Goal: Task Accomplishment & Management: Manage account settings

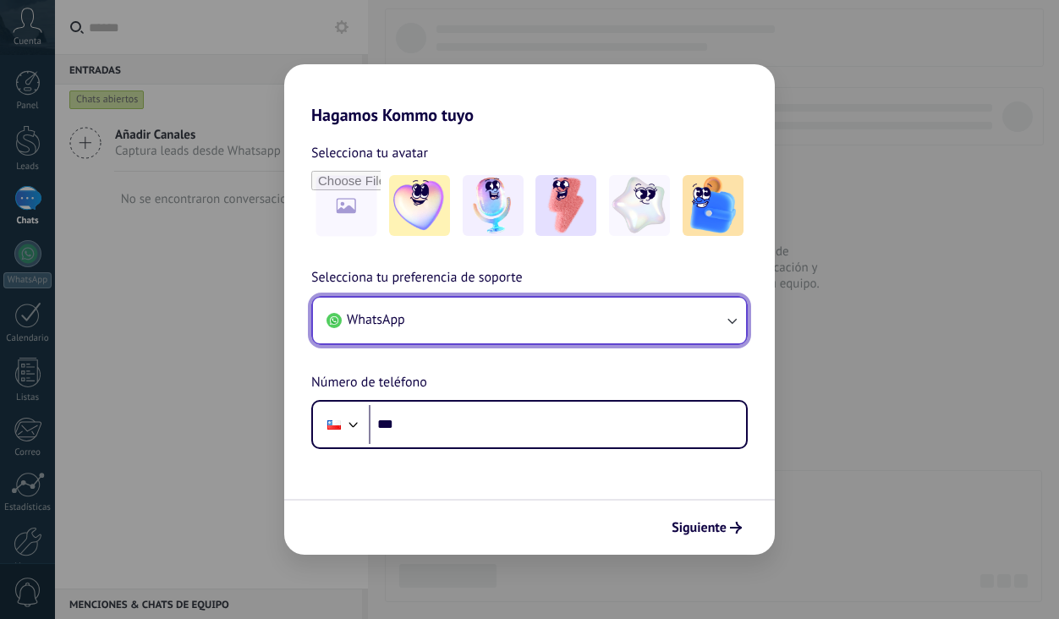
click at [514, 311] on button "WhatsApp" at bounding box center [529, 321] width 433 height 46
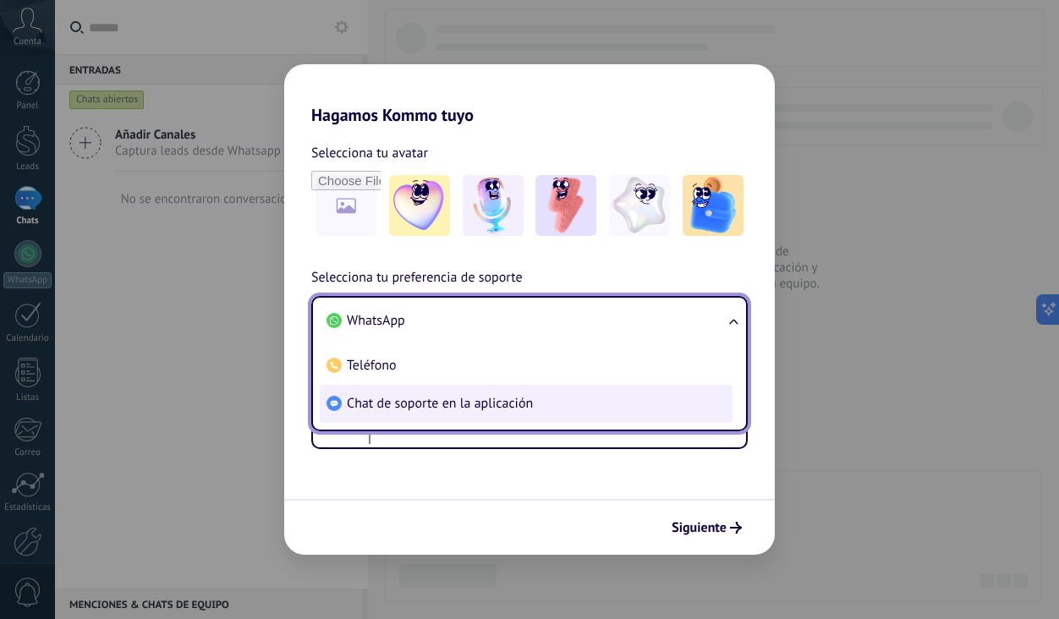
click at [497, 404] on span "Chat de soporte en la aplicación" at bounding box center [440, 403] width 186 height 17
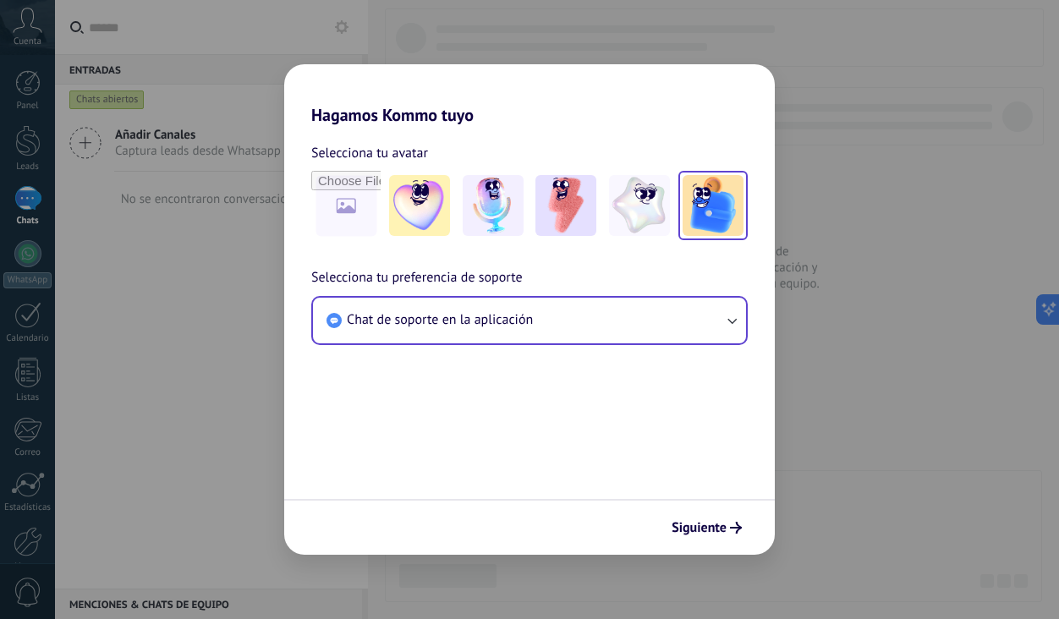
click at [723, 207] on img at bounding box center [713, 205] width 61 height 61
click at [688, 529] on span "Siguiente" at bounding box center [699, 528] width 55 height 12
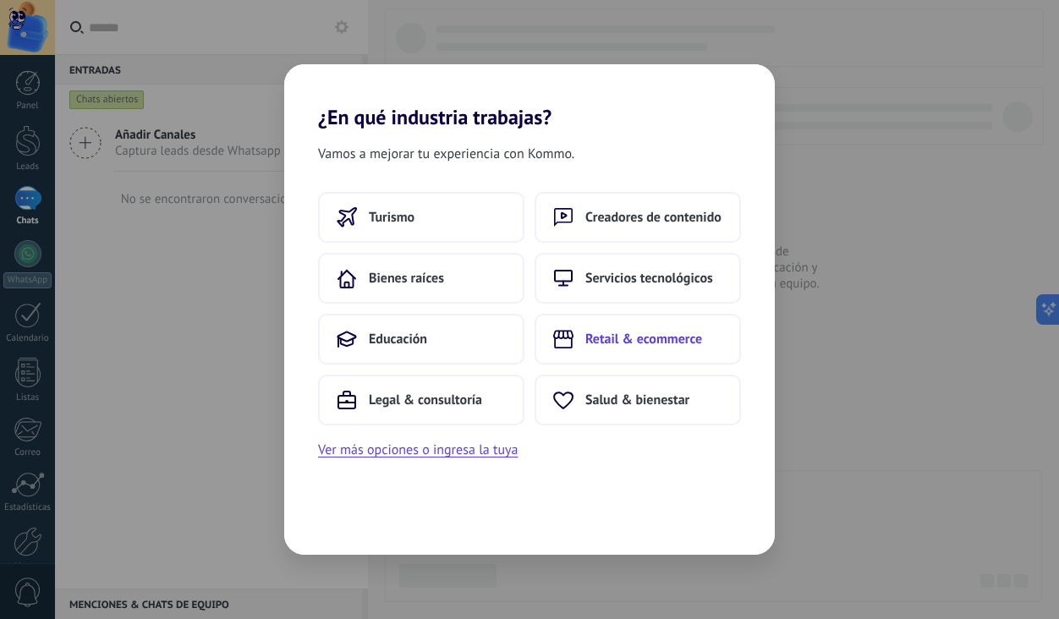
click at [642, 336] on span "Retail & ecommerce" at bounding box center [643, 339] width 117 height 17
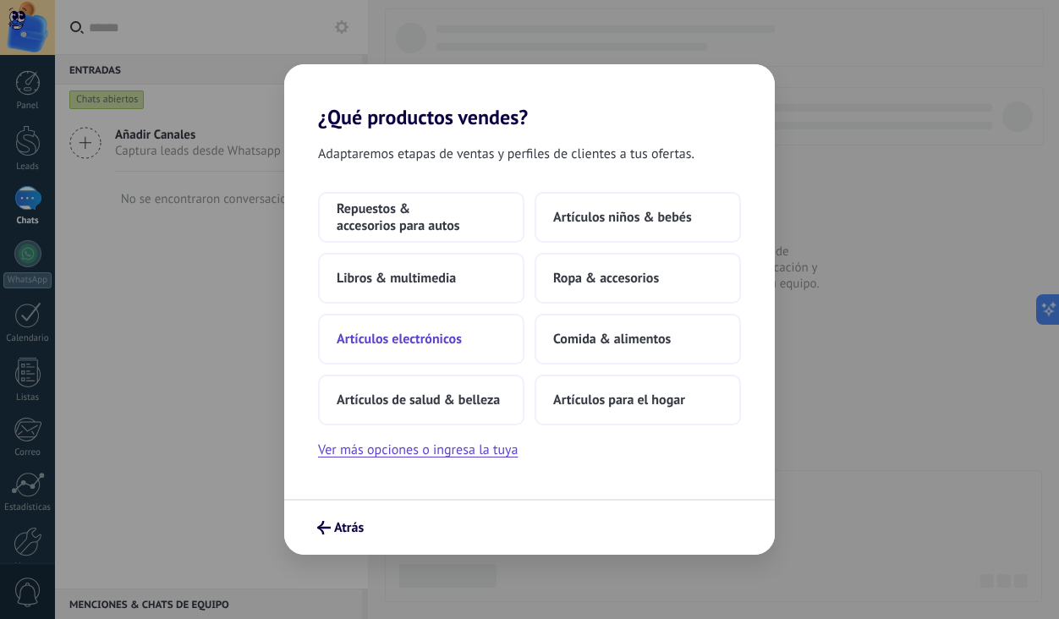
click at [462, 339] on button "Artículos electrónicos" at bounding box center [421, 339] width 206 height 51
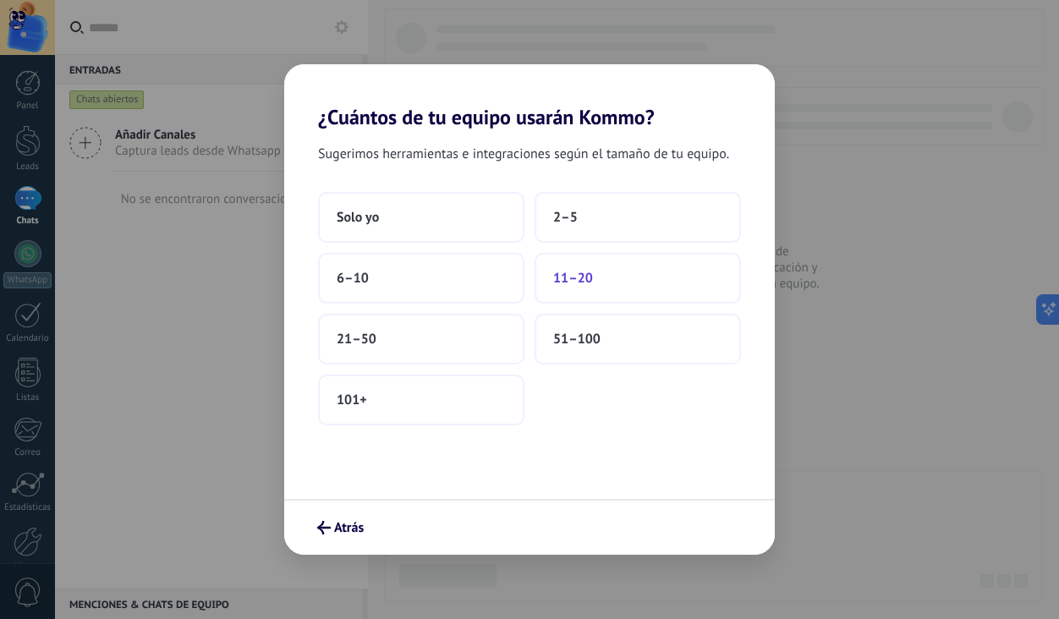
click at [560, 276] on span "11–20" at bounding box center [573, 278] width 40 height 17
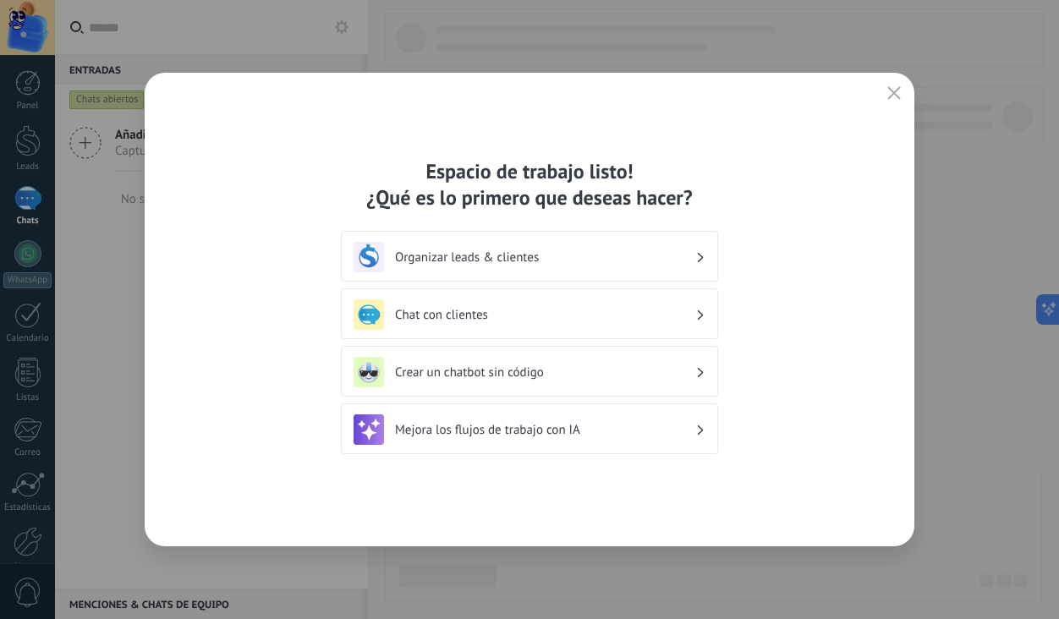
click at [604, 259] on h3 "Organizar leads & clientes" at bounding box center [545, 258] width 300 height 16
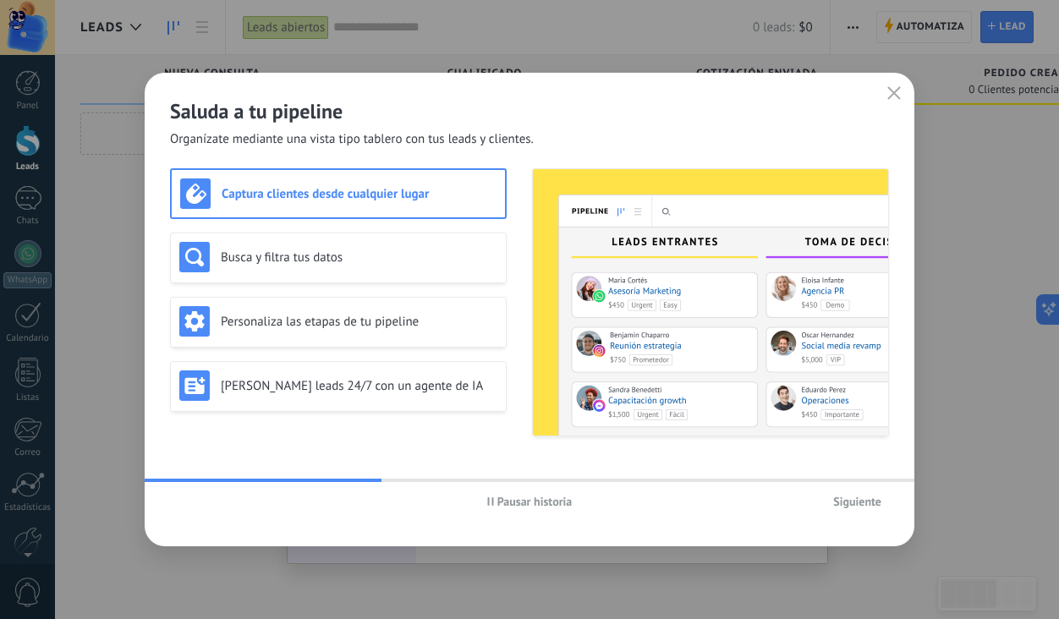
click at [521, 498] on span "Pausar historia" at bounding box center [534, 502] width 75 height 12
click at [395, 262] on h3 "Busca y filtra tus datos" at bounding box center [359, 258] width 277 height 16
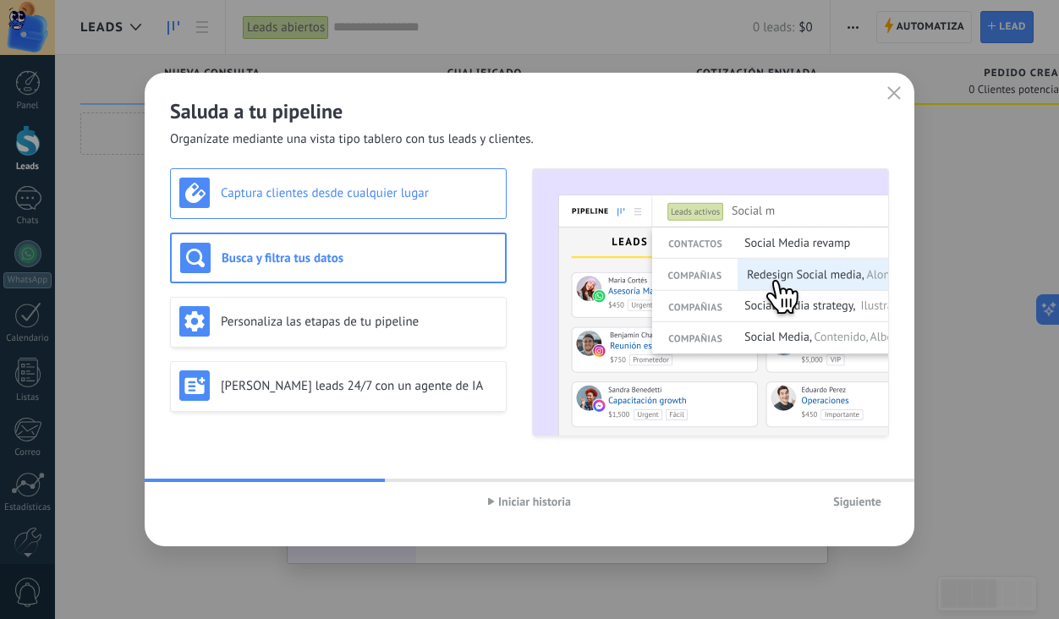
click at [353, 200] on h3 "Captura clientes desde cualquier lugar" at bounding box center [359, 193] width 277 height 16
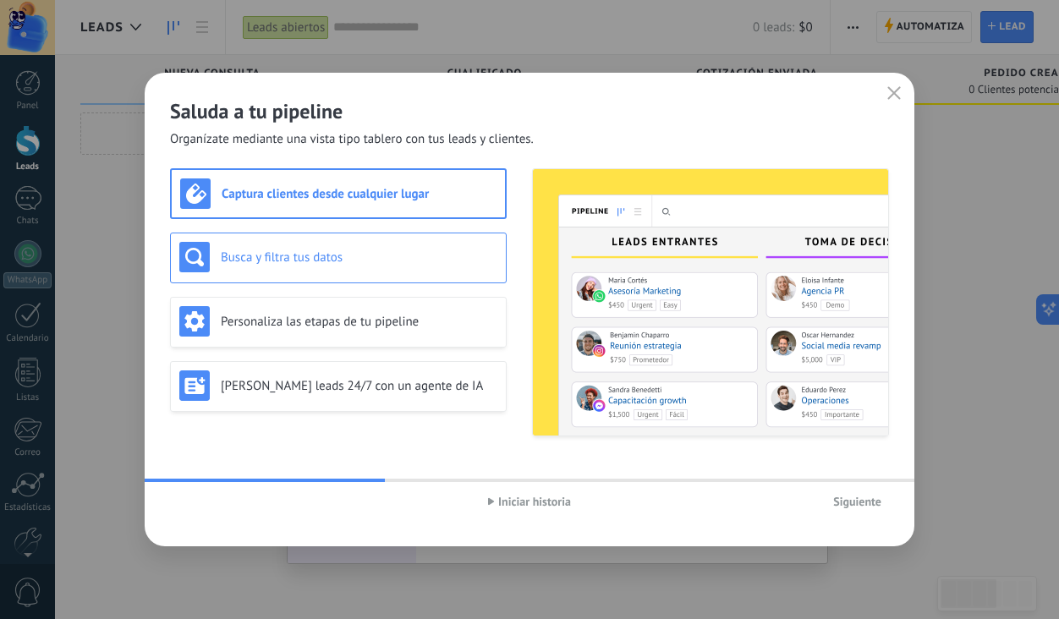
click at [364, 250] on h3 "Busca y filtra tus datos" at bounding box center [359, 258] width 277 height 16
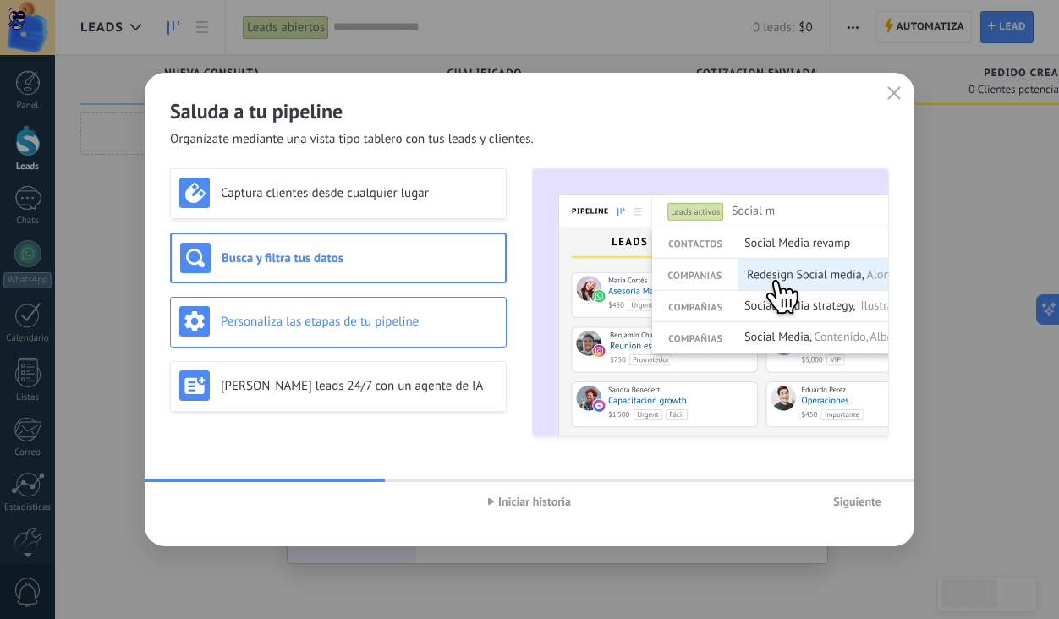
click at [374, 330] on div "Personaliza las etapas de tu pipeline" at bounding box center [338, 321] width 318 height 30
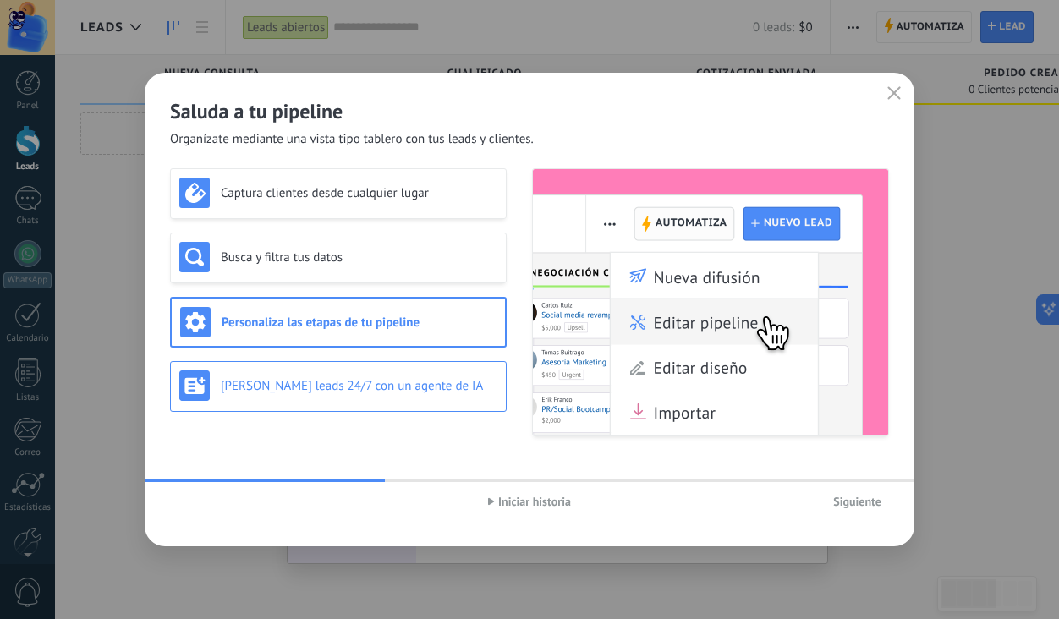
click at [379, 371] on div "Genera leads 24/7 con un agente de IA" at bounding box center [338, 386] width 318 height 30
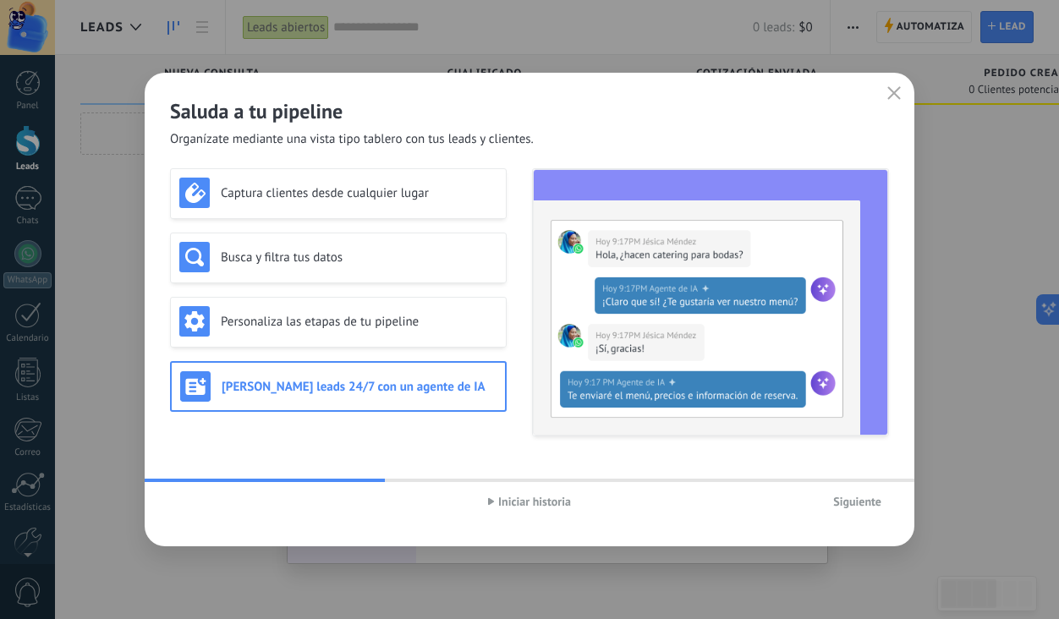
click at [558, 498] on span "Iniciar historia" at bounding box center [534, 502] width 73 height 12
click at [840, 498] on span "Siguiente" at bounding box center [857, 502] width 48 height 12
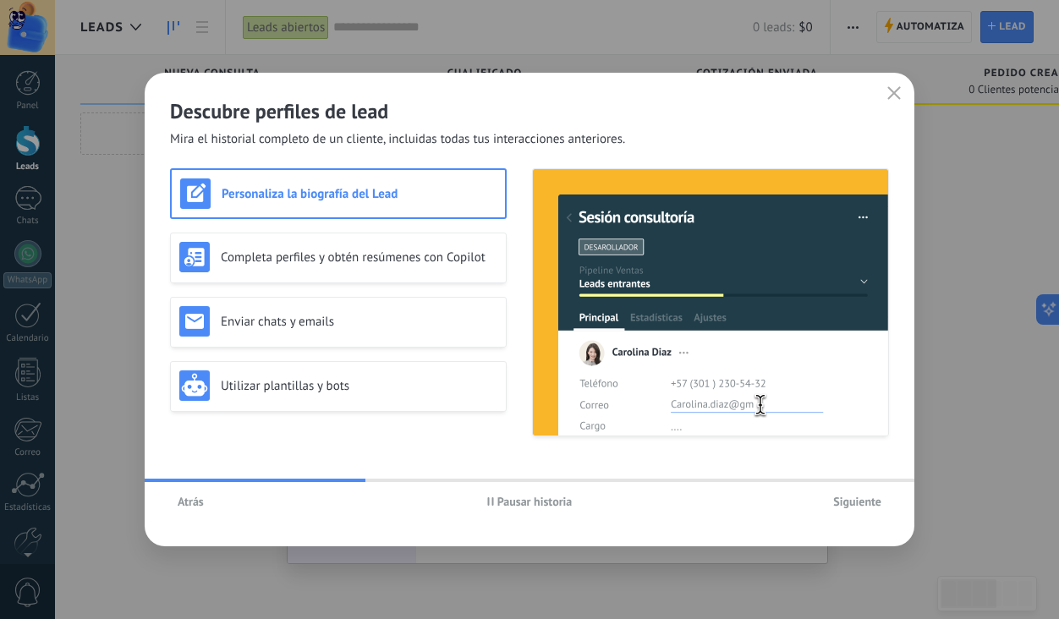
click at [840, 498] on span "Siguiente" at bounding box center [857, 502] width 48 height 12
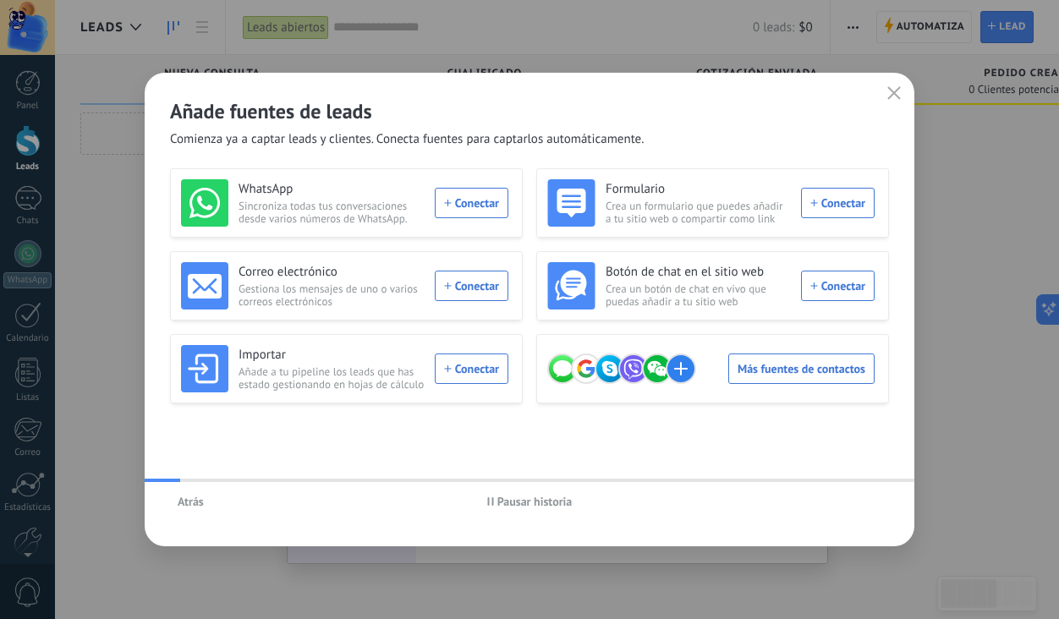
click at [840, 498] on div "Atrás Pausar historia" at bounding box center [530, 501] width 770 height 39
click at [872, 91] on div "Añade fuentes de leads Comienza ya a captar leads y clientes. Conecta fuentes p…" at bounding box center [530, 110] width 770 height 75
click at [888, 87] on icon "button" at bounding box center [895, 93] width 14 height 14
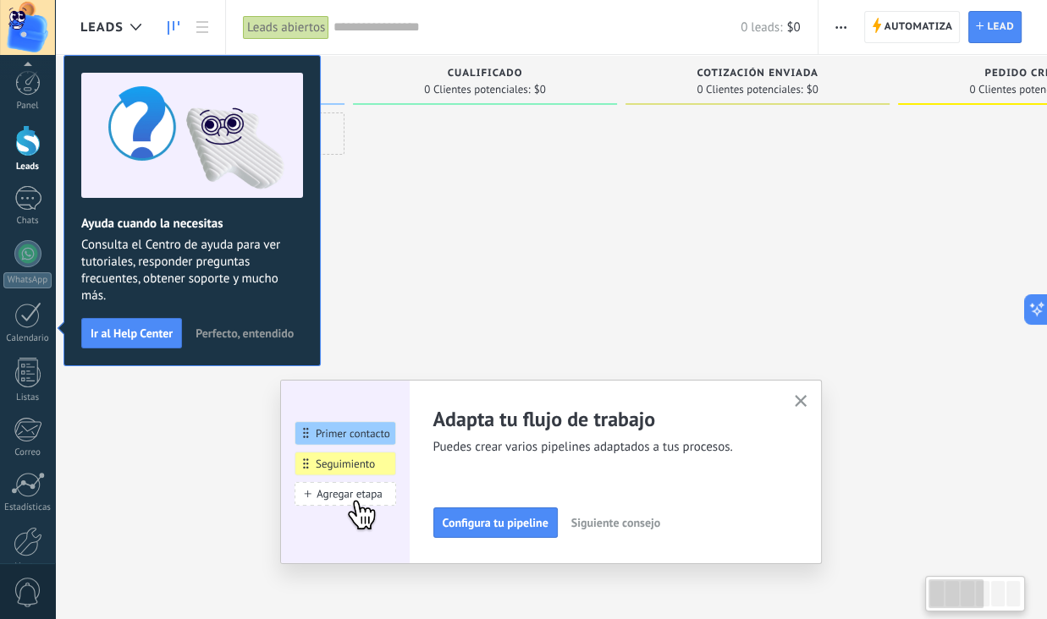
scroll to position [84, 0]
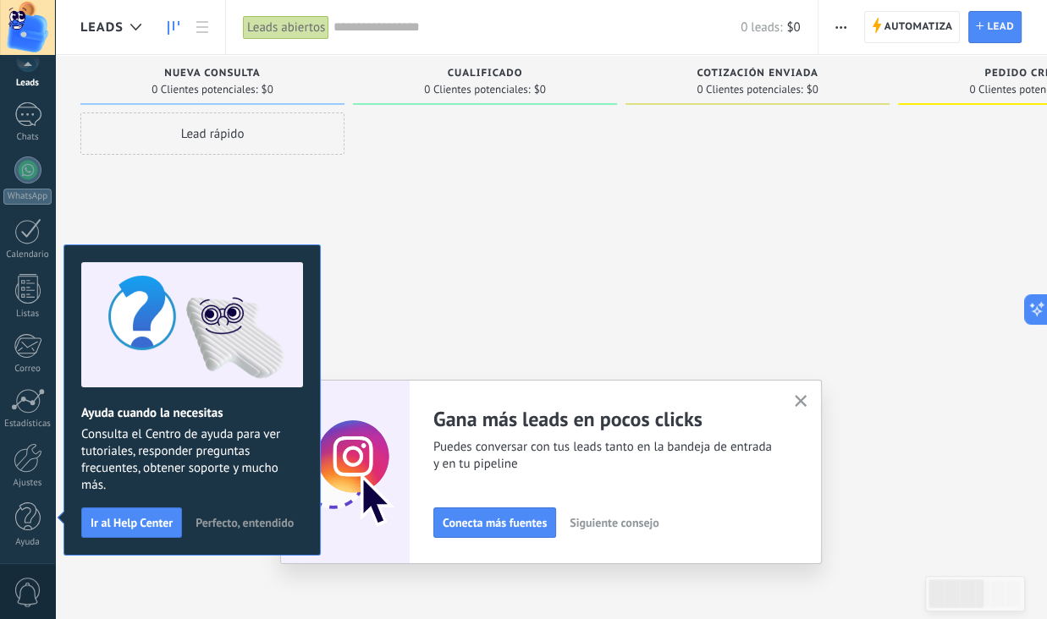
click at [807, 405] on icon "button" at bounding box center [800, 401] width 13 height 13
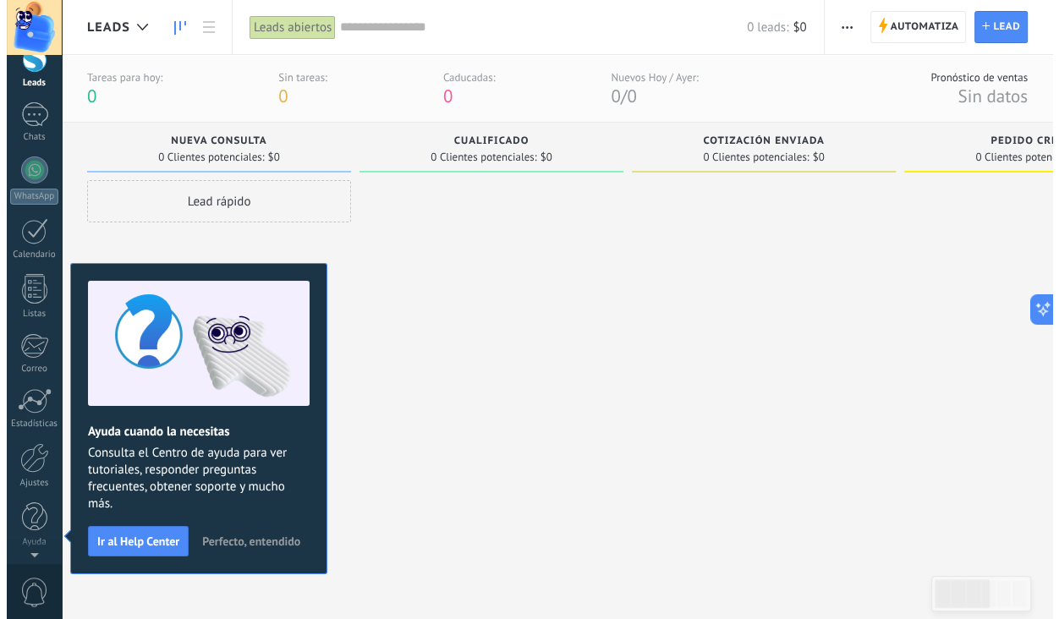
scroll to position [0, 0]
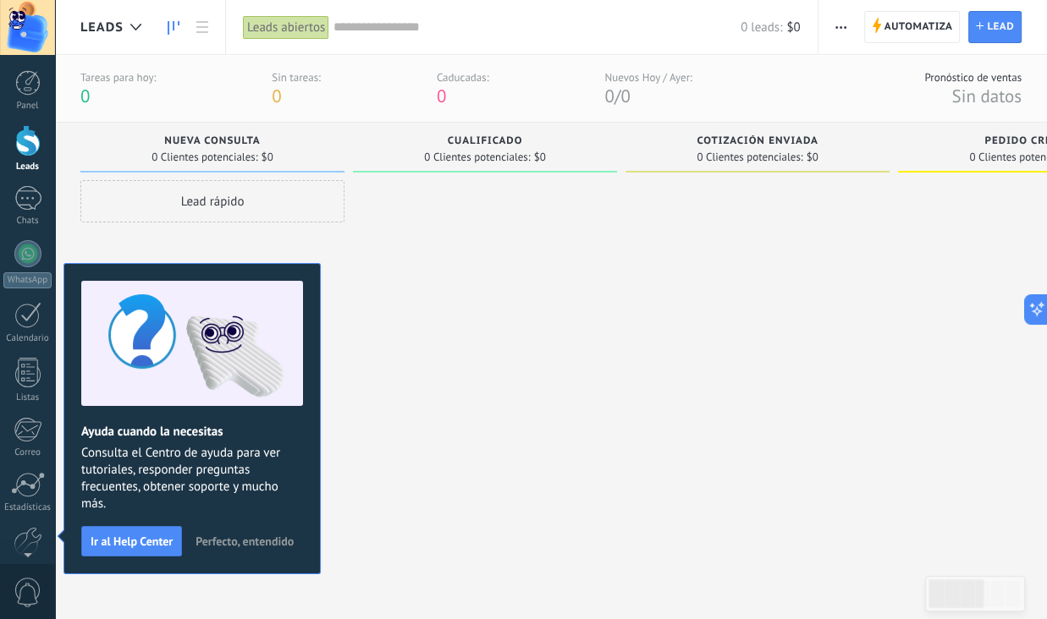
click at [443, 329] on div at bounding box center [485, 379] width 264 height 399
click at [255, 529] on button "Perfecto, entendido" at bounding box center [244, 541] width 113 height 25
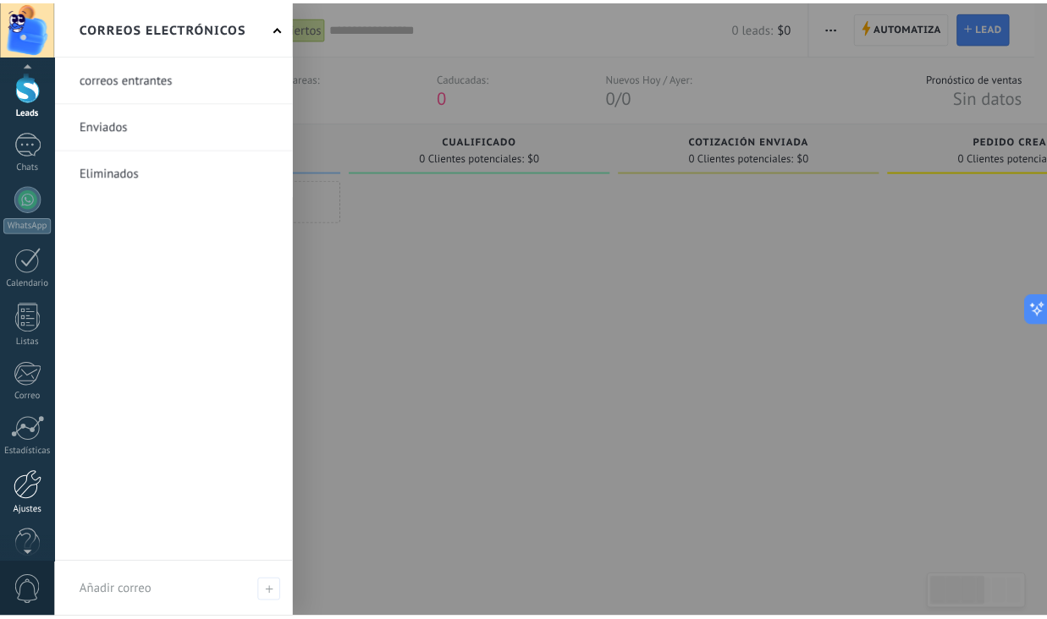
scroll to position [84, 0]
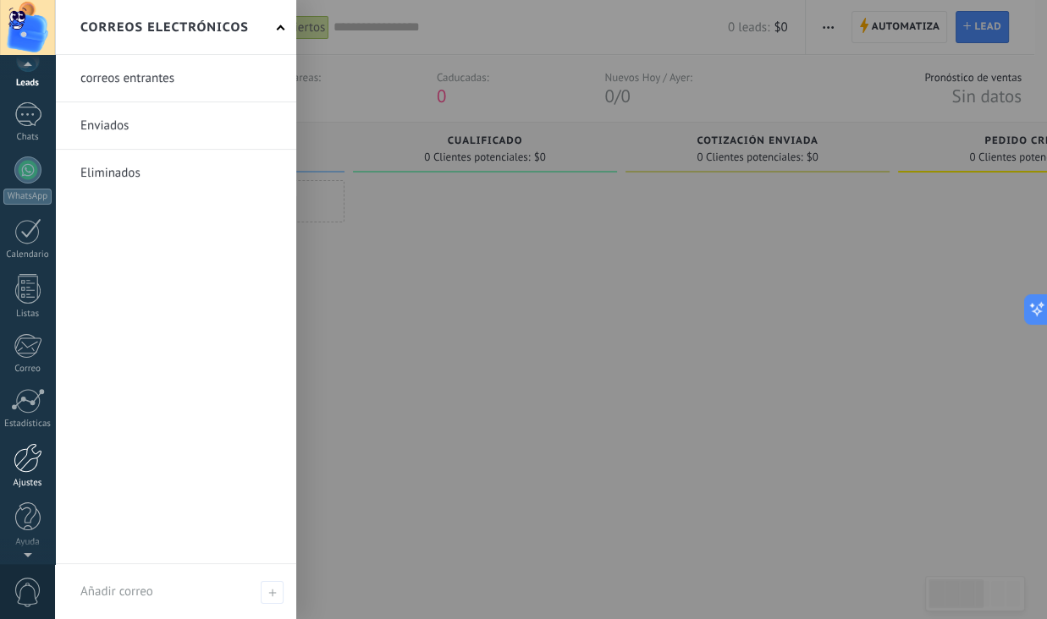
click at [30, 460] on div at bounding box center [28, 458] width 29 height 30
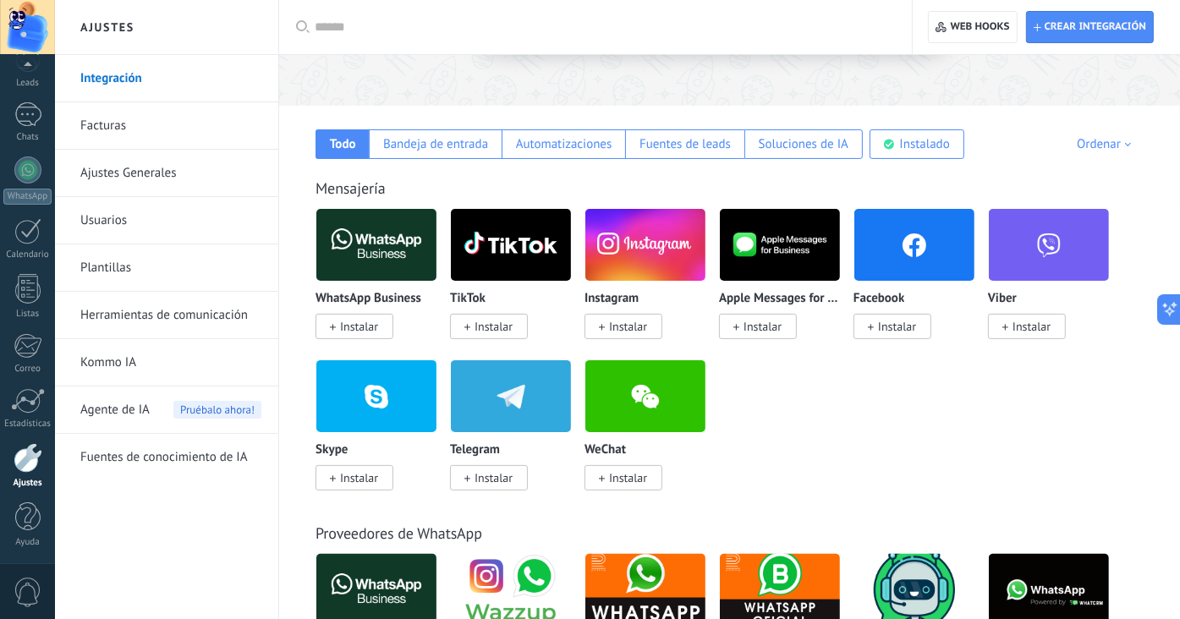
scroll to position [113, 0]
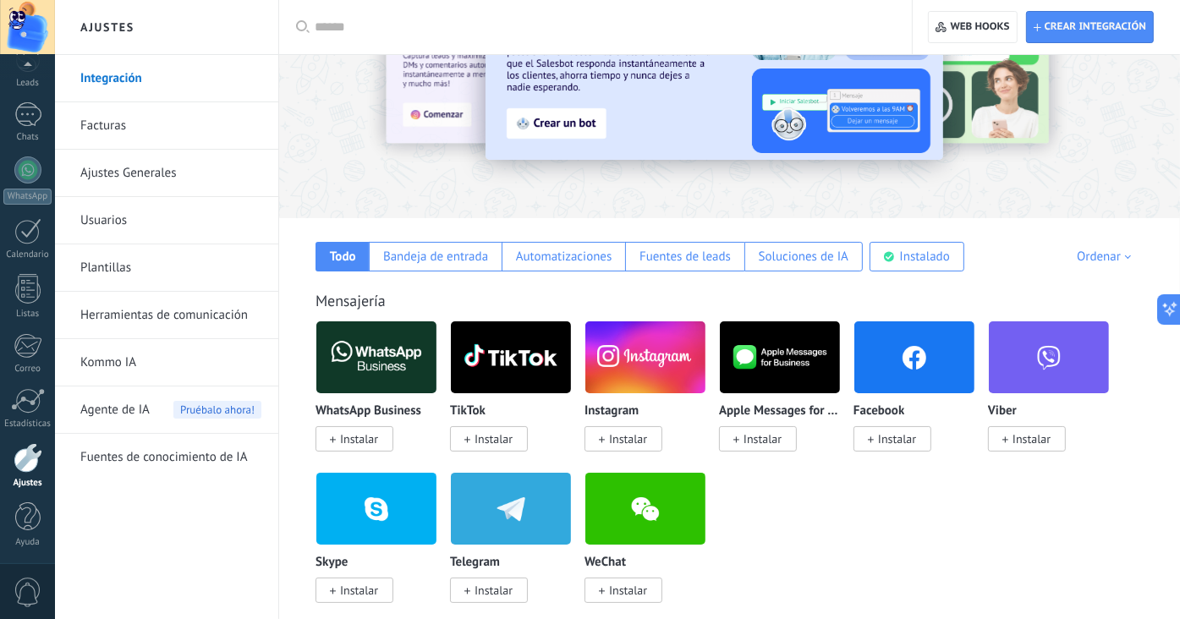
click at [146, 173] on link "Ajustes Generales" at bounding box center [170, 173] width 181 height 47
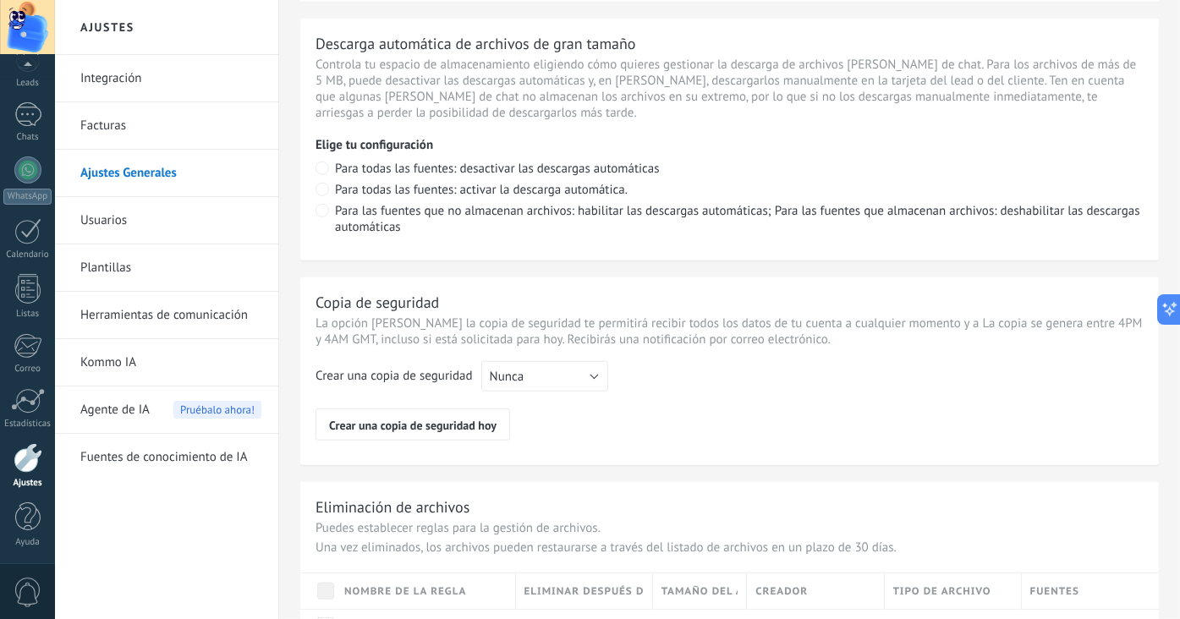
scroll to position [1167, 0]
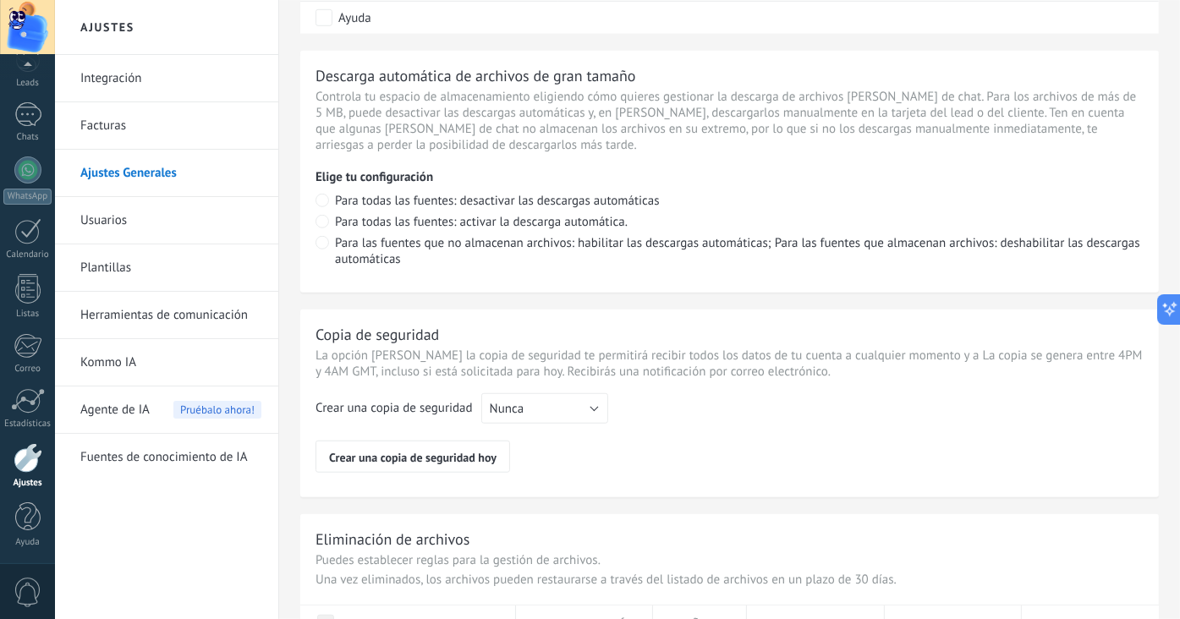
click at [140, 219] on link "Usuarios" at bounding box center [170, 220] width 181 height 47
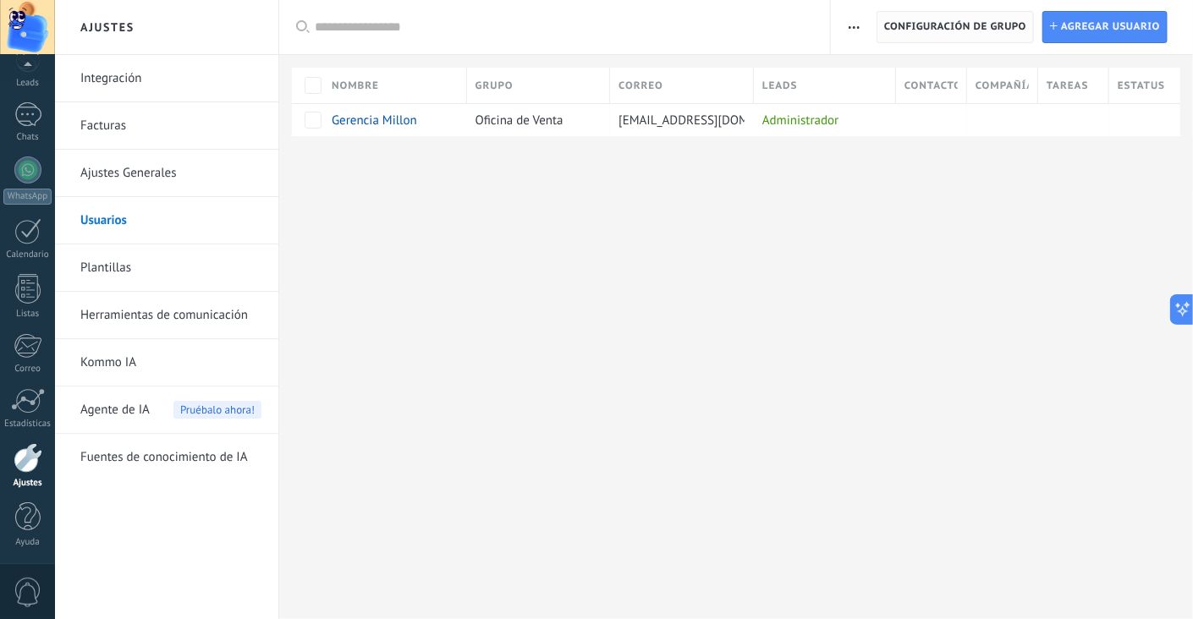
click at [922, 25] on span "Configuración de grupo" at bounding box center [955, 27] width 142 height 30
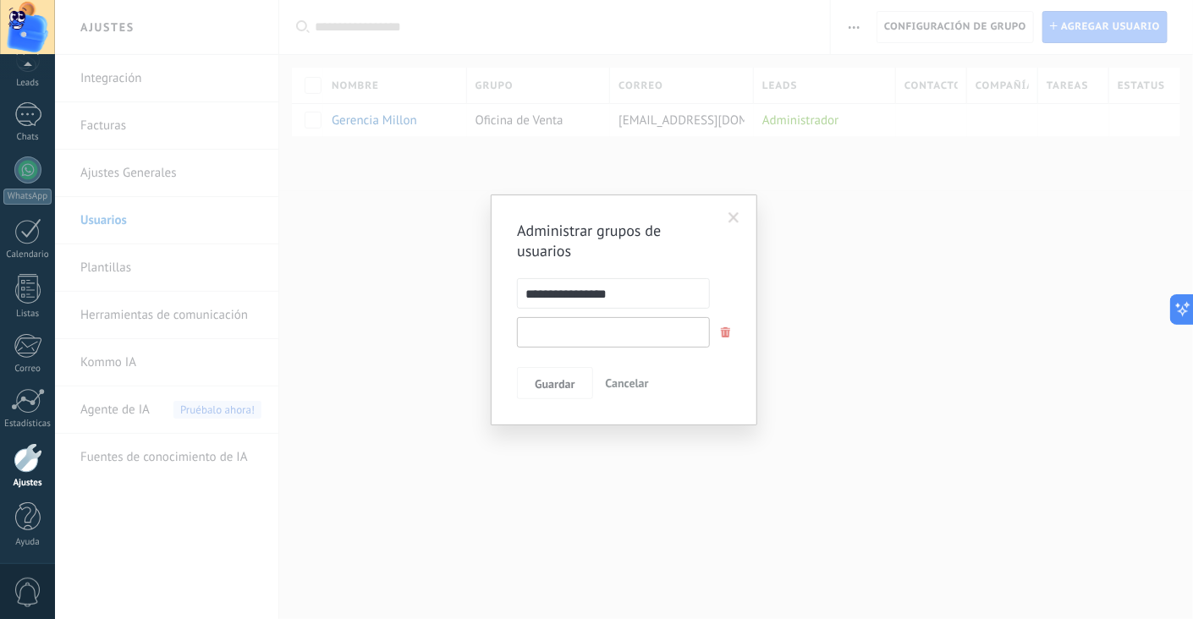
click at [611, 336] on input "text" at bounding box center [613, 332] width 193 height 30
click at [885, 209] on div "**********" at bounding box center [624, 309] width 1138 height 619
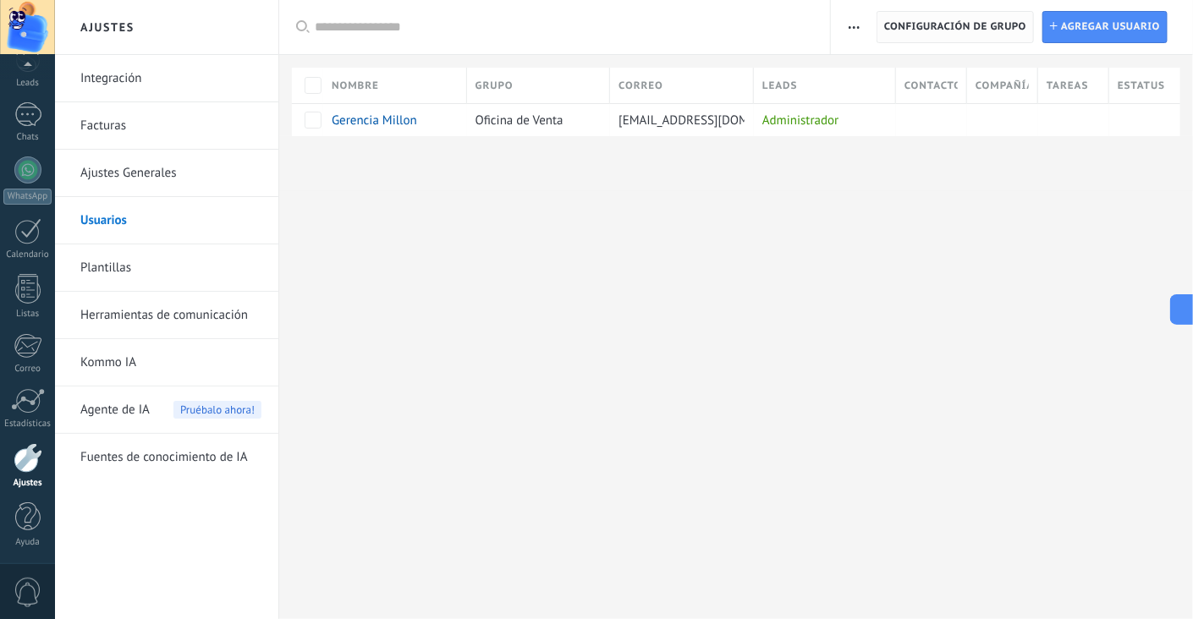
click at [992, 19] on span "Configuración de grupo" at bounding box center [955, 27] width 142 height 30
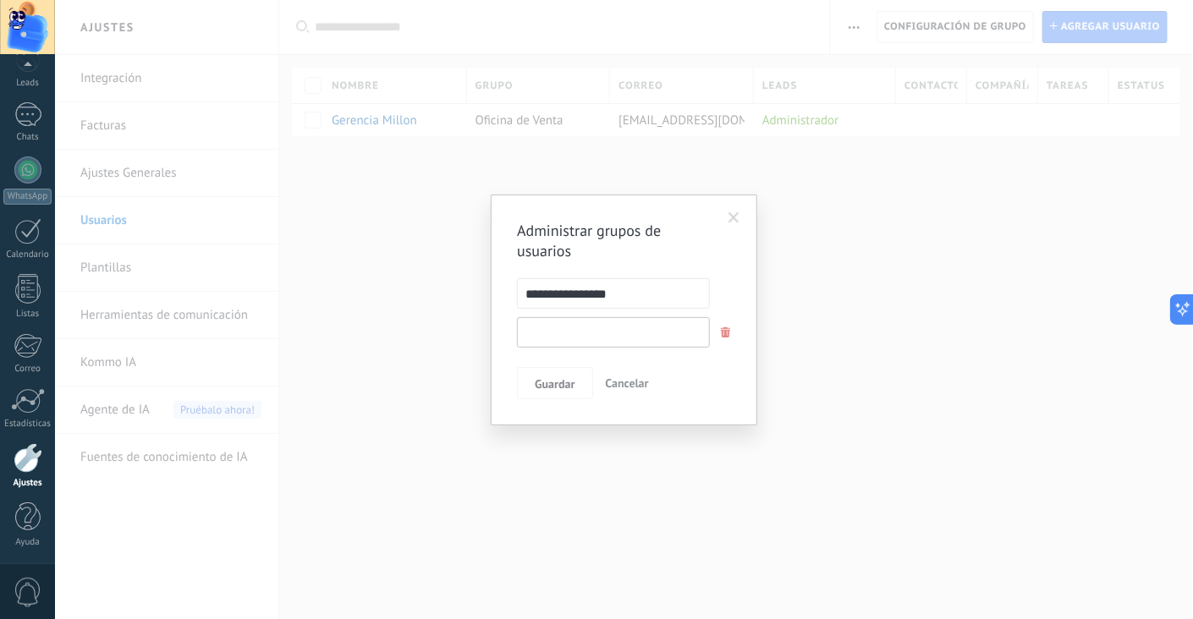
click at [653, 327] on input "text" at bounding box center [613, 332] width 193 height 30
click at [620, 342] on input "text" at bounding box center [613, 332] width 193 height 30
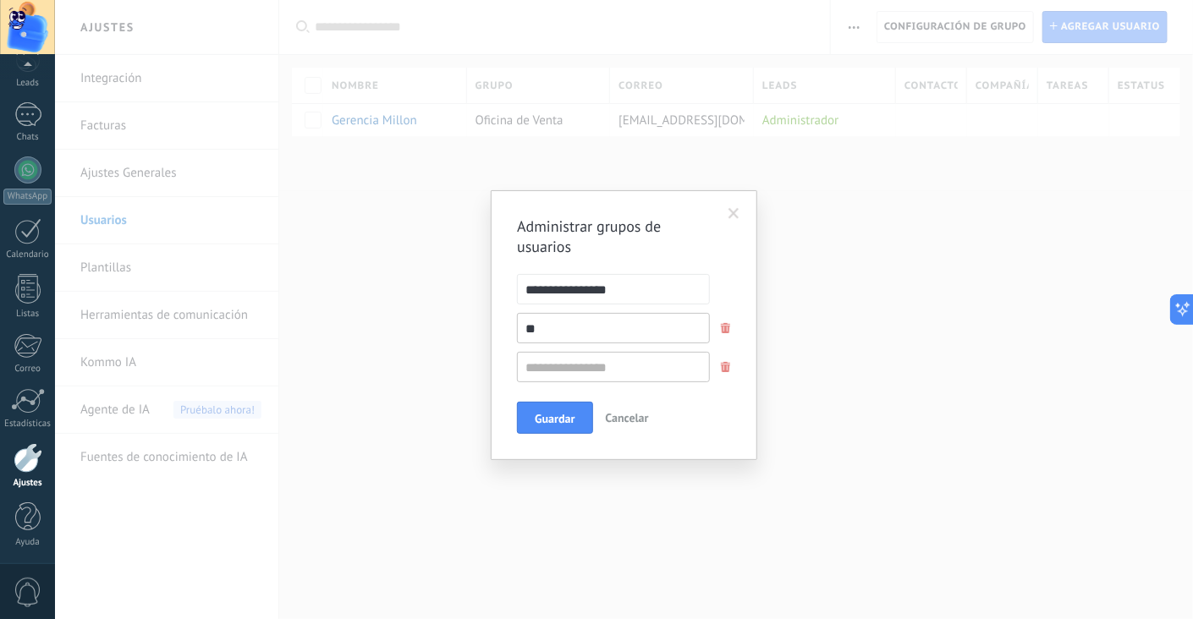
type input "*"
type input "********"
click at [653, 366] on input "text" at bounding box center [613, 367] width 193 height 30
drag, startPoint x: 652, startPoint y: 329, endPoint x: 582, endPoint y: 322, distance: 70.6
click at [582, 322] on input "********" at bounding box center [613, 328] width 193 height 30
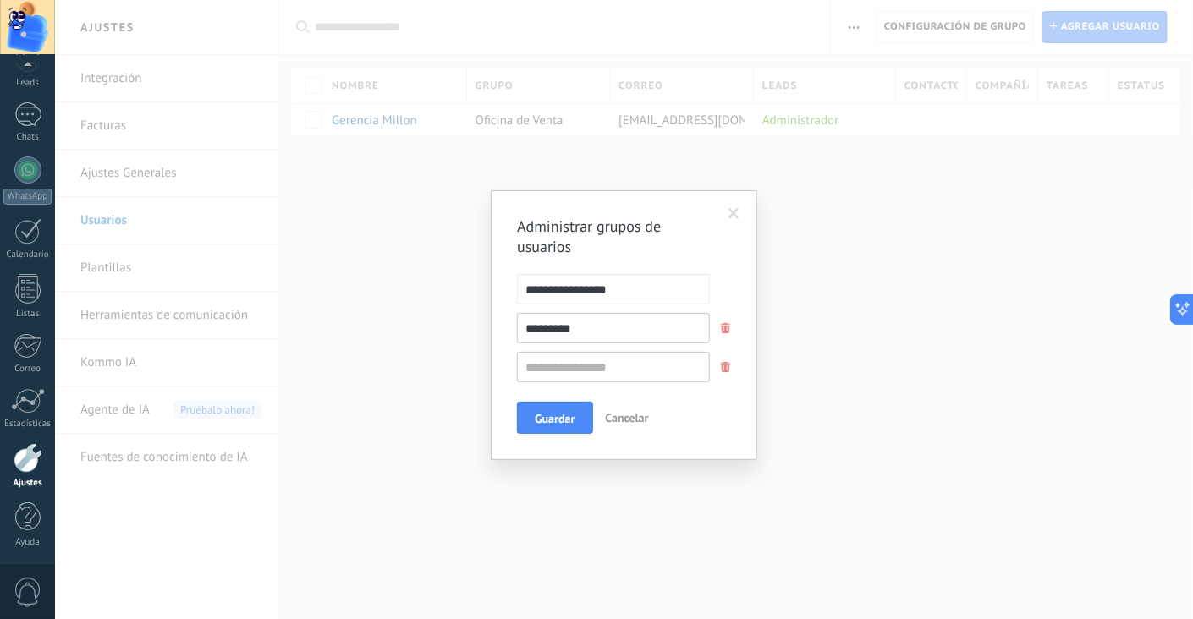
drag, startPoint x: 579, startPoint y: 329, endPoint x: 507, endPoint y: 328, distance: 71.9
click at [507, 328] on div "********" at bounding box center [611, 328] width 239 height 30
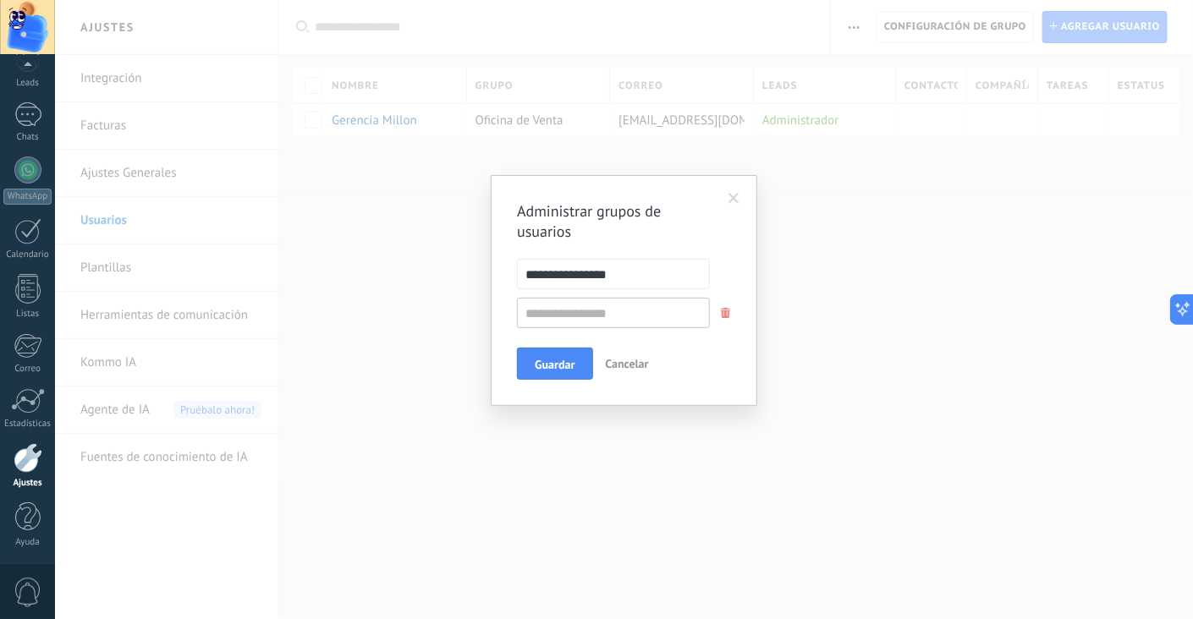
click at [778, 255] on div "**********" at bounding box center [624, 309] width 1138 height 619
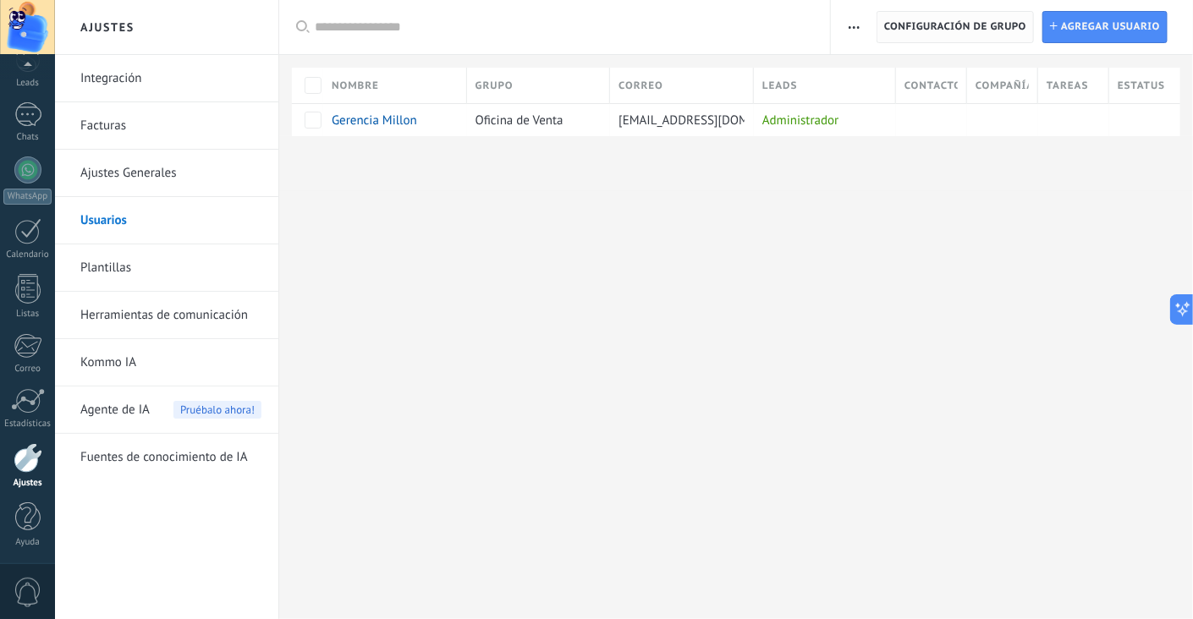
click at [948, 28] on span "Configuración de grupo" at bounding box center [955, 27] width 142 height 30
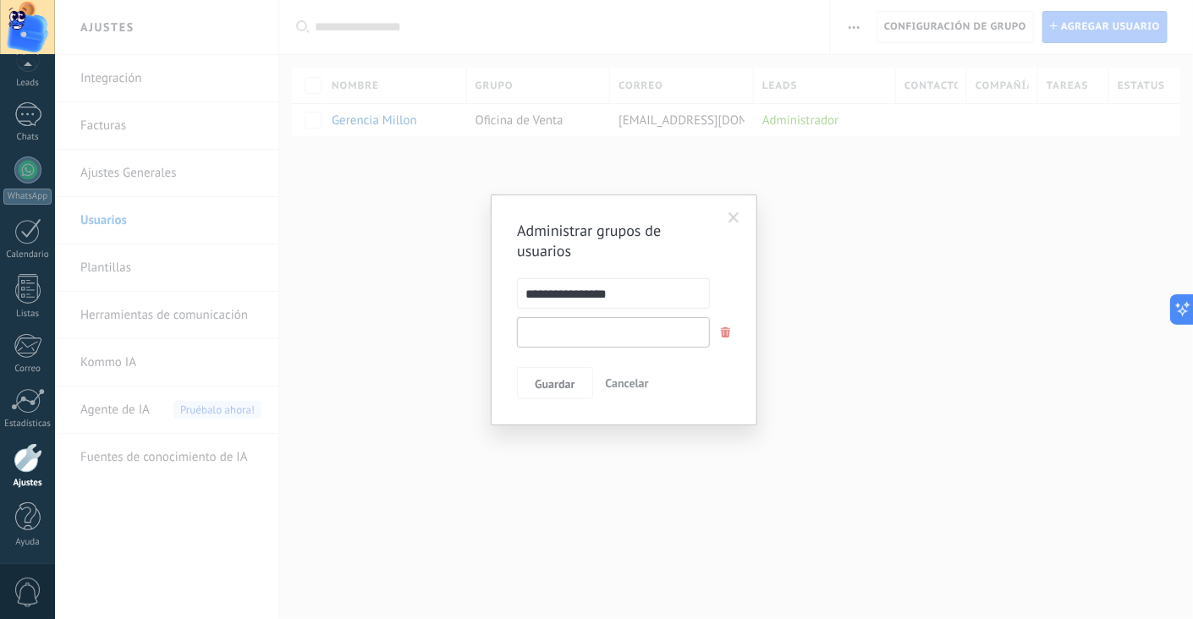
click at [602, 330] on input "text" at bounding box center [613, 332] width 193 height 30
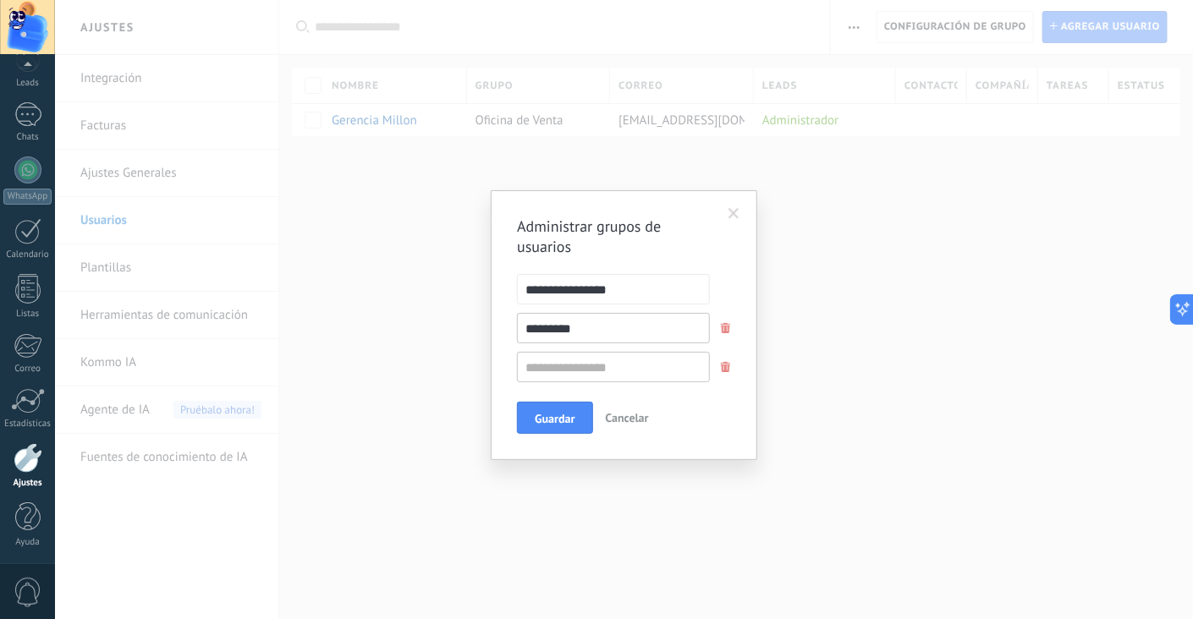
type input "********"
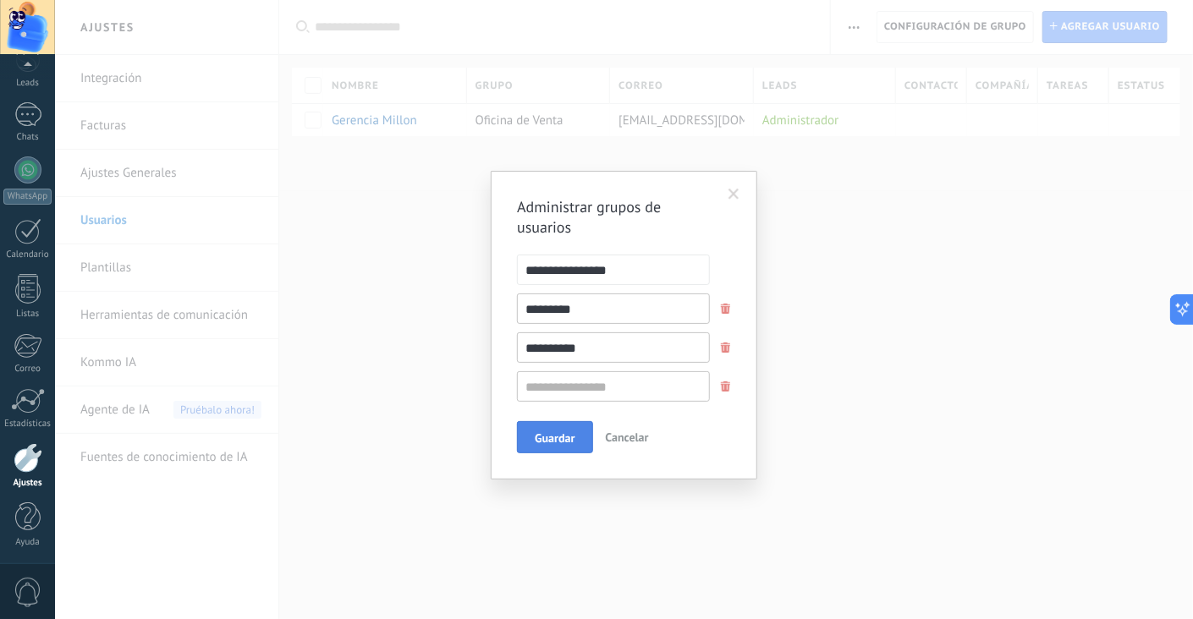
type input "**********"
click at [562, 437] on span "Guardar" at bounding box center [555, 438] width 40 height 12
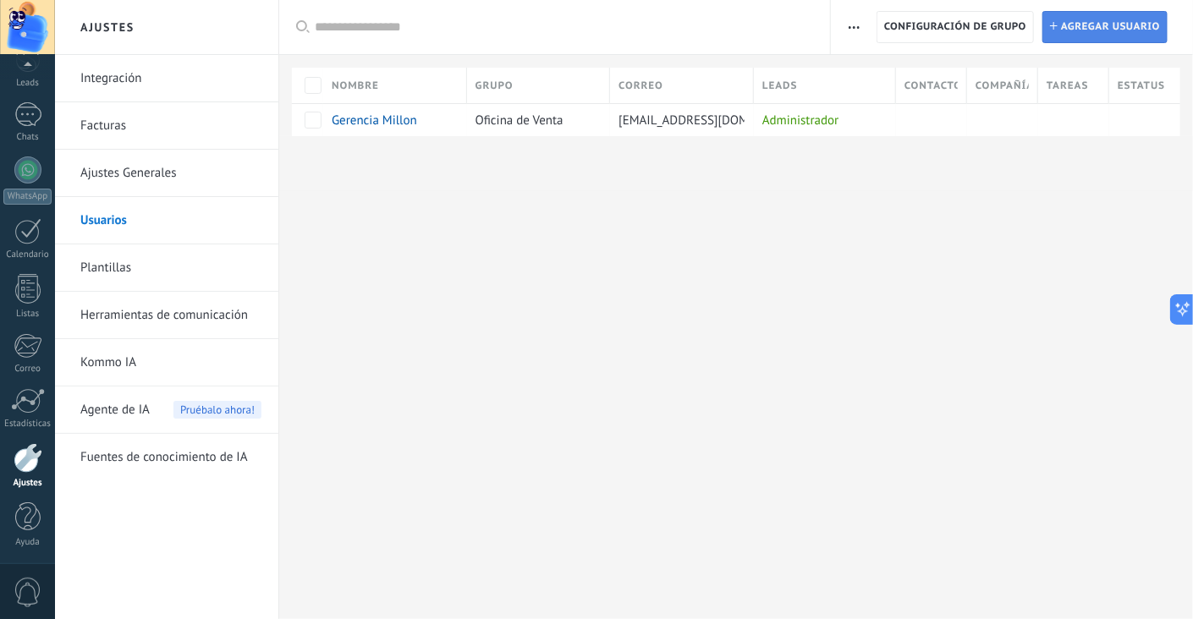
click at [1058, 35] on span "Agregar usuario" at bounding box center [1110, 27] width 99 height 30
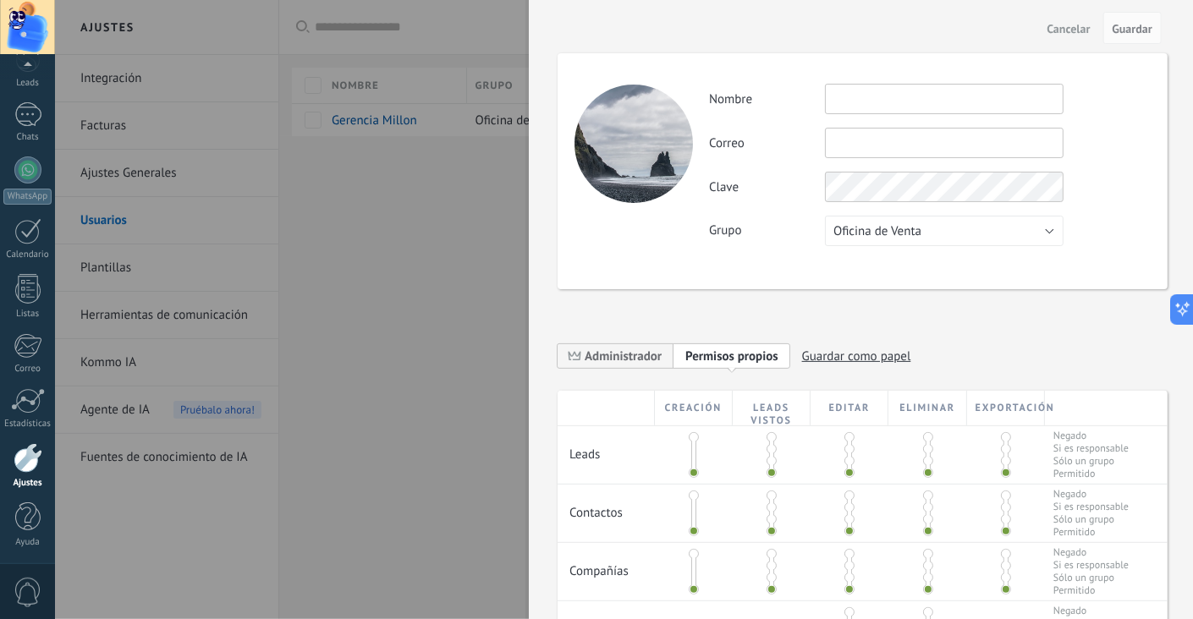
click at [888, 98] on input "text" at bounding box center [944, 99] width 239 height 30
type input "*"
type input "*****"
click at [895, 146] on input "text" at bounding box center [944, 143] width 239 height 30
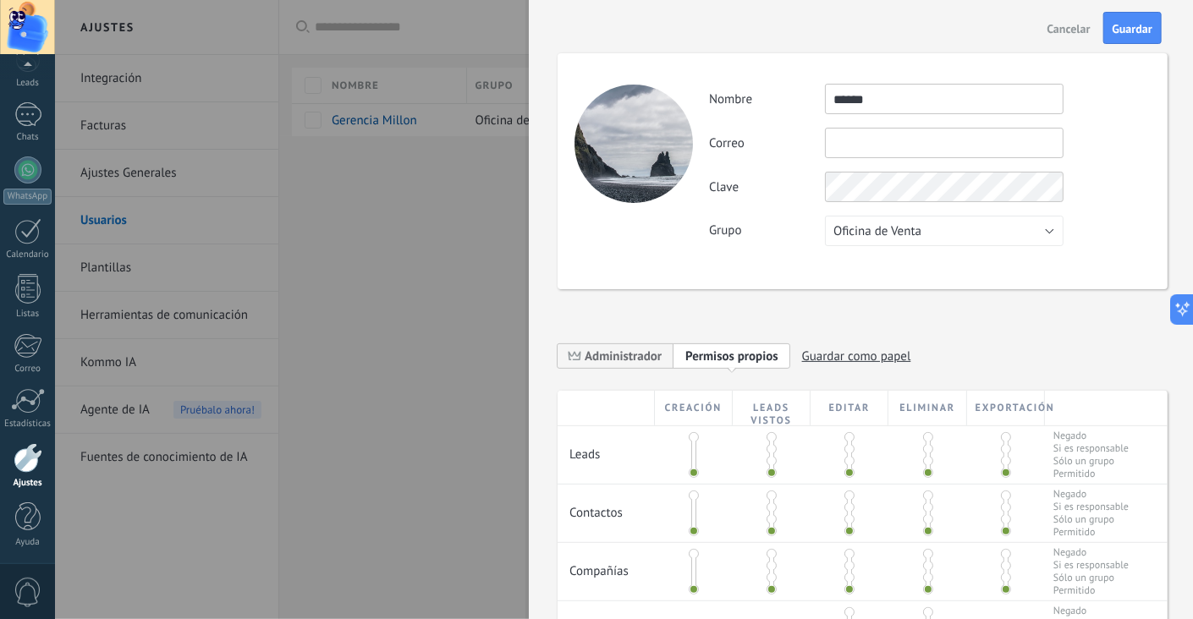
click at [883, 140] on input "text" at bounding box center [944, 143] width 239 height 30
type input "*"
drag, startPoint x: 988, startPoint y: 139, endPoint x: 801, endPoint y: 143, distance: 187.0
click at [801, 143] on div "**********" at bounding box center [929, 143] width 441 height 30
type input "**********"
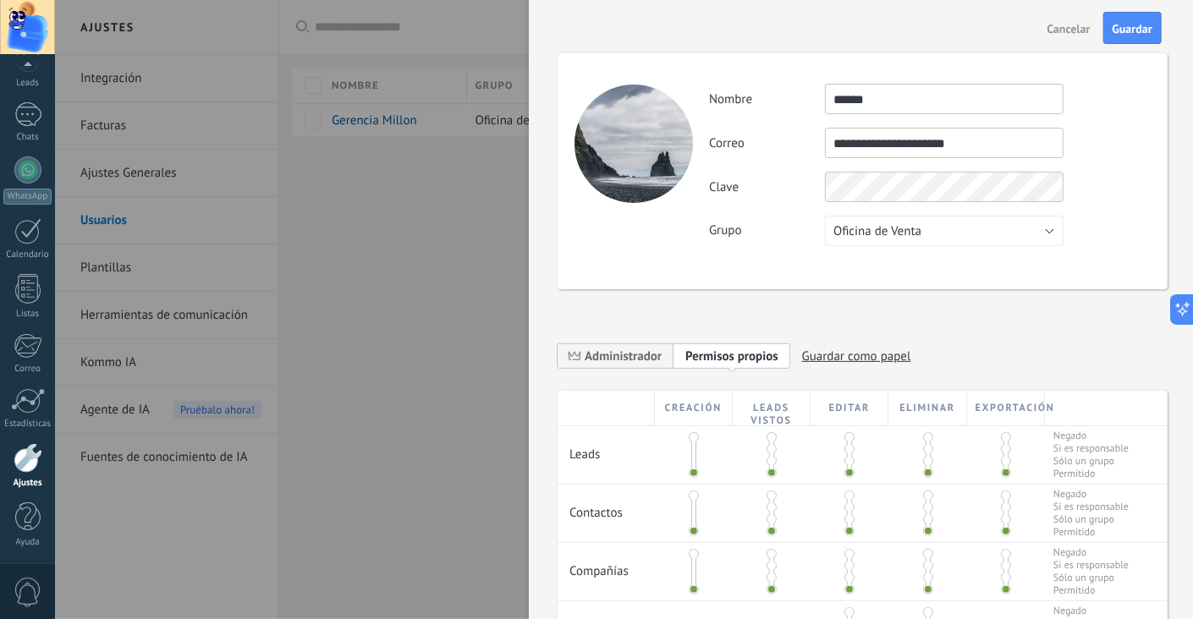
click at [1058, 308] on div "**********" at bounding box center [863, 481] width 610 height 925
click at [819, 186] on div "Clave" at bounding box center [929, 187] width 441 height 30
click at [824, 191] on div "Clave" at bounding box center [929, 187] width 441 height 30
drag, startPoint x: 1110, startPoint y: 180, endPoint x: 1135, endPoint y: 180, distance: 25.4
click at [1058, 180] on div "Clave" at bounding box center [929, 187] width 441 height 30
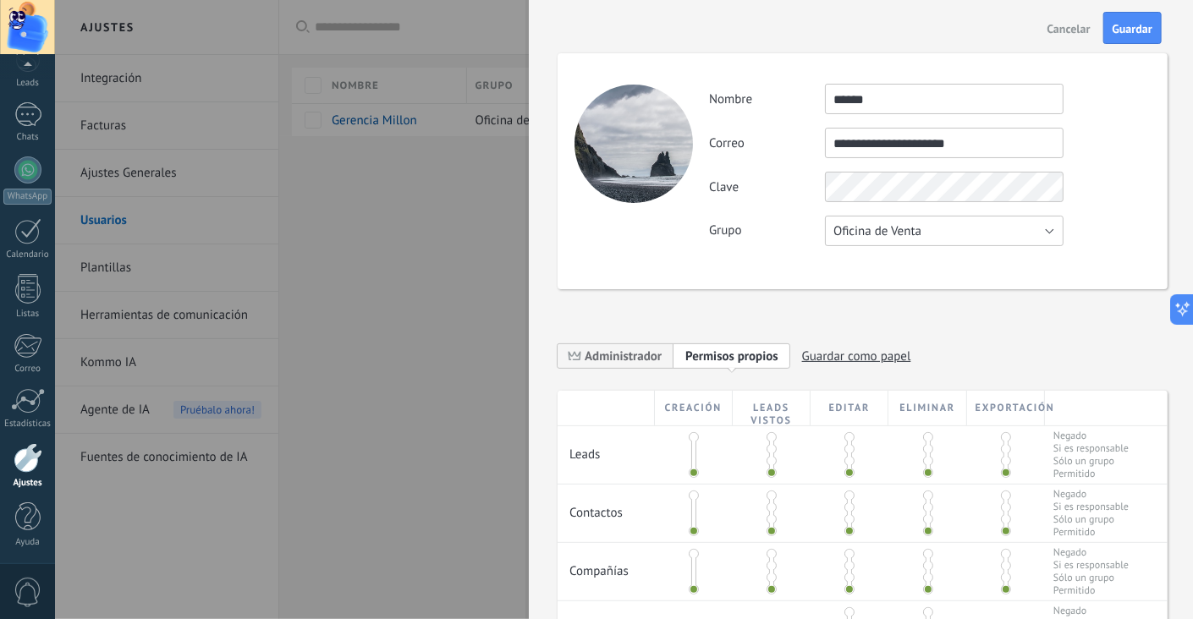
click at [948, 241] on button "Oficina de Venta" at bounding box center [944, 231] width 239 height 30
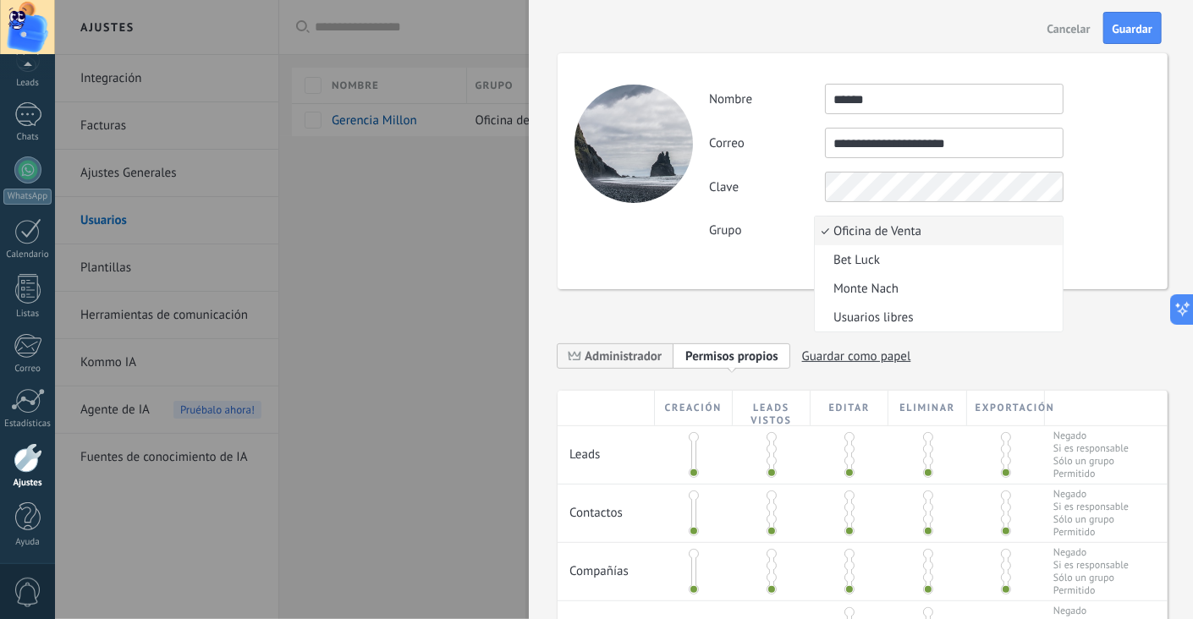
click at [945, 283] on span "Monte Nach" at bounding box center [936, 289] width 243 height 16
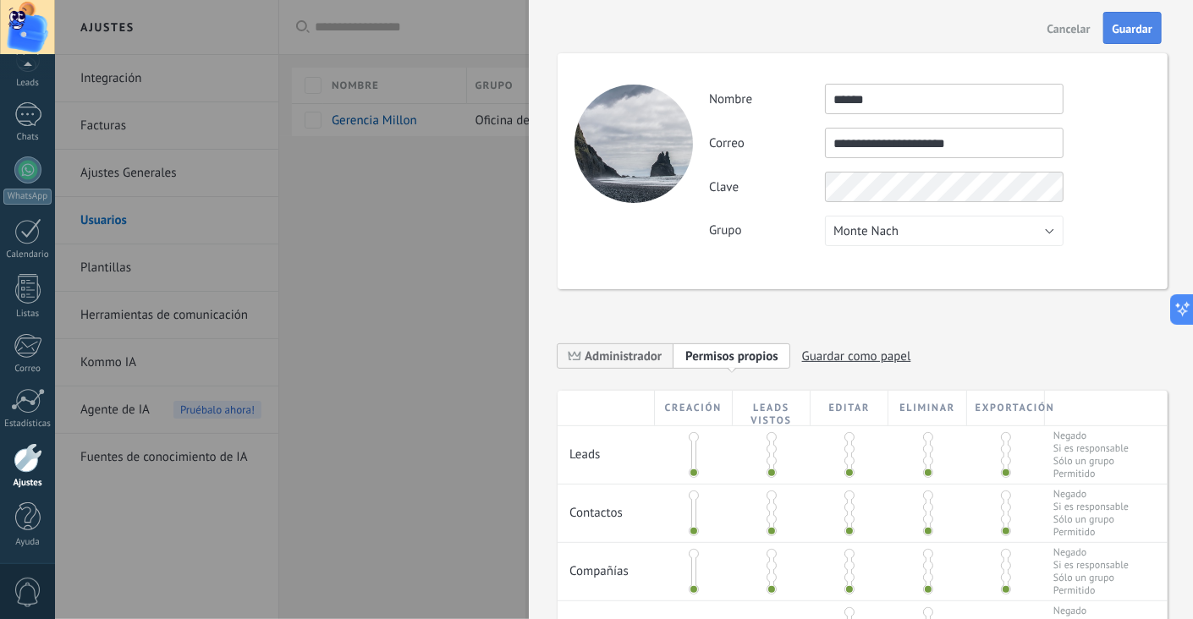
click at [1058, 30] on span "Guardar" at bounding box center [1133, 29] width 40 height 12
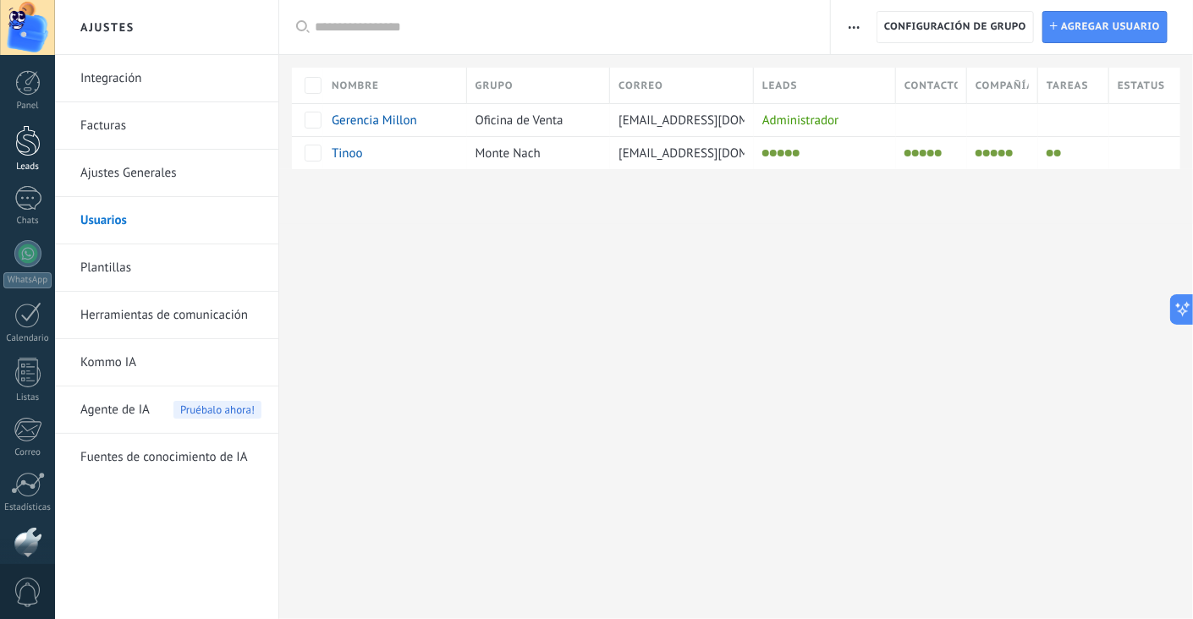
click at [36, 140] on div at bounding box center [27, 140] width 25 height 31
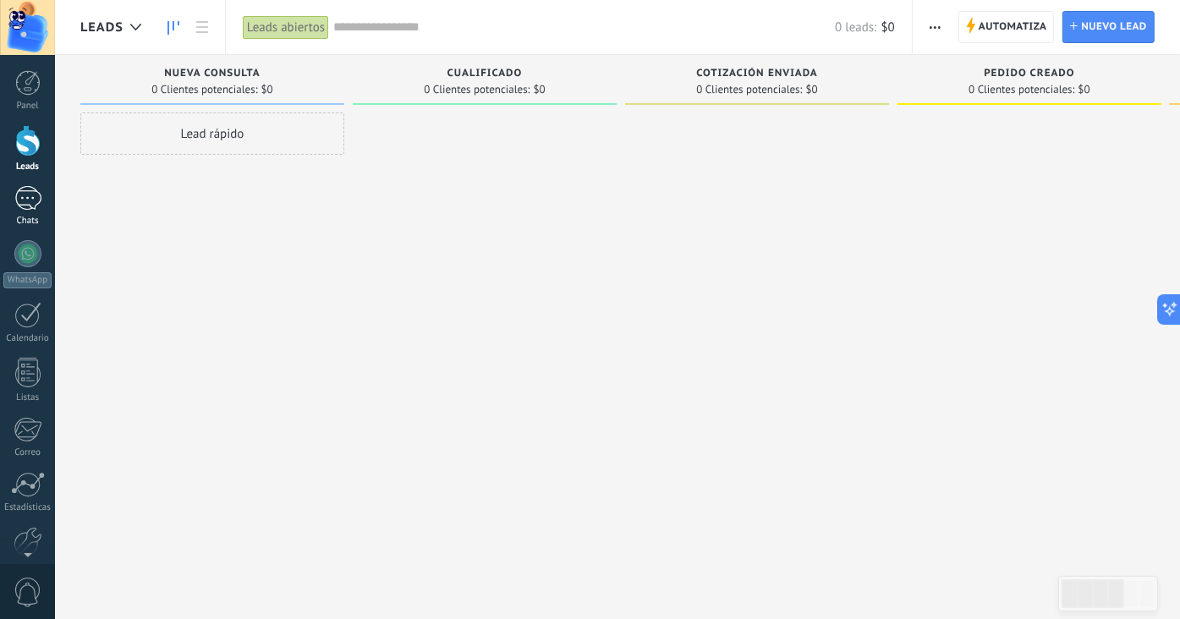
click at [35, 201] on div at bounding box center [27, 198] width 27 height 25
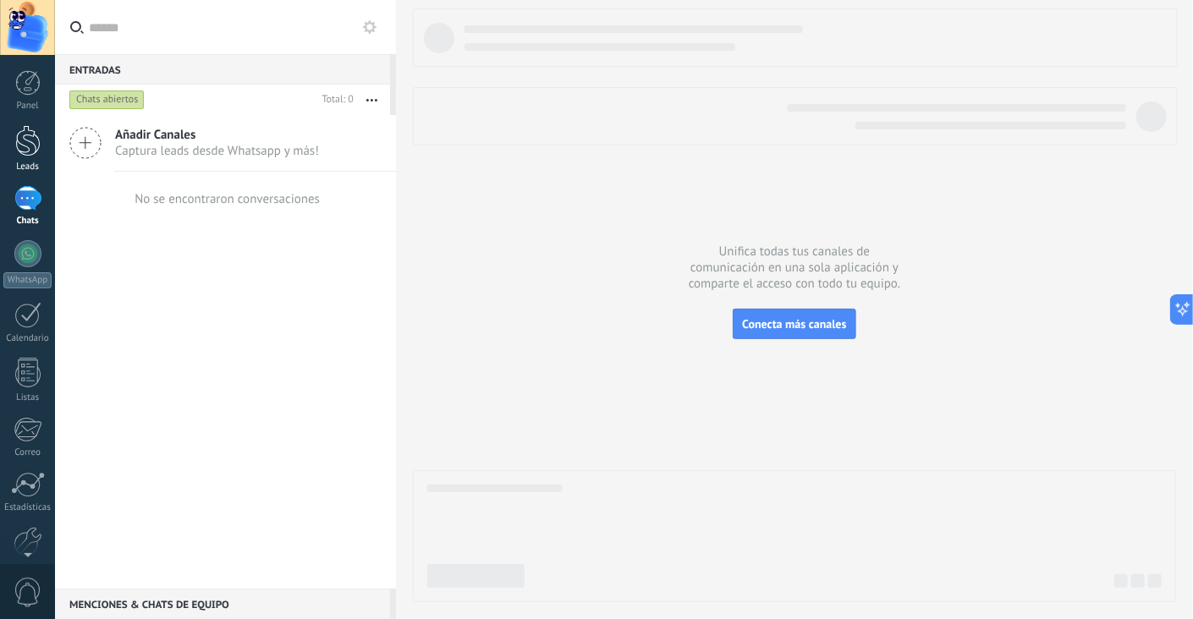
click at [25, 135] on div at bounding box center [27, 140] width 25 height 31
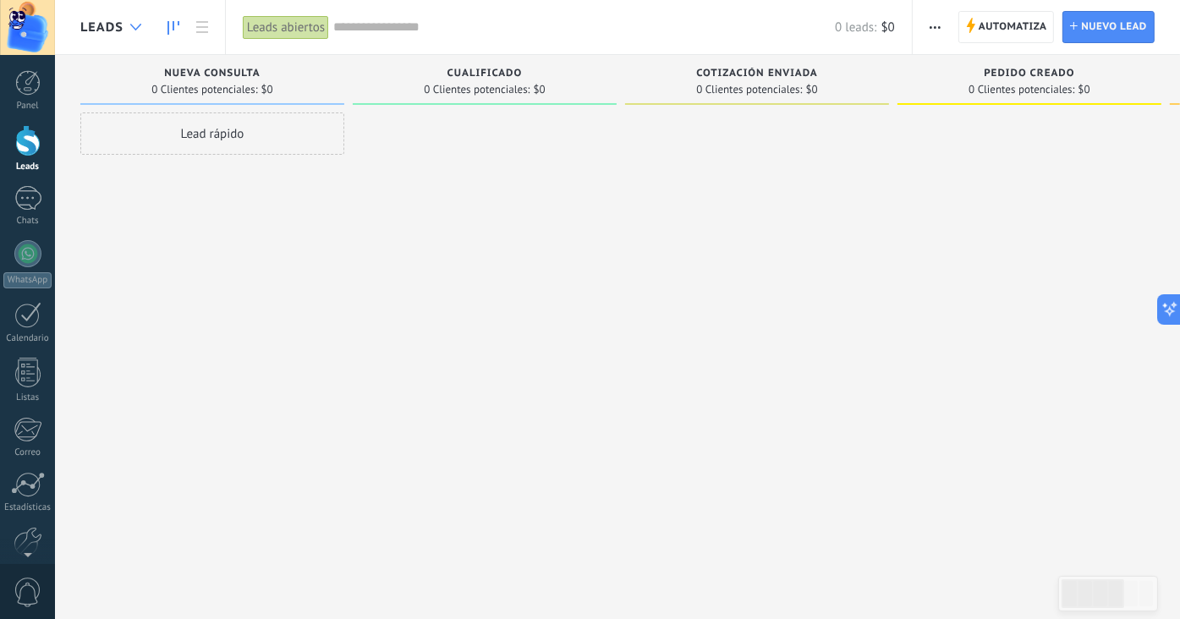
click at [129, 21] on div at bounding box center [136, 27] width 28 height 33
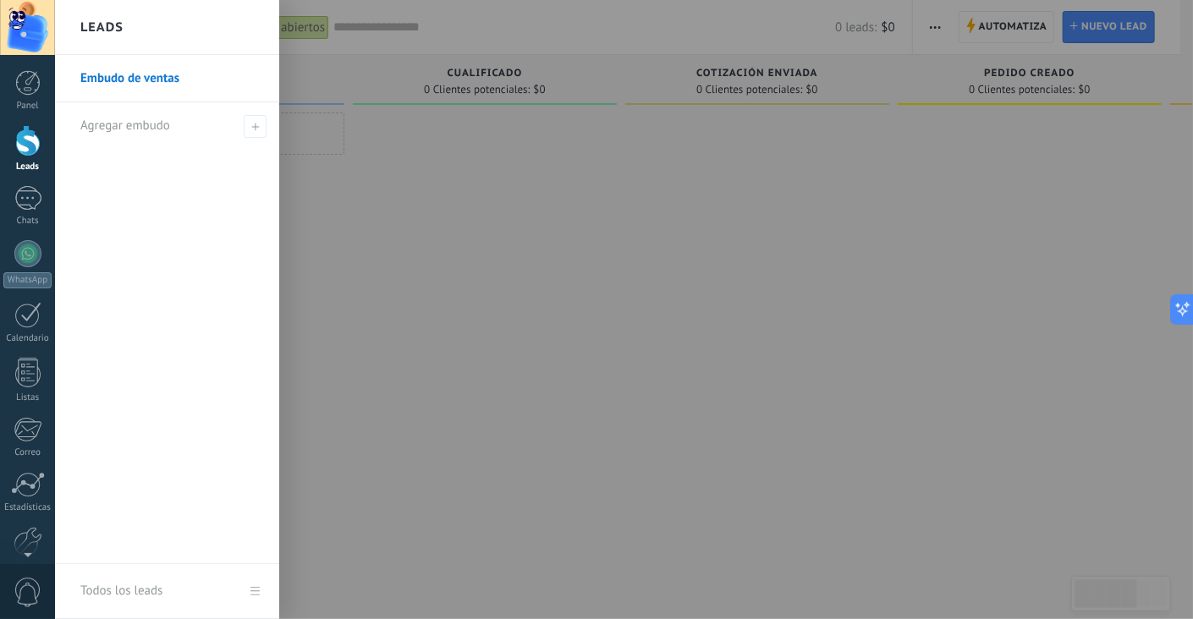
click at [129, 21] on div "Leads" at bounding box center [167, 27] width 224 height 55
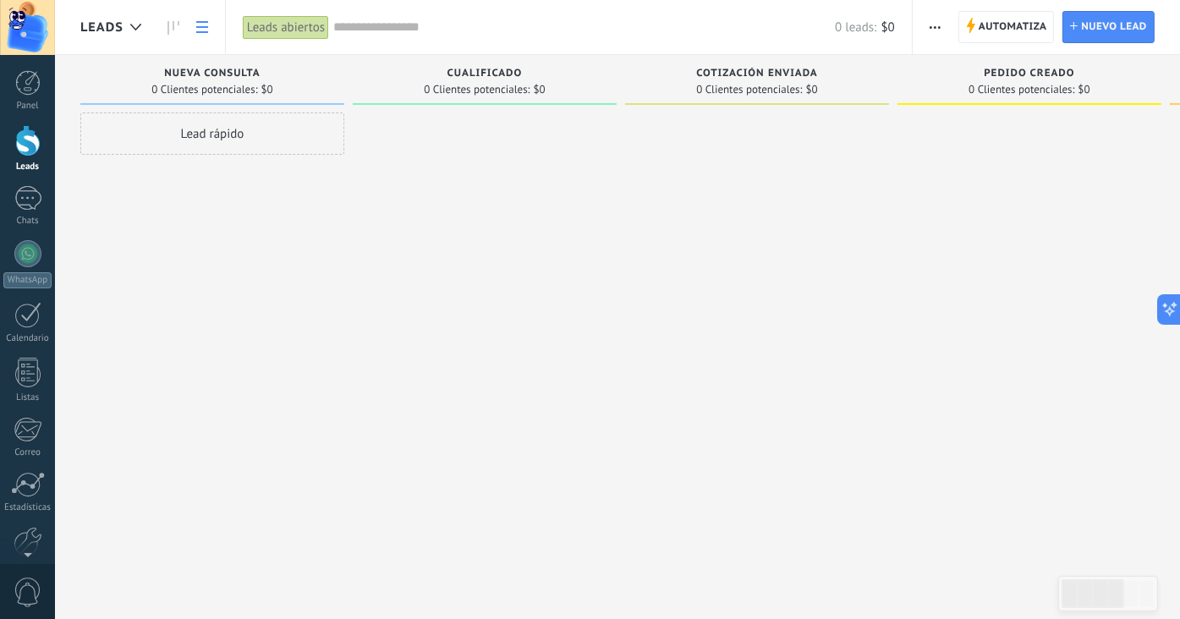
click at [200, 19] on link at bounding box center [202, 27] width 29 height 33
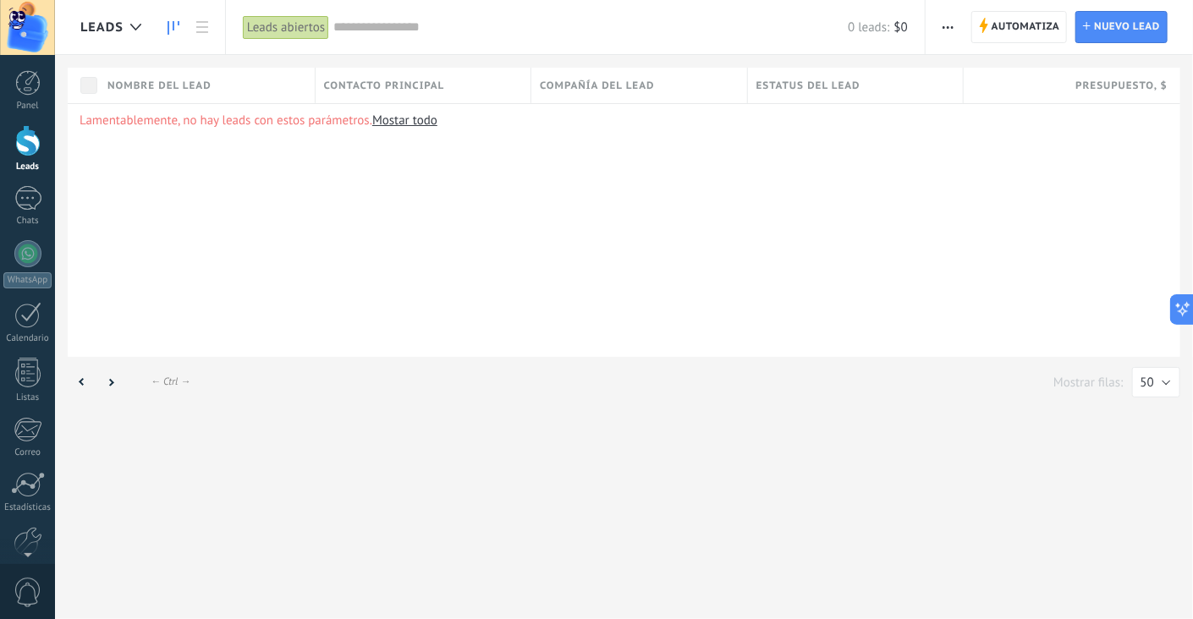
click at [168, 19] on link at bounding box center [173, 27] width 29 height 33
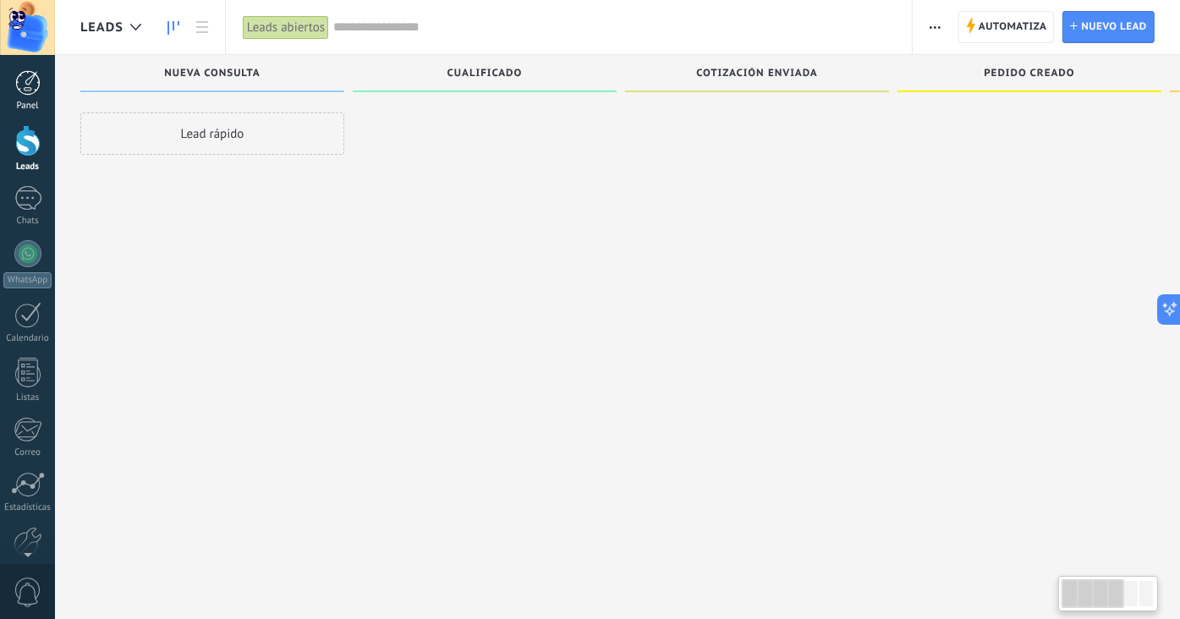
click at [25, 96] on link "Panel" at bounding box center [27, 90] width 55 height 41
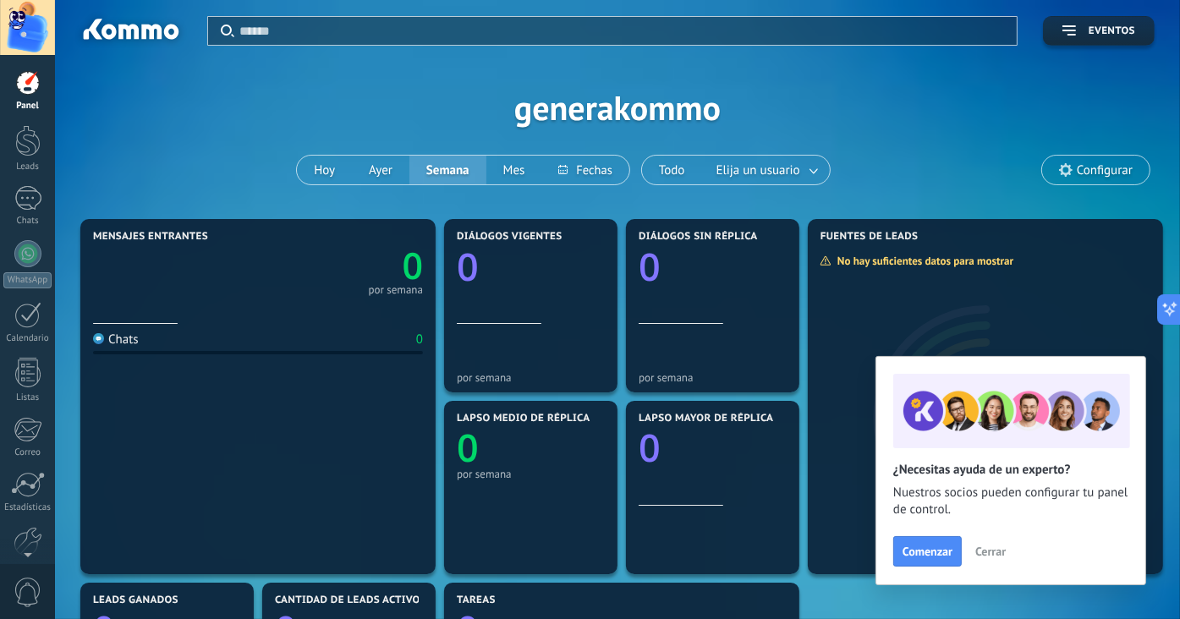
click at [27, 36] on div at bounding box center [27, 27] width 55 height 55
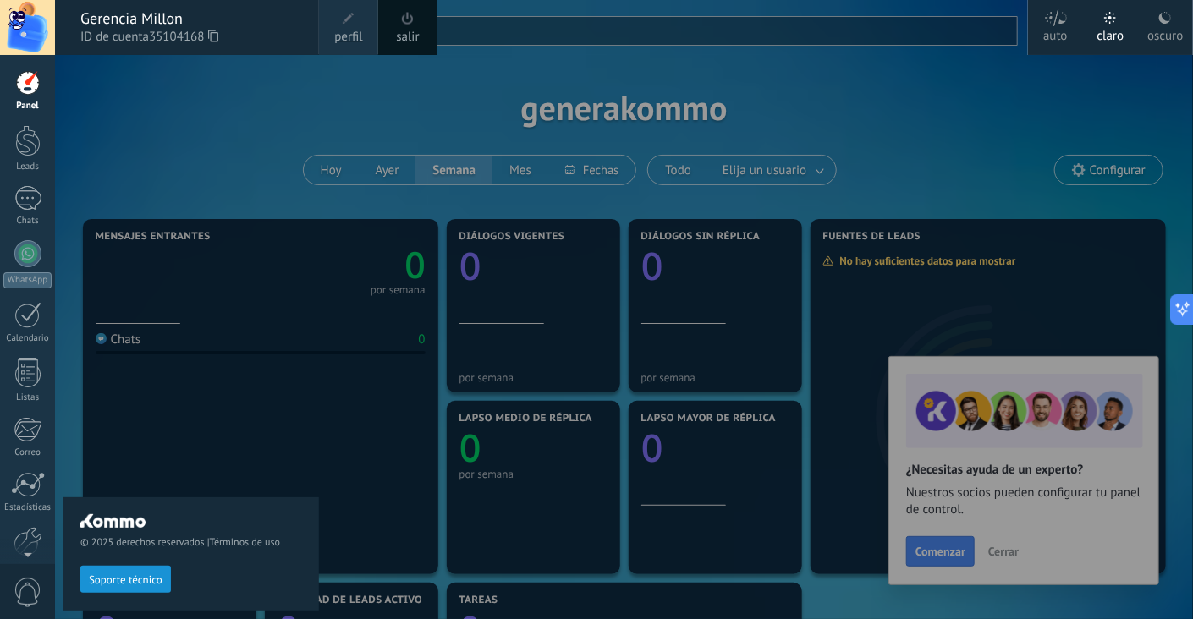
click at [199, 156] on div "© 2025 derechos reservados | Términos de uso Soporte técnico" at bounding box center [191, 337] width 256 height 564
click at [244, 163] on div "© 2025 derechos reservados | Términos de uso Soporte técnico" at bounding box center [191, 337] width 256 height 564
click at [36, 77] on div at bounding box center [27, 82] width 25 height 25
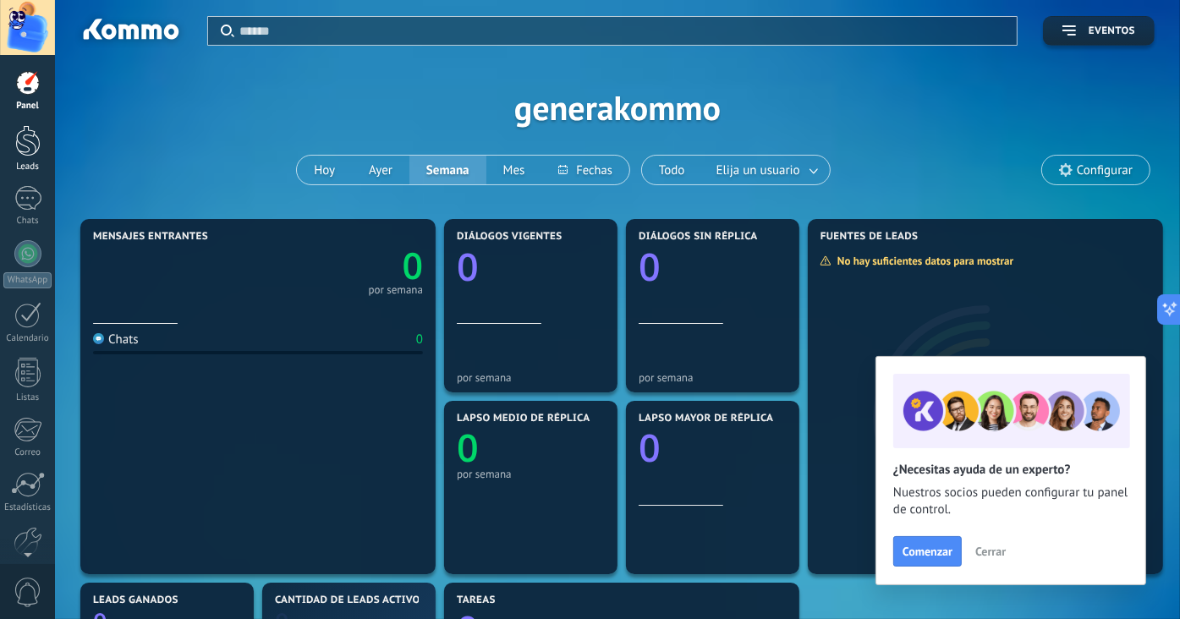
click at [24, 143] on div at bounding box center [27, 140] width 25 height 31
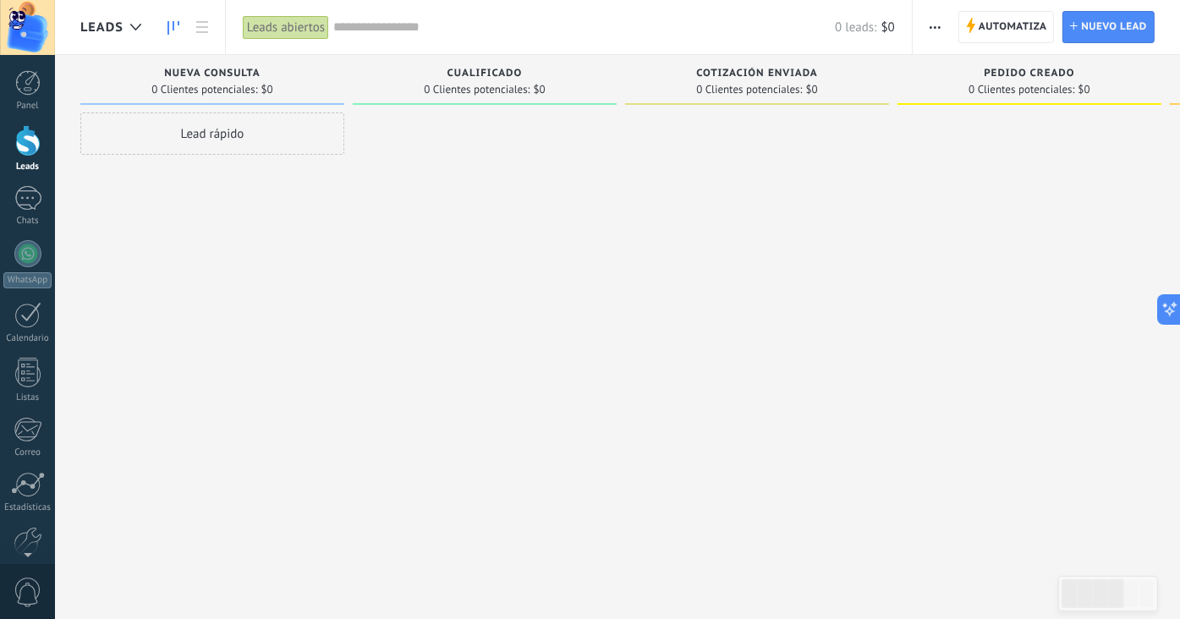
click at [293, 27] on div "Leads abiertos" at bounding box center [286, 27] width 86 height 25
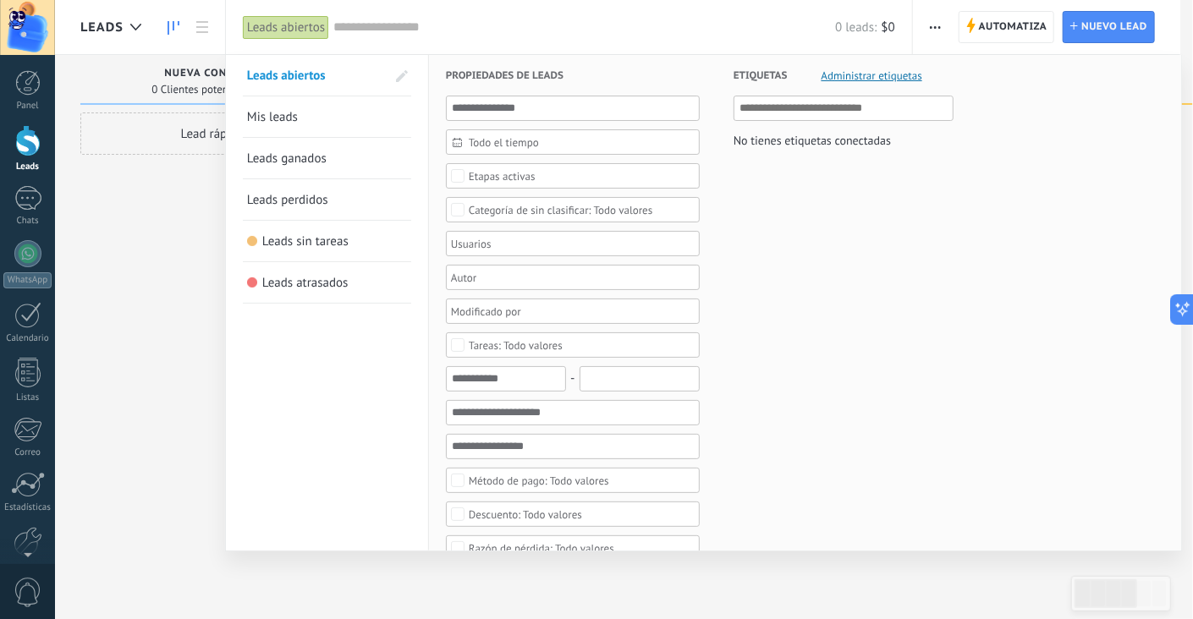
click at [575, 329] on div "Todo el tiempo Todo el tiempo Hoy Ayer Últimos ** 30 dias Esta semana La última…" at bounding box center [573, 593] width 254 height 995
click at [90, 207] on div at bounding box center [596, 309] width 1193 height 619
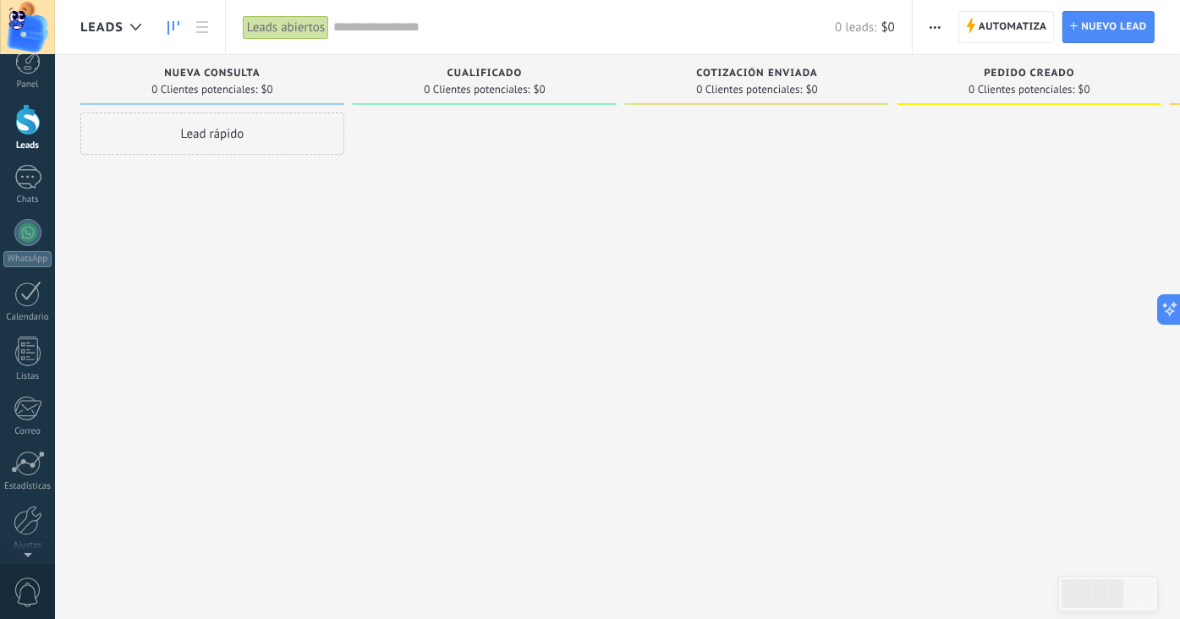
click at [14, 542] on div at bounding box center [27, 551] width 55 height 25
click at [30, 470] on div at bounding box center [28, 458] width 29 height 30
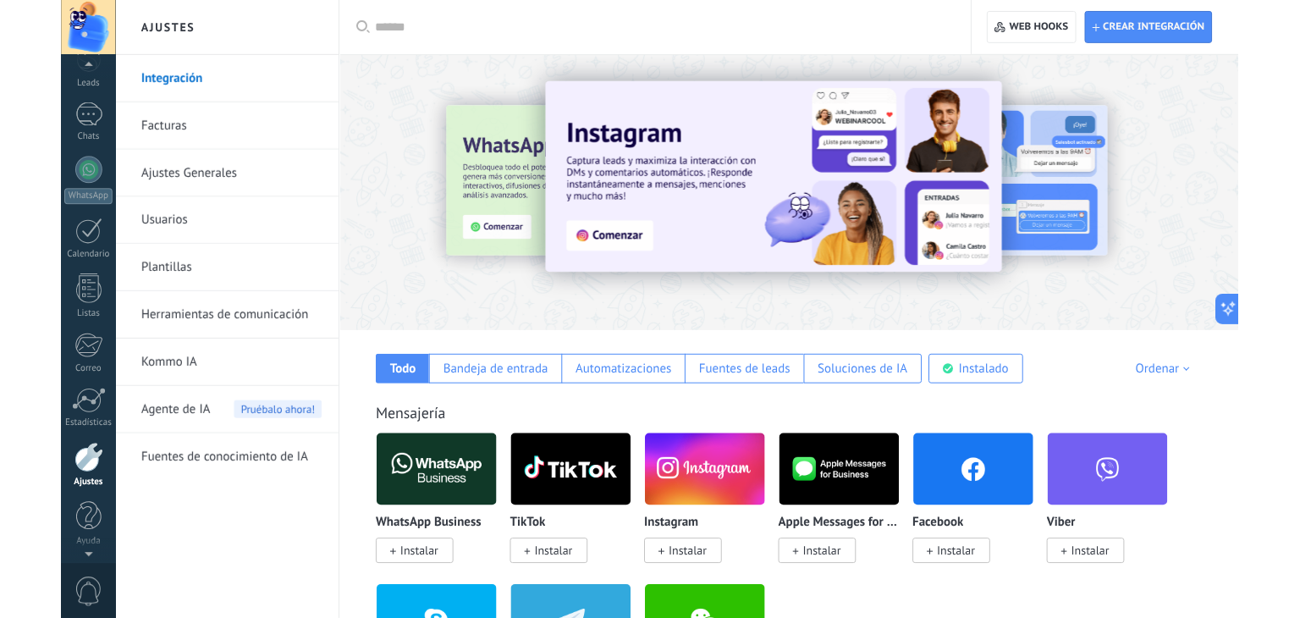
scroll to position [84, 0]
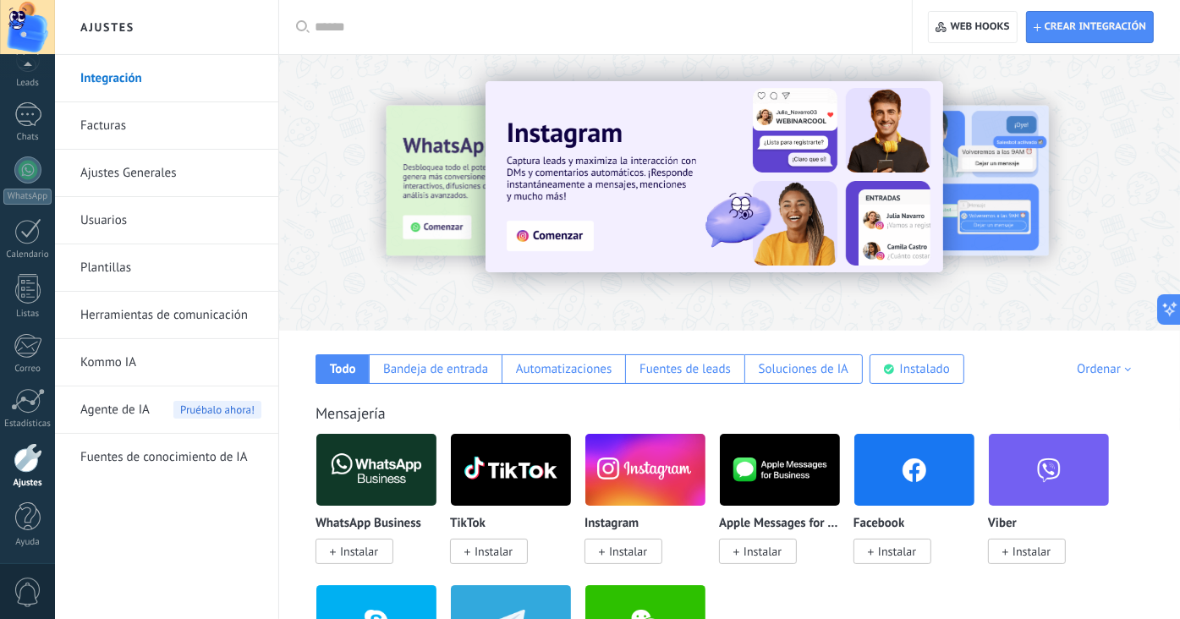
click at [163, 223] on link "Usuarios" at bounding box center [170, 220] width 181 height 47
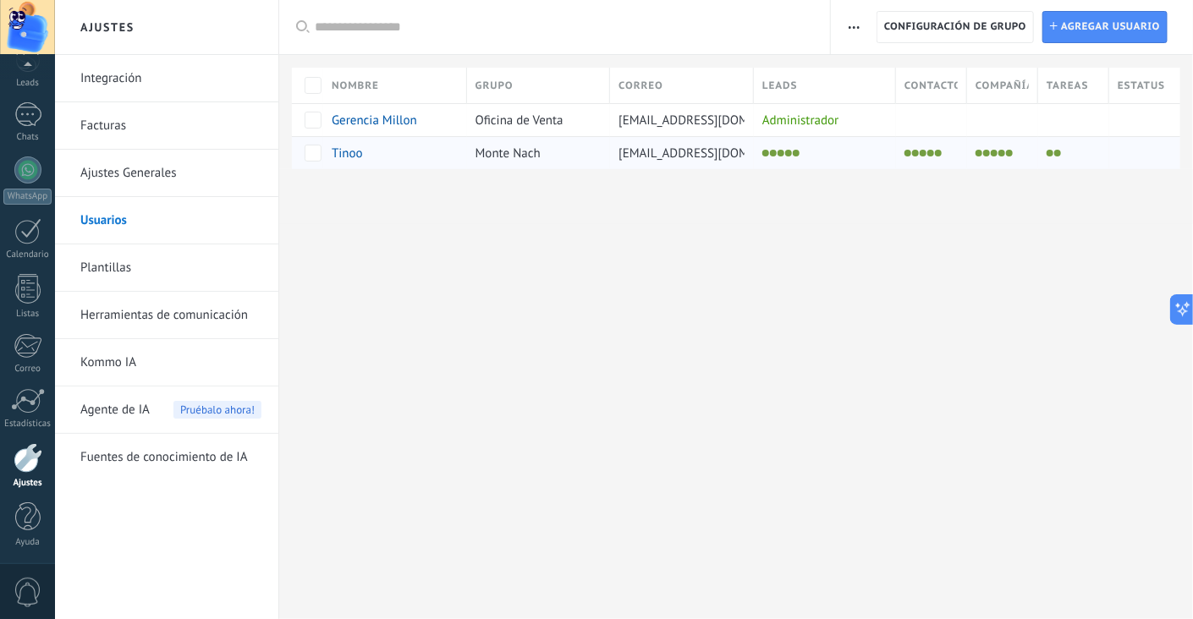
drag, startPoint x: 386, startPoint y: 152, endPoint x: 339, endPoint y: 153, distance: 46.5
click at [339, 153] on div "Tinoo" at bounding box center [385, 153] width 107 height 15
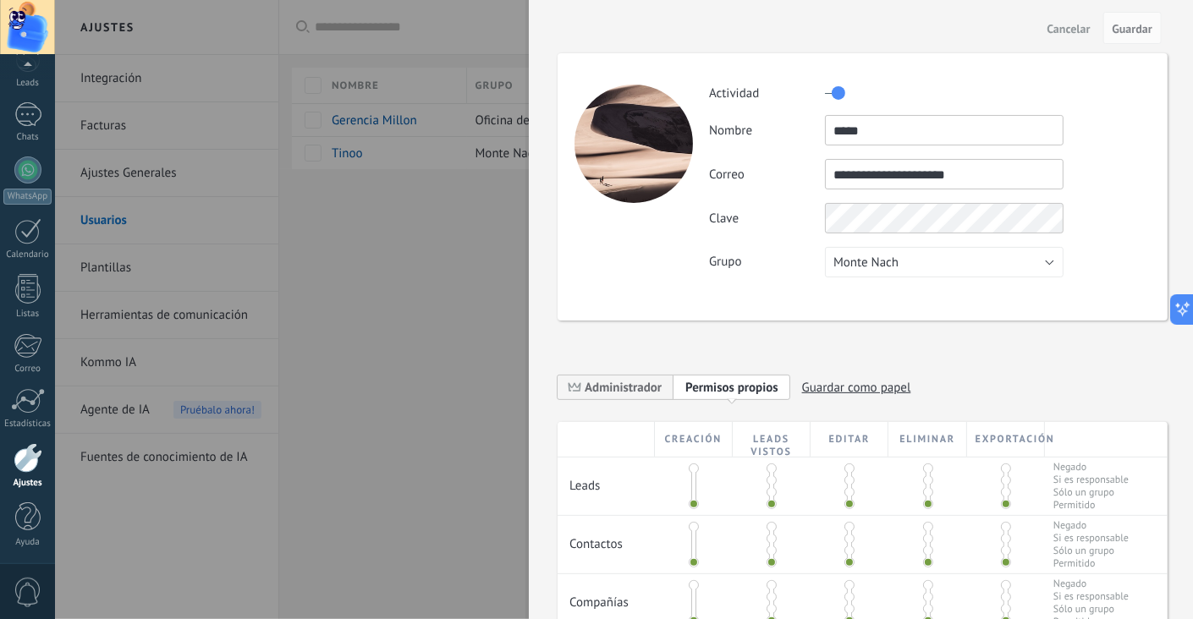
click at [406, 252] on div at bounding box center [596, 309] width 1193 height 619
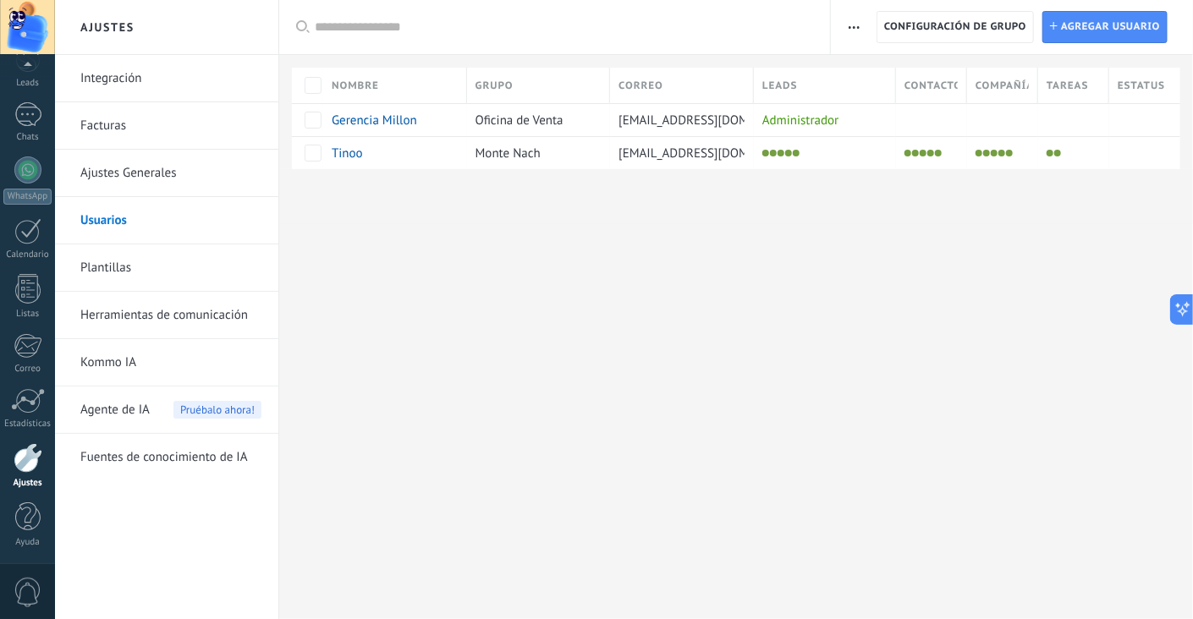
click at [833, 21] on div "Registro de autorización Lista blanca de direcciones IP Límites de actividade C…" at bounding box center [1012, 27] width 362 height 54
click at [849, 22] on span "button" at bounding box center [854, 27] width 11 height 32
click at [710, 301] on div "Ajustes Integración Facturas Ajustes Generales Usuarios Plantillas Herramientas…" at bounding box center [624, 309] width 1138 height 619
click at [189, 273] on link "Plantillas" at bounding box center [170, 268] width 181 height 47
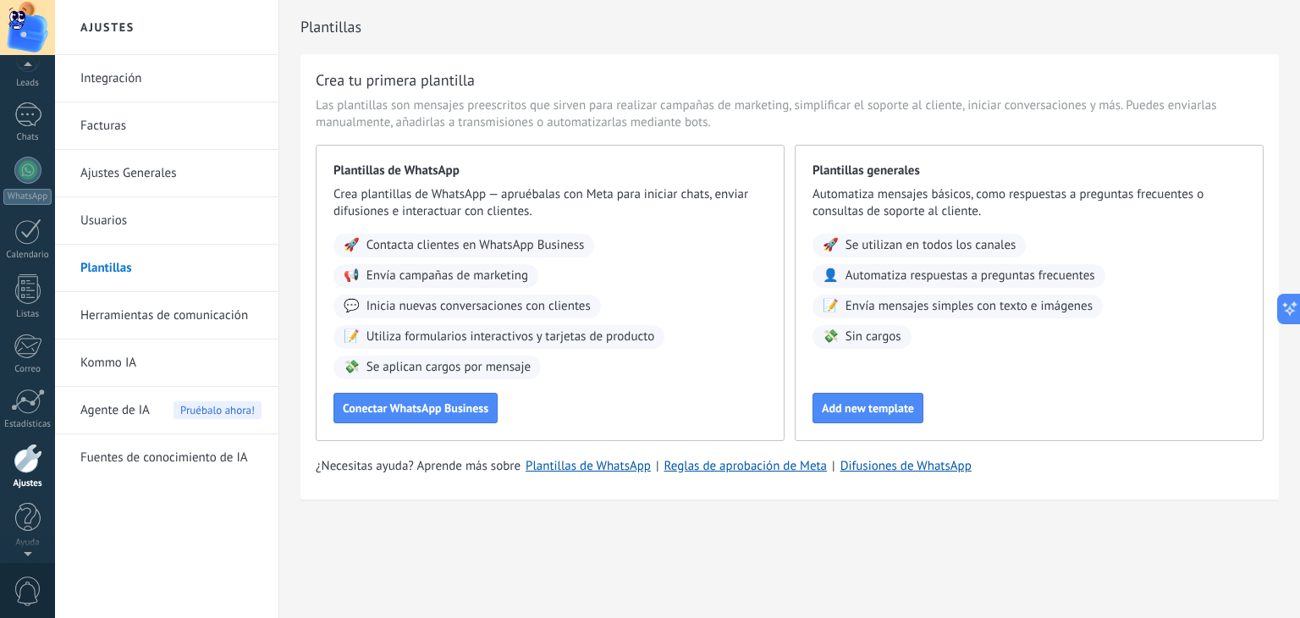
scroll to position [85, 0]
click at [115, 21] on h2 "Ajustes" at bounding box center [166, 27] width 181 height 55
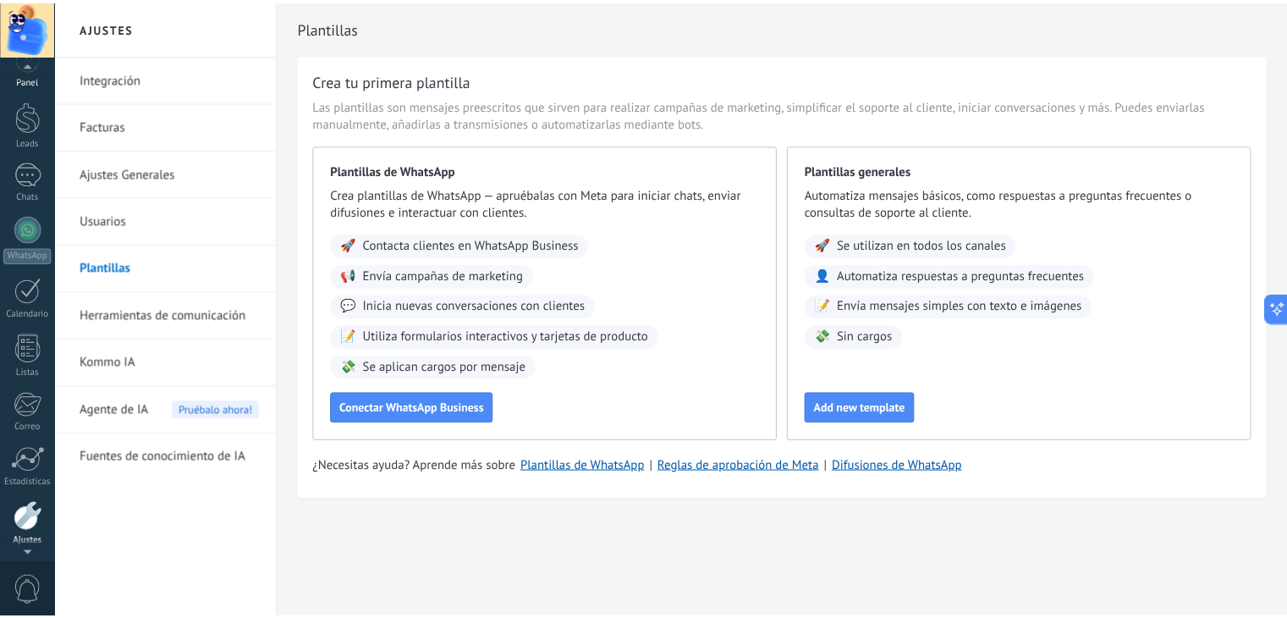
scroll to position [0, 0]
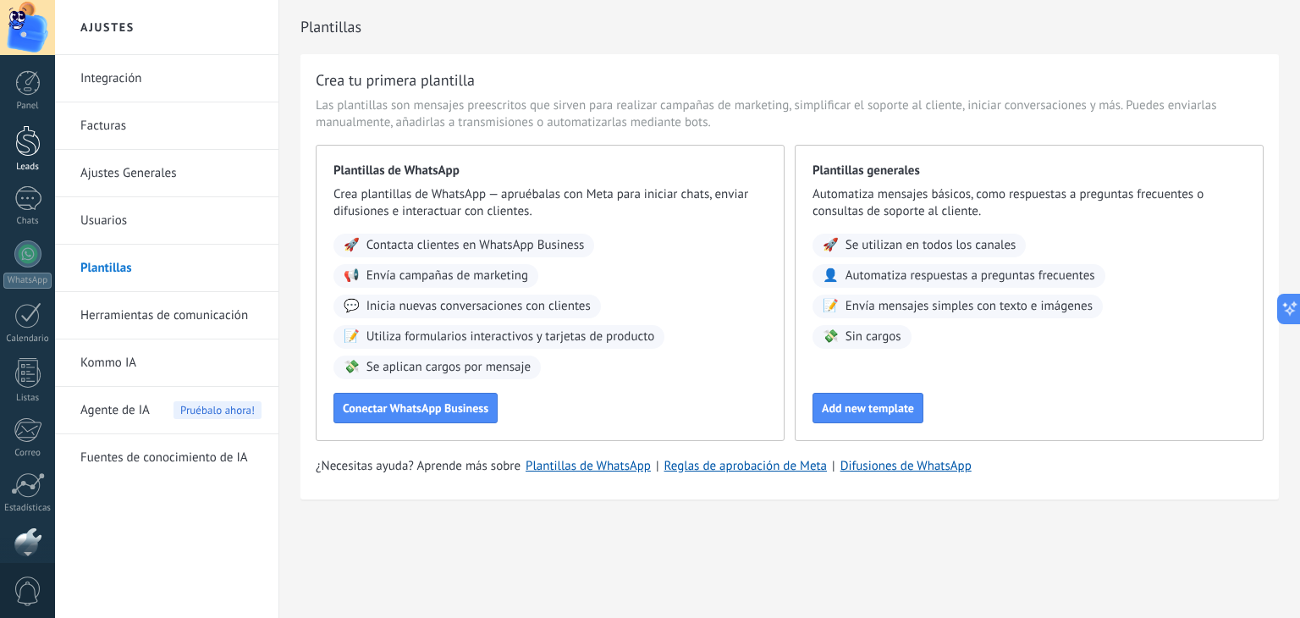
click at [27, 140] on div at bounding box center [27, 140] width 25 height 31
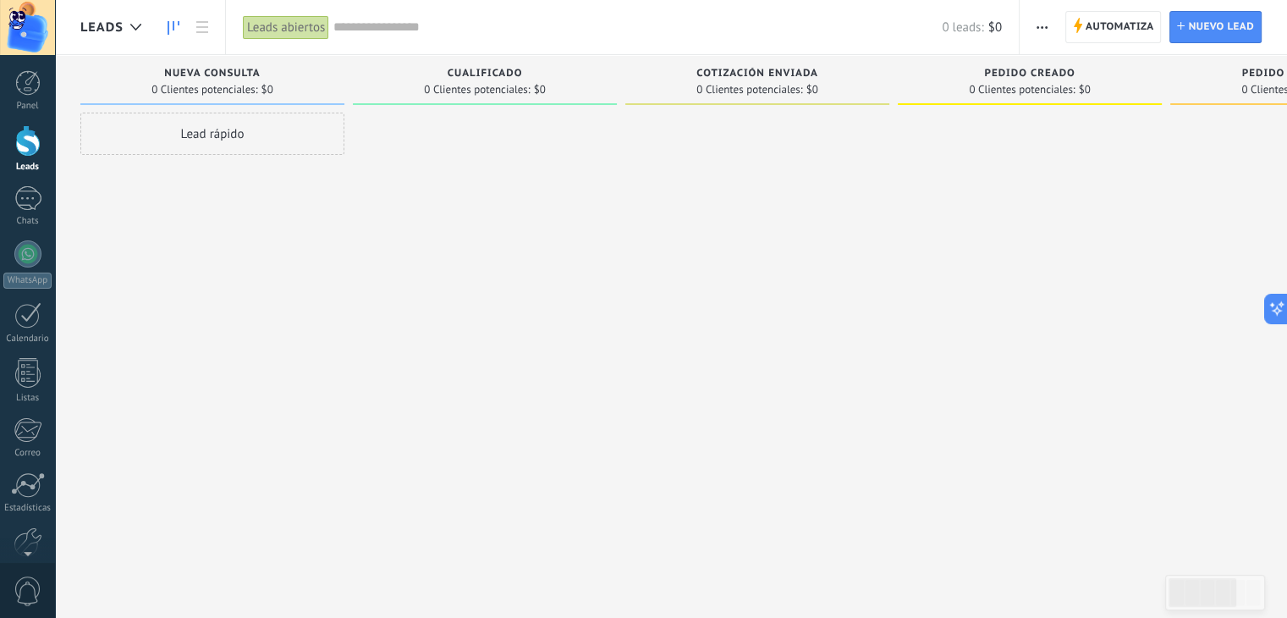
click at [396, 21] on input "text" at bounding box center [637, 28] width 608 height 18
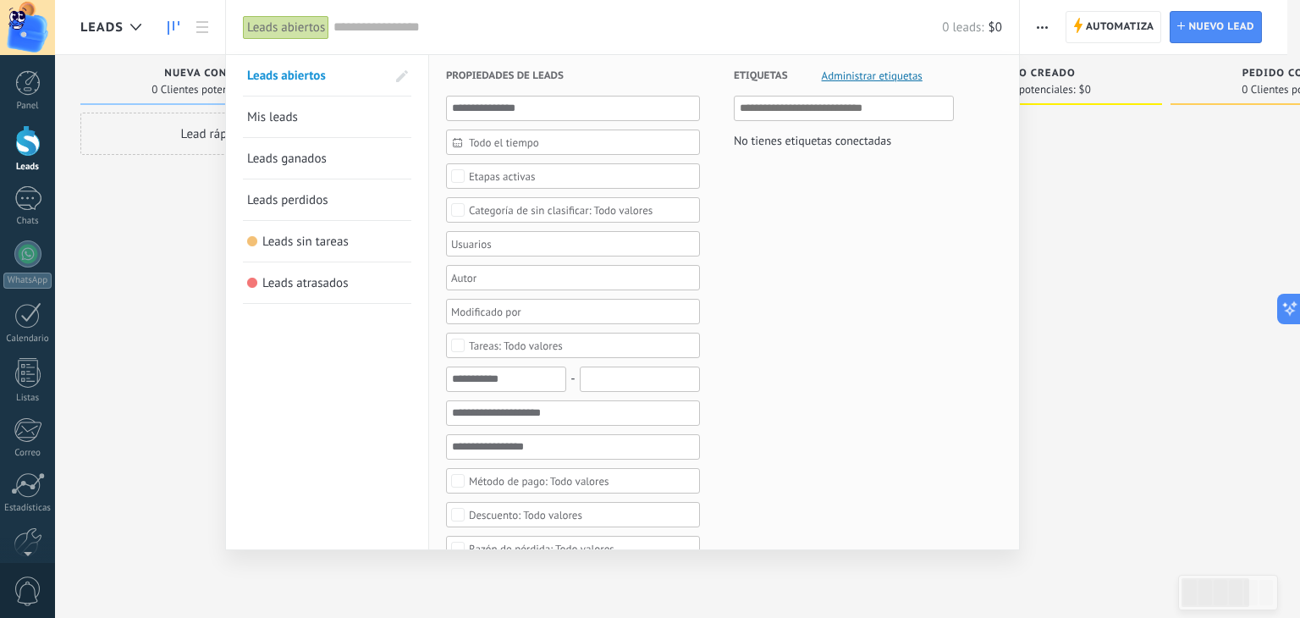
click at [173, 321] on div at bounding box center [650, 309] width 1300 height 618
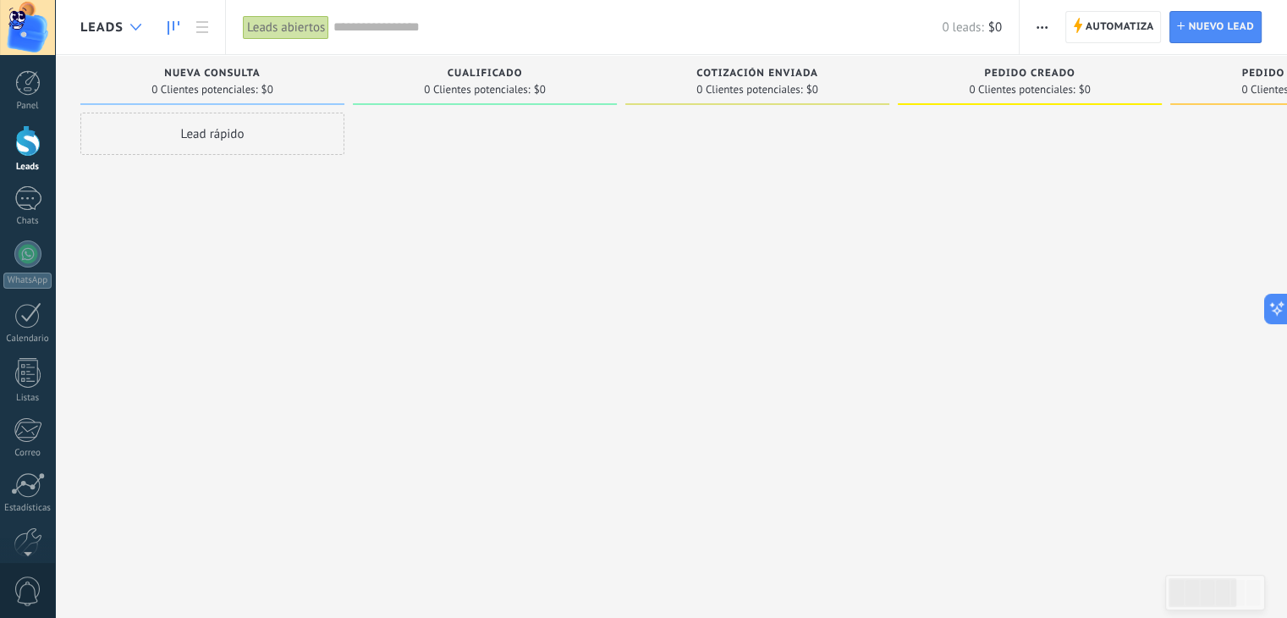
click at [122, 26] on div at bounding box center [136, 27] width 28 height 33
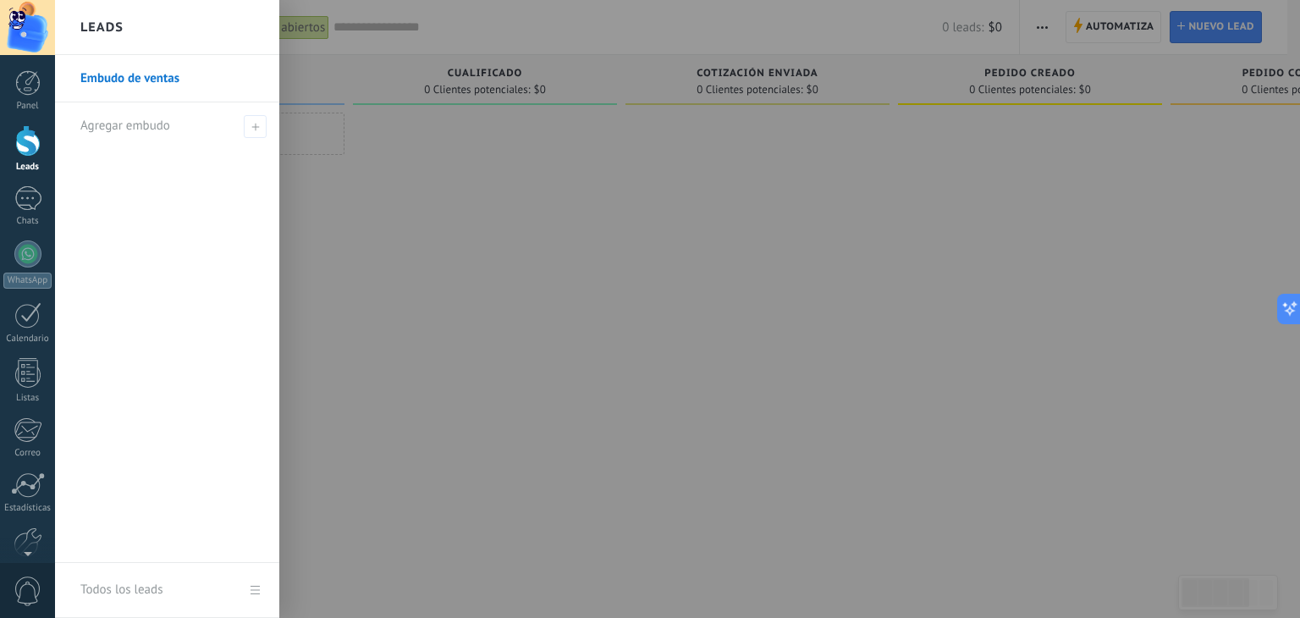
click at [122, 26] on h2 "Leads" at bounding box center [101, 27] width 43 height 53
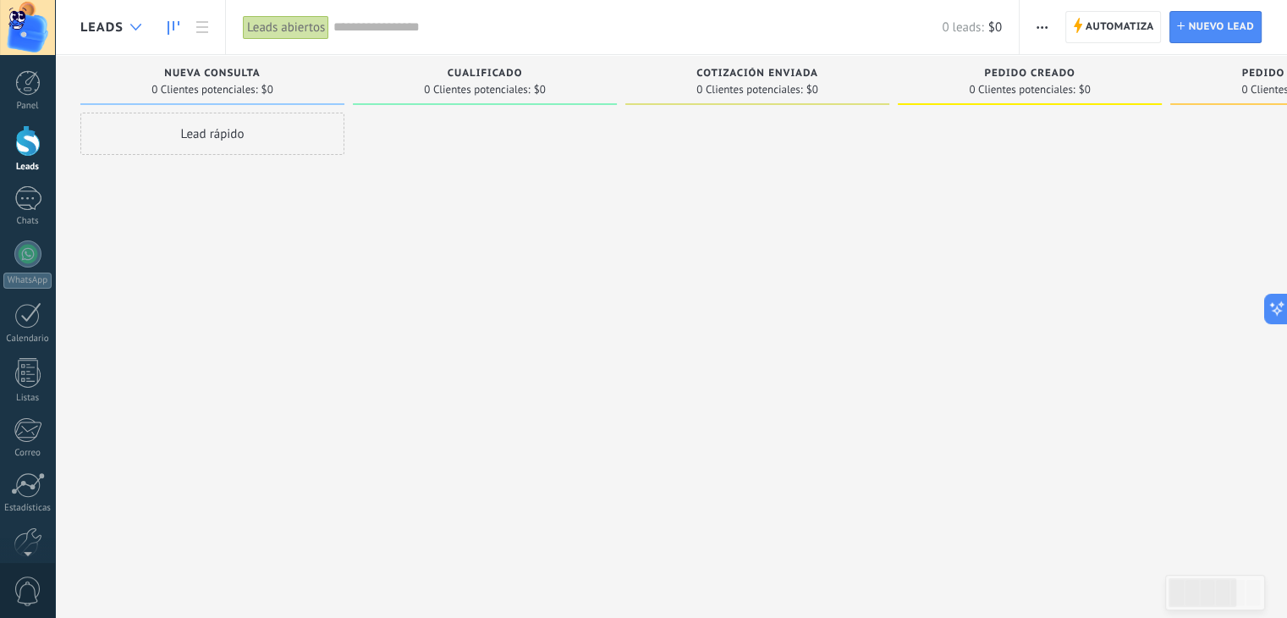
click at [122, 26] on div at bounding box center [136, 27] width 28 height 33
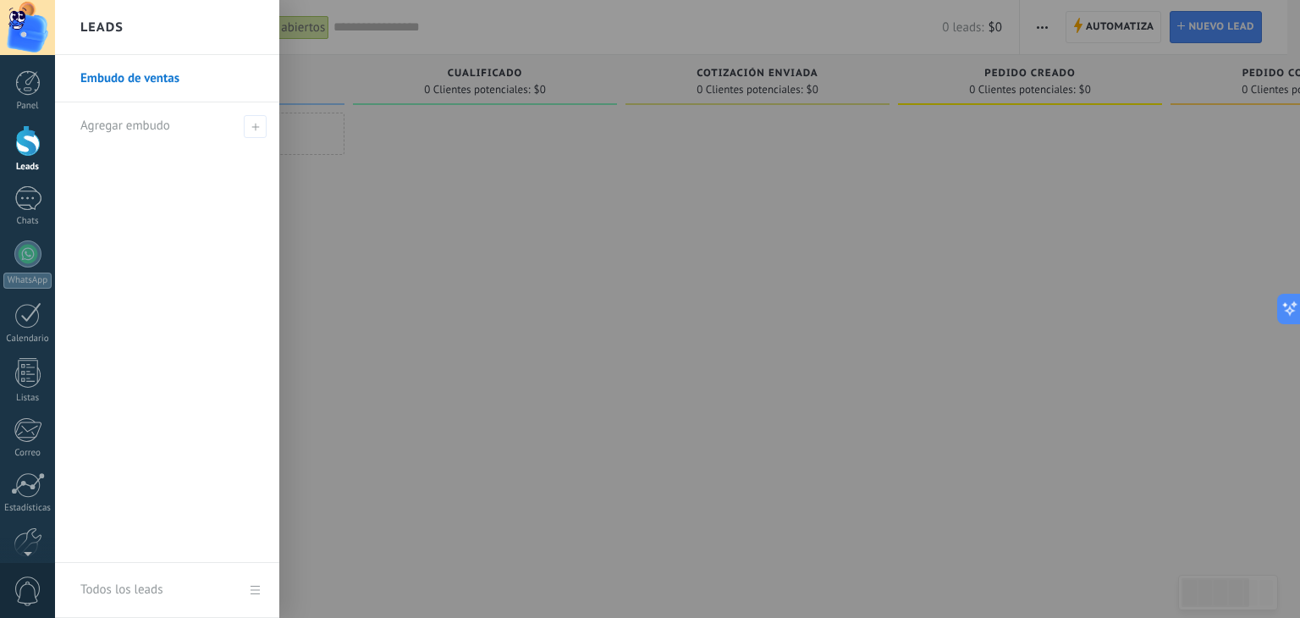
click at [122, 26] on h2 "Leads" at bounding box center [101, 27] width 43 height 53
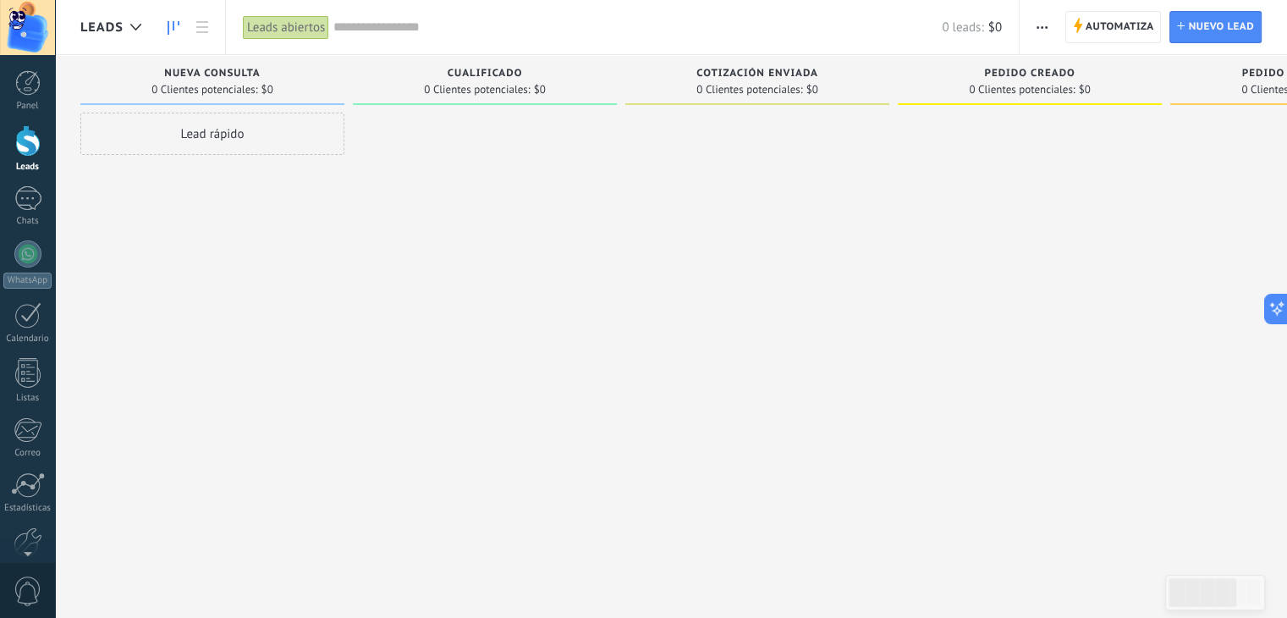
click at [393, 25] on input "text" at bounding box center [637, 28] width 608 height 18
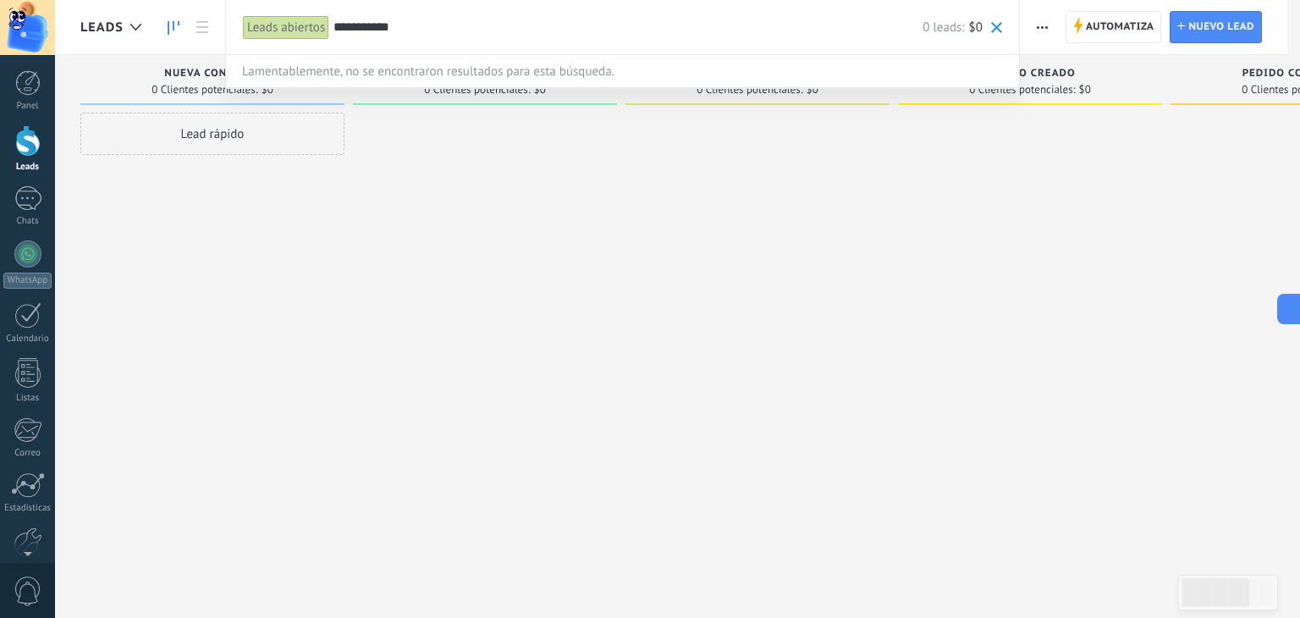
type input "**********"
click at [355, 288] on div at bounding box center [650, 309] width 1300 height 618
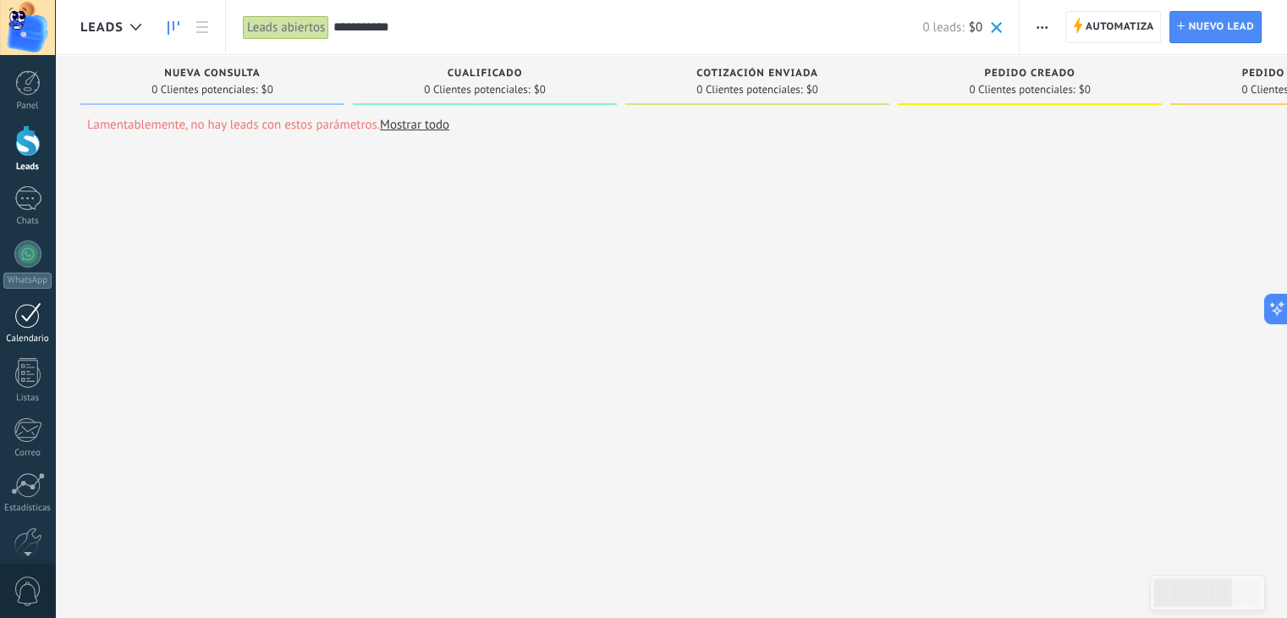
click at [23, 314] on div at bounding box center [27, 315] width 27 height 26
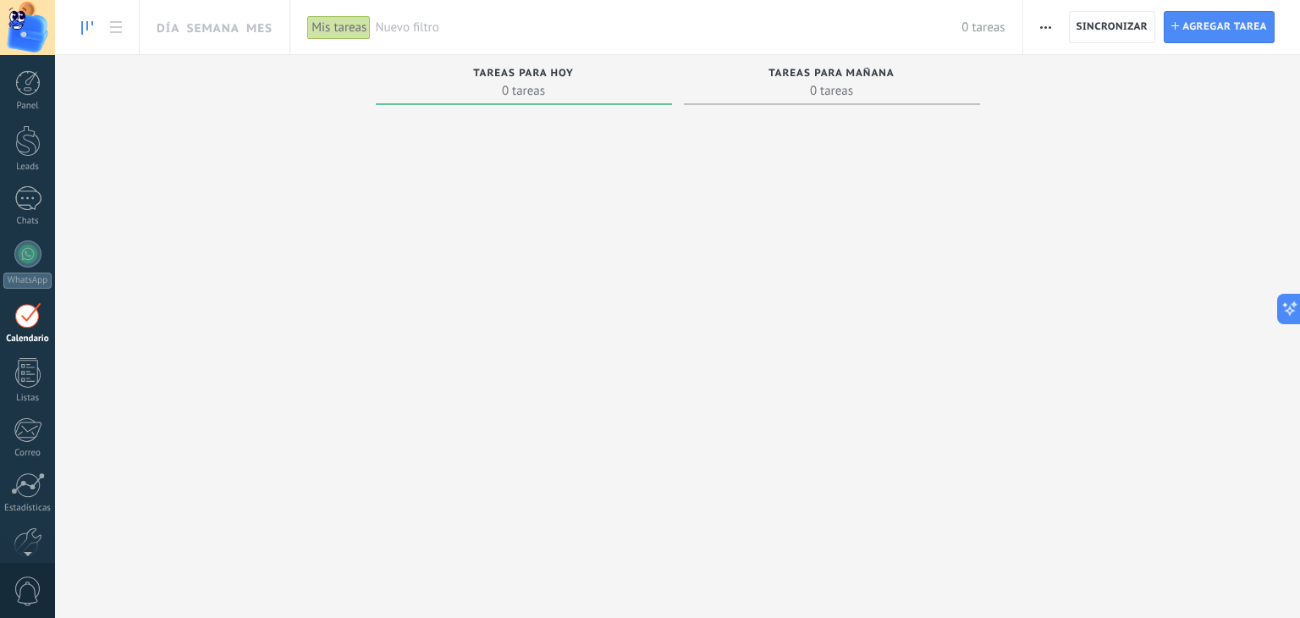
click at [870, 91] on span "0 tareas" at bounding box center [831, 90] width 279 height 17
click at [509, 99] on span "0 tareas" at bounding box center [523, 90] width 279 height 17
click at [436, 327] on div at bounding box center [524, 344] width 296 height 464
click at [15, 190] on div at bounding box center [27, 198] width 27 height 25
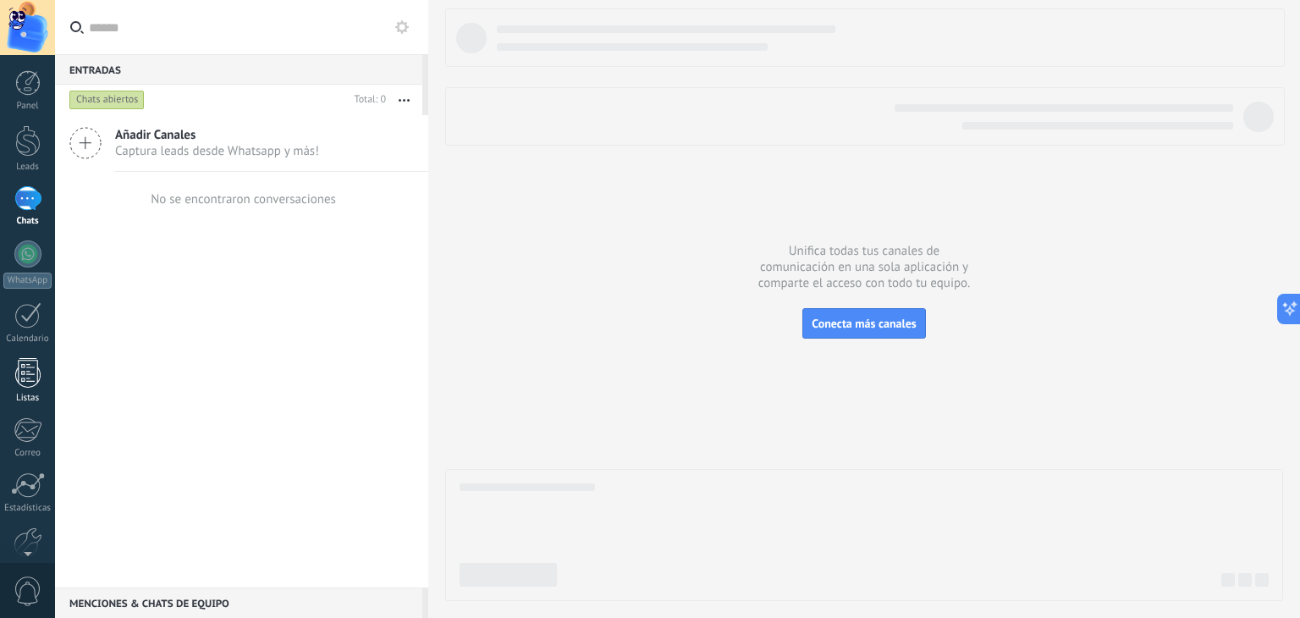
drag, startPoint x: 34, startPoint y: 370, endPoint x: 25, endPoint y: 371, distance: 8.6
click at [36, 370] on div at bounding box center [27, 373] width 25 height 30
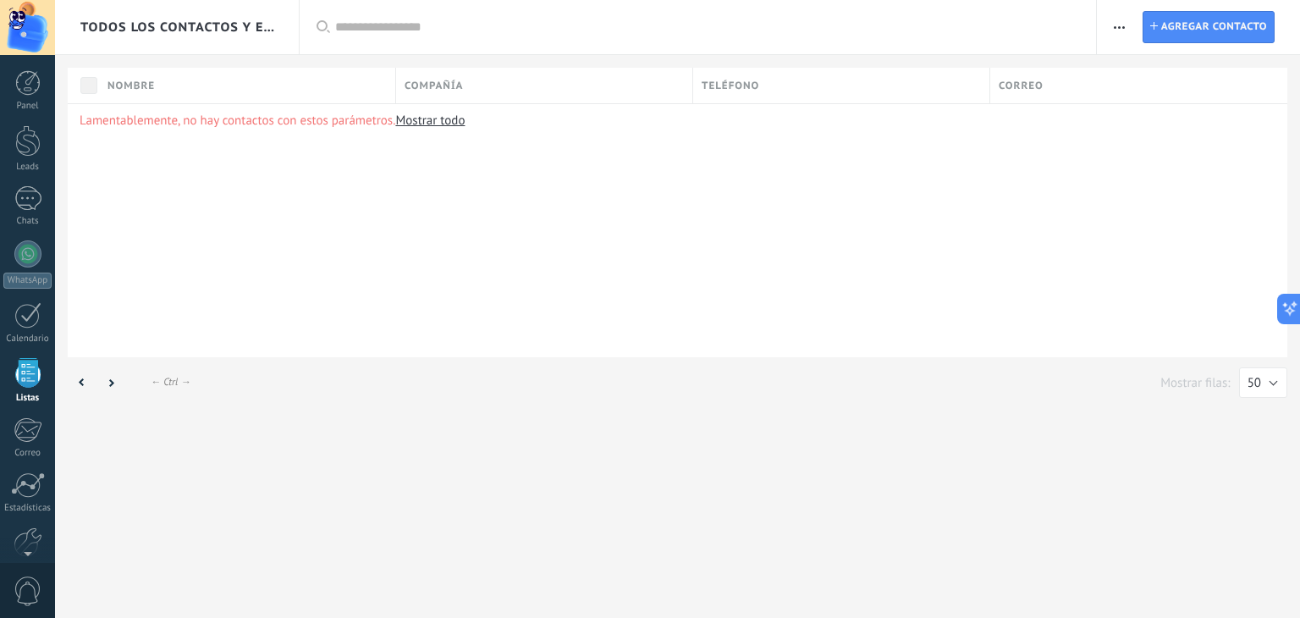
scroll to position [43, 0]
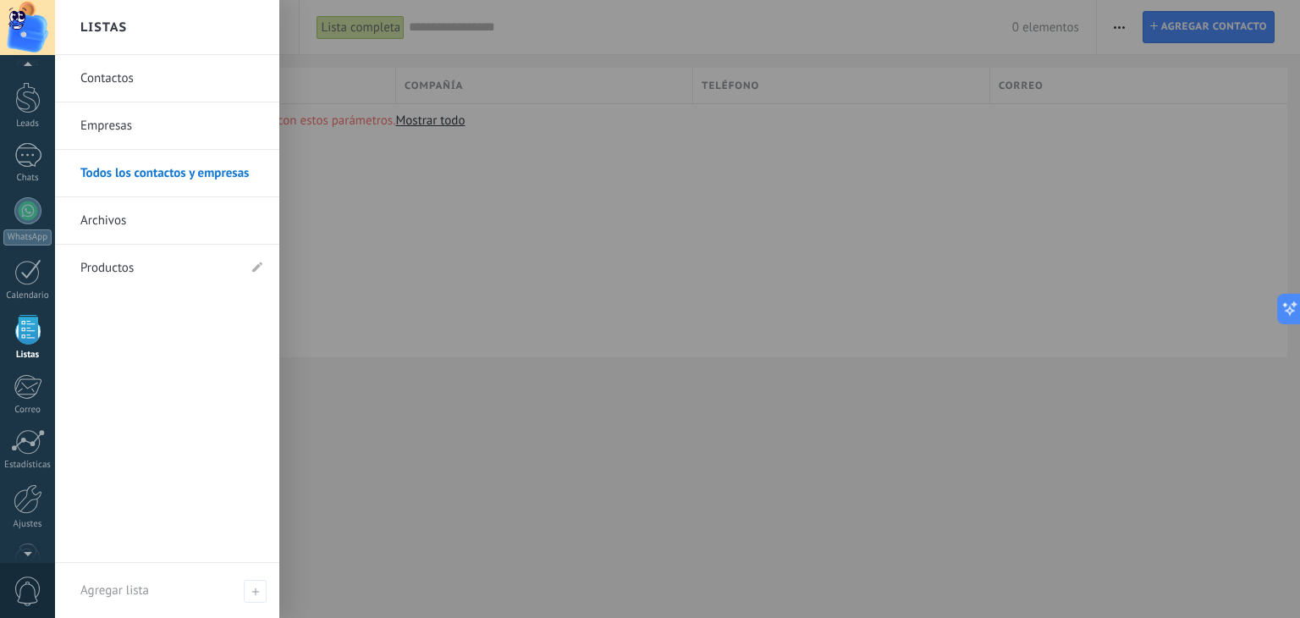
click at [18, 328] on div at bounding box center [27, 330] width 25 height 30
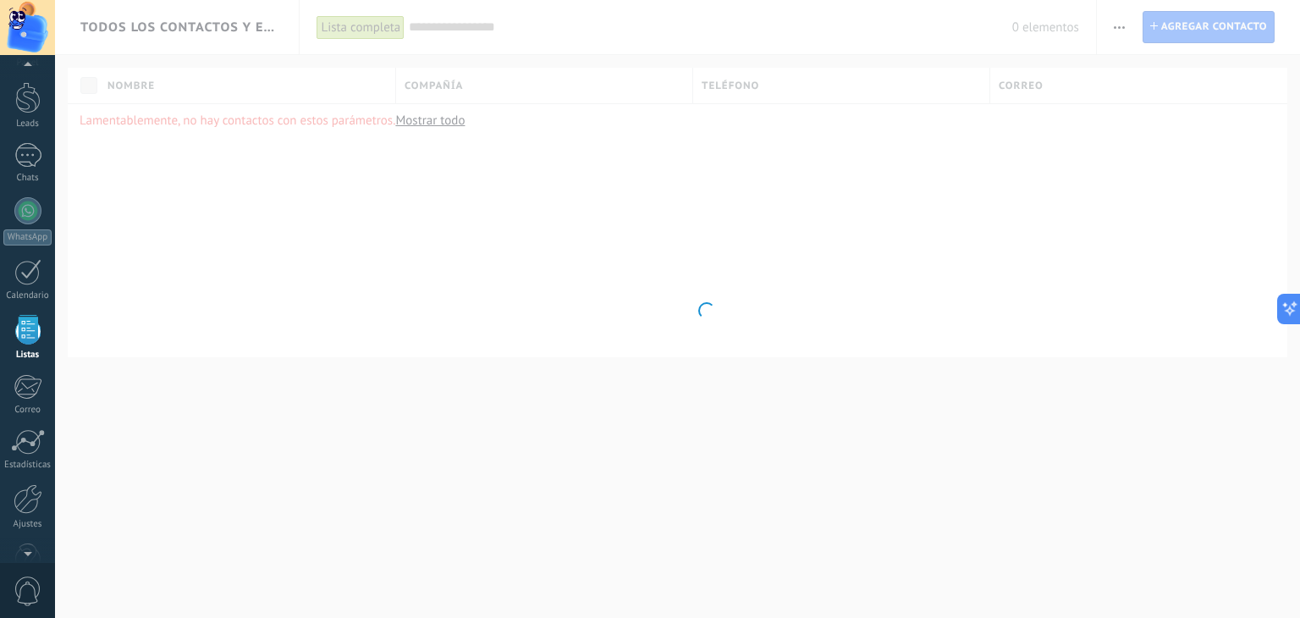
click at [18, 328] on div at bounding box center [27, 330] width 25 height 30
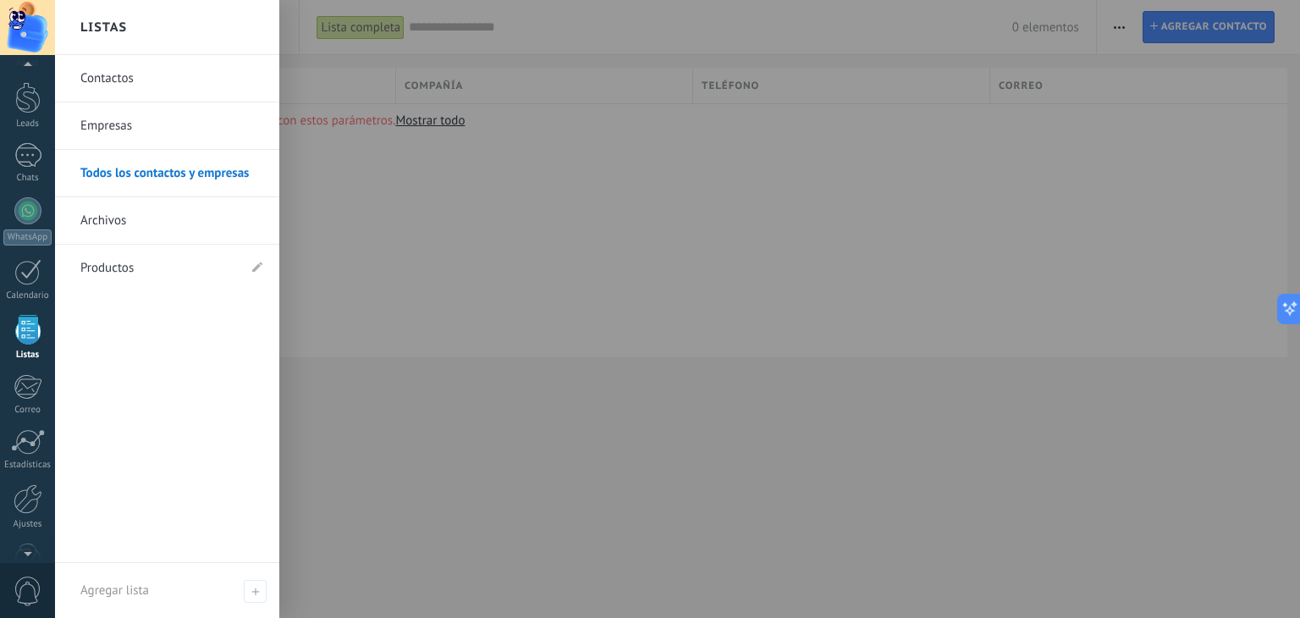
click at [163, 128] on link "Empresas" at bounding box center [171, 125] width 182 height 47
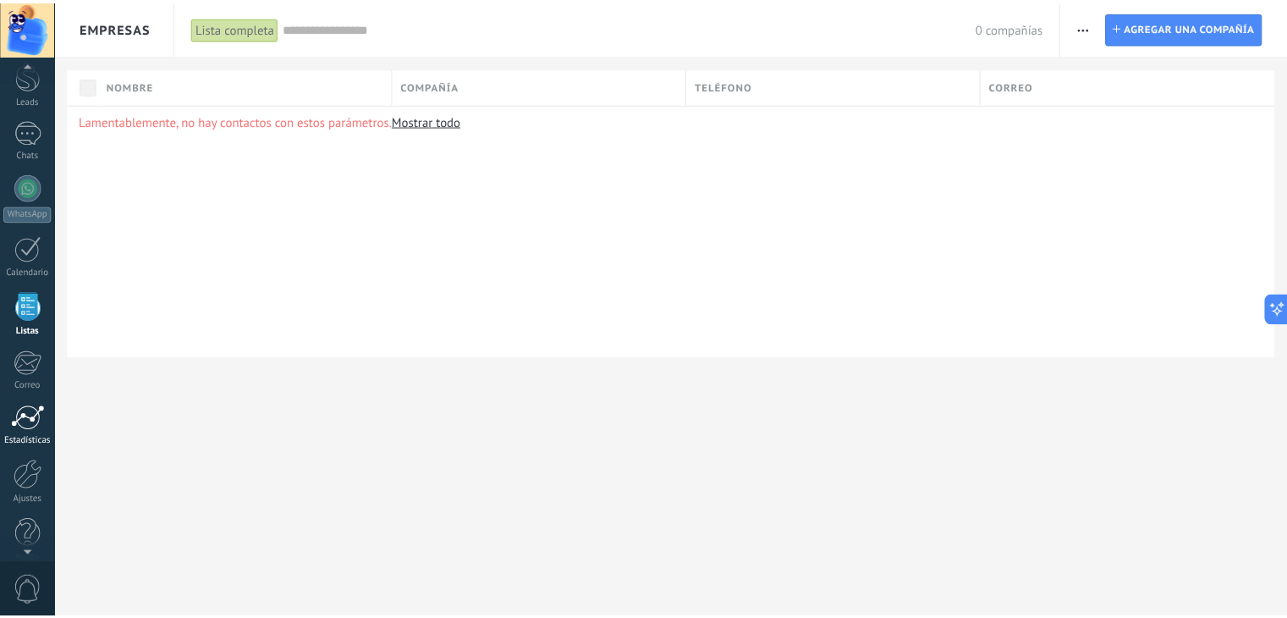
scroll to position [85, 0]
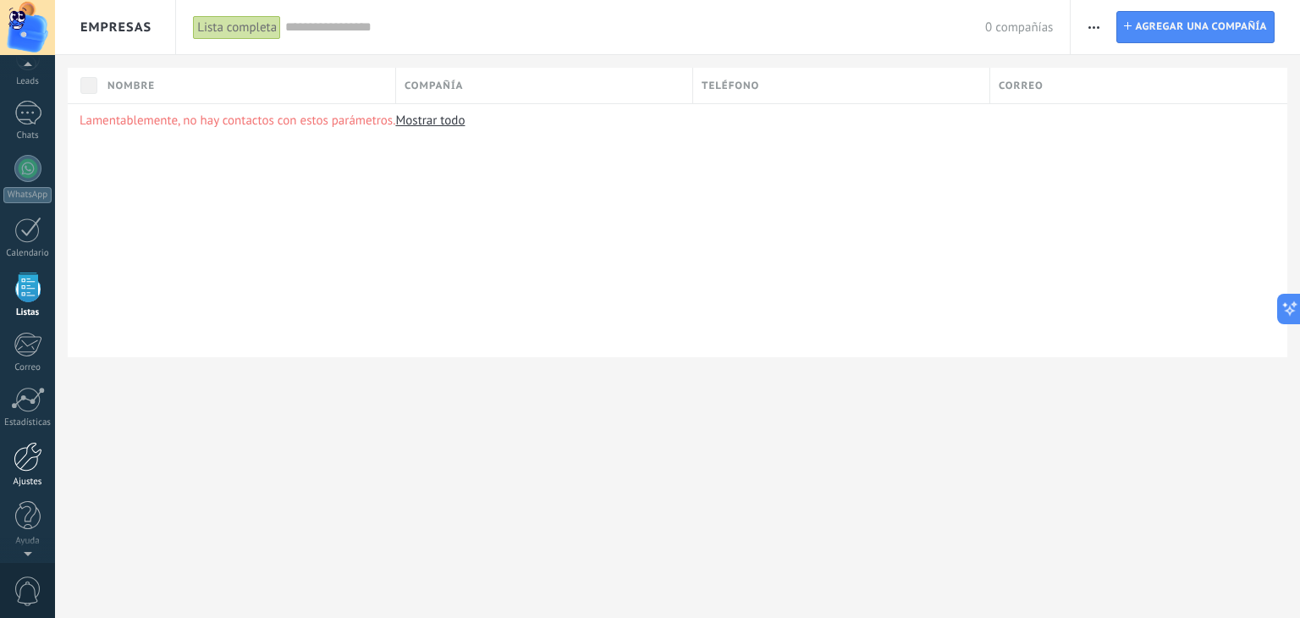
click at [32, 452] on div at bounding box center [28, 457] width 29 height 30
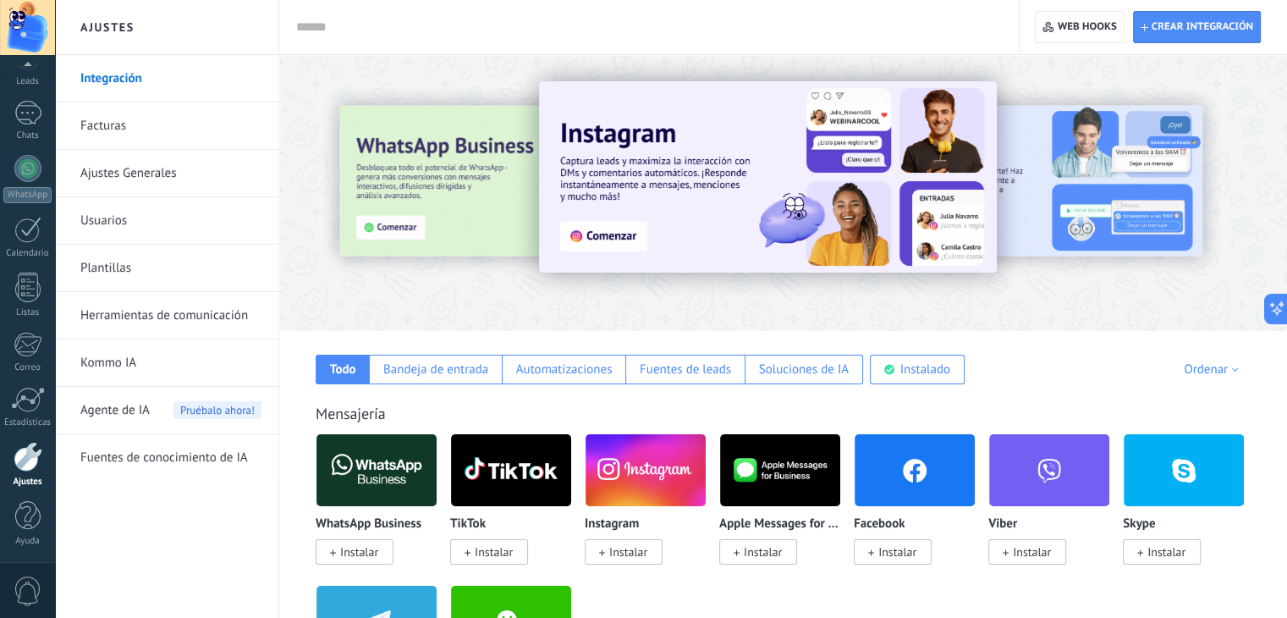
click at [173, 176] on link "Ajustes Generales" at bounding box center [170, 173] width 181 height 47
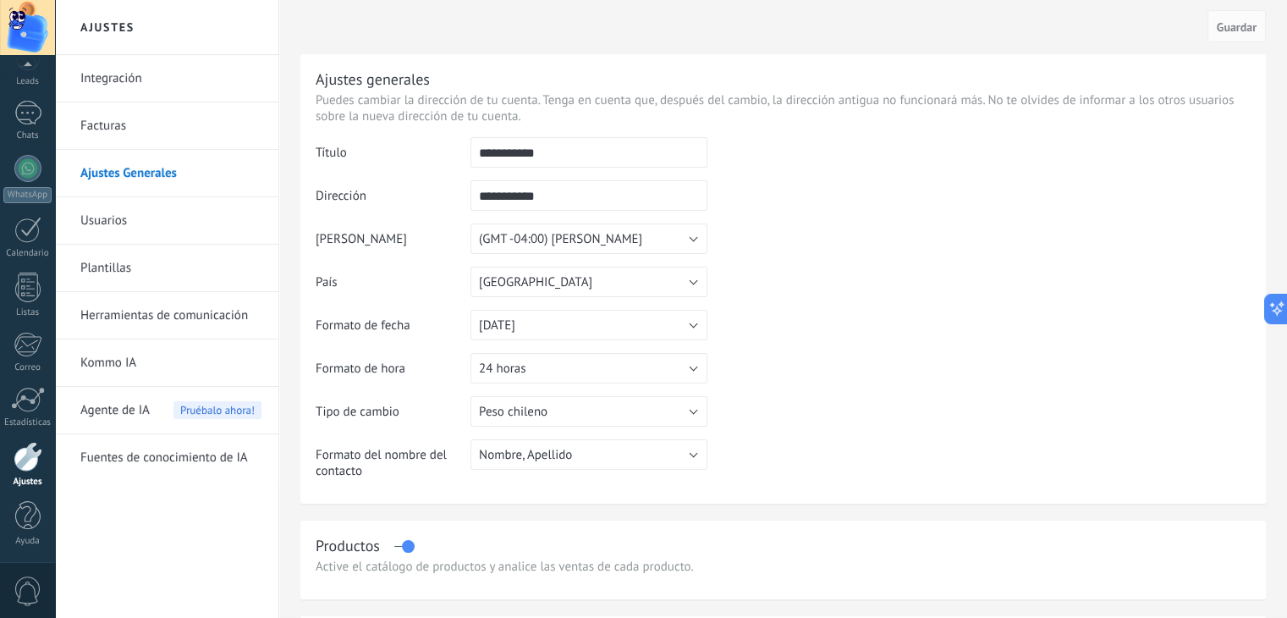
drag, startPoint x: 610, startPoint y: 533, endPoint x: 609, endPoint y: 546, distance: 12.7
drag, startPoint x: 609, startPoint y: 546, endPoint x: 1050, endPoint y: 277, distance: 516.4
click at [1058, 270] on td at bounding box center [978, 223] width 543 height 173
click at [34, 123] on div at bounding box center [27, 120] width 25 height 31
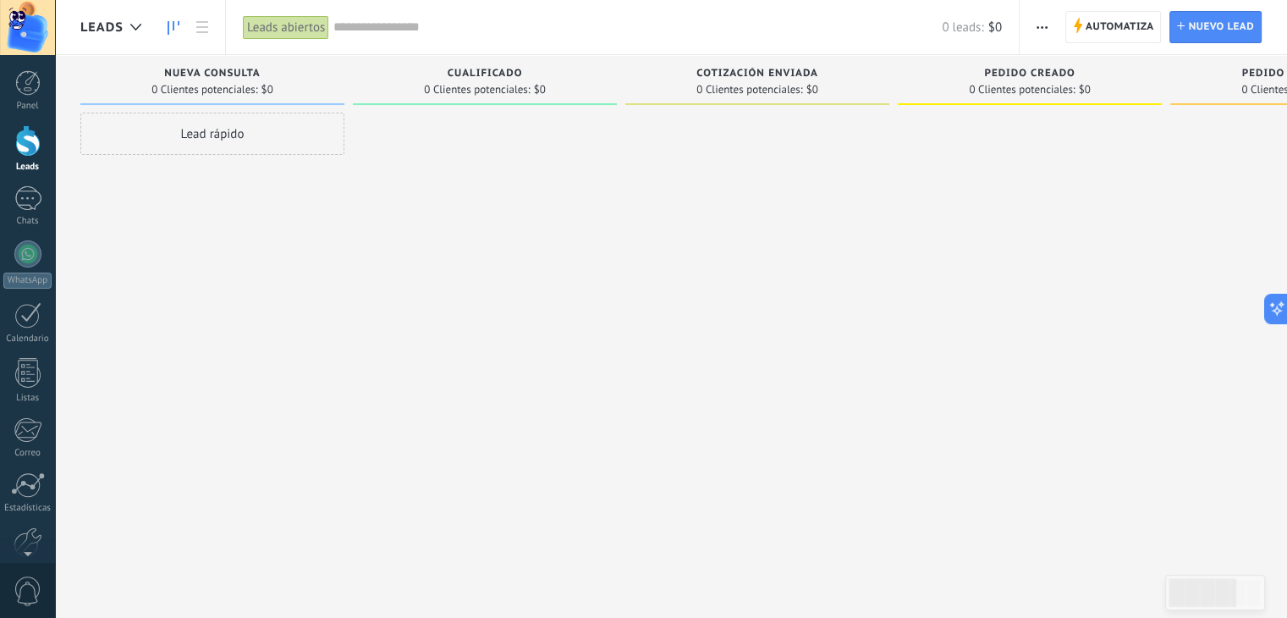
click at [103, 28] on span "Leads" at bounding box center [101, 27] width 43 height 16
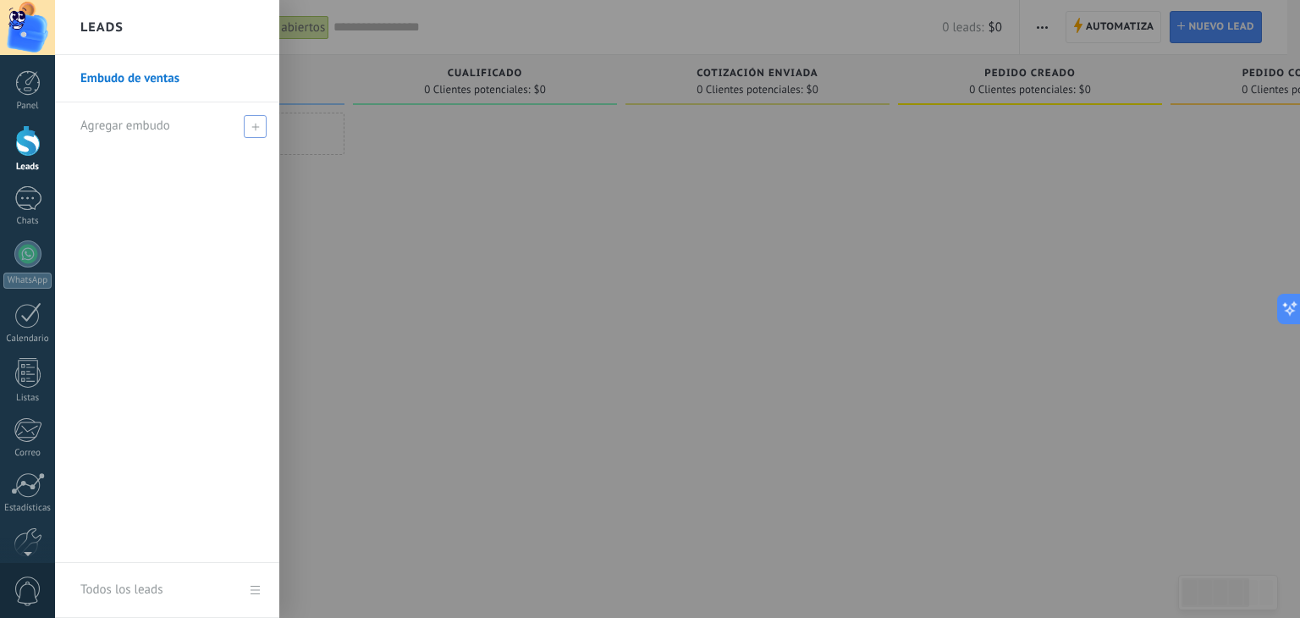
click at [251, 126] on use at bounding box center [255, 127] width 8 height 8
click at [192, 125] on input "text" at bounding box center [159, 126] width 159 height 27
type input "*"
type input "********"
click at [262, 123] on span at bounding box center [257, 126] width 15 height 12
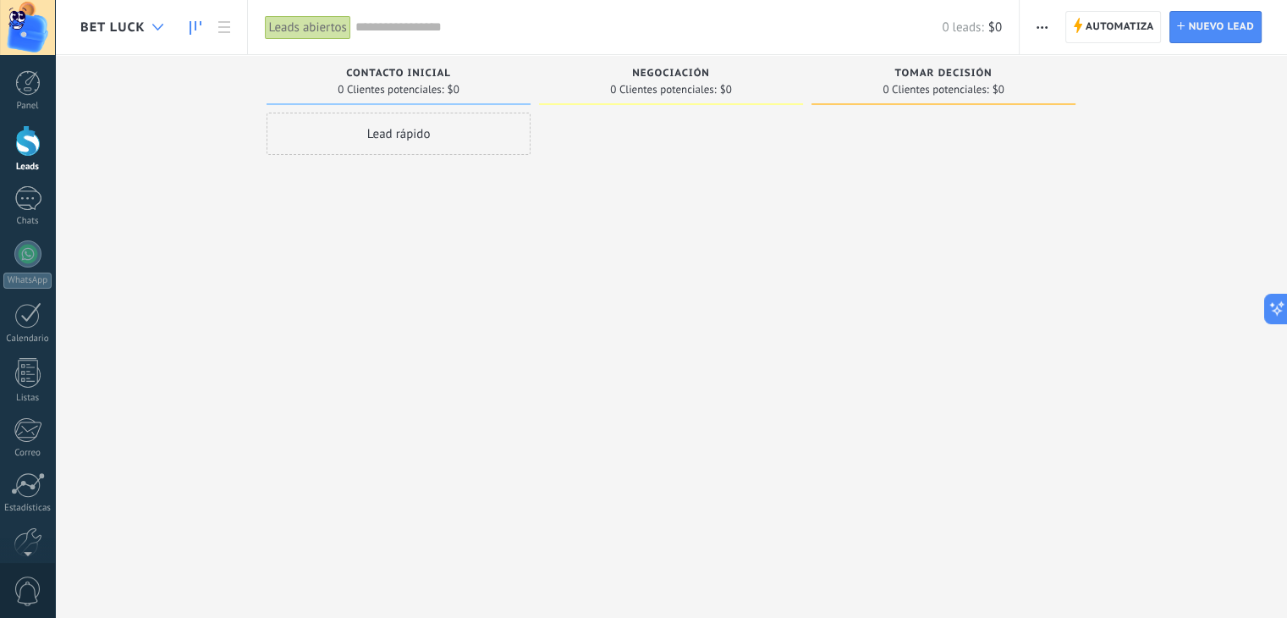
click at [161, 24] on icon at bounding box center [157, 27] width 11 height 7
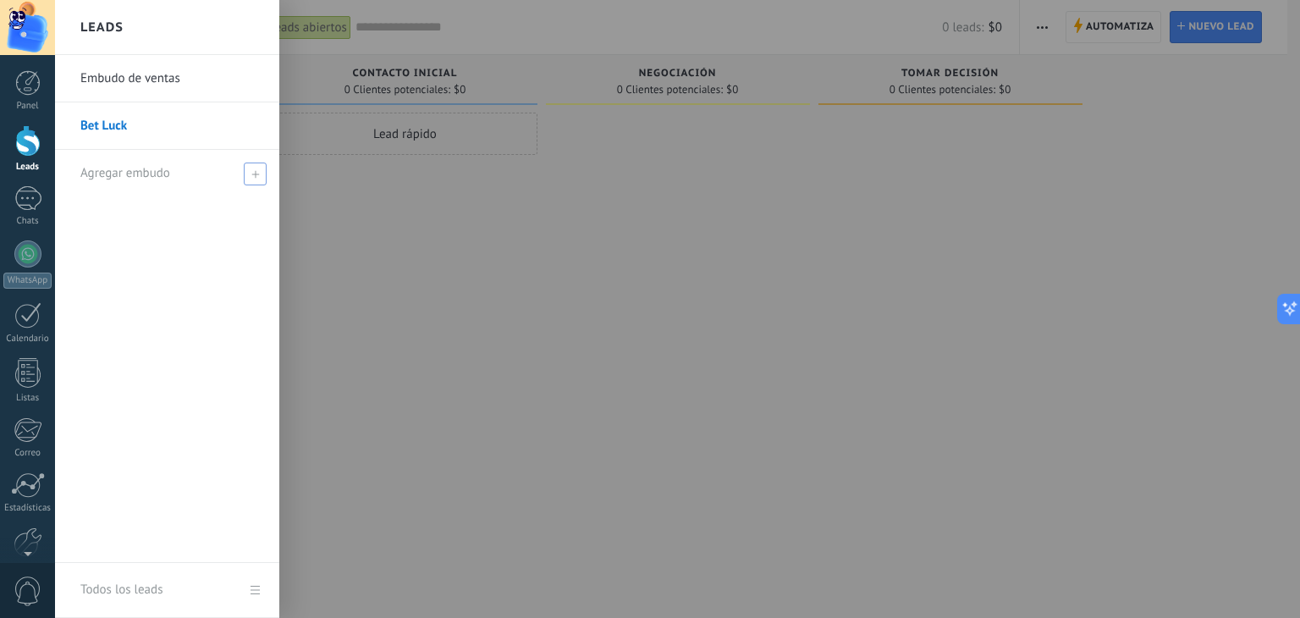
click at [247, 170] on span at bounding box center [255, 173] width 23 height 23
click at [169, 175] on input "text" at bounding box center [159, 173] width 159 height 27
type input "*"
type input "*******"
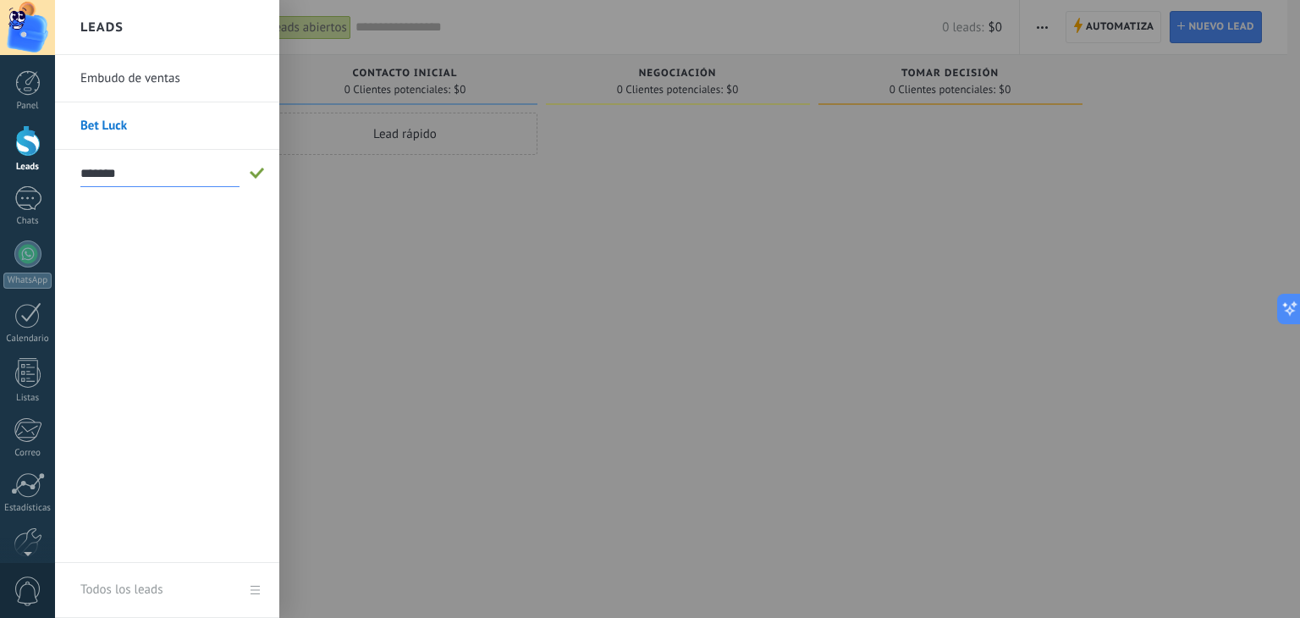
click at [258, 173] on span at bounding box center [257, 174] width 15 height 12
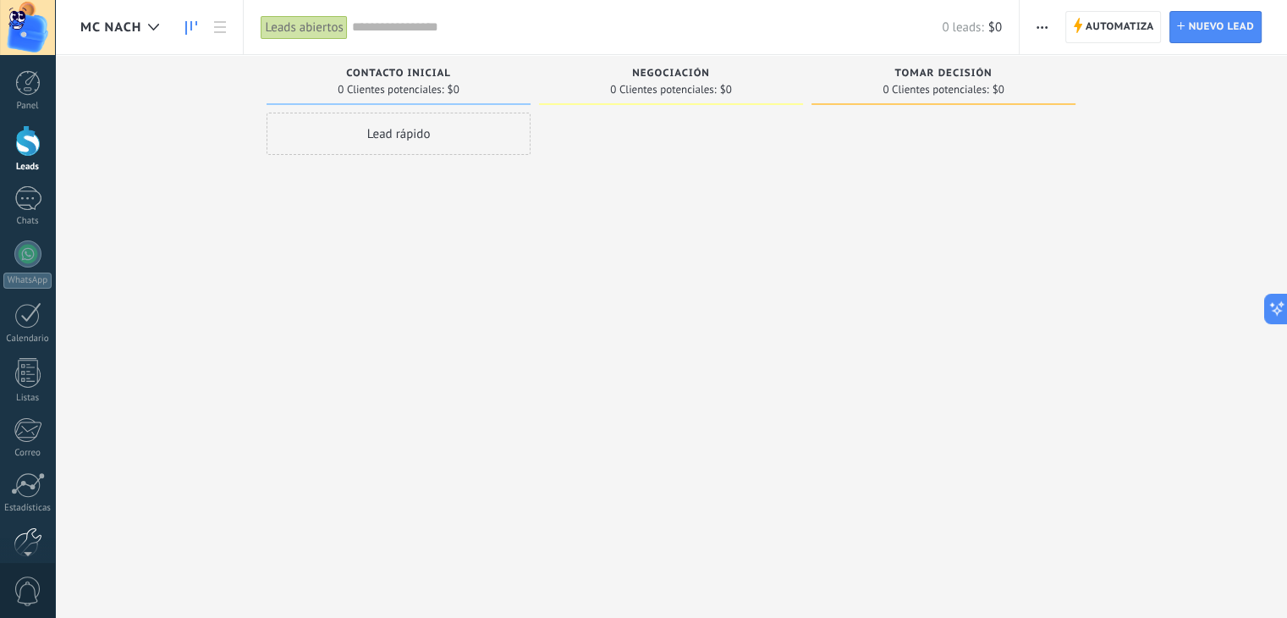
scroll to position [21, 0]
click at [26, 523] on div at bounding box center [28, 521] width 29 height 30
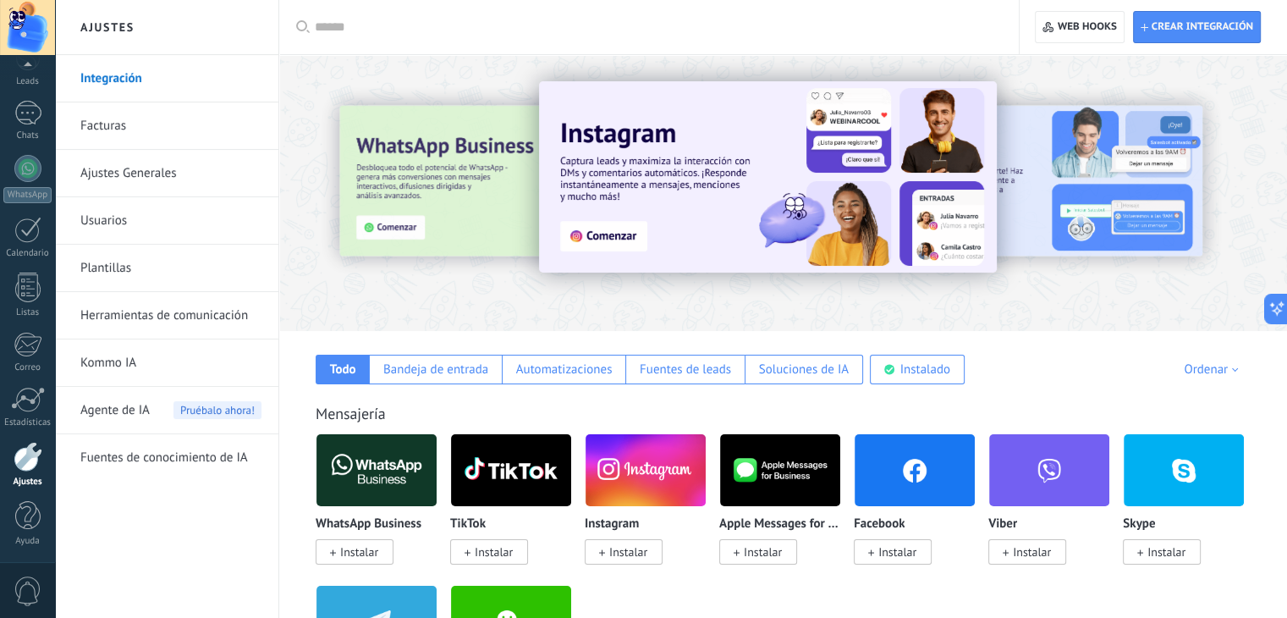
click at [149, 218] on link "Usuarios" at bounding box center [170, 220] width 181 height 47
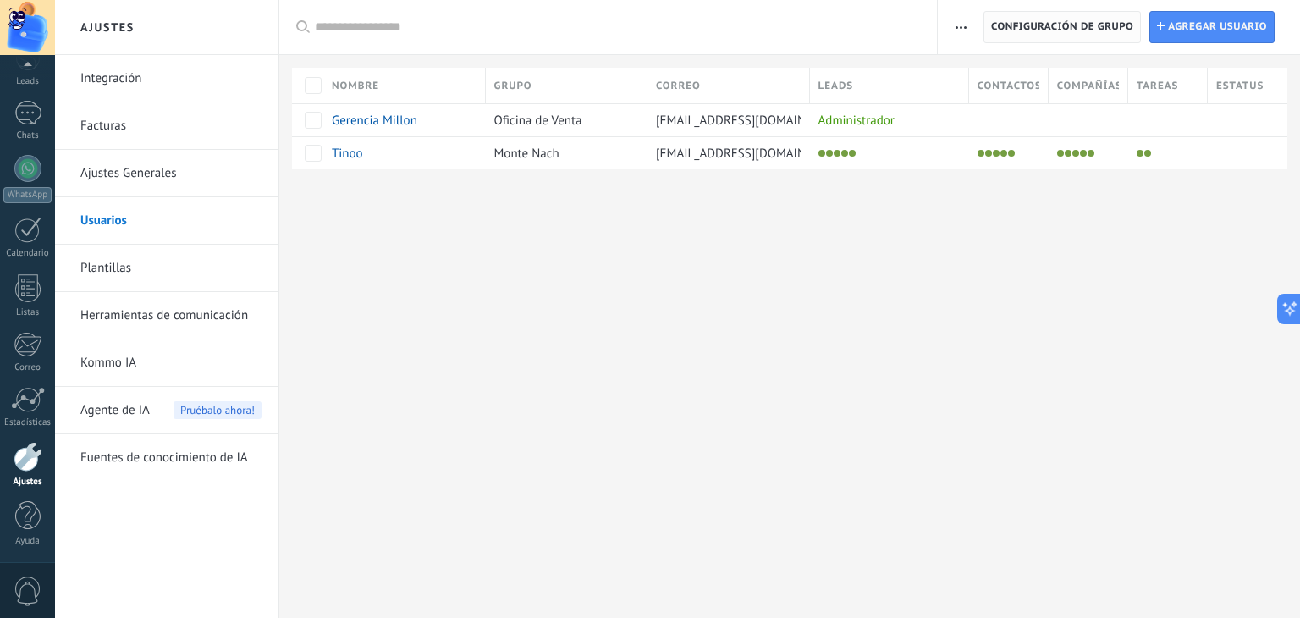
click at [1058, 28] on span "Configuración de grupo" at bounding box center [1062, 27] width 142 height 30
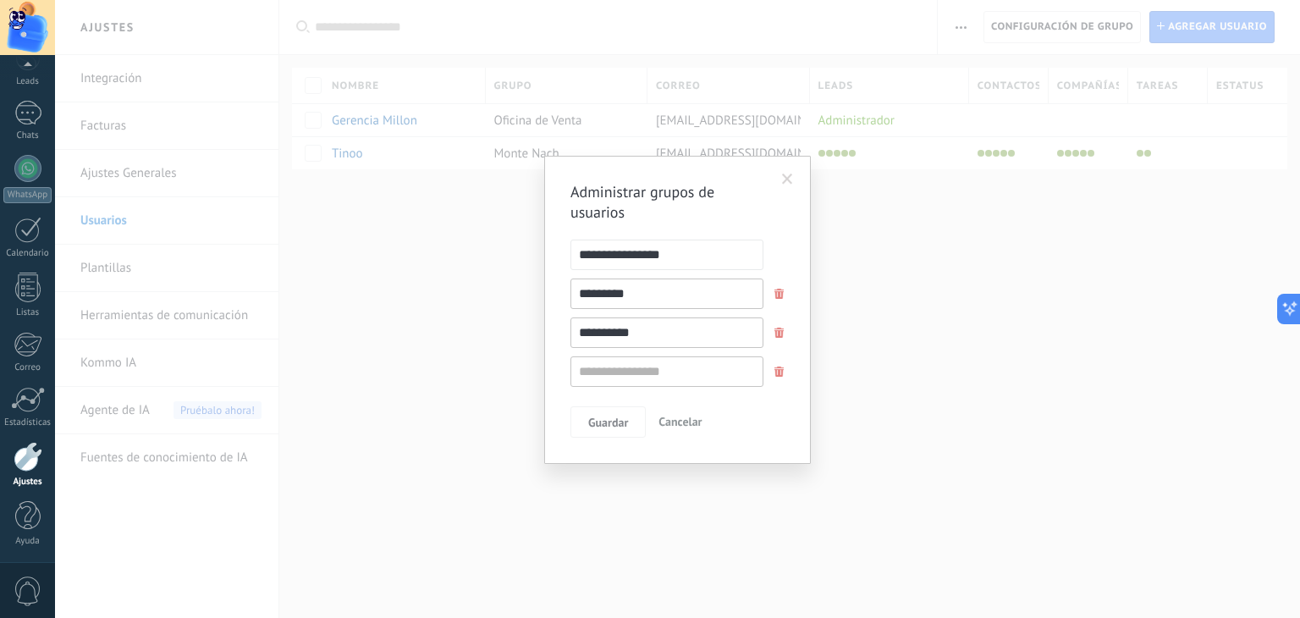
click at [789, 178] on span at bounding box center [787, 179] width 11 height 12
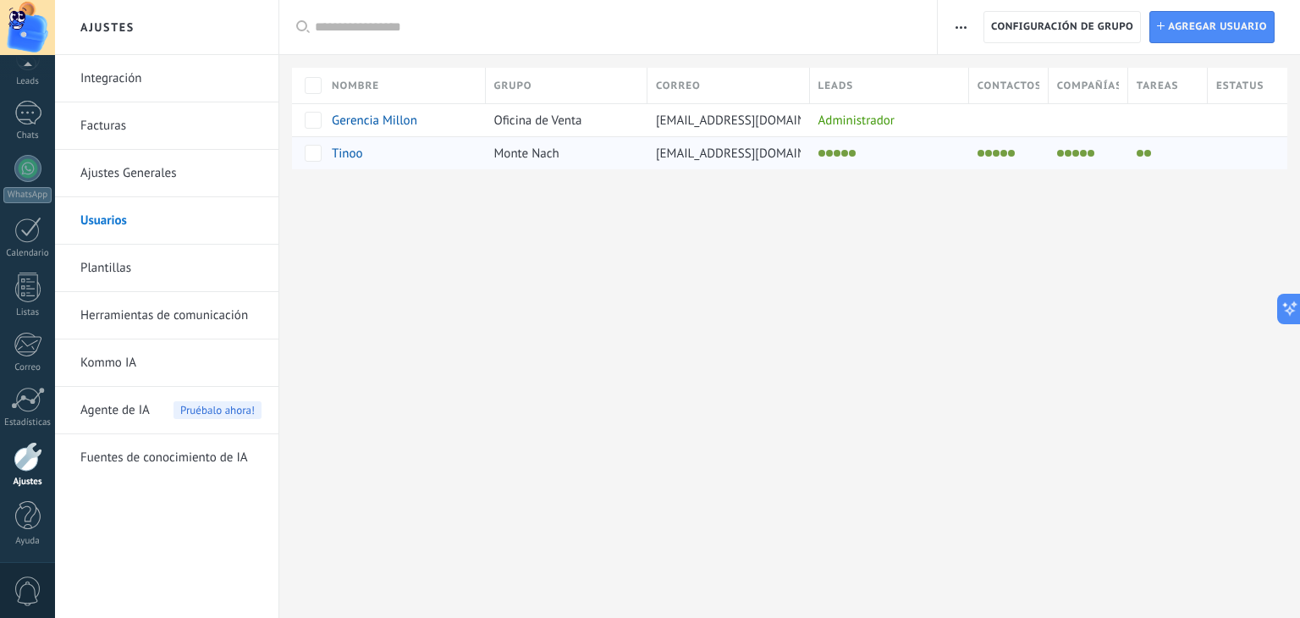
drag, startPoint x: 593, startPoint y: 161, endPoint x: 499, endPoint y: 154, distance: 94.2
click at [499, 154] on div "Monte Nach" at bounding box center [563, 153] width 154 height 32
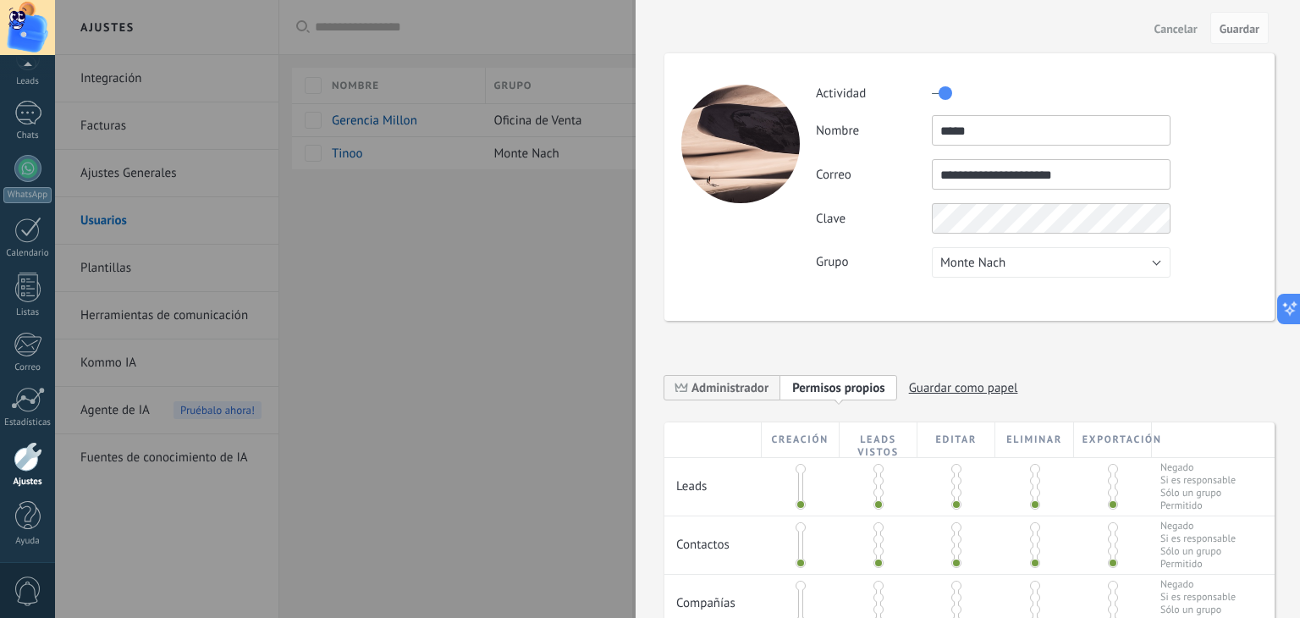
click at [570, 156] on div at bounding box center [650, 309] width 1300 height 618
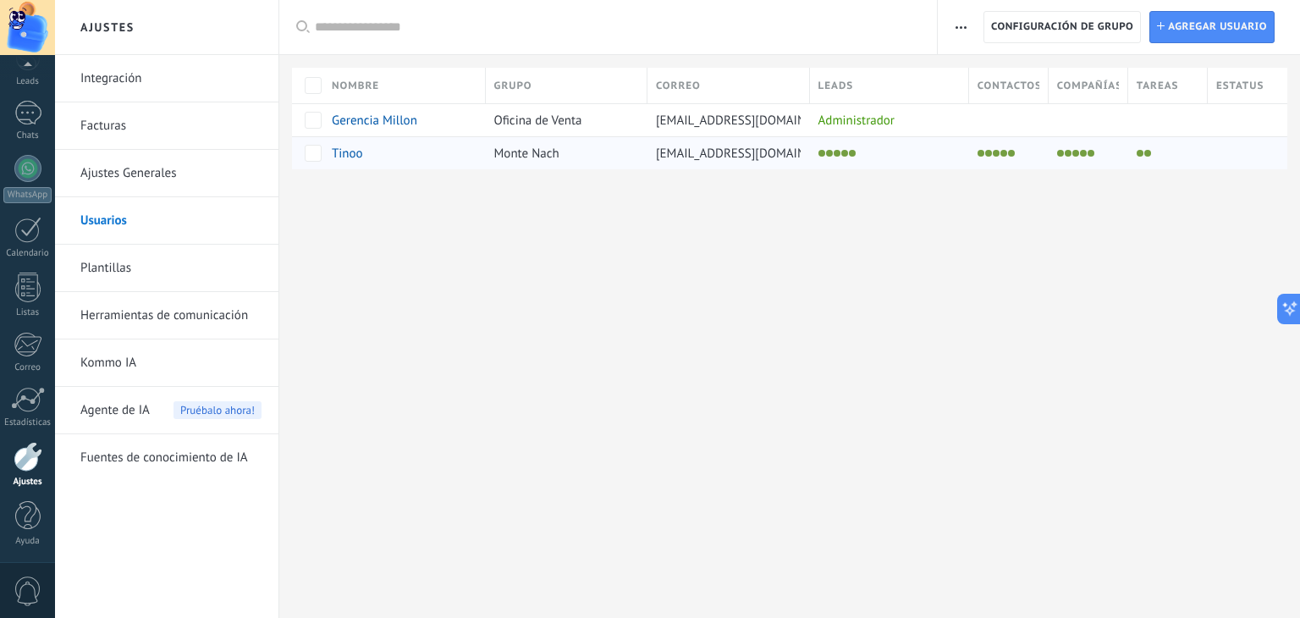
click at [1058, 163] on div at bounding box center [1168, 152] width 80 height 33
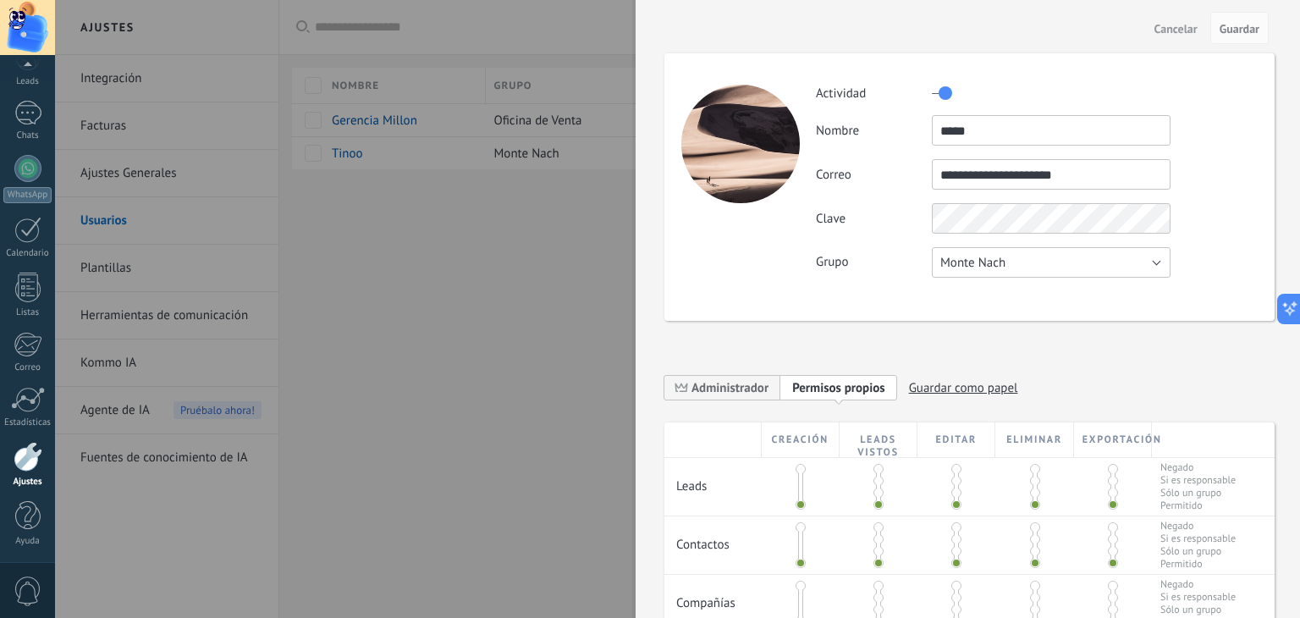
click at [1052, 267] on button "Monte Nach" at bounding box center [1051, 262] width 239 height 30
click at [1022, 311] on li "Monte Nach" at bounding box center [1045, 319] width 248 height 29
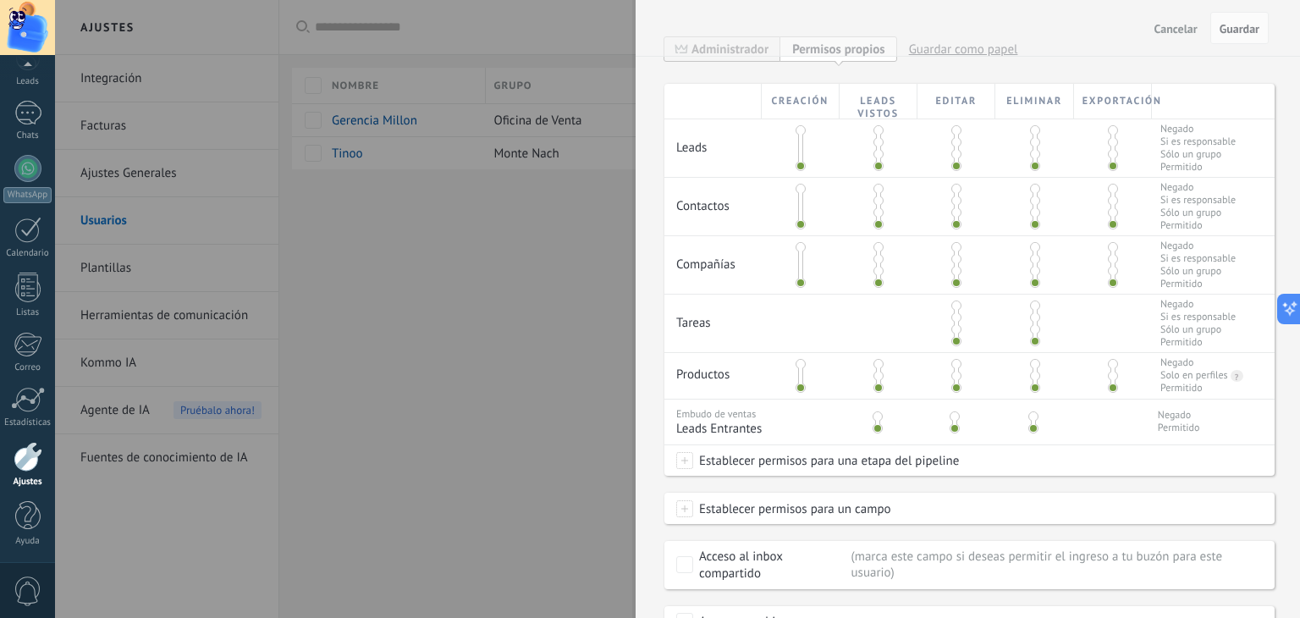
scroll to position [419, 0]
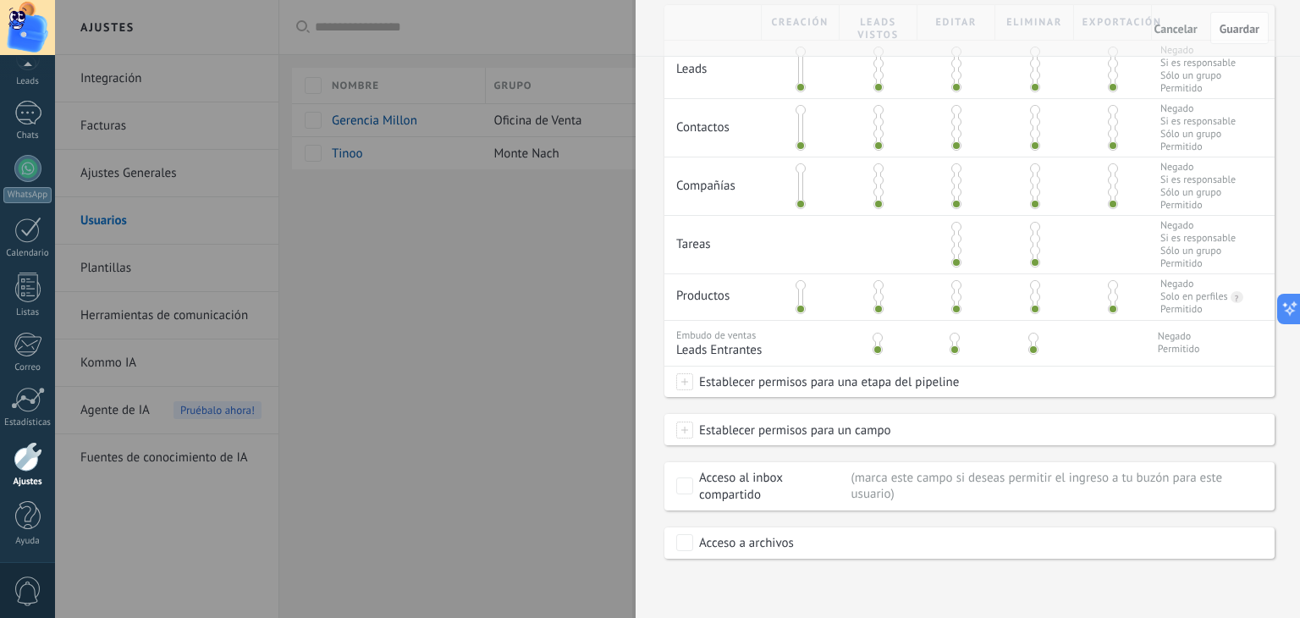
click at [683, 427] on span at bounding box center [684, 429] width 17 height 17
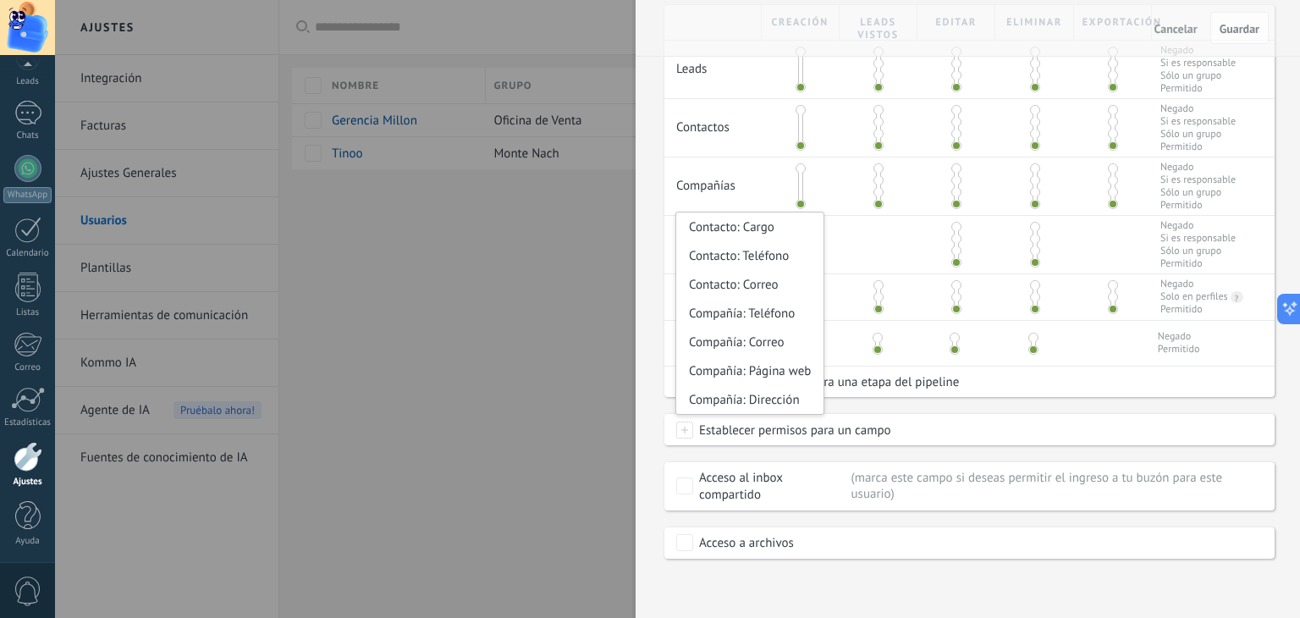
click at [894, 426] on div "Establecer permisos para un campo Contacto: Cargo Contacto: Teléfono Contacto: …" at bounding box center [969, 430] width 610 height 30
click at [916, 404] on div "Creación Leads vistos Editar Eliminar Exportación Leads Negado Si es responsabl…" at bounding box center [969, 281] width 610 height 553
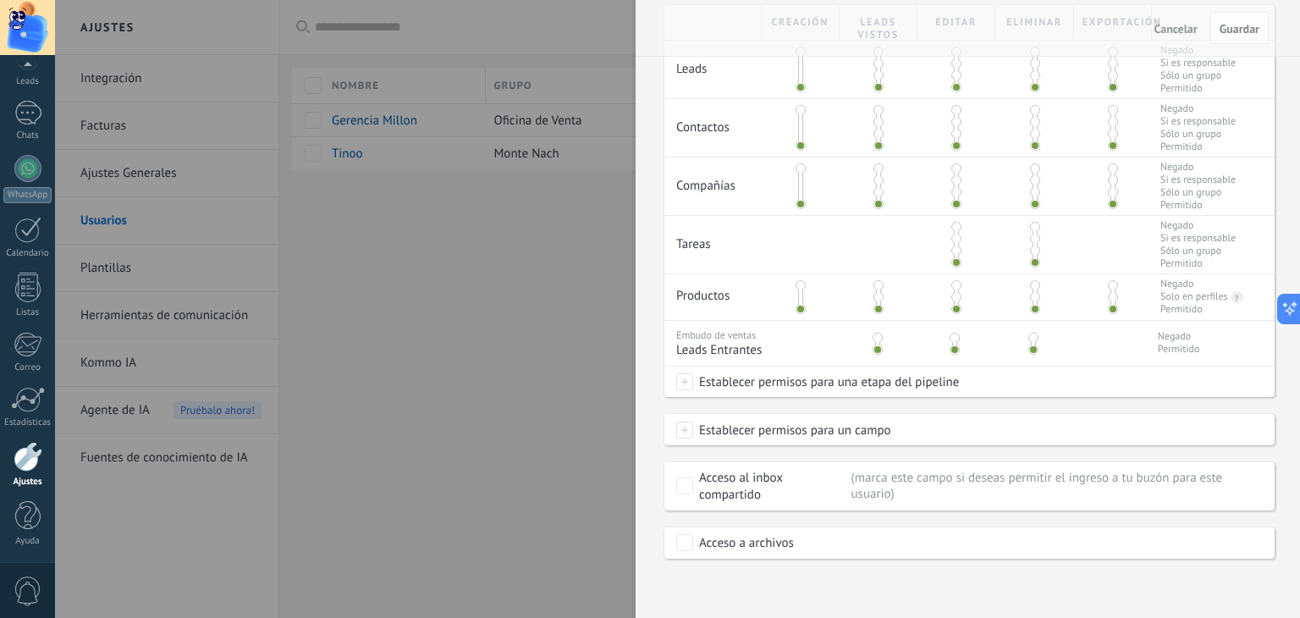
click at [879, 381] on span "Establecer permisos para una etapa del pipeline" at bounding box center [826, 381] width 266 height 30
click at [767, 399] on label at bounding box center [803, 384] width 256 height 29
click at [0, 0] on label "Leads Entrantes" at bounding box center [0, 0] width 0 height 0
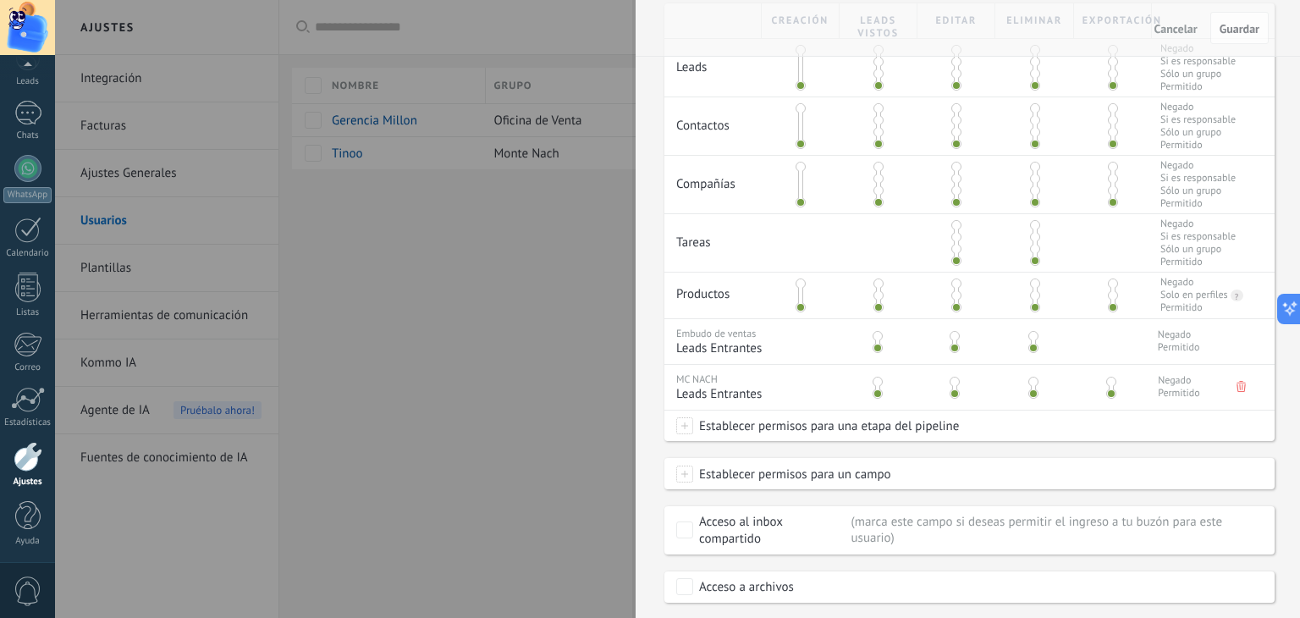
click at [767, 427] on span "Establecer permisos para una etapa del pipeline" at bounding box center [826, 425] width 266 height 30
click at [1058, 451] on div "Nueva consulta Cualificado Cotización enviada Pedido creado Pedido completado P…" at bounding box center [677, 309] width 1245 height 618
click at [781, 426] on span "Establecer permisos para una etapa del pipeline" at bounding box center [826, 425] width 266 height 30
click at [992, 475] on div at bounding box center [677, 309] width 1245 height 618
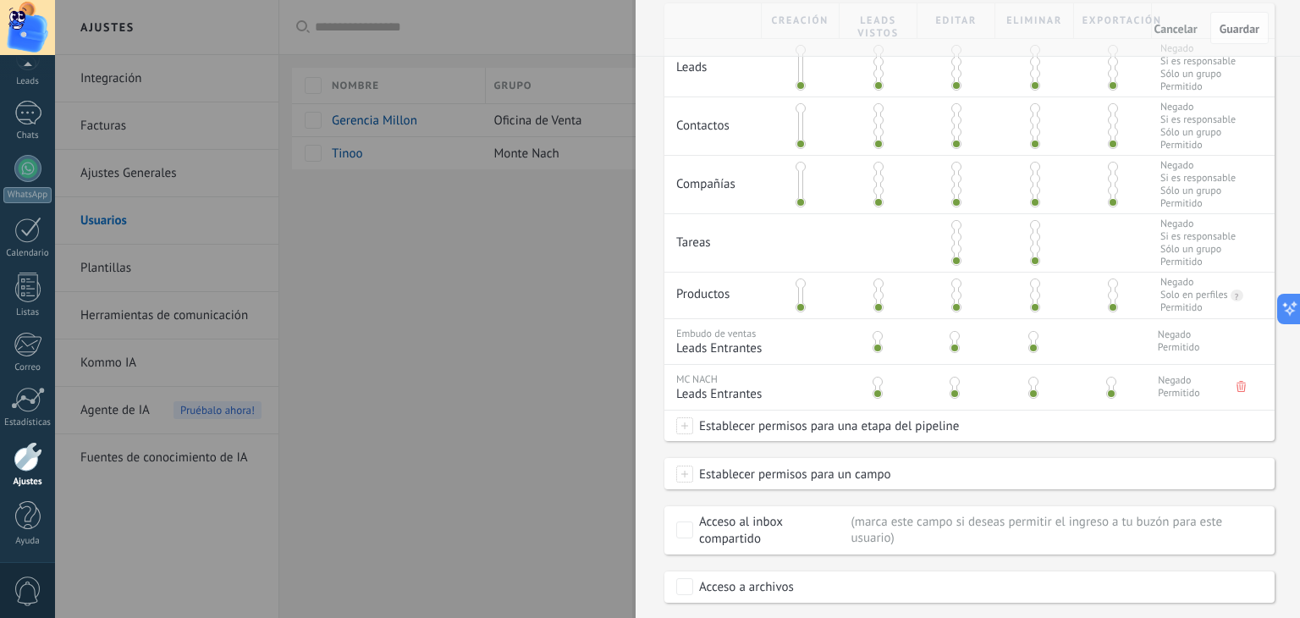
click at [761, 393] on span "Leads Entrantes" at bounding box center [754, 394] width 157 height 16
click at [756, 425] on span "Establecer permisos para una etapa del pipeline" at bounding box center [826, 425] width 266 height 30
click at [1020, 451] on div at bounding box center [677, 246] width 1245 height 618
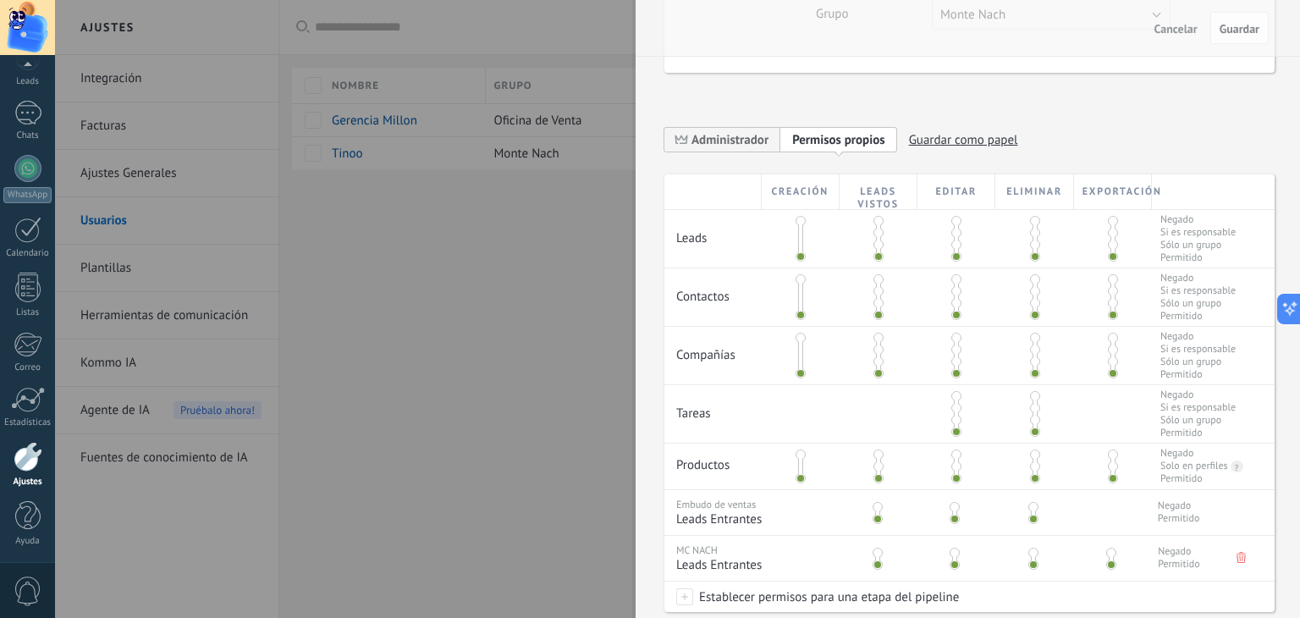
scroll to position [464, 0]
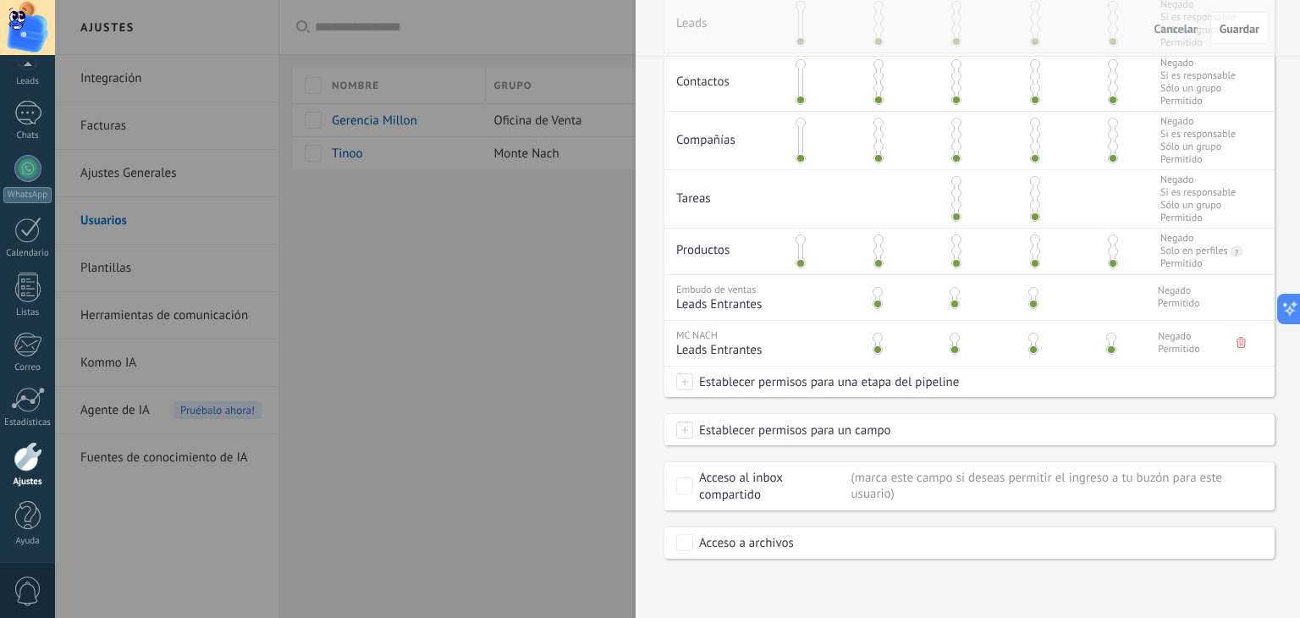
click at [753, 305] on span "Leads Entrantes" at bounding box center [754, 304] width 157 height 16
click at [772, 296] on span "Leads Entrantes" at bounding box center [754, 304] width 157 height 16
click at [1058, 306] on div "Embudo de ventas Leads Entrantes Negado Permitido" at bounding box center [969, 297] width 610 height 46
click at [1058, 306] on div "Negado Permitido" at bounding box center [1139, 294] width 137 height 38
click at [1058, 299] on div "Negado Permitido" at bounding box center [1139, 294] width 137 height 38
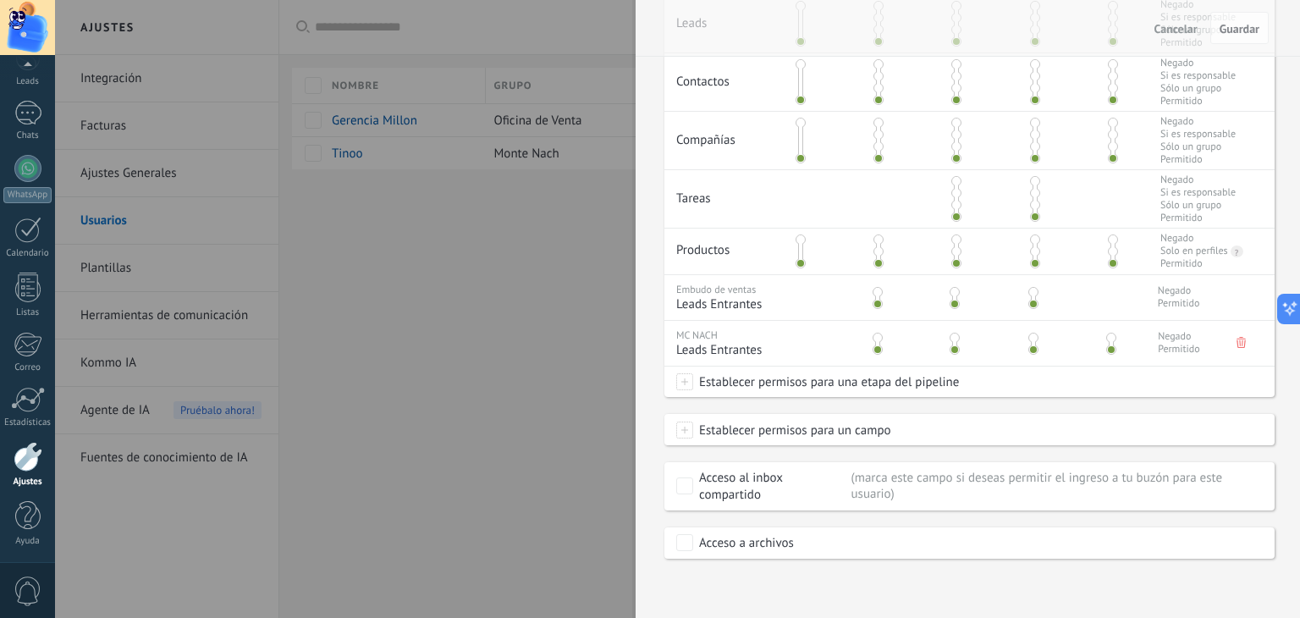
click at [724, 297] on span "Leads Entrantes" at bounding box center [754, 304] width 157 height 16
click at [1058, 290] on span "Negado" at bounding box center [1178, 290] width 42 height 13
click at [1058, 300] on span "Permitido" at bounding box center [1178, 303] width 42 height 13
click at [1031, 299] on span at bounding box center [1033, 304] width 10 height 10
drag, startPoint x: 1031, startPoint y: 301, endPoint x: 1039, endPoint y: 281, distance: 21.7
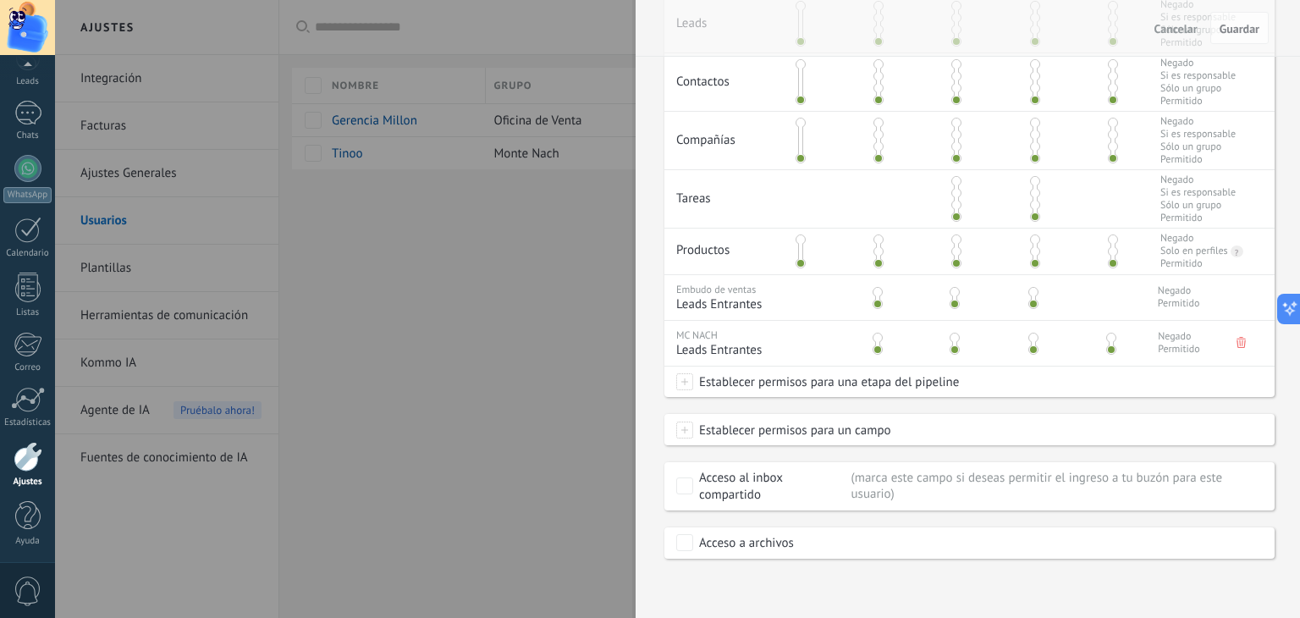
click at [1039, 281] on div at bounding box center [1032, 295] width 78 height 40
click at [724, 289] on span "Embudo de ventas" at bounding box center [716, 289] width 80 height 13
click at [1058, 290] on div "Embudo de ventas Leads Entrantes Negado Permitido" at bounding box center [969, 297] width 610 height 46
drag, startPoint x: 878, startPoint y: 302, endPoint x: 880, endPoint y: 285, distance: 17.0
click at [880, 285] on div at bounding box center [876, 295] width 78 height 40
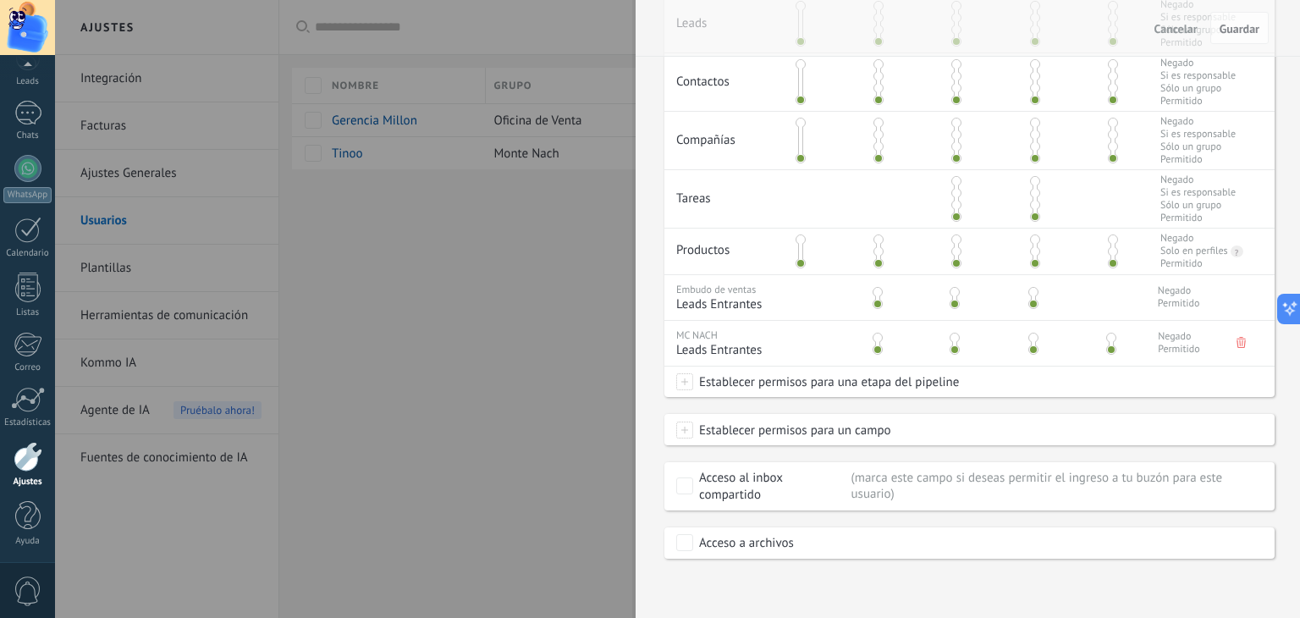
click at [877, 294] on span at bounding box center [877, 292] width 10 height 10
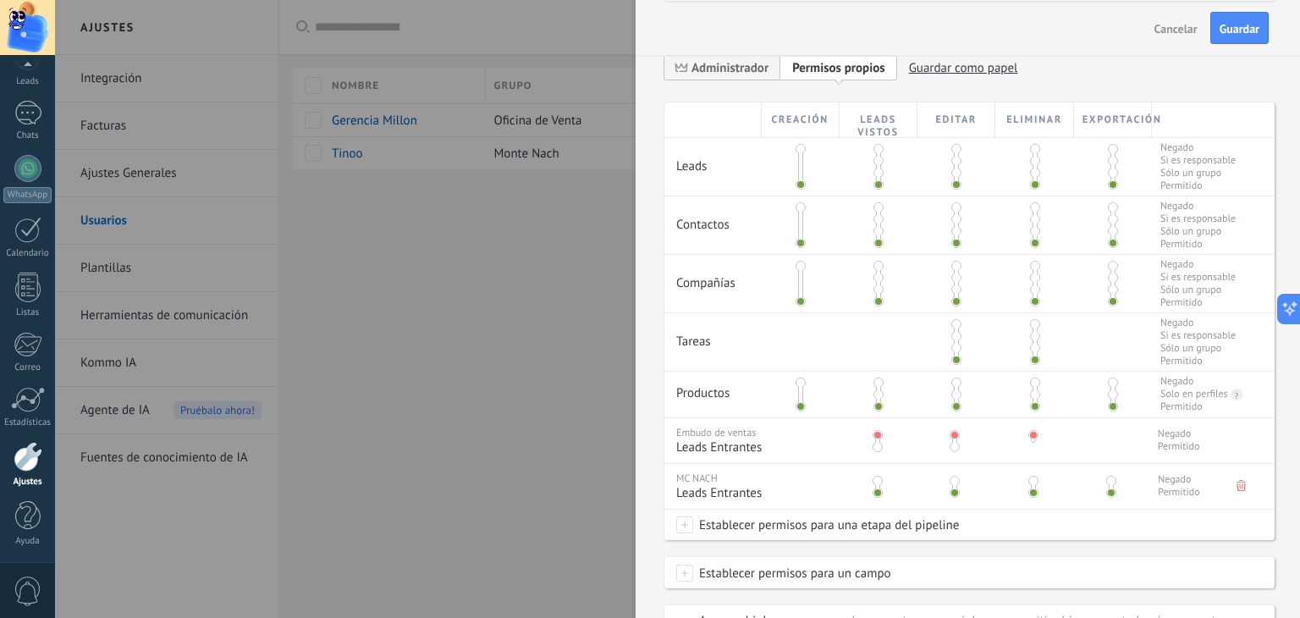
scroll to position [352, 0]
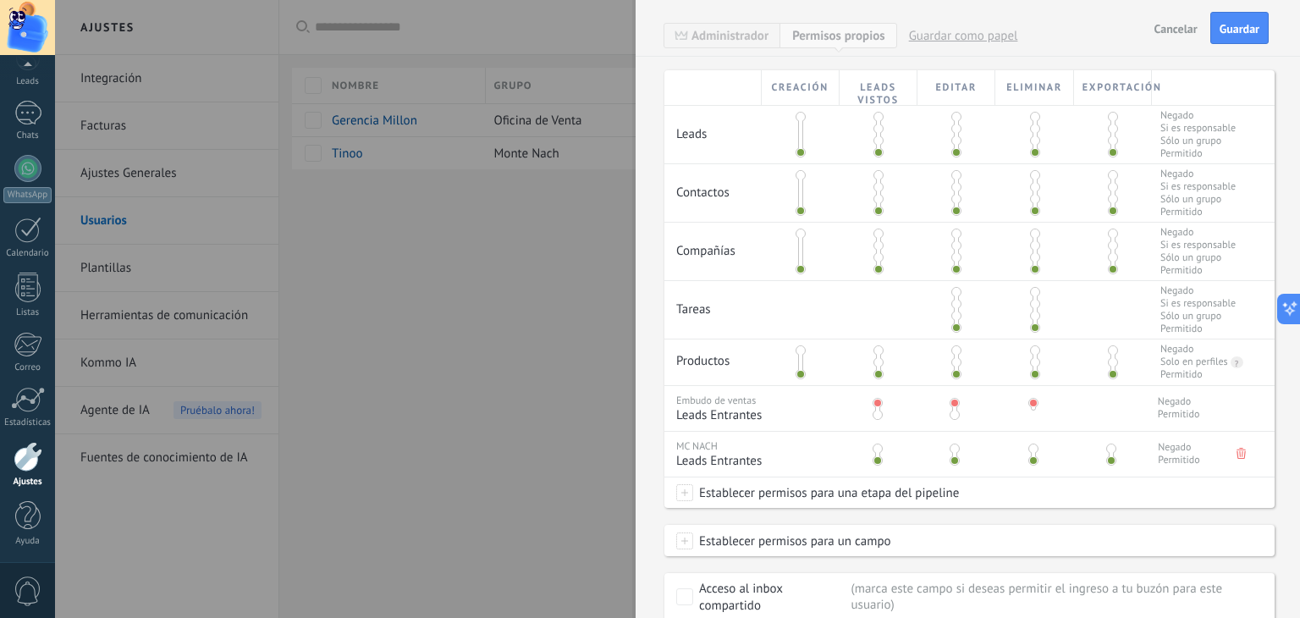
click at [800, 351] on span at bounding box center [800, 350] width 10 height 10
click at [877, 350] on span at bounding box center [878, 350] width 10 height 10
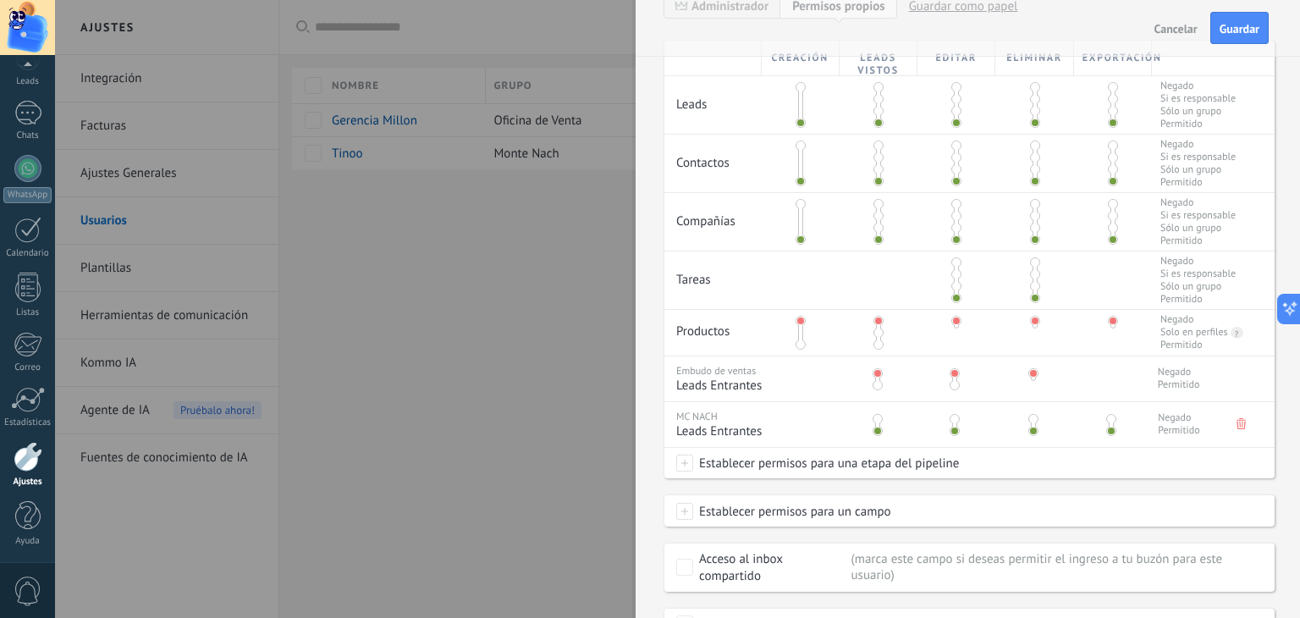
scroll to position [464, 0]
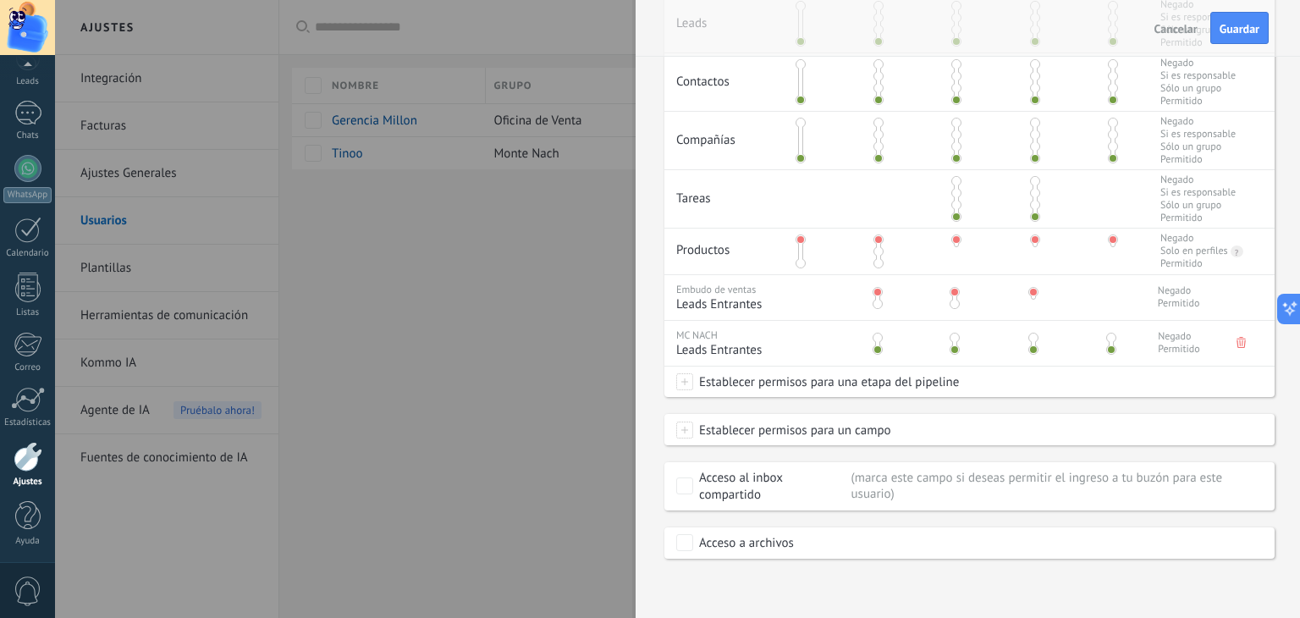
click at [880, 387] on span "Establecer permisos para una etapa del pipeline" at bounding box center [826, 381] width 266 height 30
click at [765, 399] on label at bounding box center [803, 384] width 256 height 29
click at [0, 0] on label "Contacto inicial" at bounding box center [0, 0] width 0 height 0
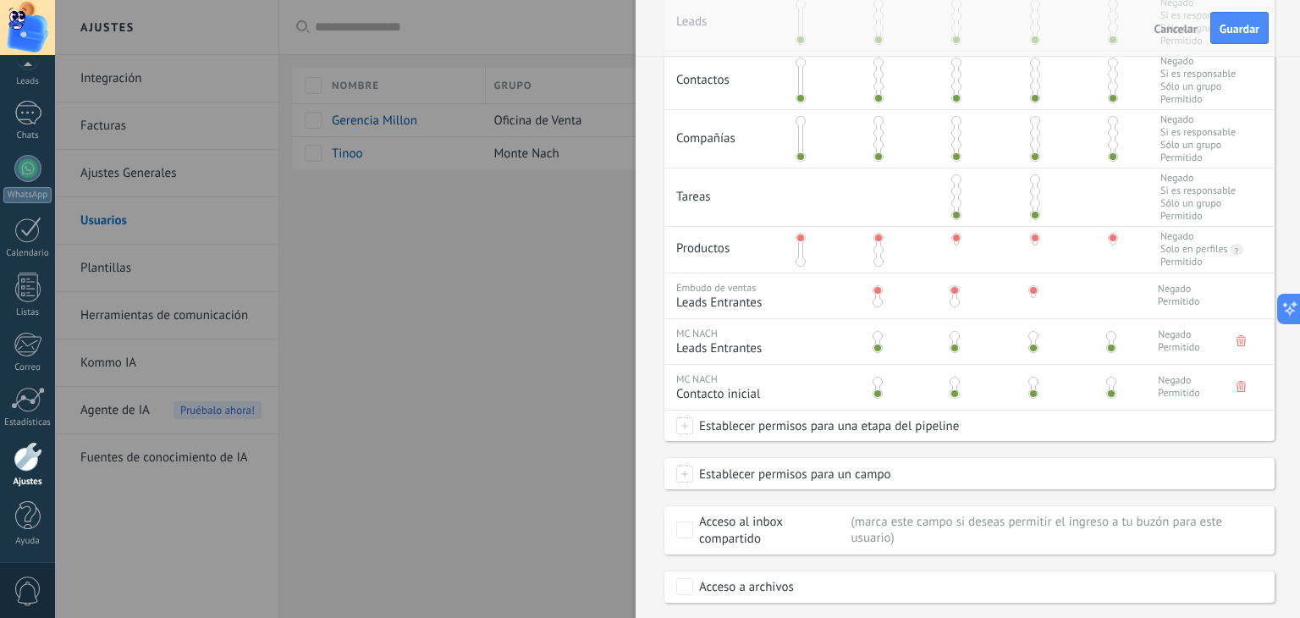
click at [761, 421] on span "Establecer permisos para una etapa del pipeline" at bounding box center [826, 425] width 266 height 30
click at [752, 432] on label at bounding box center [803, 429] width 256 height 29
click at [0, 0] on label "Negociación" at bounding box center [0, 0] width 0 height 0
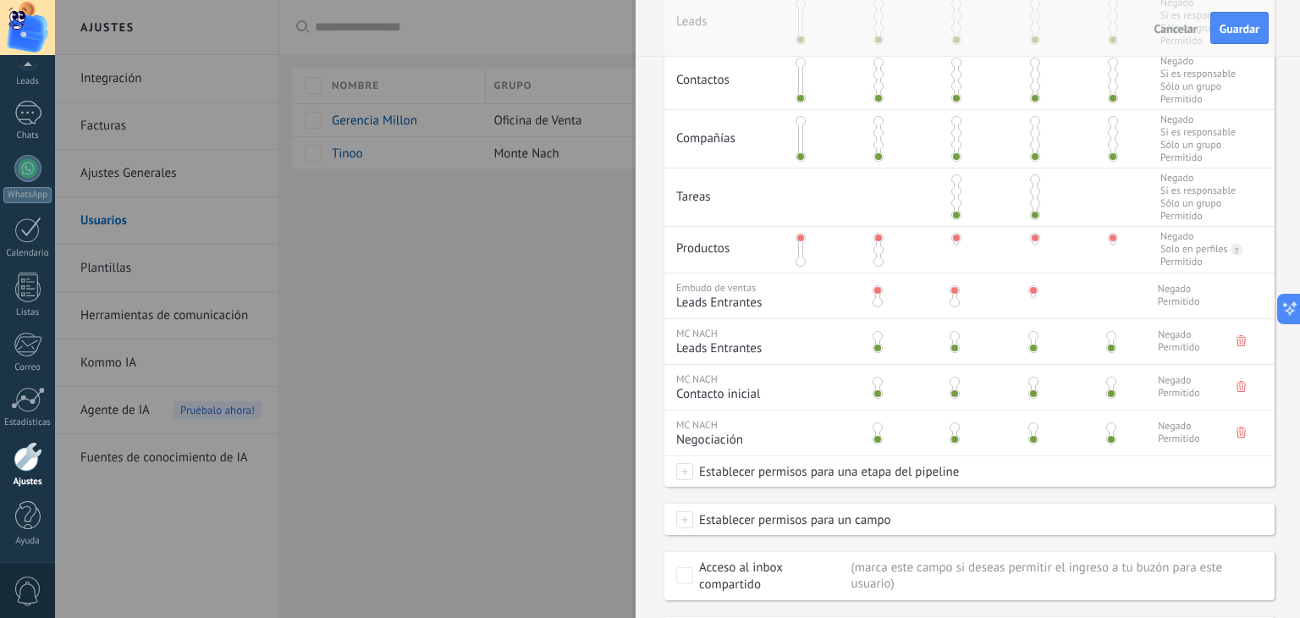
click at [755, 477] on span "Establecer permisos para una etapa del pipeline" at bounding box center [826, 471] width 266 height 30
click at [758, 472] on label at bounding box center [803, 476] width 256 height 29
click at [0, 0] on label "Tomar decisión" at bounding box center [0, 0] width 0 height 0
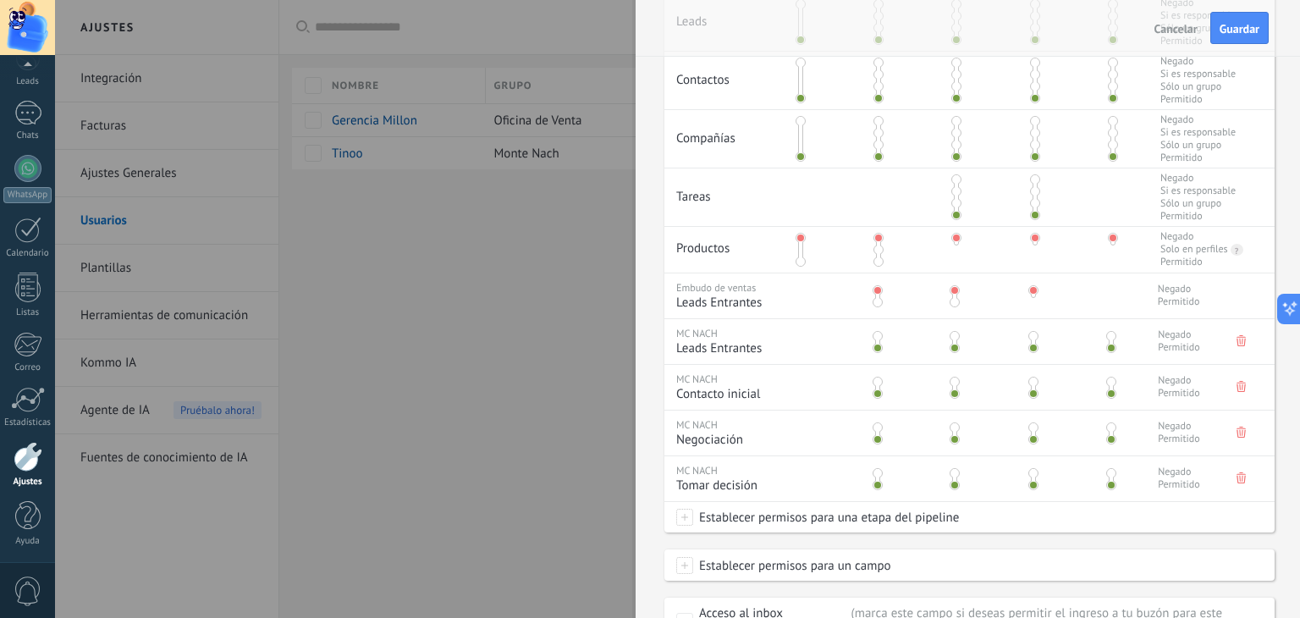
click at [763, 517] on span "Establecer permisos para una etapa del pipeline" at bounding box center [826, 517] width 266 height 30
click at [755, 536] on label at bounding box center [803, 522] width 256 height 29
click at [0, 0] on label "Logrado con éxito" at bounding box center [0, 0] width 0 height 0
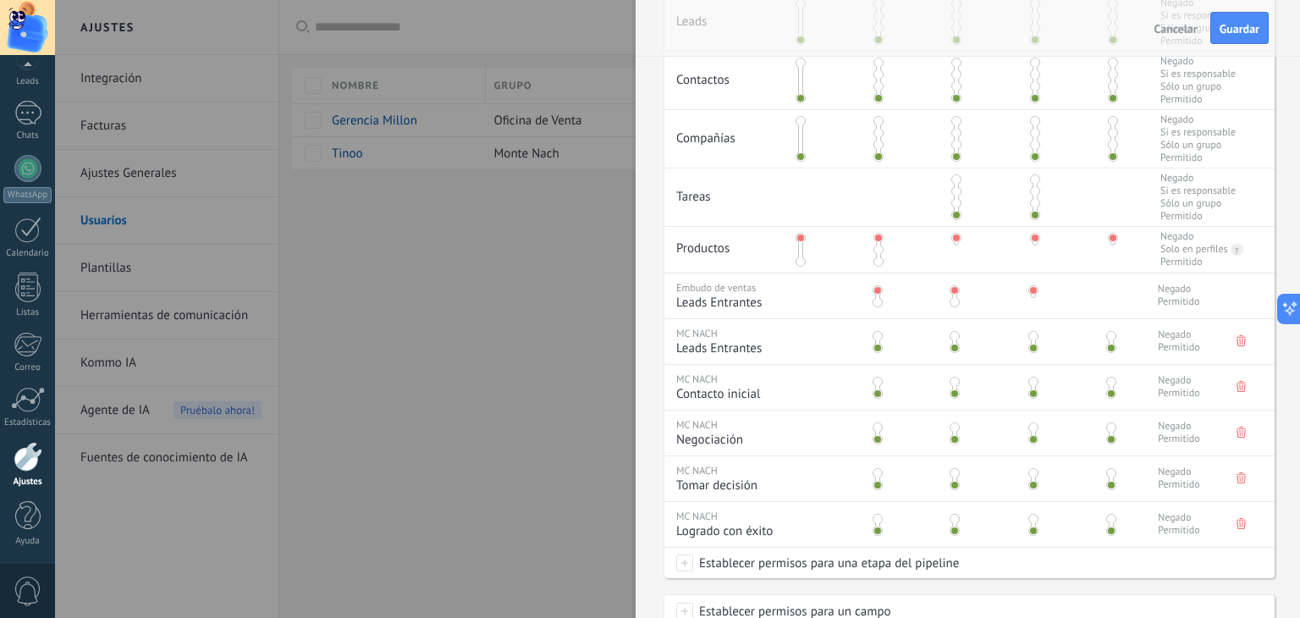
scroll to position [578, 0]
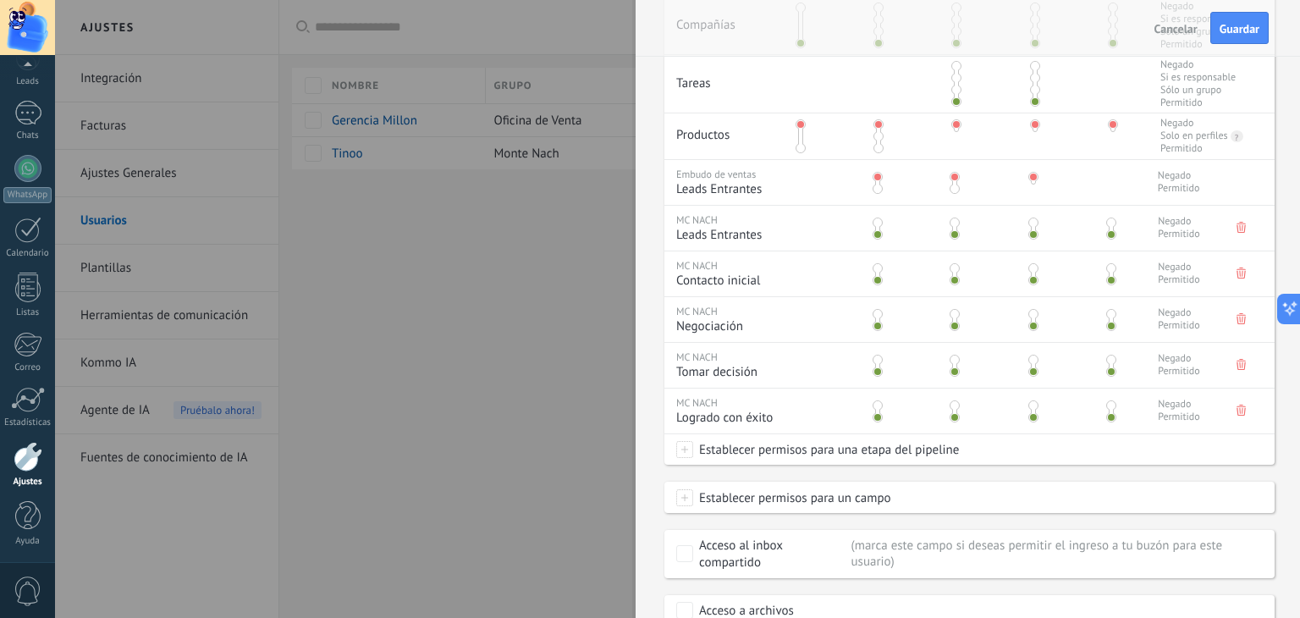
click at [778, 450] on span "Establecer permisos para una etapa del pipeline" at bounding box center [826, 449] width 266 height 30
click at [763, 451] on label at bounding box center [803, 454] width 256 height 29
click at [0, 0] on label "Ventas Perdidos" at bounding box center [0, 0] width 0 height 0
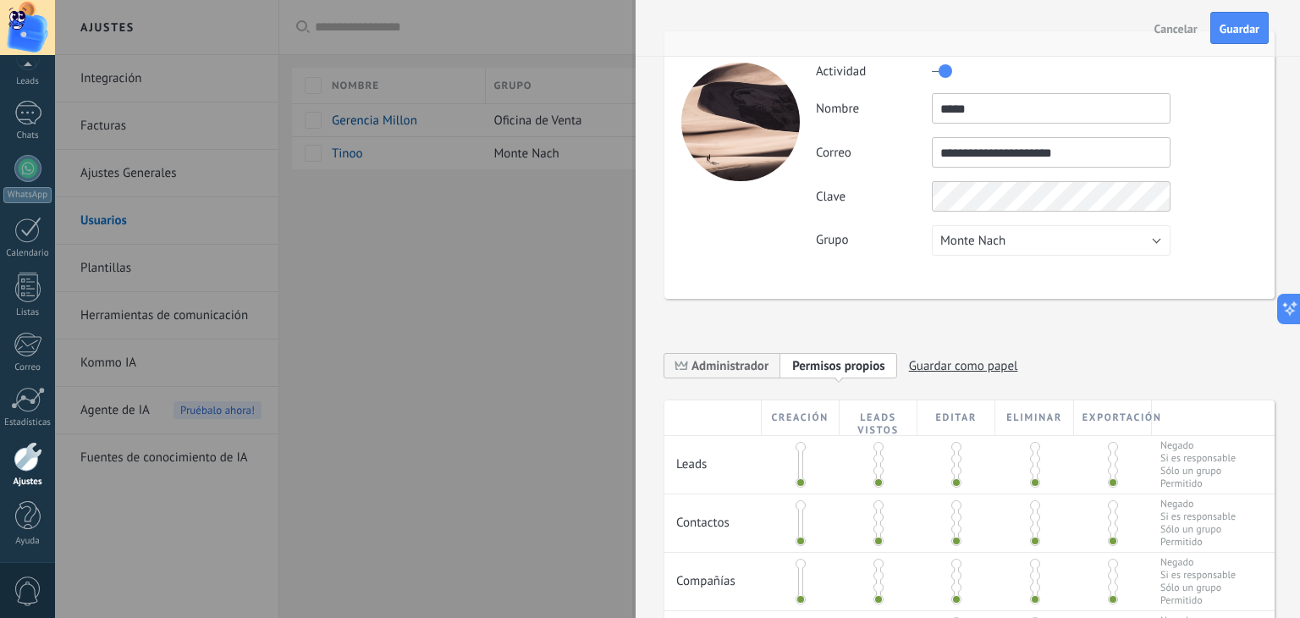
scroll to position [0, 0]
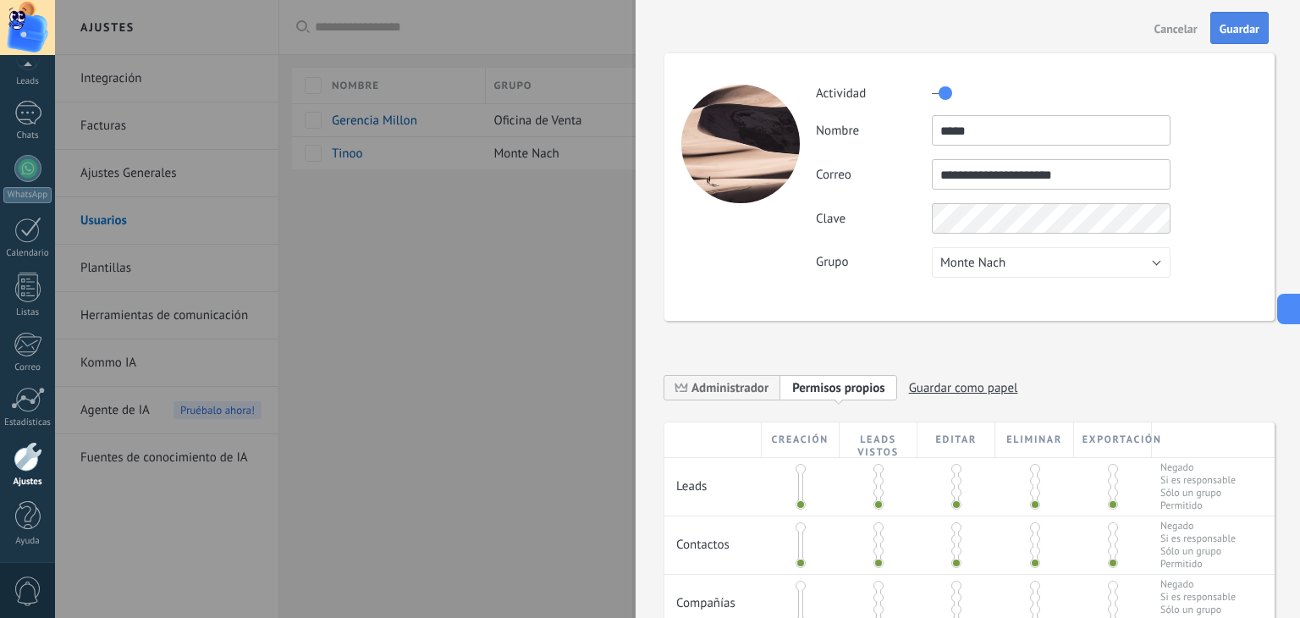
click at [1058, 23] on span "Guardar" at bounding box center [1239, 29] width 40 height 12
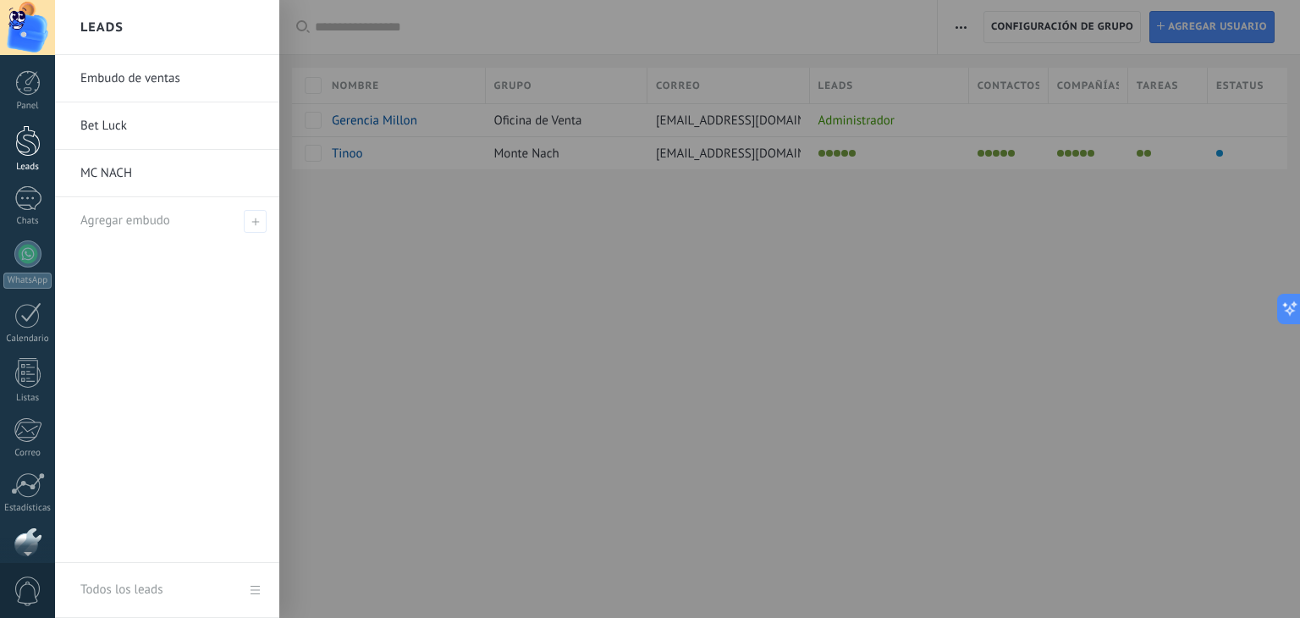
click at [30, 129] on div at bounding box center [27, 140] width 25 height 31
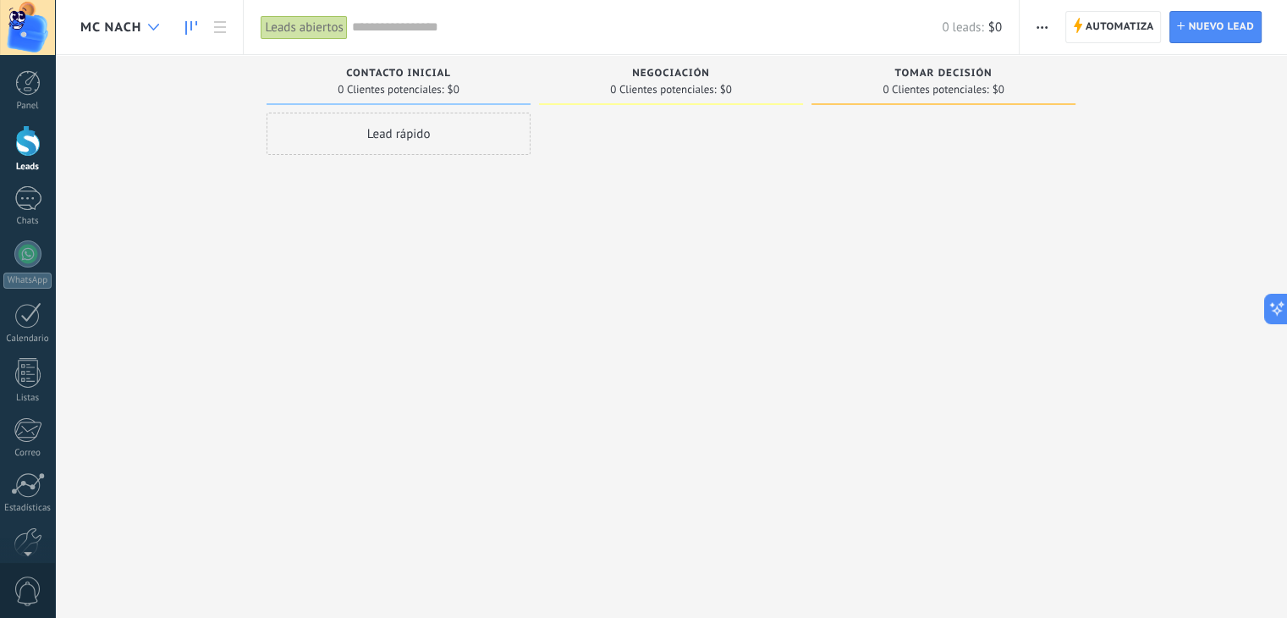
click at [151, 24] on icon at bounding box center [153, 27] width 11 height 7
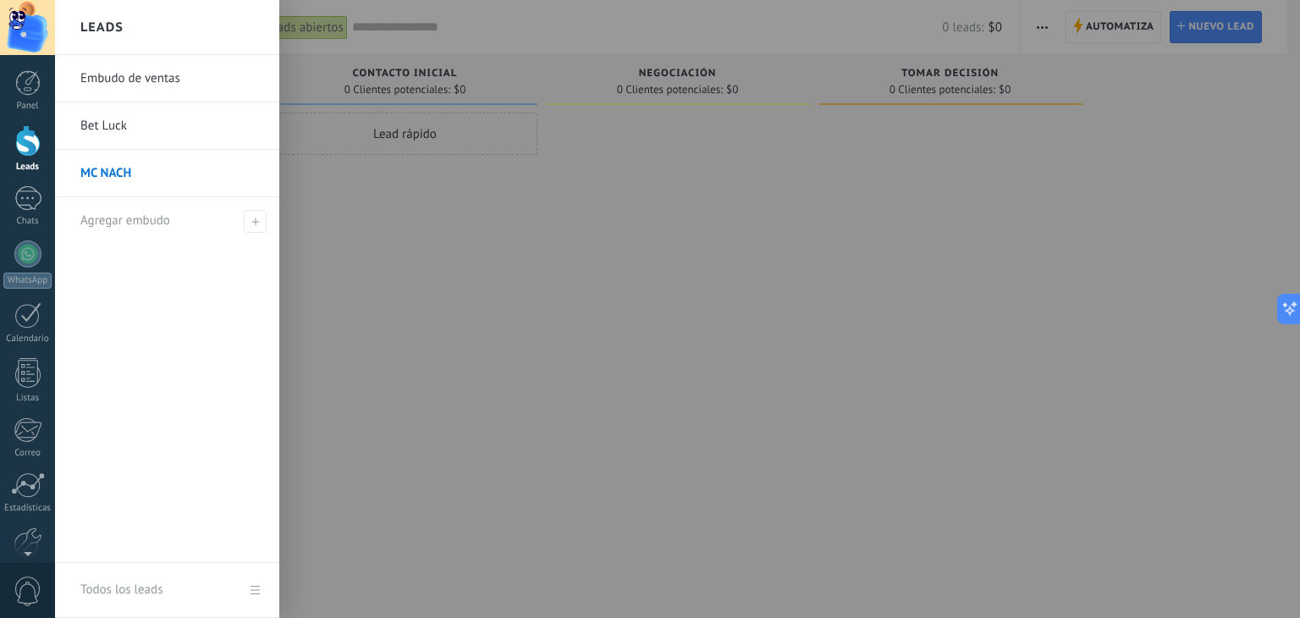
click at [352, 243] on div at bounding box center [705, 309] width 1300 height 618
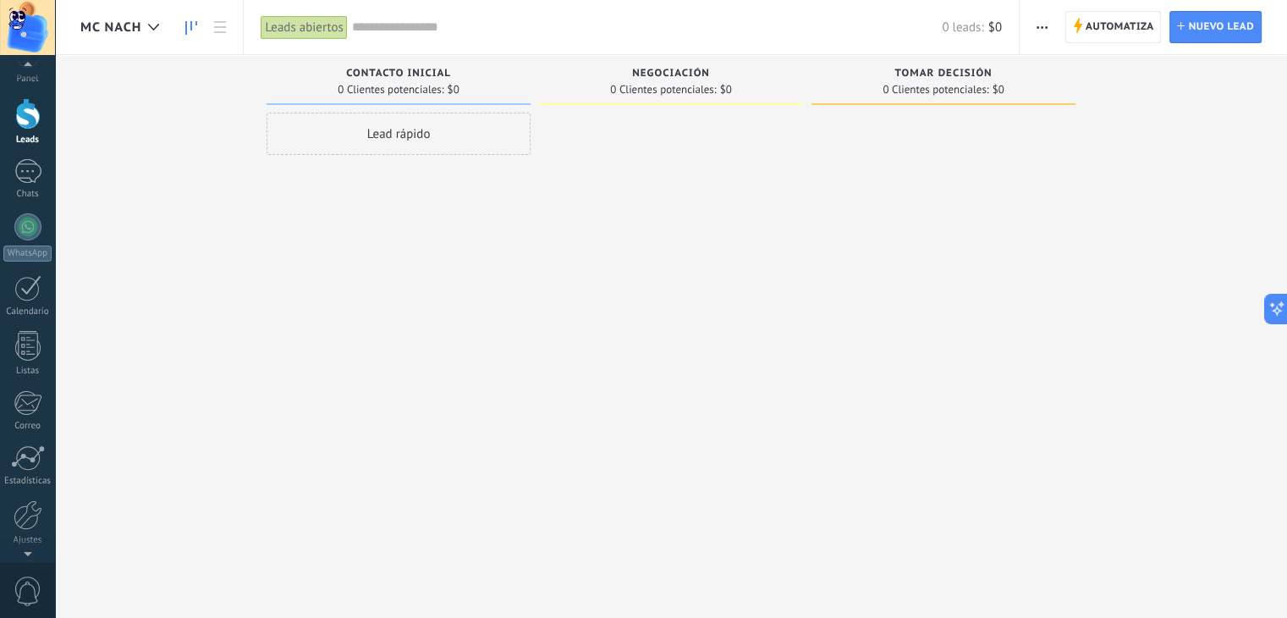
click at [24, 545] on div at bounding box center [27, 549] width 55 height 25
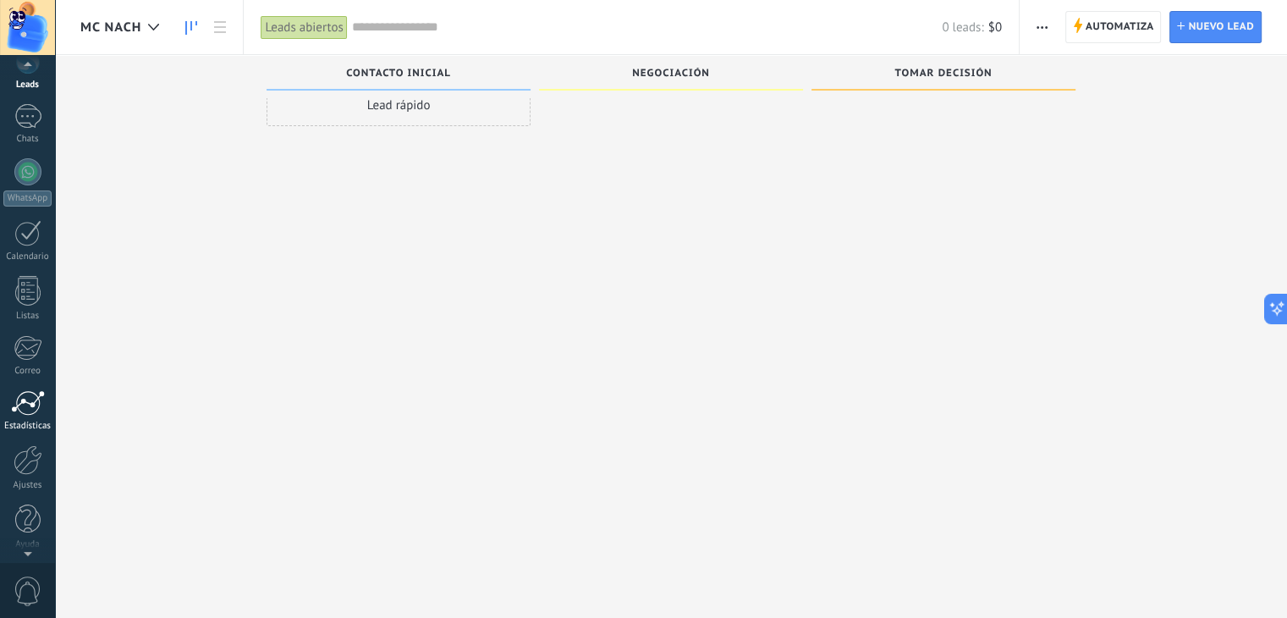
scroll to position [85, 0]
click at [20, 455] on div at bounding box center [28, 457] width 29 height 30
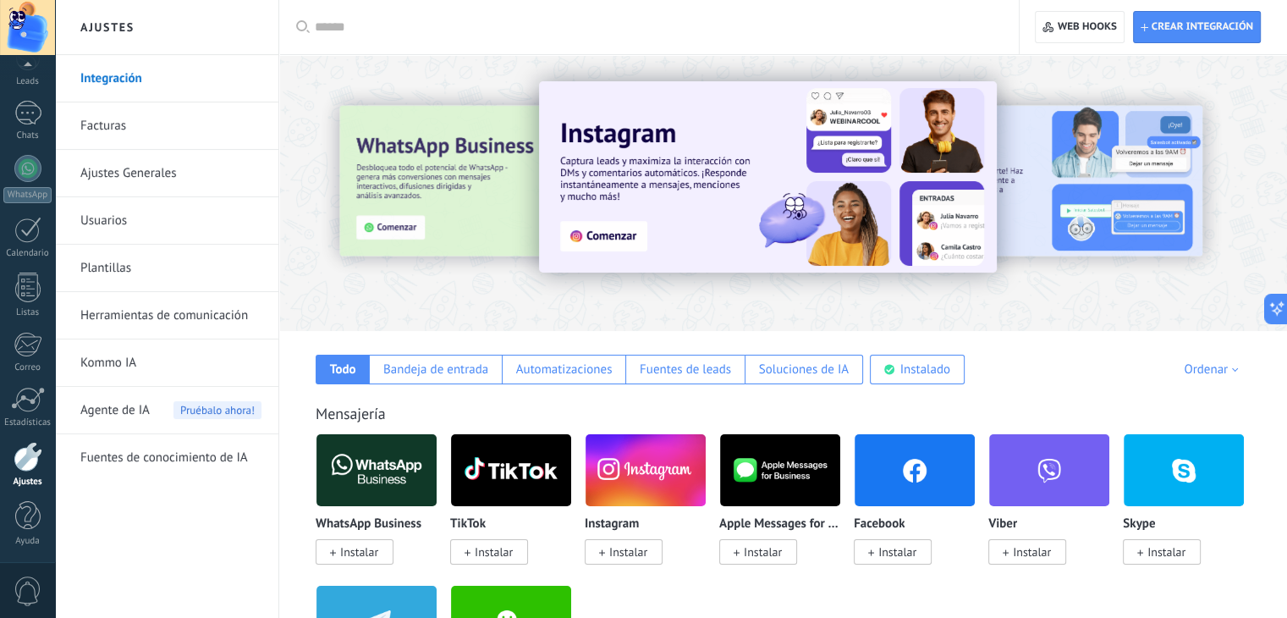
click at [21, 33] on div at bounding box center [27, 27] width 55 height 55
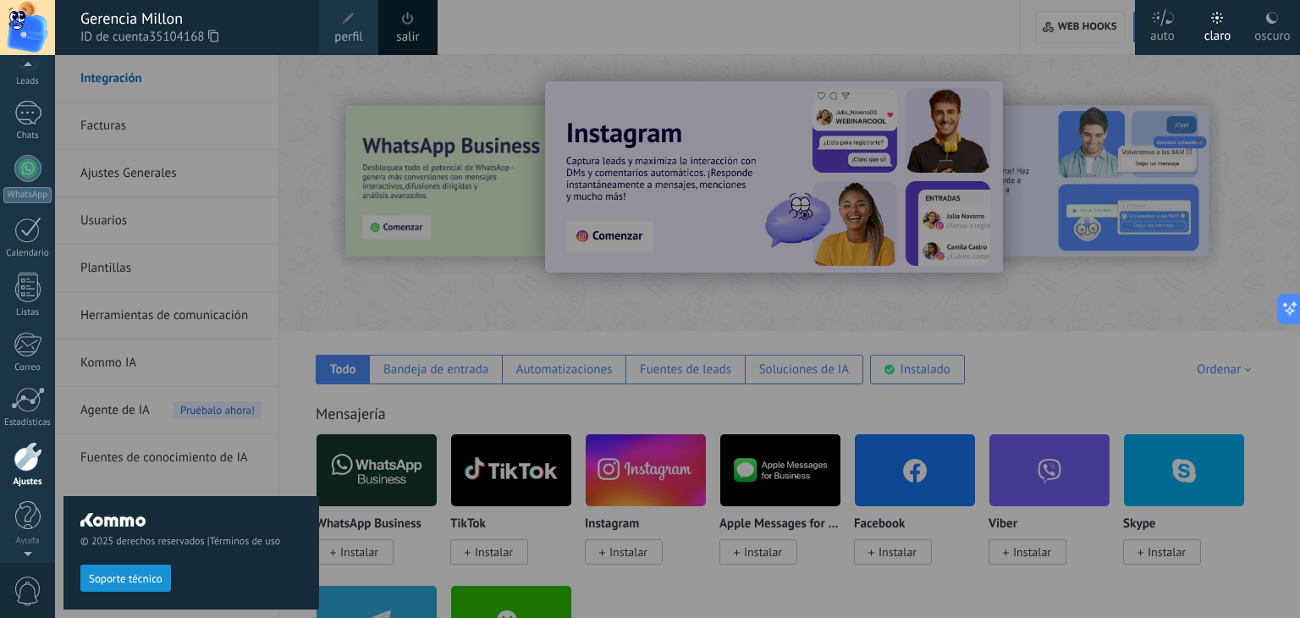
click at [402, 25] on span at bounding box center [408, 18] width 19 height 19
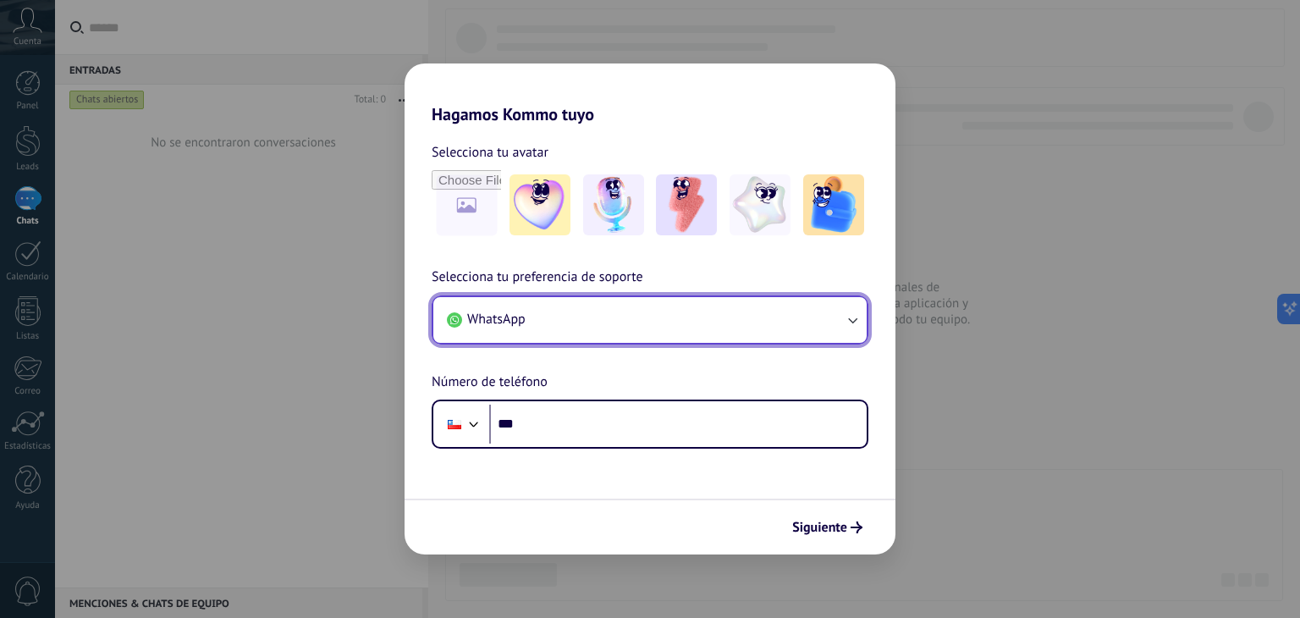
click at [599, 322] on button "WhatsApp" at bounding box center [649, 320] width 433 height 46
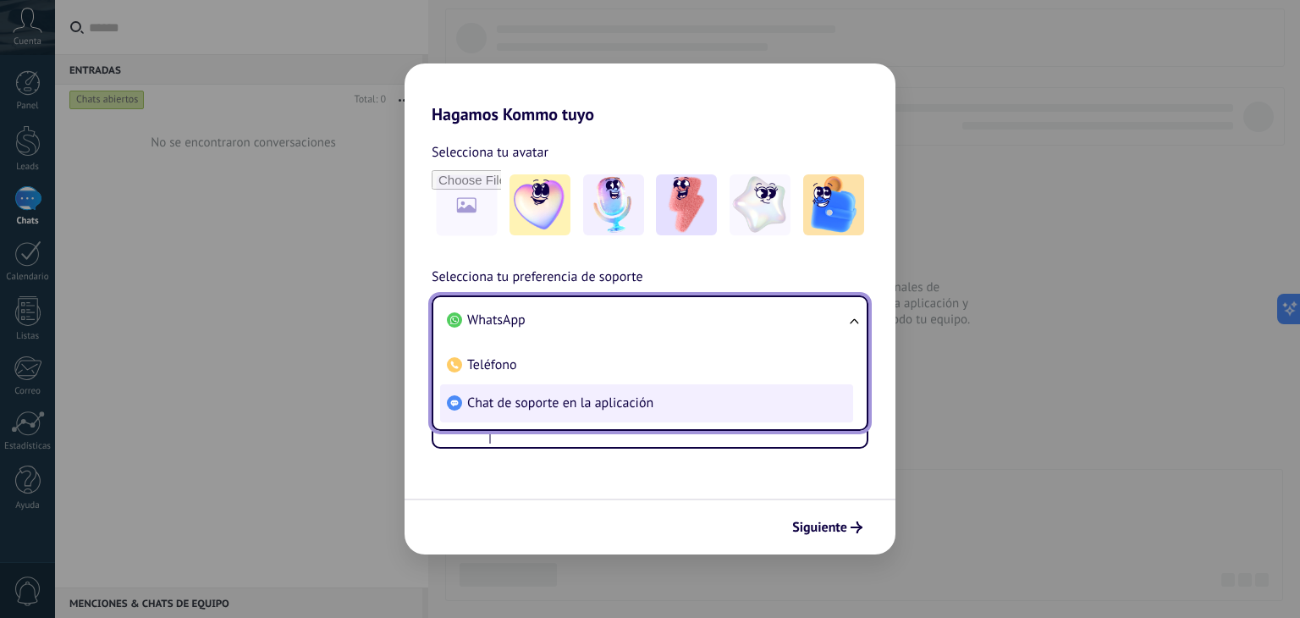
click at [557, 394] on span "Chat de soporte en la aplicación" at bounding box center [560, 402] width 186 height 17
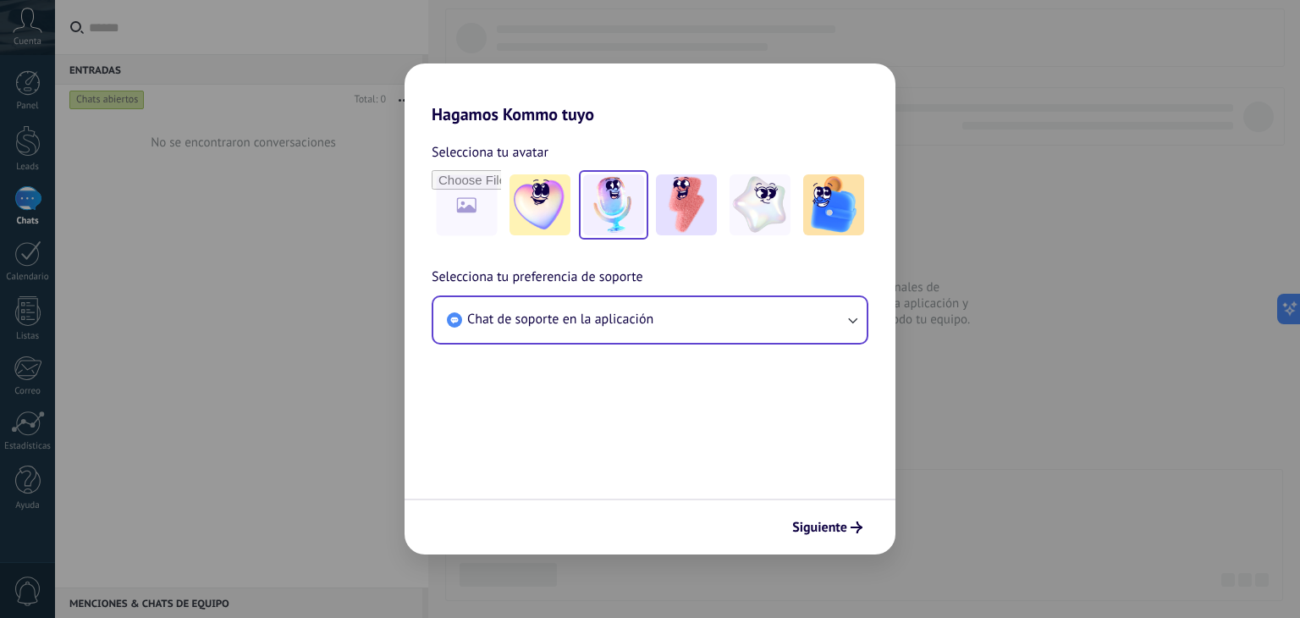
click at [617, 199] on img at bounding box center [613, 204] width 61 height 61
click at [821, 522] on span "Siguiente" at bounding box center [819, 527] width 55 height 12
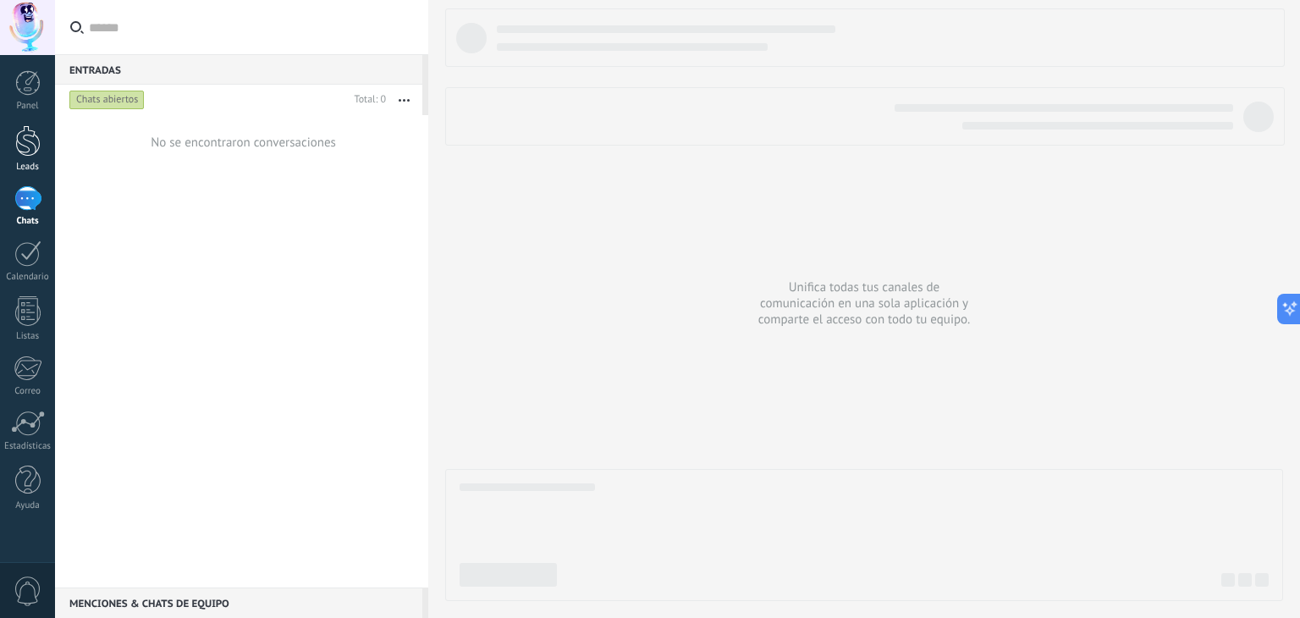
click at [27, 145] on div at bounding box center [27, 140] width 25 height 31
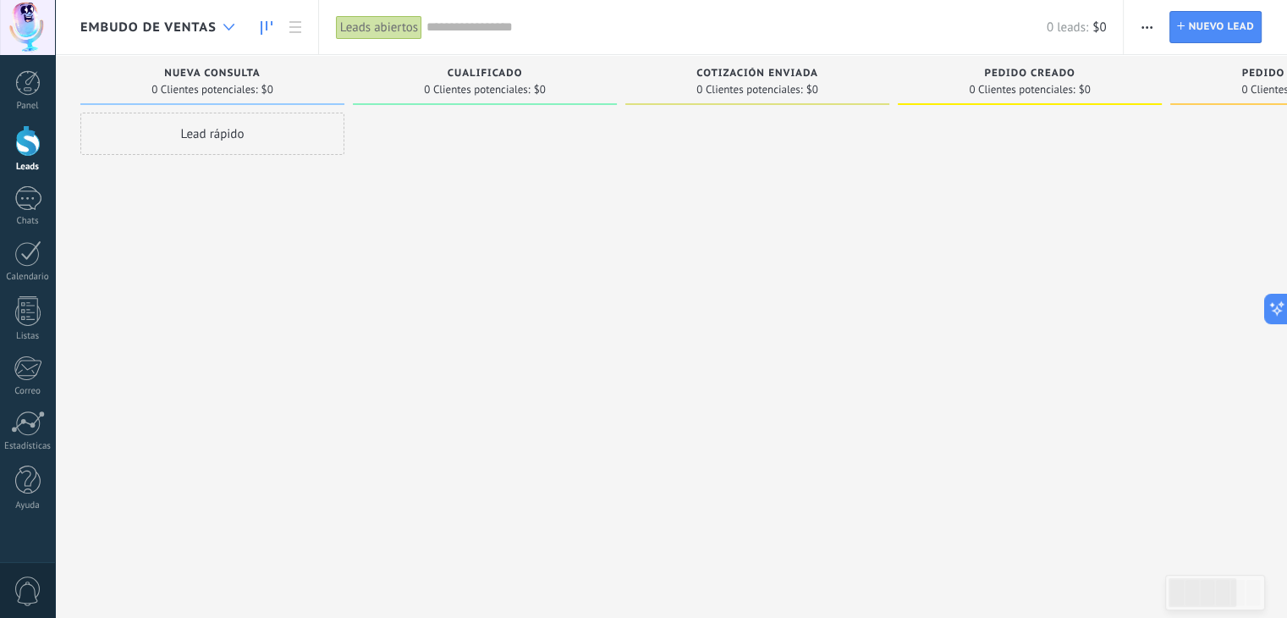
click at [221, 26] on div at bounding box center [229, 27] width 28 height 33
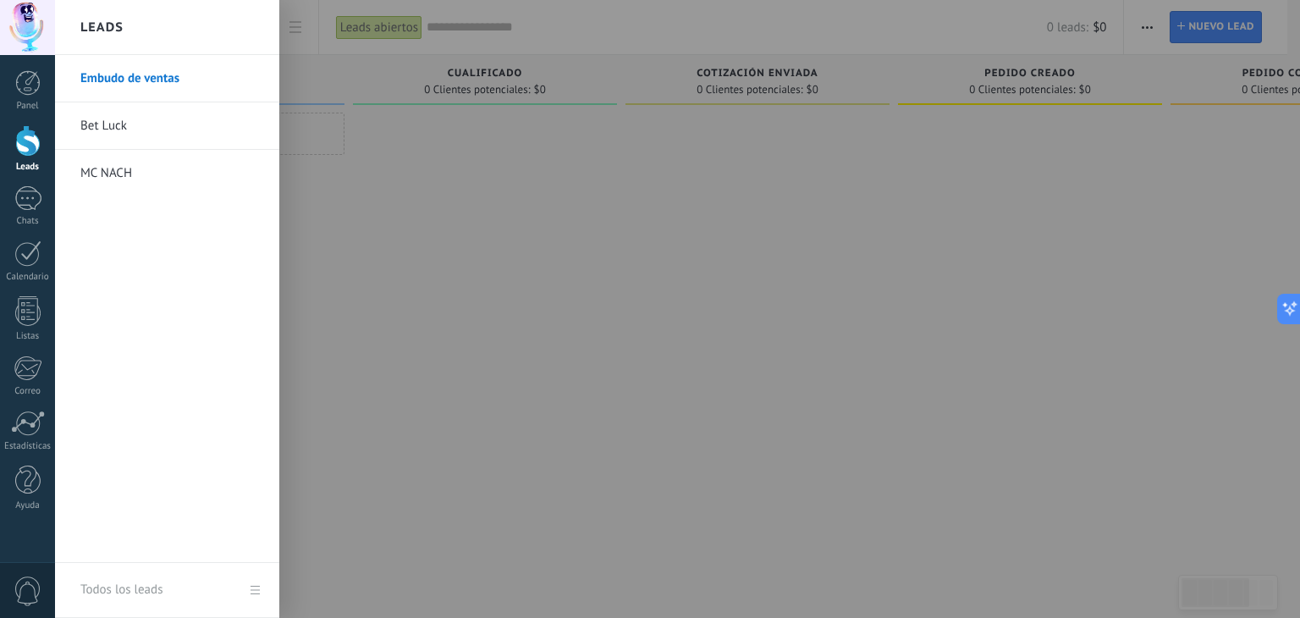
click at [155, 135] on link "Bet Luck" at bounding box center [171, 125] width 182 height 47
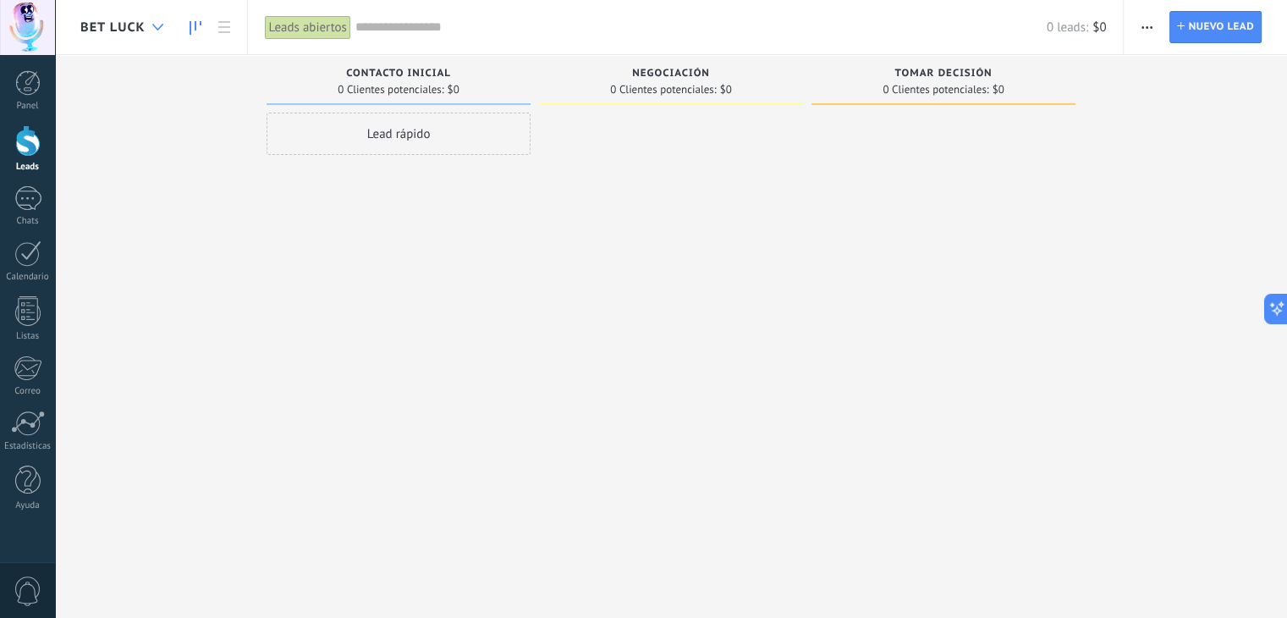
click at [155, 20] on div at bounding box center [158, 27] width 28 height 33
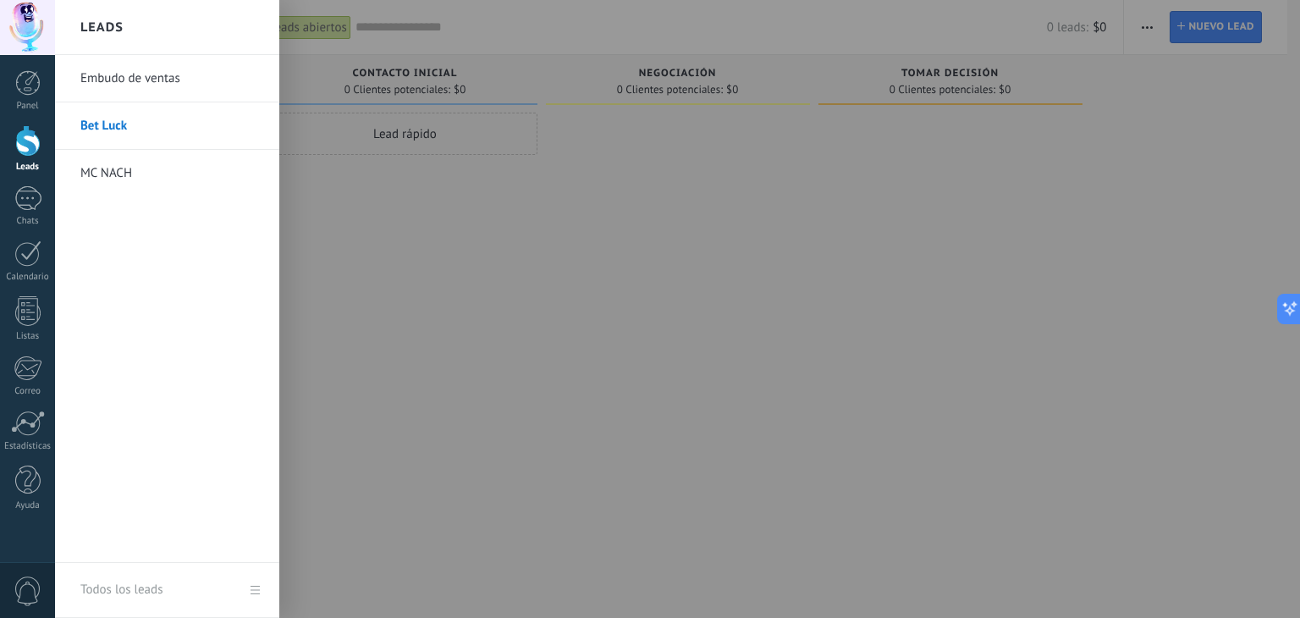
click at [129, 171] on link "MC NACH" at bounding box center [171, 173] width 182 height 47
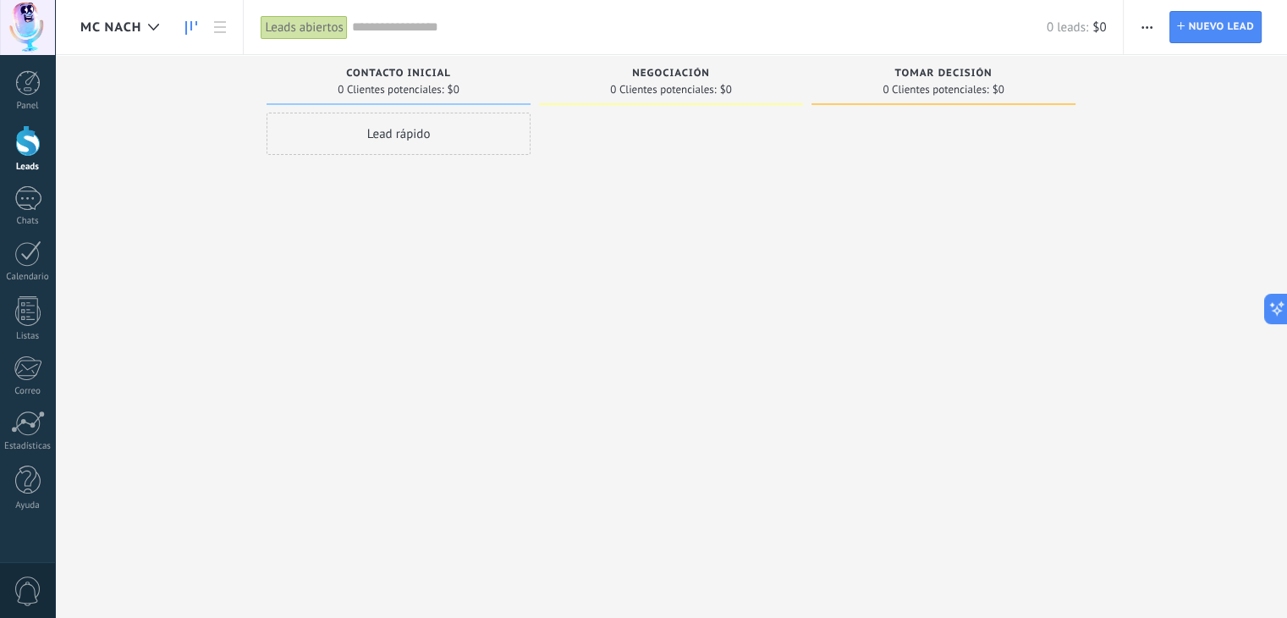
click at [17, 14] on div at bounding box center [27, 27] width 55 height 55
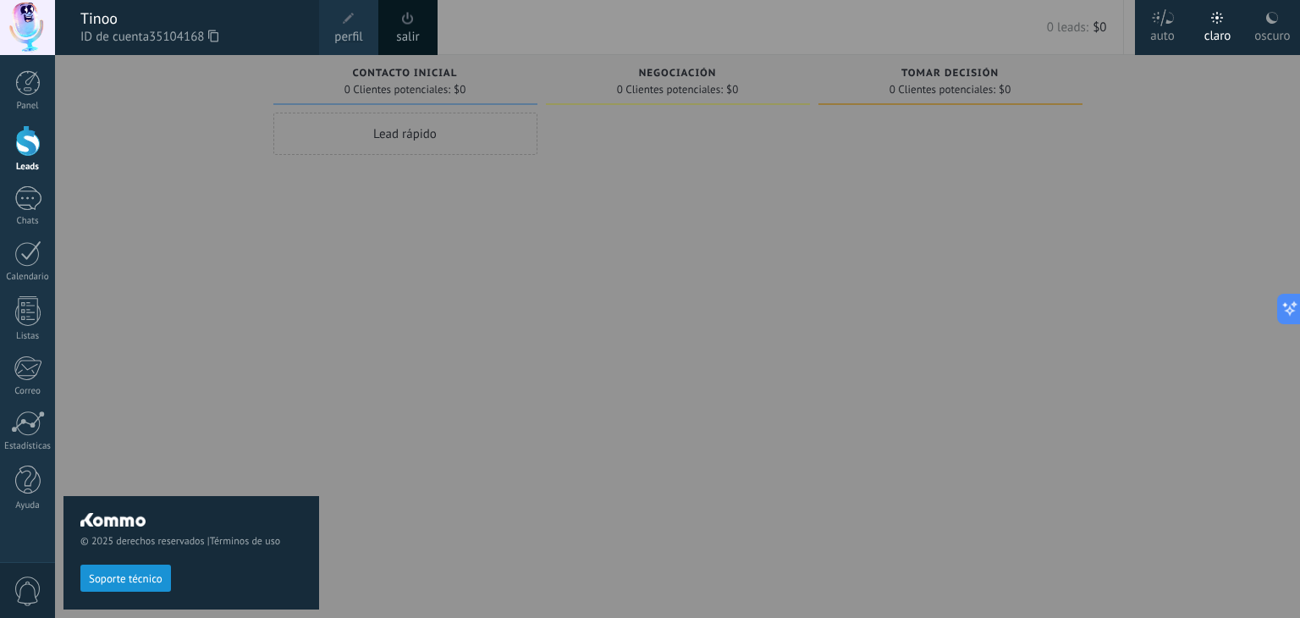
click at [230, 268] on div "© 2025 derechos reservados | Términos de uso Soporte técnico" at bounding box center [191, 336] width 256 height 563
click at [408, 20] on span at bounding box center [408, 18] width 12 height 13
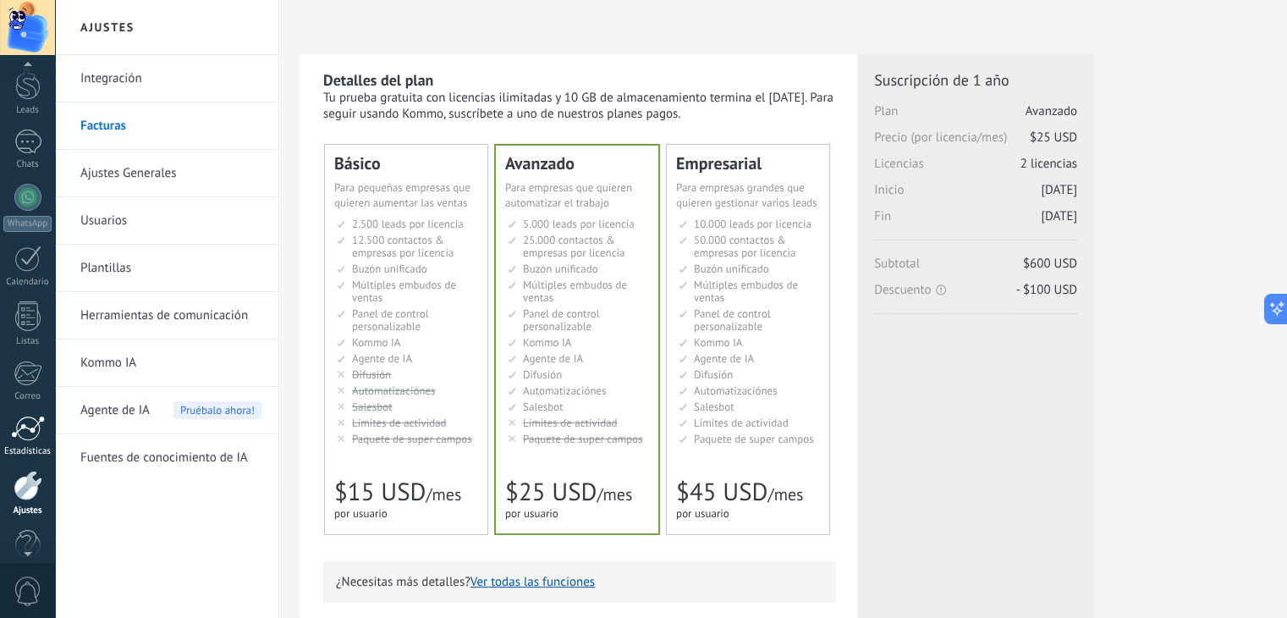
scroll to position [85, 0]
click at [17, 457] on div at bounding box center [28, 457] width 29 height 30
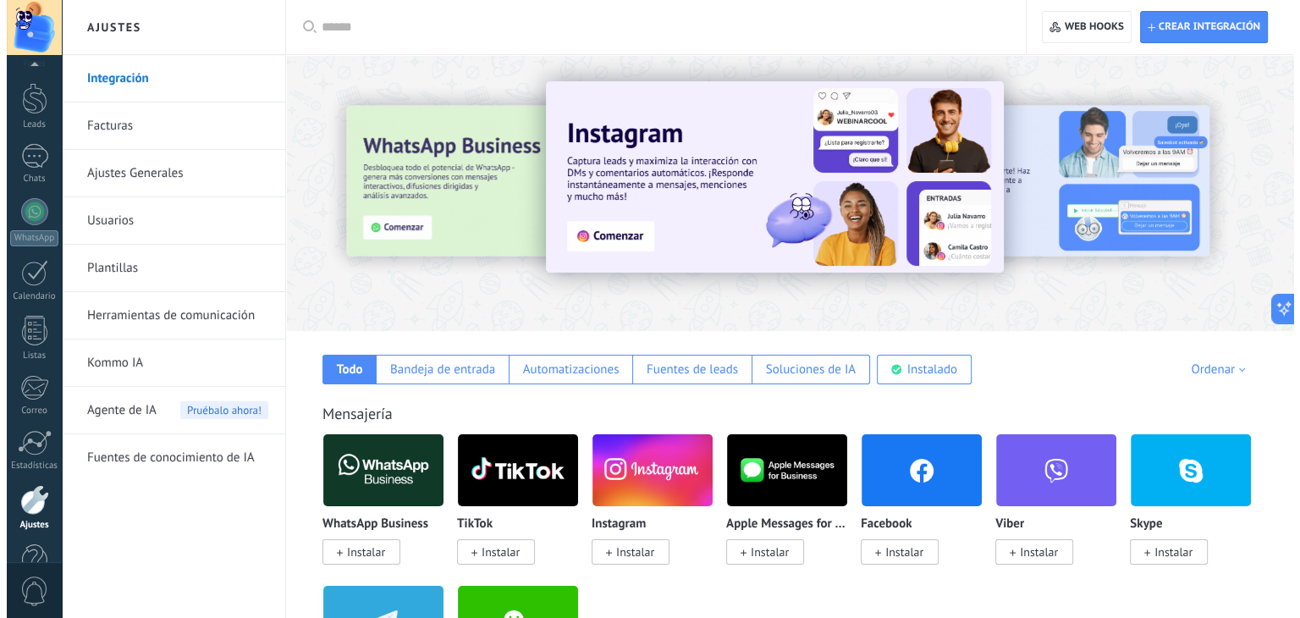
scroll to position [85, 0]
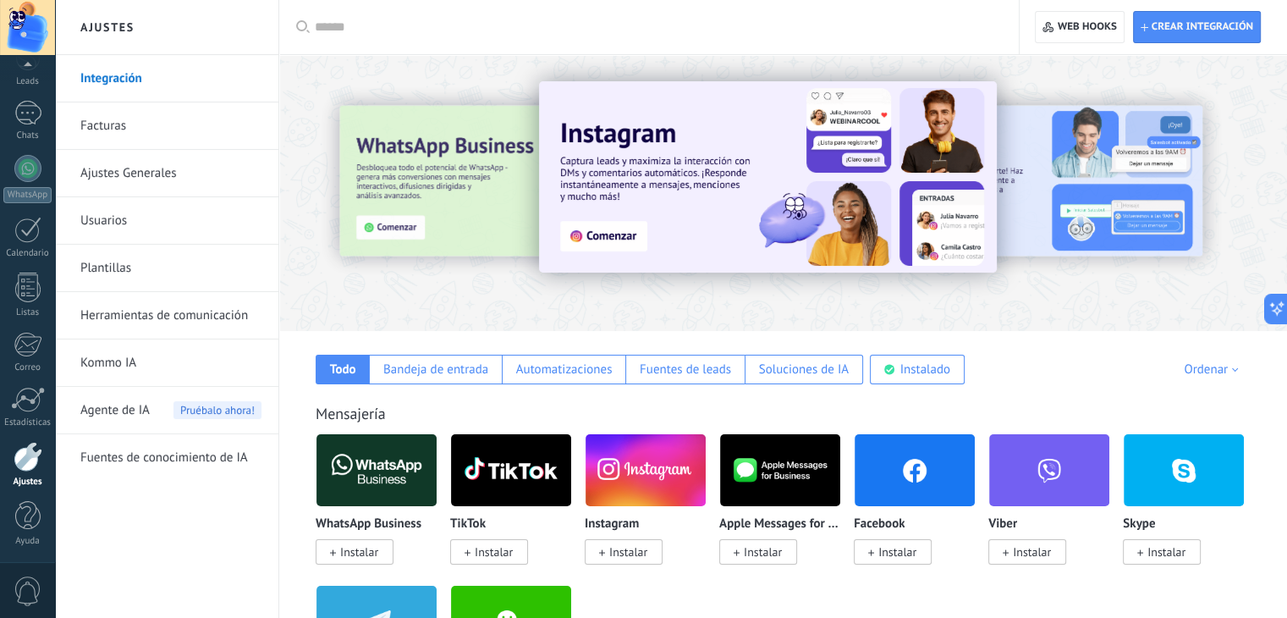
click at [173, 214] on link "Usuarios" at bounding box center [170, 220] width 181 height 47
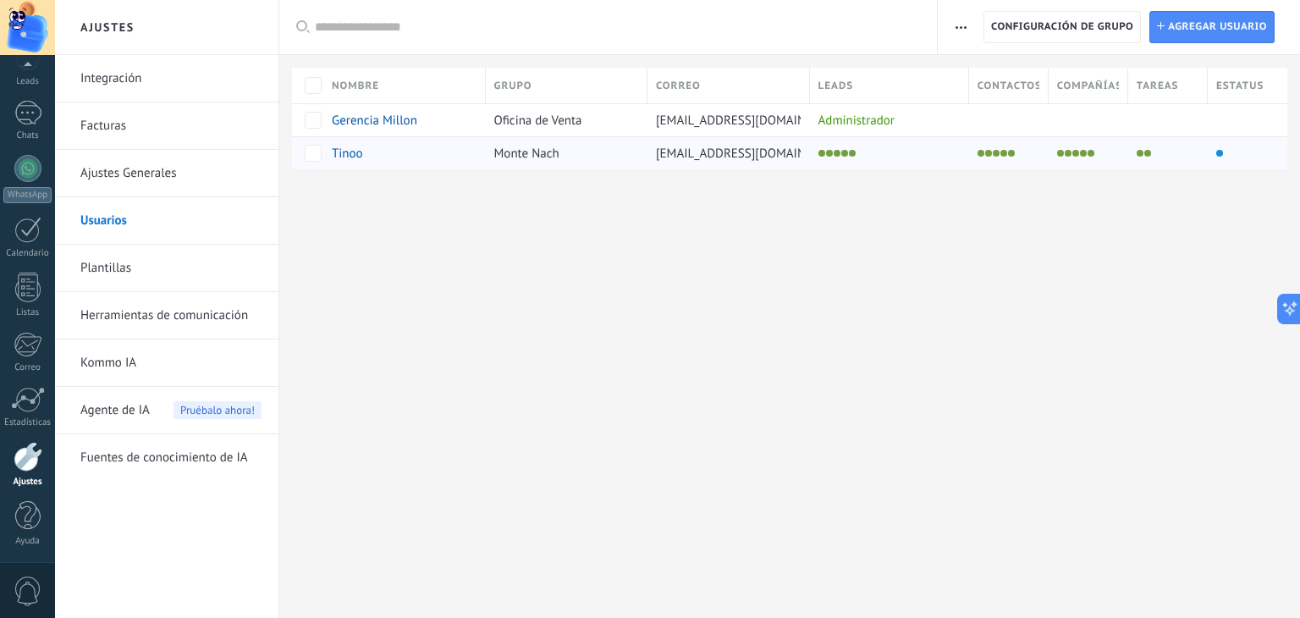
click at [379, 154] on div "Tinoo" at bounding box center [395, 153] width 126 height 15
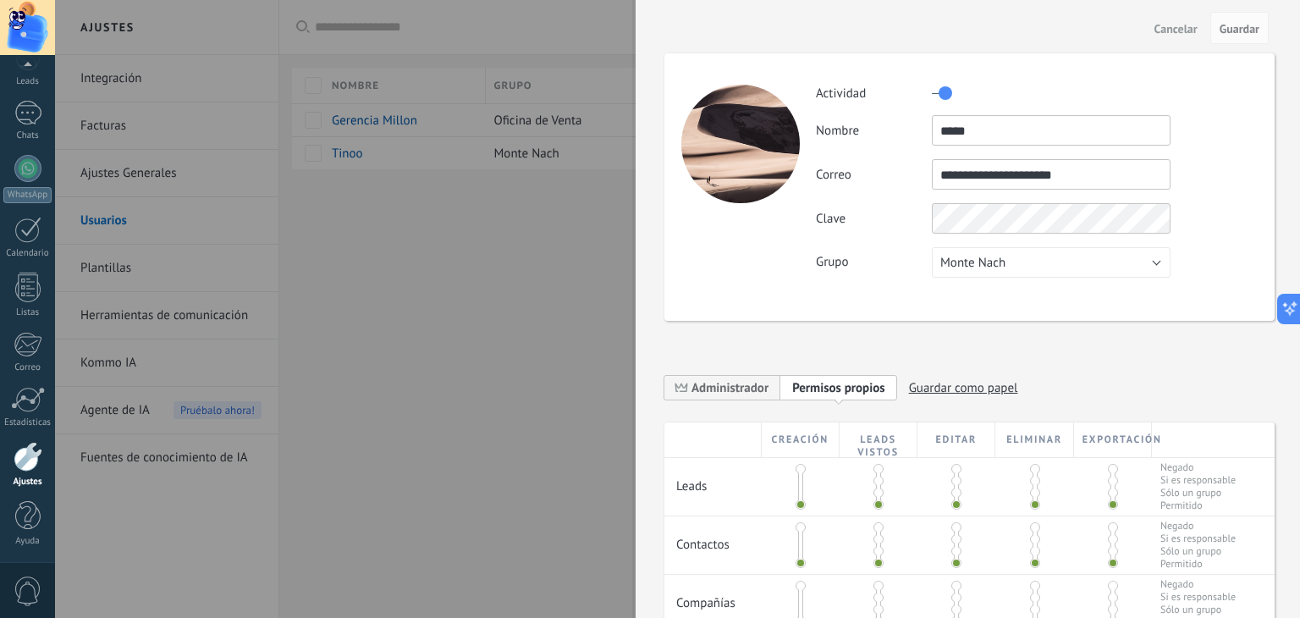
click at [565, 231] on div at bounding box center [650, 309] width 1300 height 618
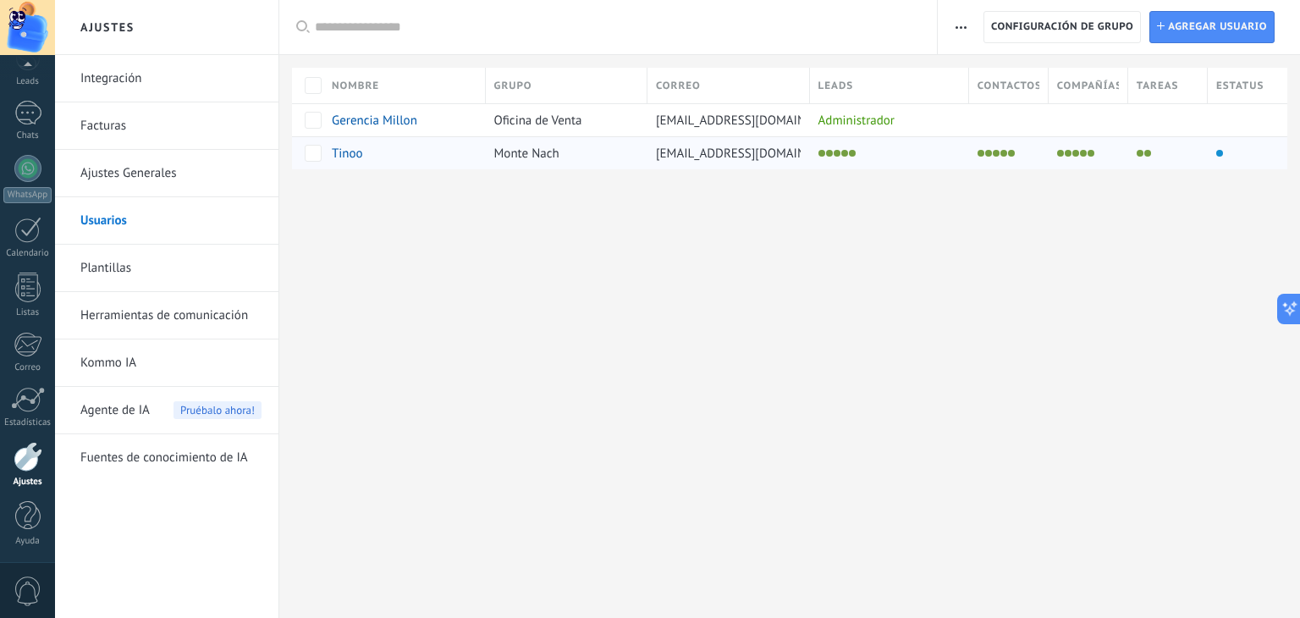
click at [409, 154] on div "Tinoo" at bounding box center [395, 153] width 126 height 15
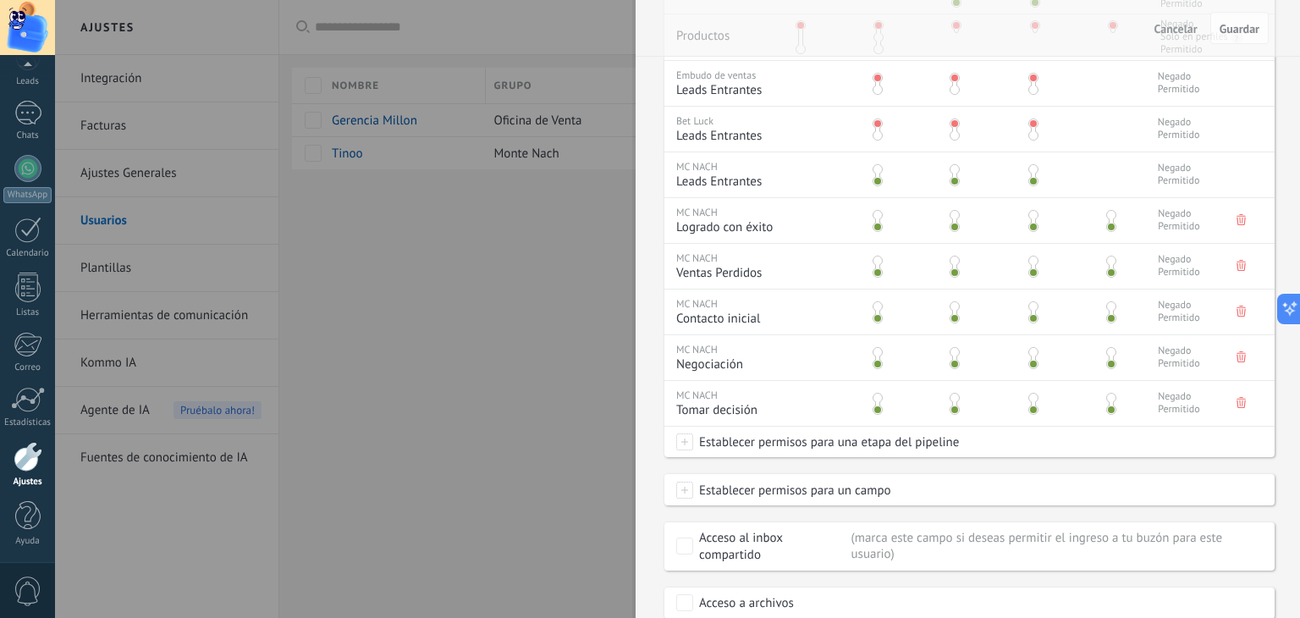
scroll to position [739, 0]
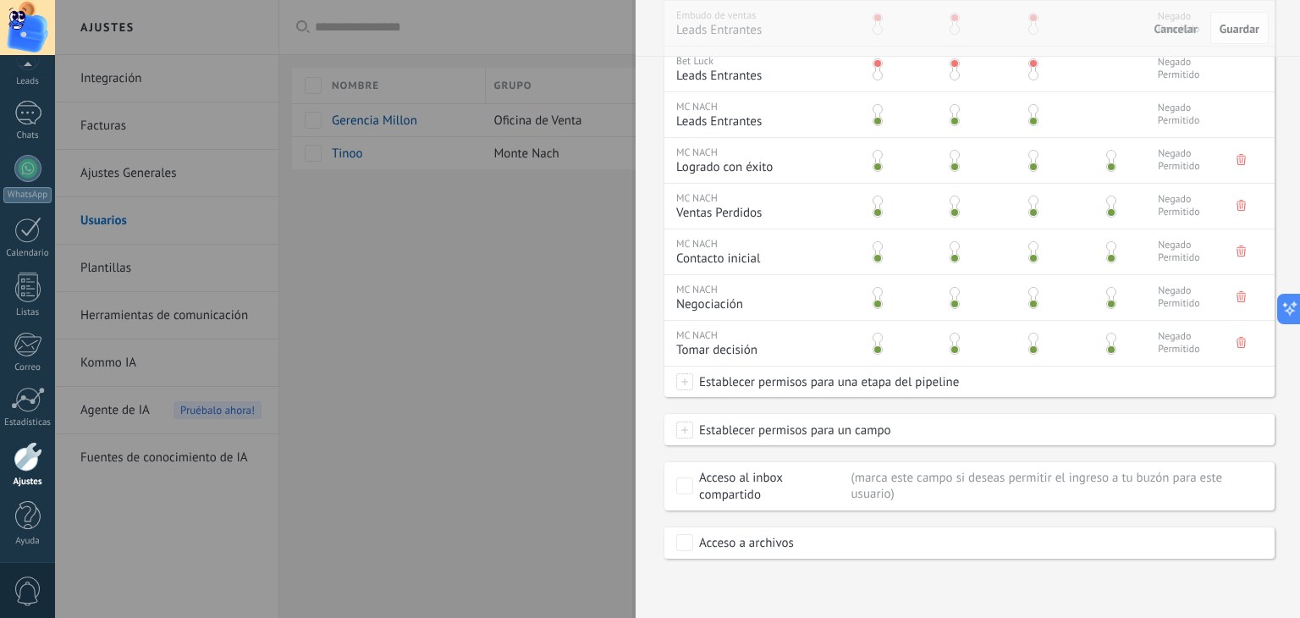
click at [824, 385] on span "Establecer permisos para una etapa del pipeline" at bounding box center [826, 381] width 266 height 30
click at [768, 366] on label at bounding box center [803, 352] width 256 height 29
click at [0, 0] on label "Contacto inicial" at bounding box center [0, 0] width 0 height 0
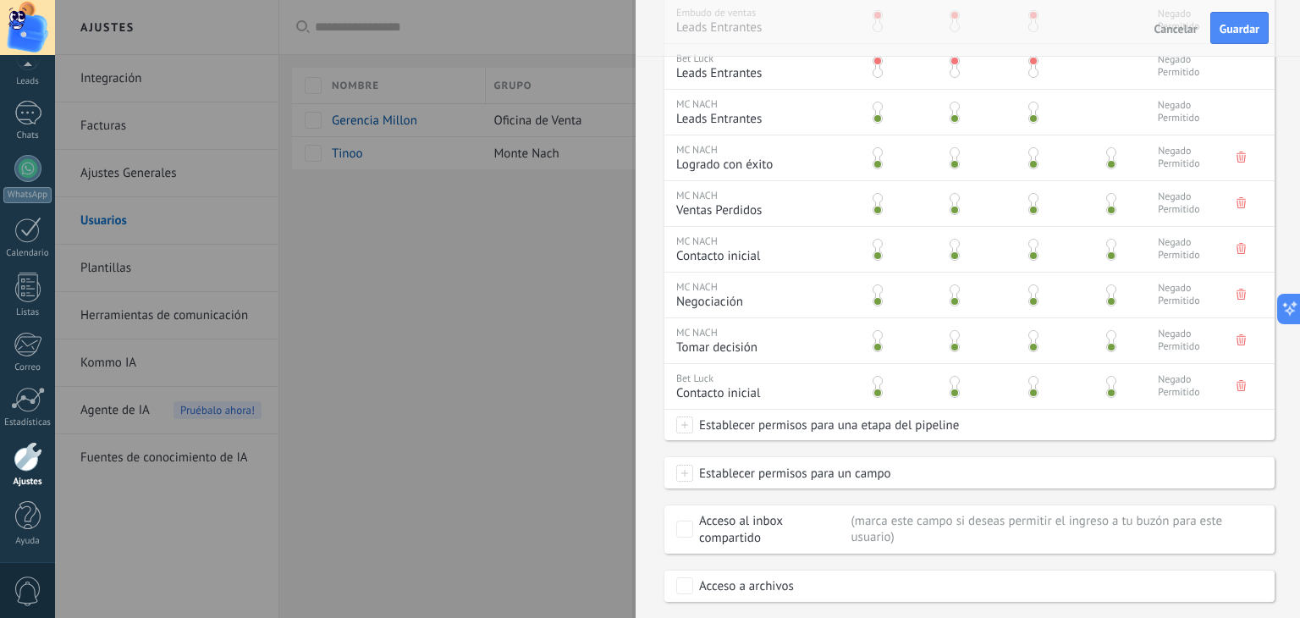
click at [874, 383] on span at bounding box center [877, 381] width 10 height 10
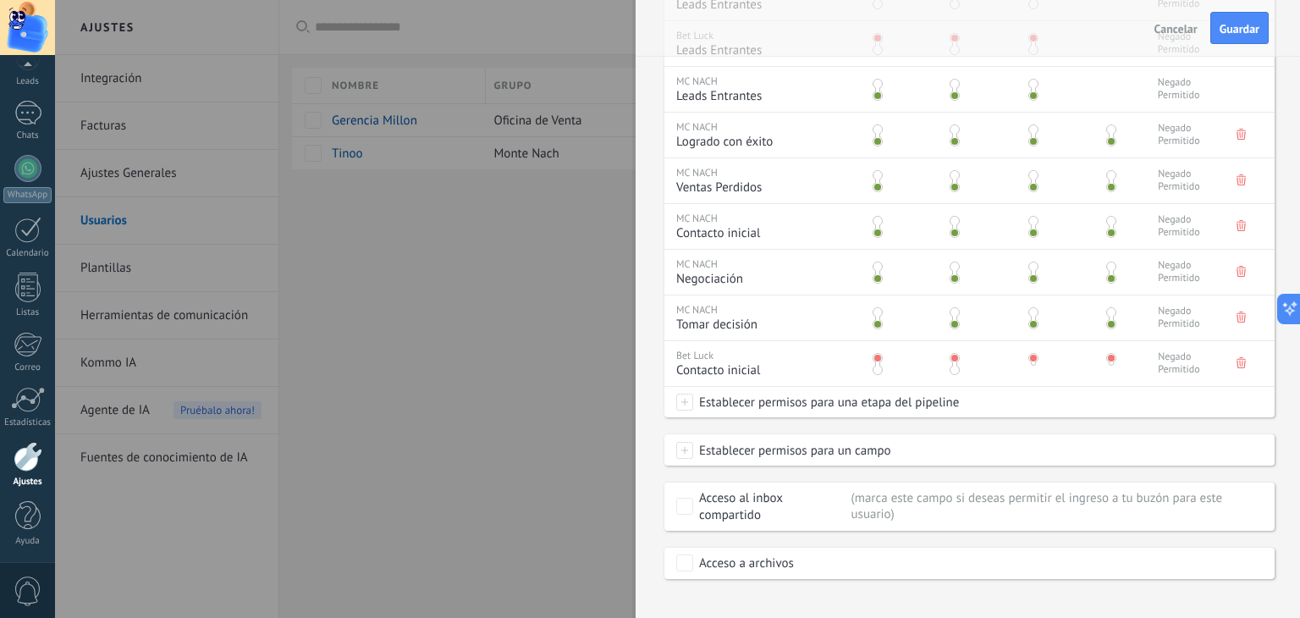
scroll to position [785, 0]
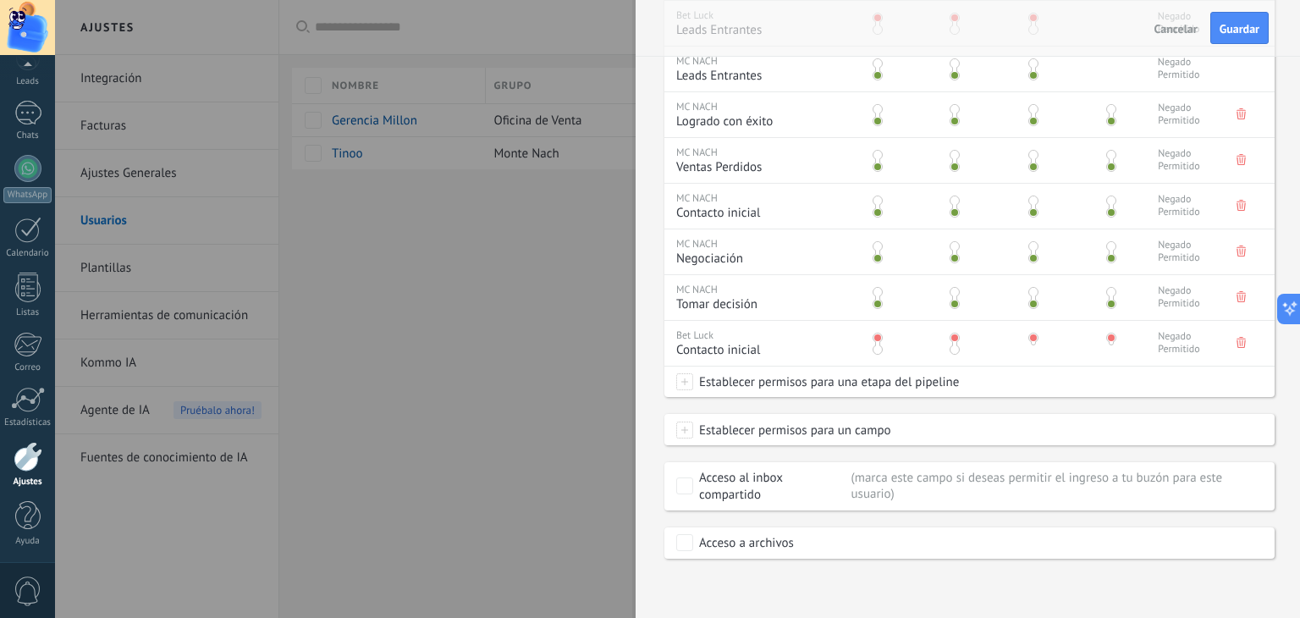
click at [794, 383] on span "Establecer permisos para una etapa del pipeline" at bounding box center [826, 381] width 266 height 30
click at [767, 346] on label at bounding box center [803, 351] width 256 height 29
click at [0, 0] on label "Negociación" at bounding box center [0, 0] width 0 height 0
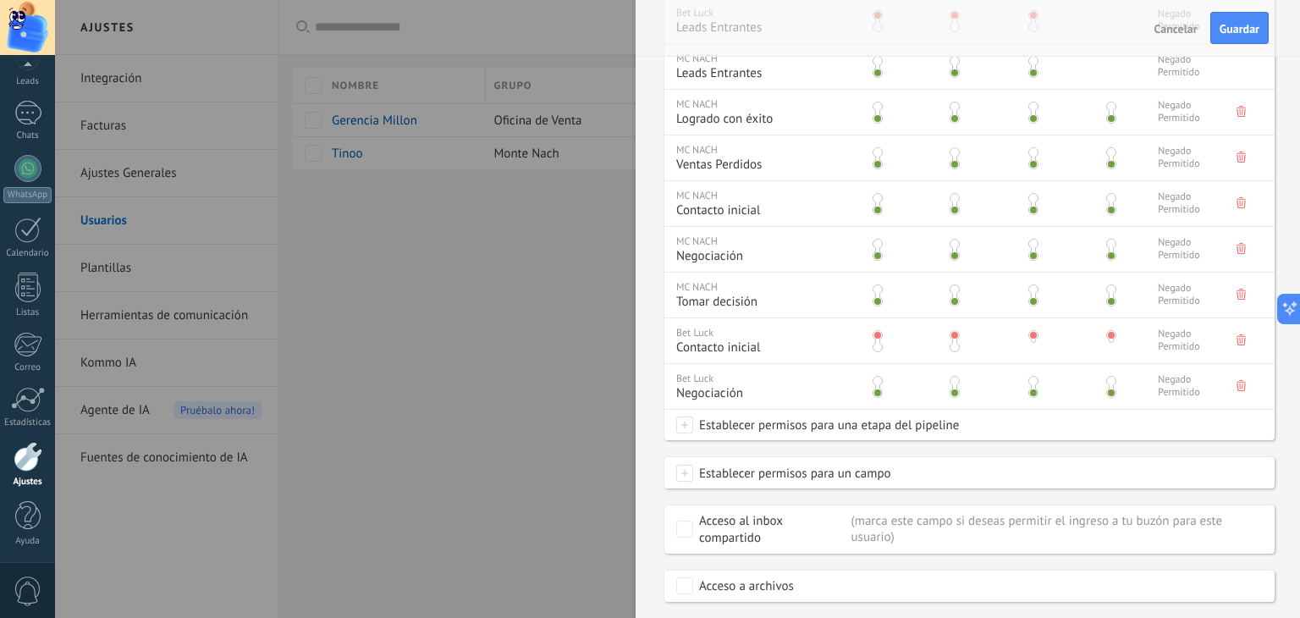
click at [876, 383] on span at bounding box center [877, 381] width 10 height 10
click at [728, 421] on span "Establecer permisos para una etapa del pipeline" at bounding box center [826, 425] width 266 height 30
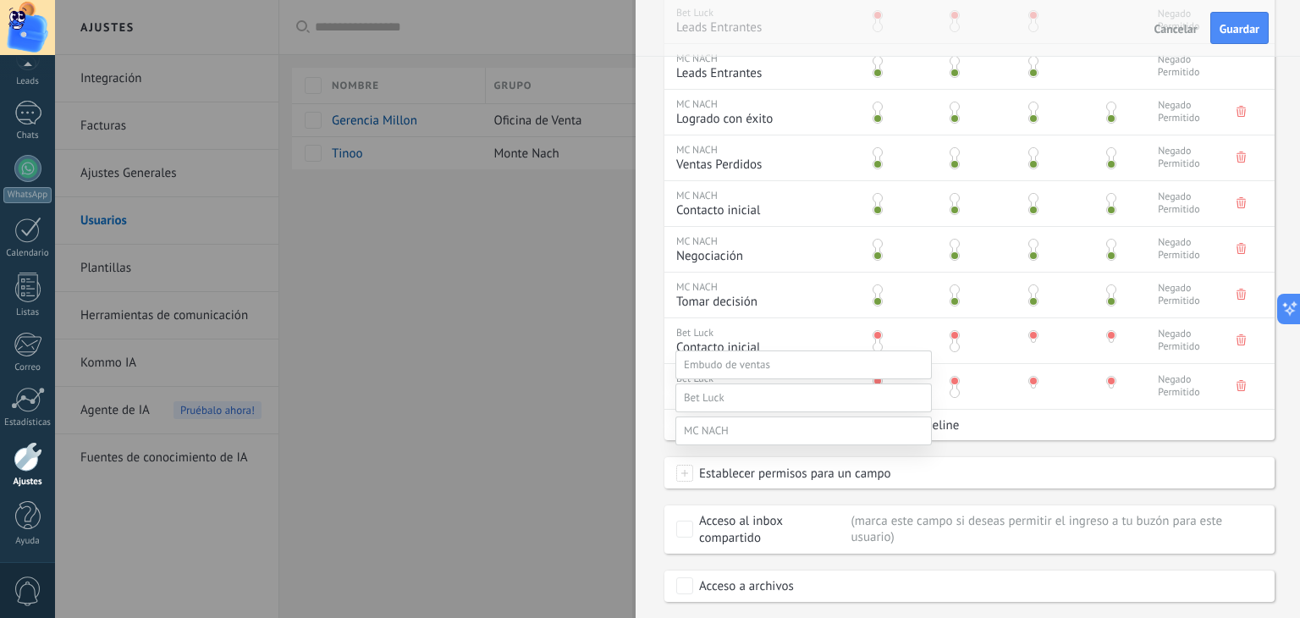
scroll to position [251, 0]
click at [758, 405] on label at bounding box center [803, 397] width 256 height 29
click at [0, 0] on label "Tomar decisión" at bounding box center [0, 0] width 0 height 0
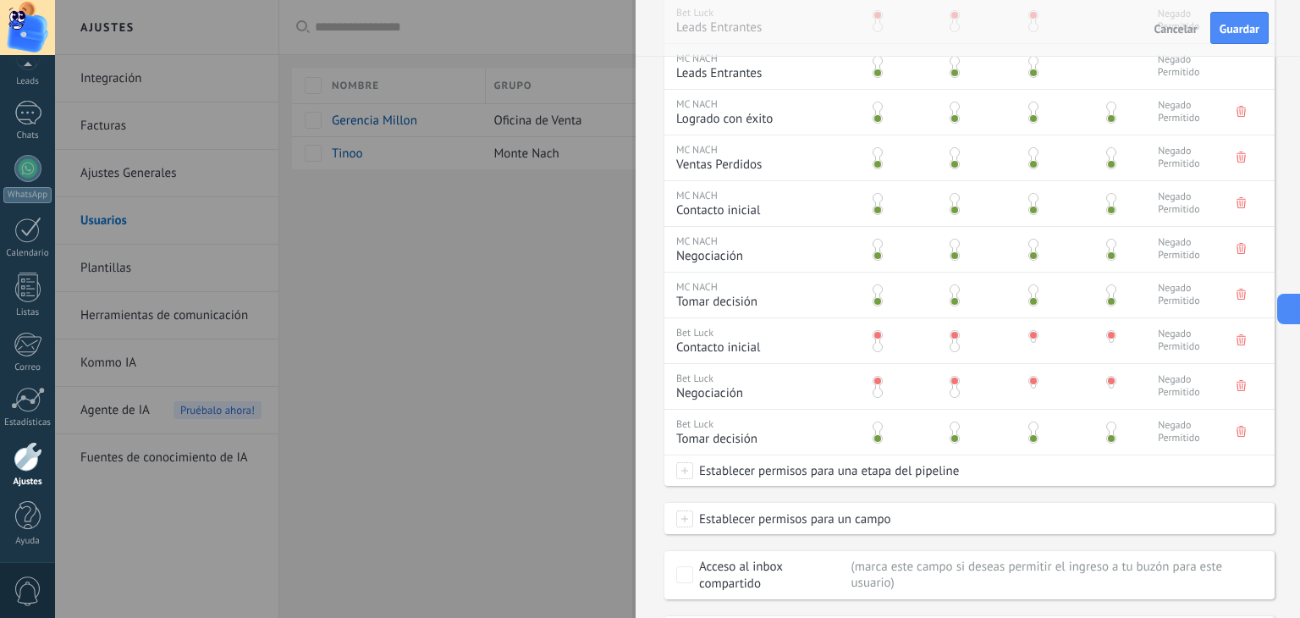
click at [880, 428] on span at bounding box center [877, 426] width 10 height 10
click at [724, 475] on span "Establecer permisos para una etapa del pipeline" at bounding box center [826, 470] width 266 height 30
click at [765, 443] on label at bounding box center [803, 443] width 256 height 29
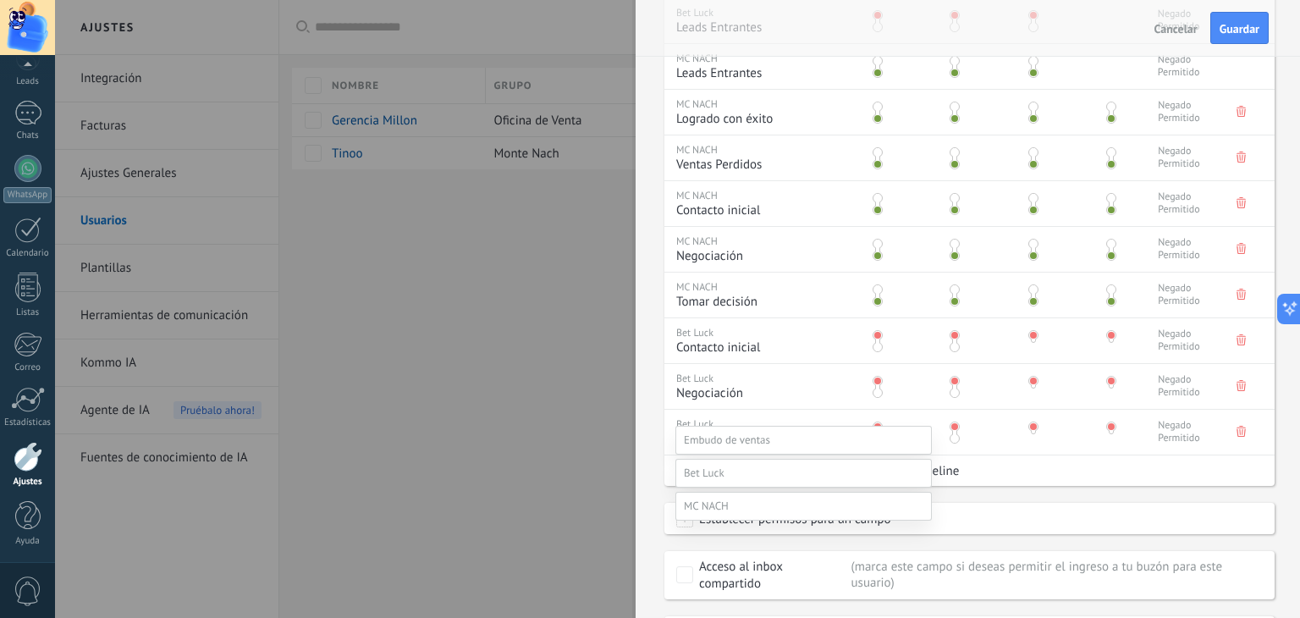
click at [0, 0] on label "Logrado con éxito" at bounding box center [0, 0] width 0 height 0
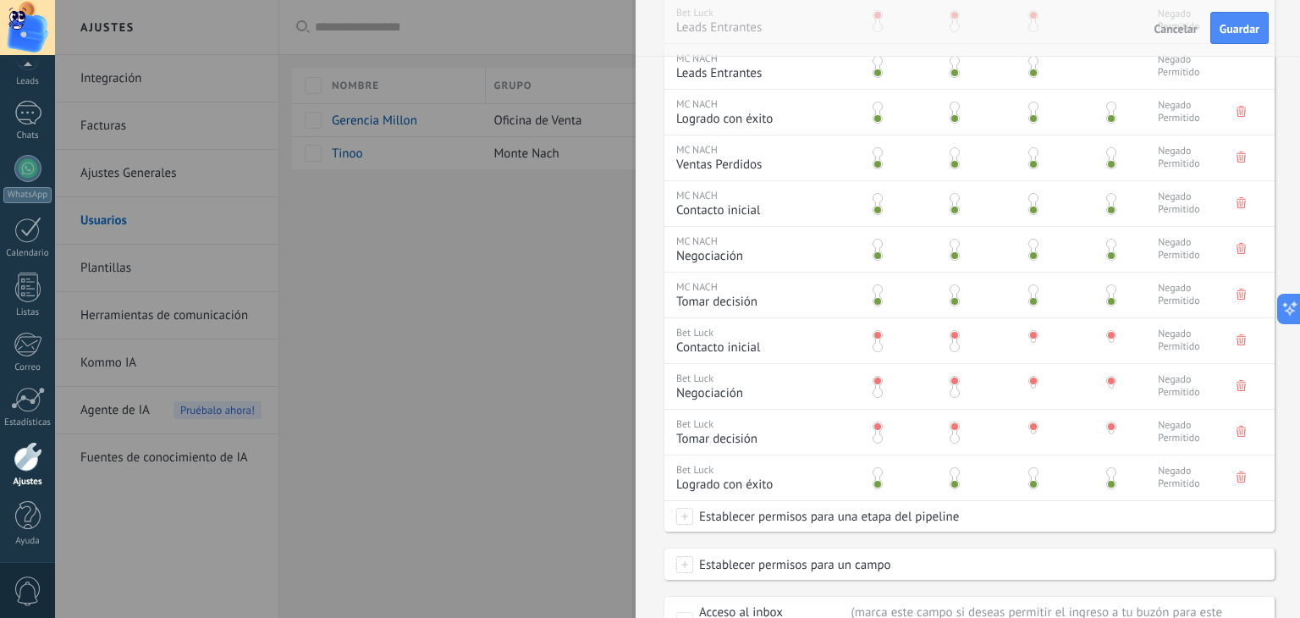
click at [879, 475] on span at bounding box center [877, 472] width 10 height 10
click at [685, 520] on span at bounding box center [684, 516] width 17 height 17
click at [772, 488] on label at bounding box center [803, 489] width 256 height 29
click at [0, 0] on label "Ventas Perdidos" at bounding box center [0, 0] width 0 height 0
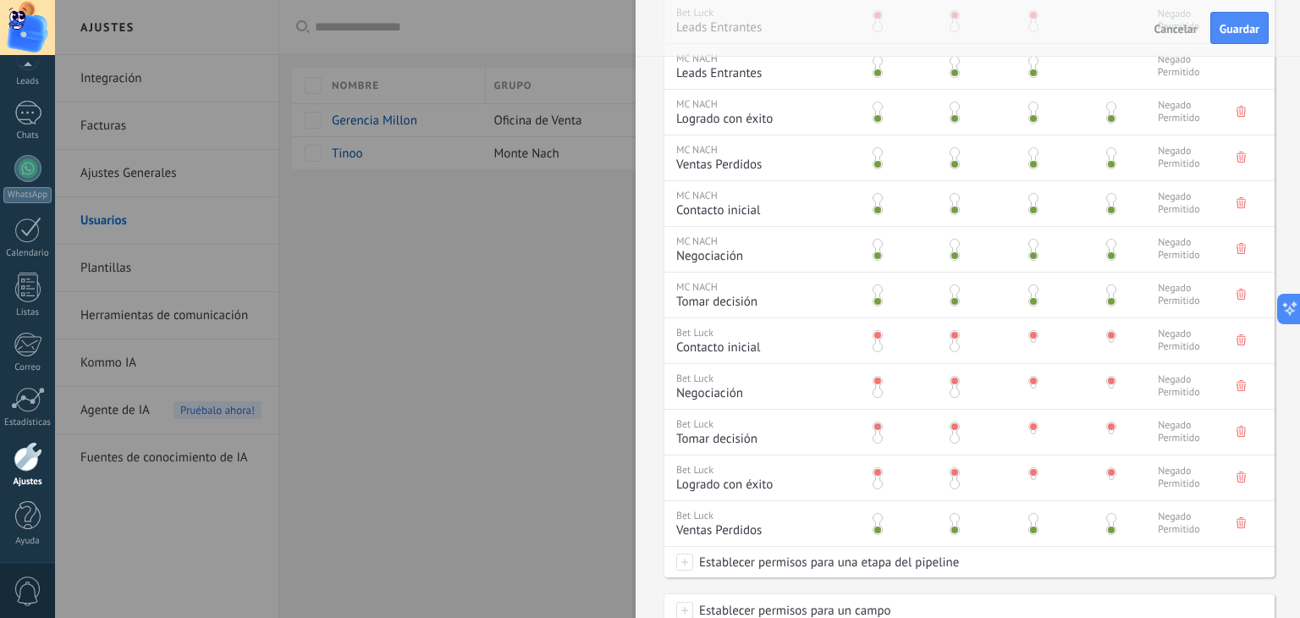
click at [874, 516] on span at bounding box center [877, 518] width 10 height 10
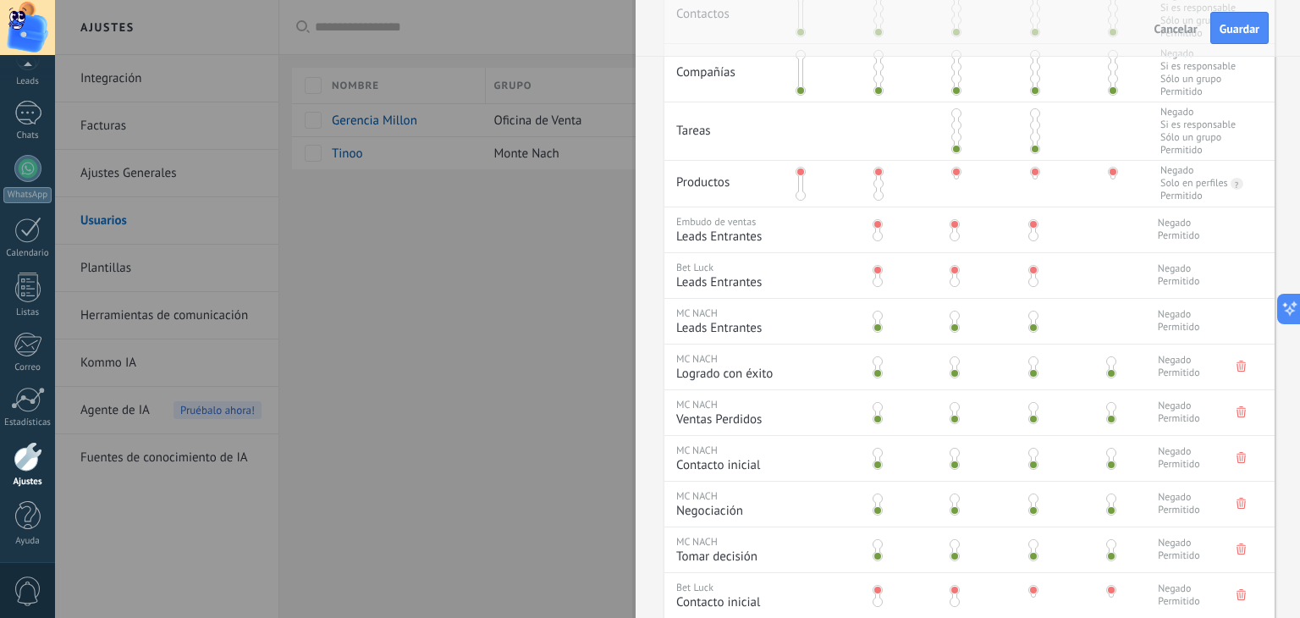
scroll to position [518, 0]
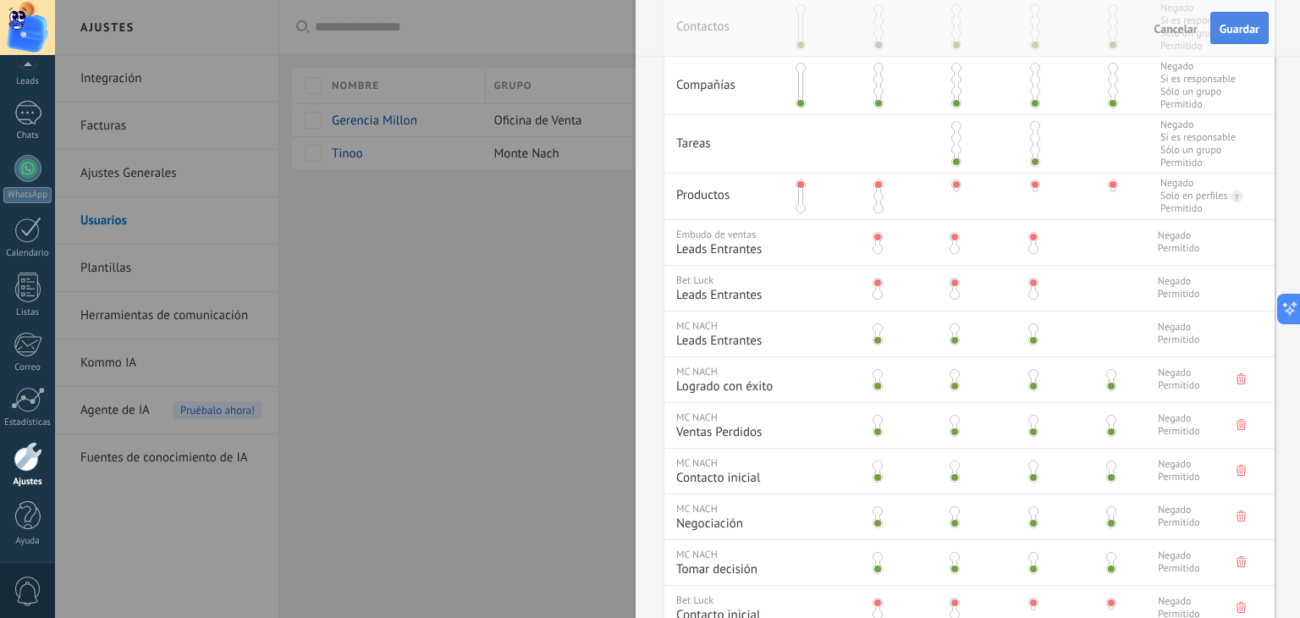
click at [1239, 27] on span "Guardar" at bounding box center [1239, 29] width 40 height 12
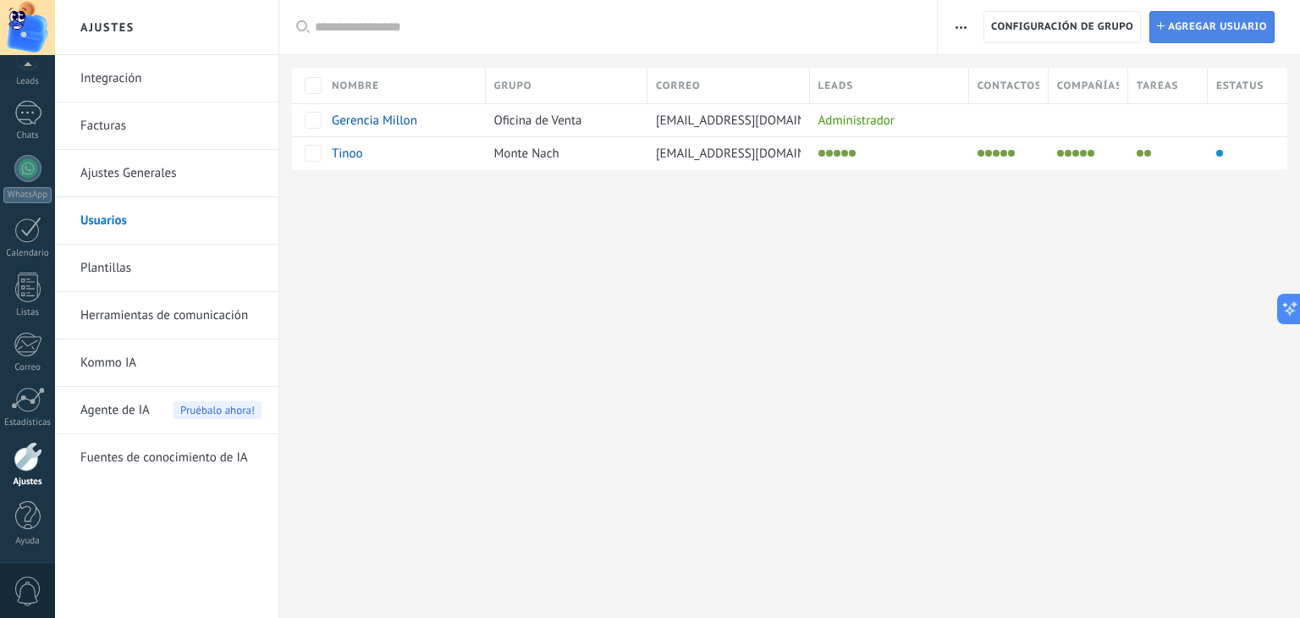
click at [1179, 24] on span "Agregar usuario" at bounding box center [1217, 27] width 99 height 30
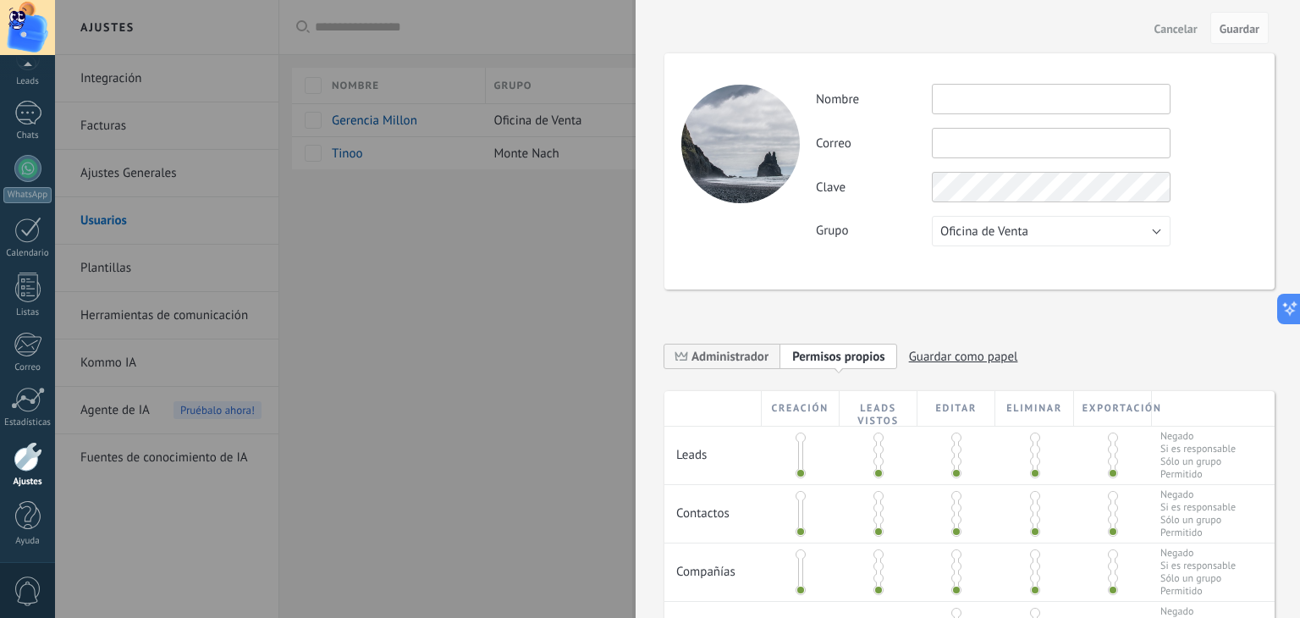
click at [430, 261] on div at bounding box center [650, 309] width 1300 height 618
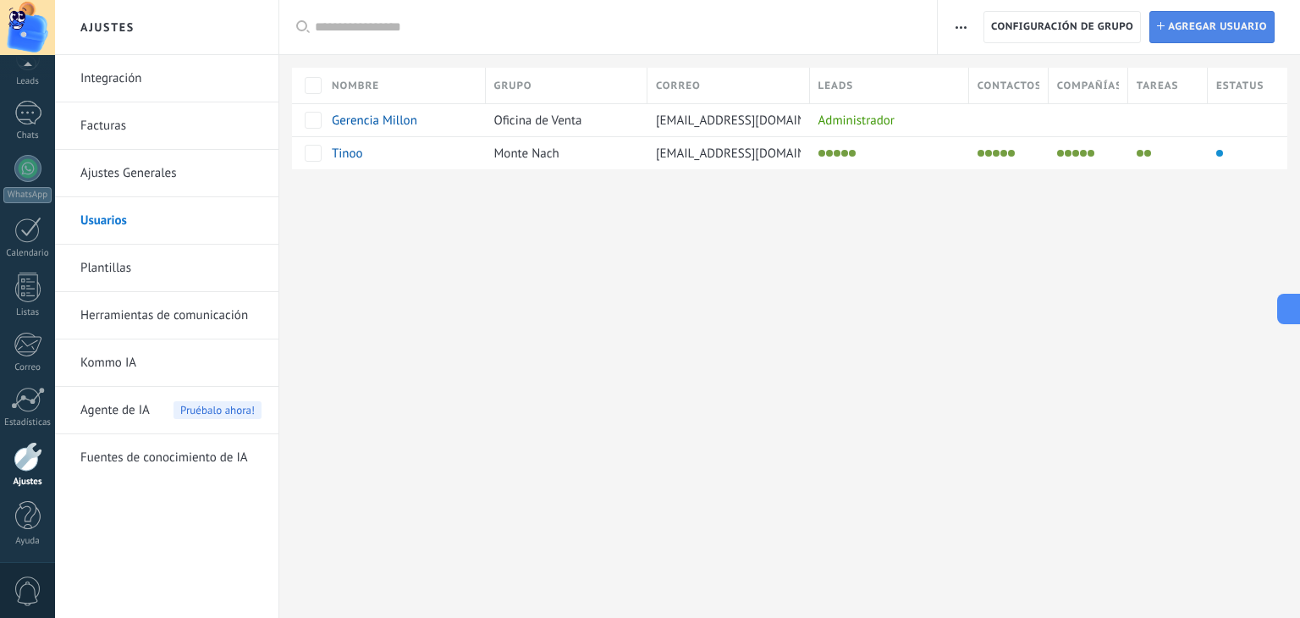
click at [1232, 14] on span "Agregar usuario" at bounding box center [1217, 27] width 99 height 30
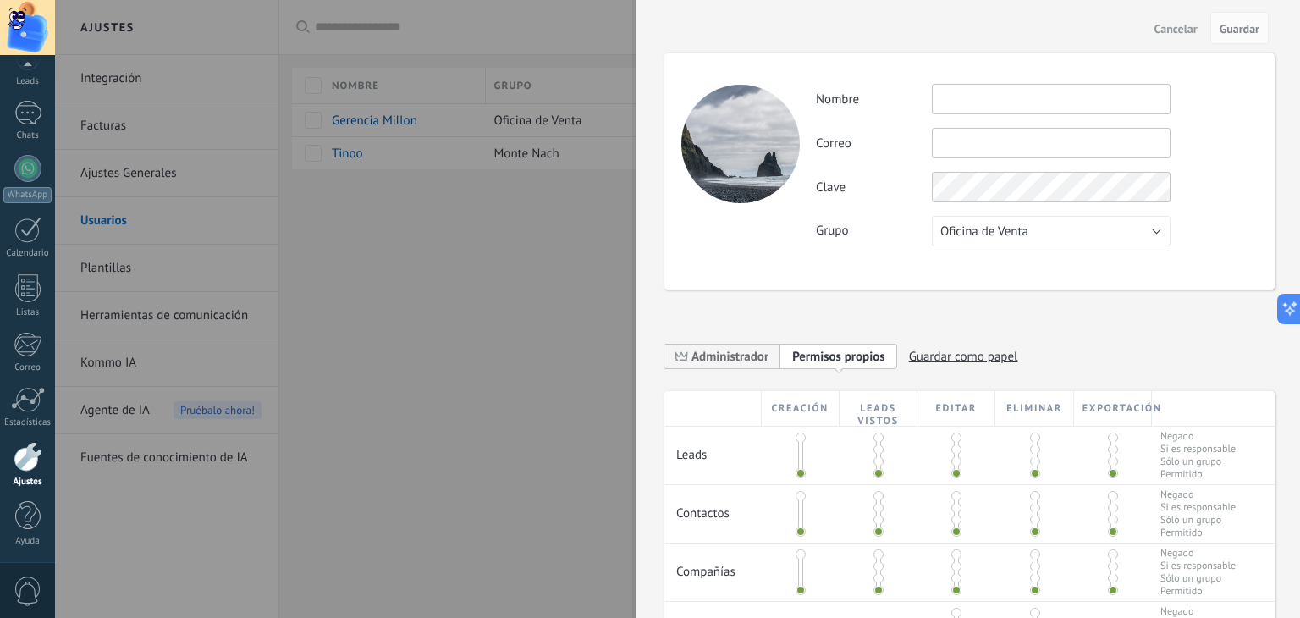
click at [981, 102] on input "text" at bounding box center [1051, 99] width 239 height 30
click at [494, 298] on div at bounding box center [650, 309] width 1300 height 618
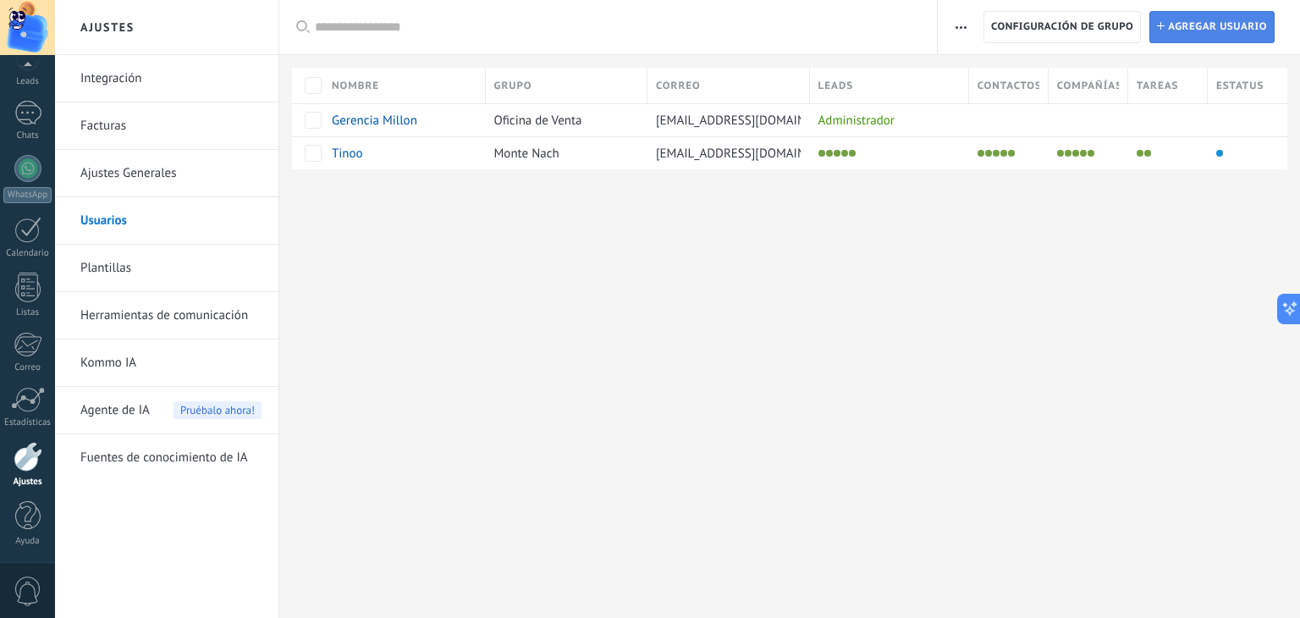
click at [1212, 32] on span "Agregar usuario" at bounding box center [1217, 27] width 99 height 30
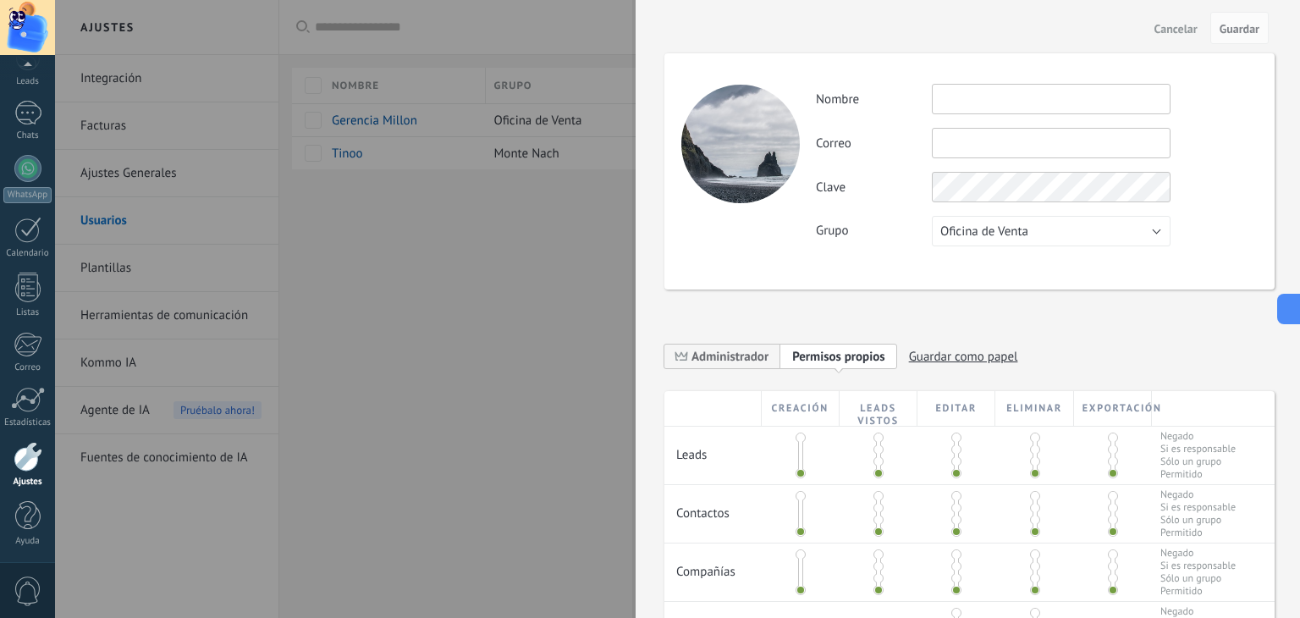
click at [1015, 97] on input "text" at bounding box center [1051, 99] width 239 height 30
type input "*"
type input "*********"
click at [1030, 151] on input "text" at bounding box center [1051, 143] width 239 height 30
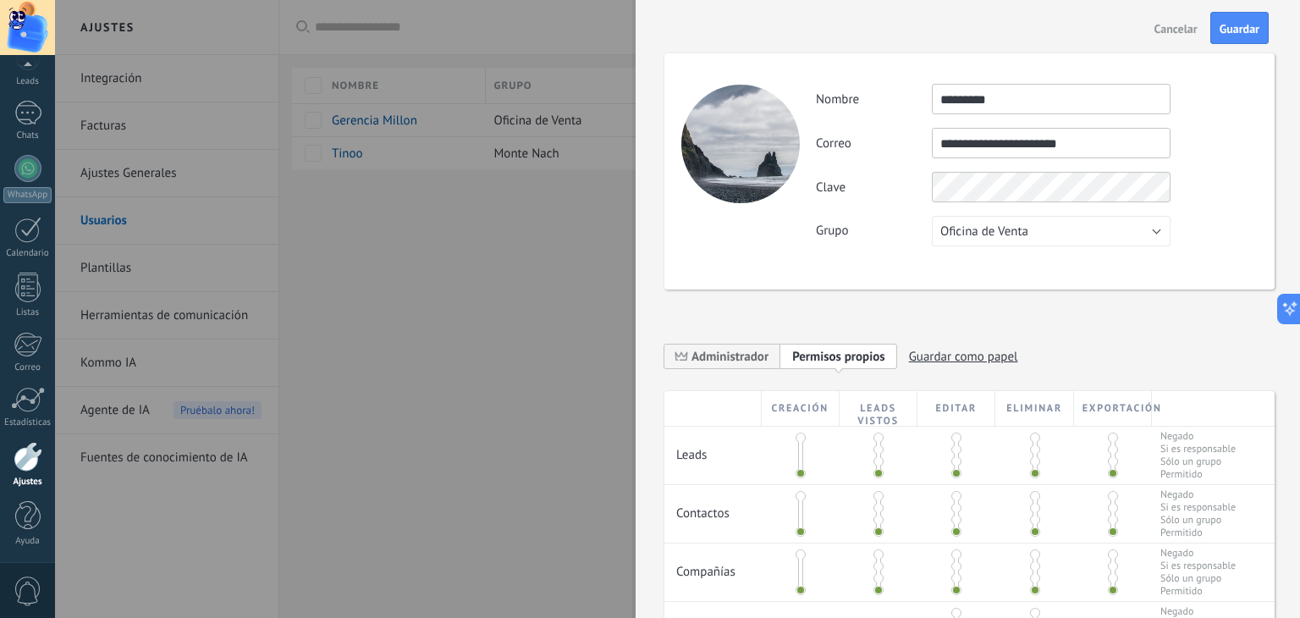
type input "**********"
click at [1090, 228] on button "Oficina de Venta" at bounding box center [1051, 231] width 239 height 30
click at [1207, 228] on div "Grupo Oficina de Venta Bet Luck Monte Nach Usuarios libres Oficina de Venta" at bounding box center [1036, 231] width 441 height 30
click at [1111, 221] on button "Oficina de Venta" at bounding box center [1051, 231] width 239 height 30
click at [1197, 224] on div "Grupo Oficina de Venta Bet Luck Monte Nach Usuarios libres Oficina de Venta" at bounding box center [1036, 231] width 441 height 30
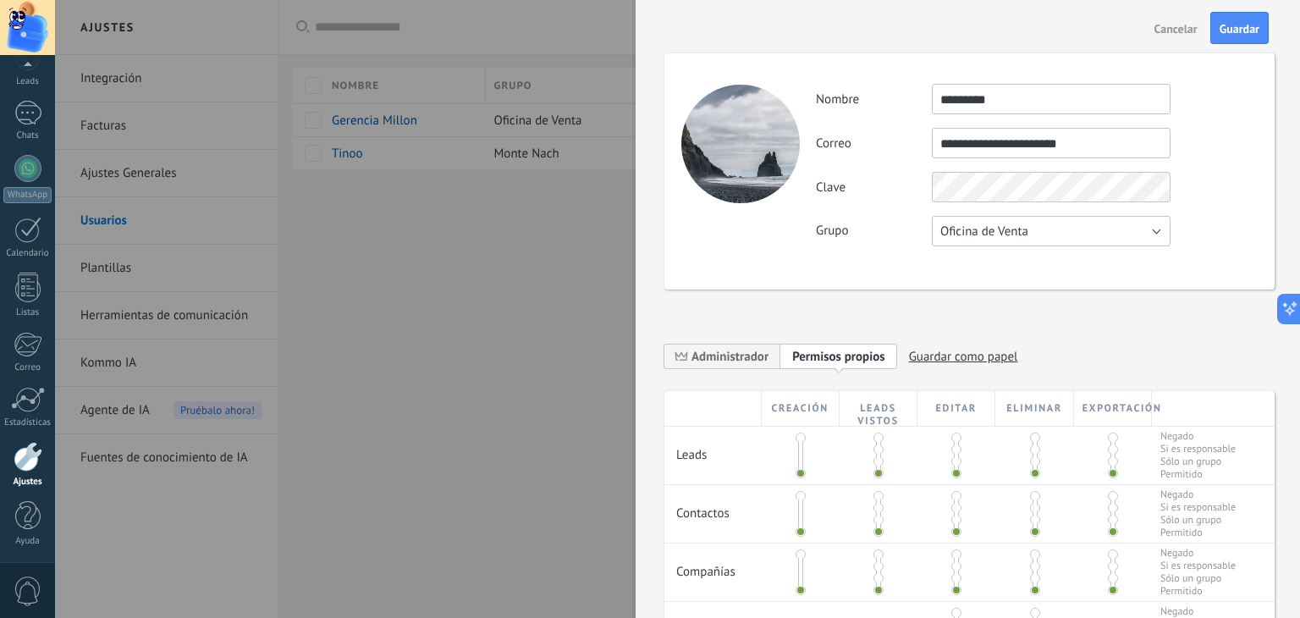
click at [1097, 230] on button "Oficina de Venta" at bounding box center [1051, 231] width 239 height 30
click at [1218, 245] on div "Grupo Oficina de Venta Bet Luck Monte Nach Usuarios libres Oficina de Venta" at bounding box center [1036, 231] width 441 height 30
click at [1015, 234] on span "Oficina de Venta" at bounding box center [984, 231] width 88 height 16
click at [1224, 251] on div "**********" at bounding box center [969, 171] width 610 height 236
click at [1239, 26] on span "Guardar" at bounding box center [1239, 29] width 40 height 12
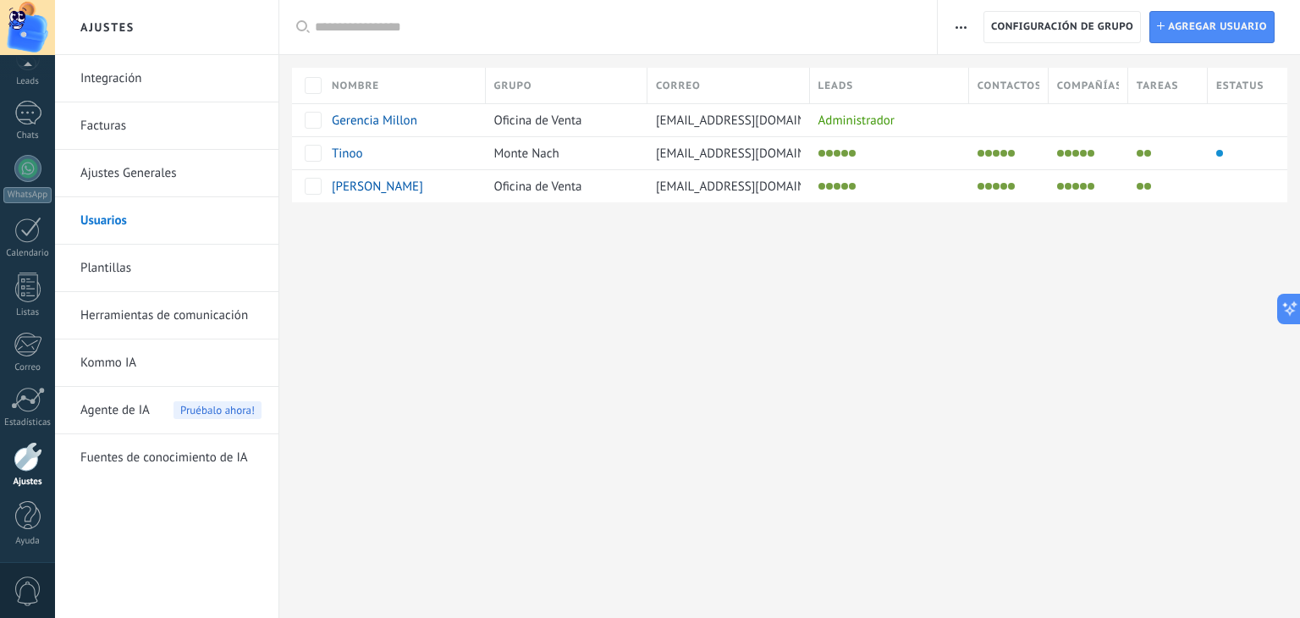
click at [41, 19] on div at bounding box center [27, 27] width 55 height 55
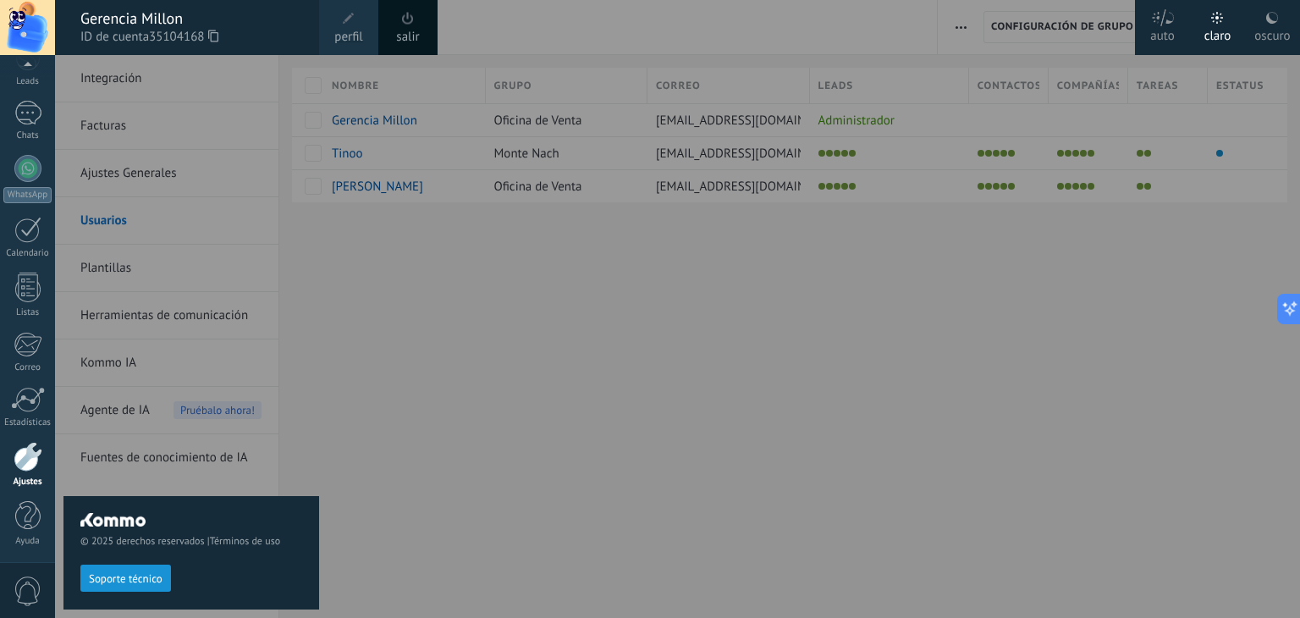
click at [402, 16] on span at bounding box center [408, 18] width 12 height 13
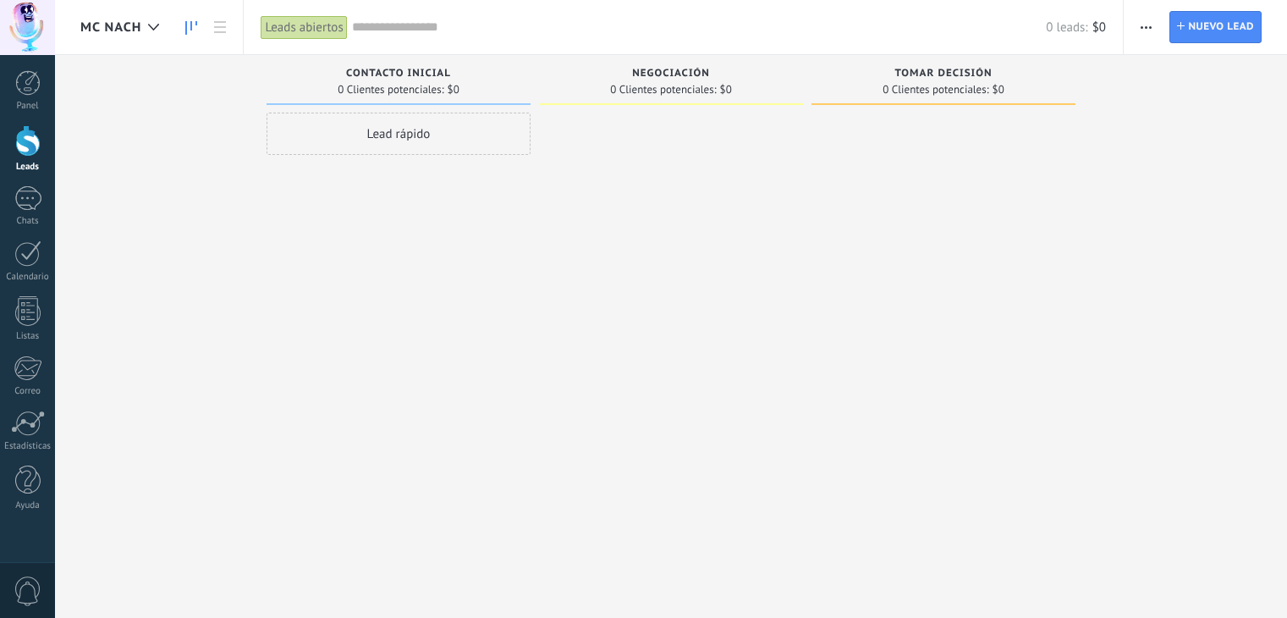
click at [129, 25] on span "MC NACH" at bounding box center [110, 27] width 61 height 16
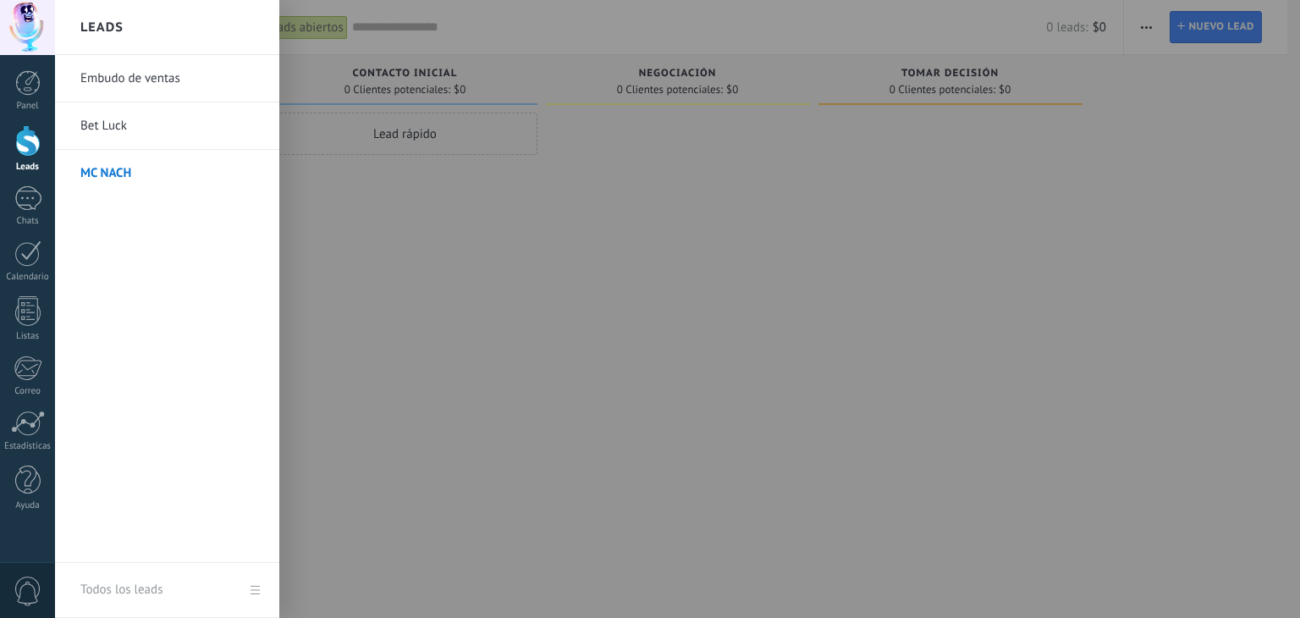
click at [399, 220] on div at bounding box center [705, 309] width 1300 height 618
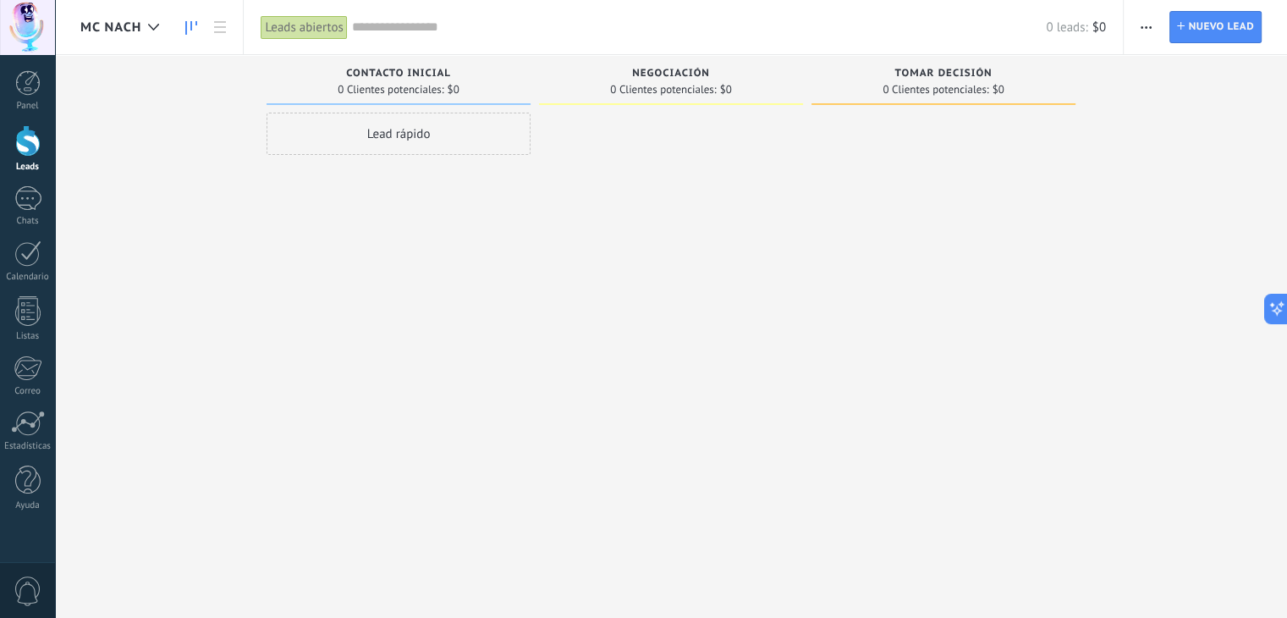
click at [128, 31] on span "MC NACH" at bounding box center [110, 27] width 61 height 16
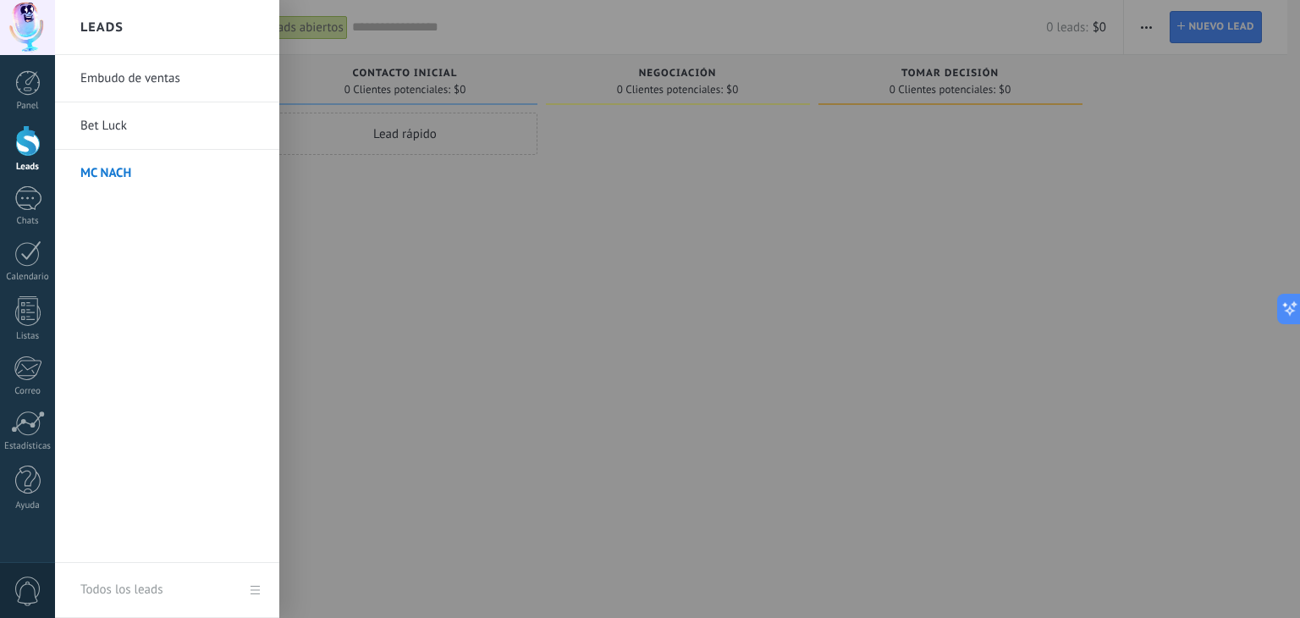
click at [122, 126] on link "Bet Luck" at bounding box center [171, 125] width 182 height 47
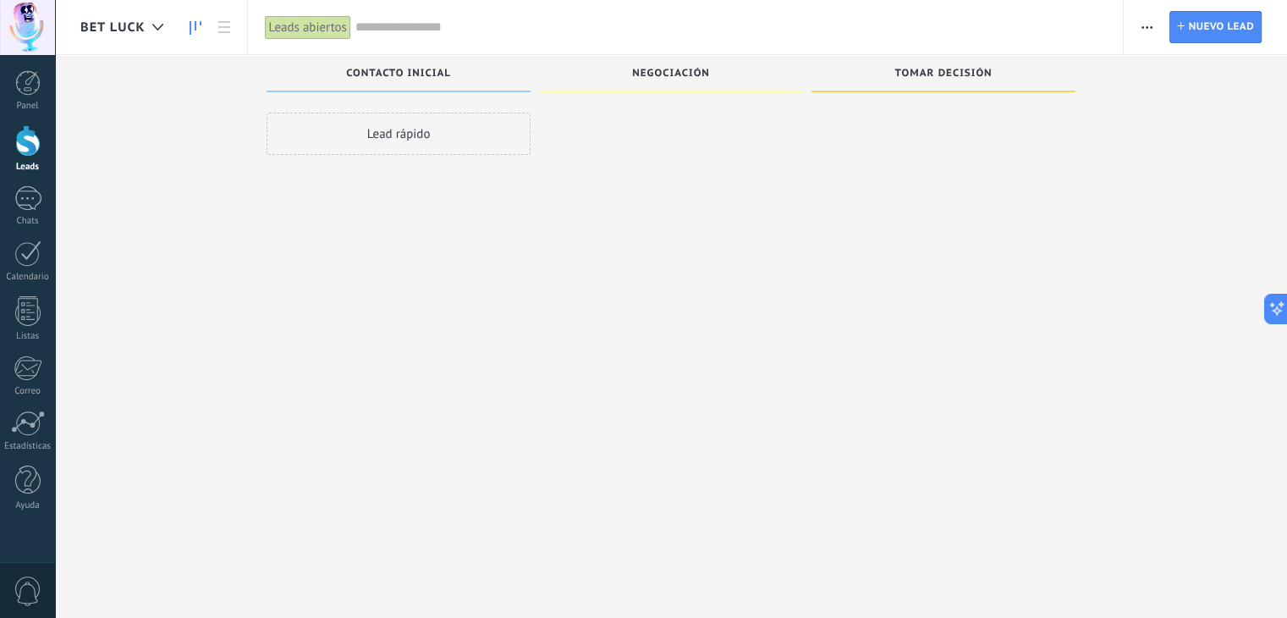
click at [139, 25] on span "Bet Luck" at bounding box center [112, 27] width 65 height 16
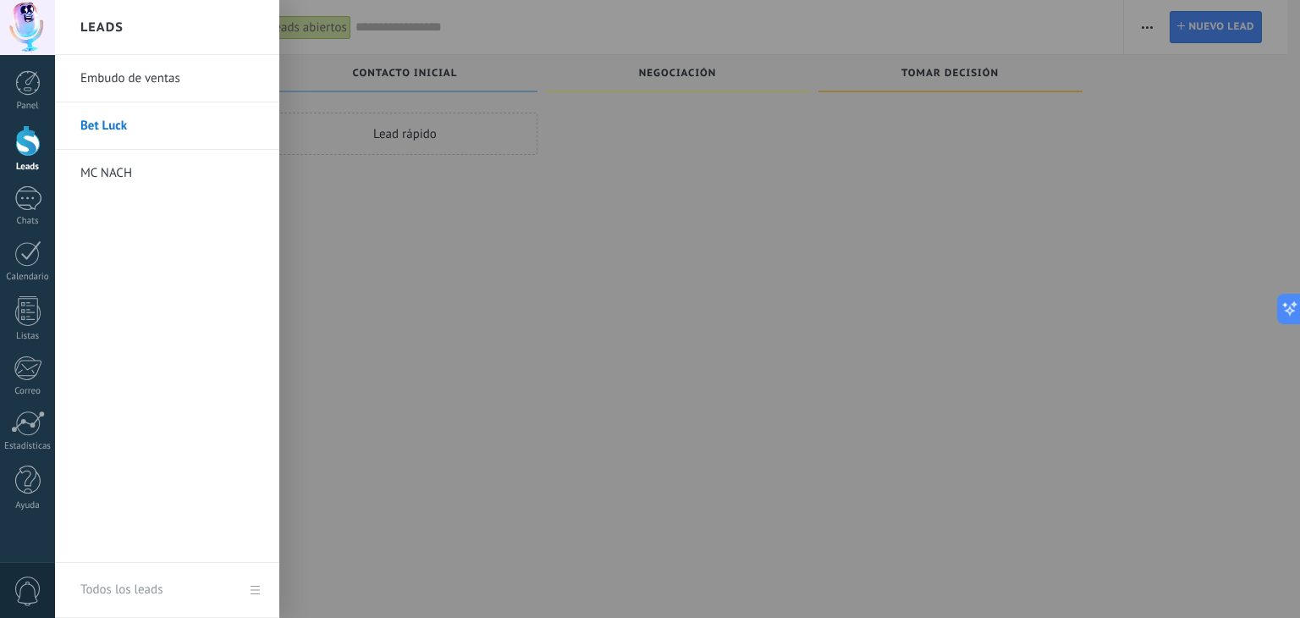
click at [112, 167] on link "MC NACH" at bounding box center [171, 173] width 182 height 47
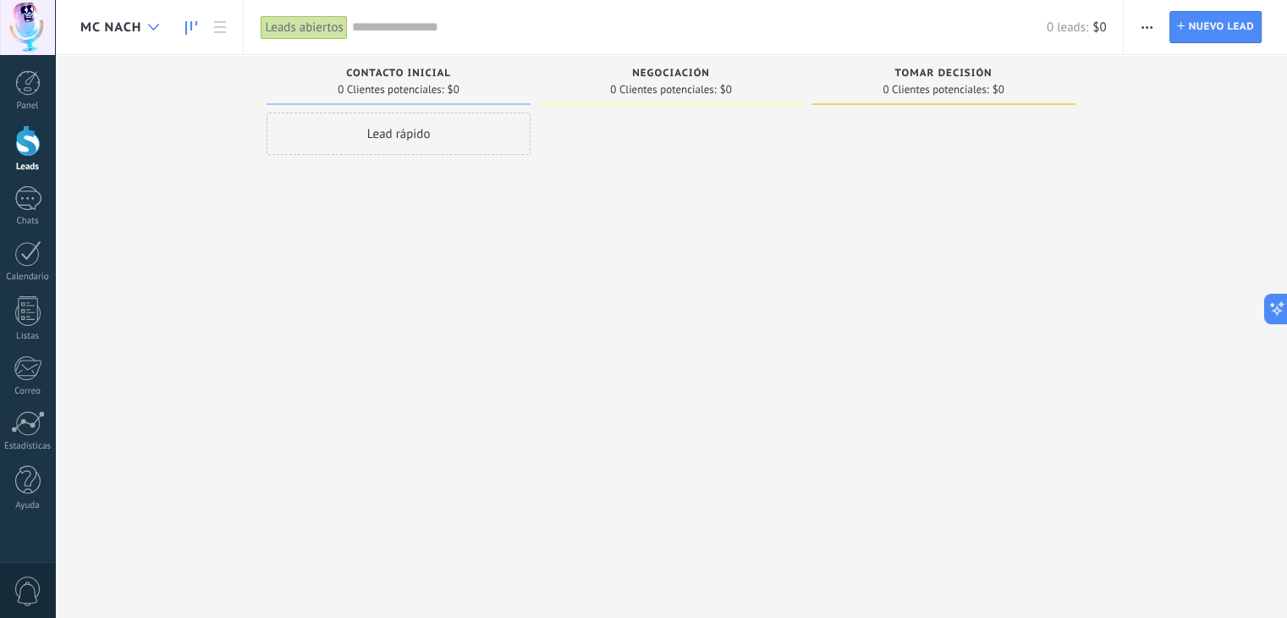
click at [153, 28] on icon at bounding box center [153, 27] width 11 height 7
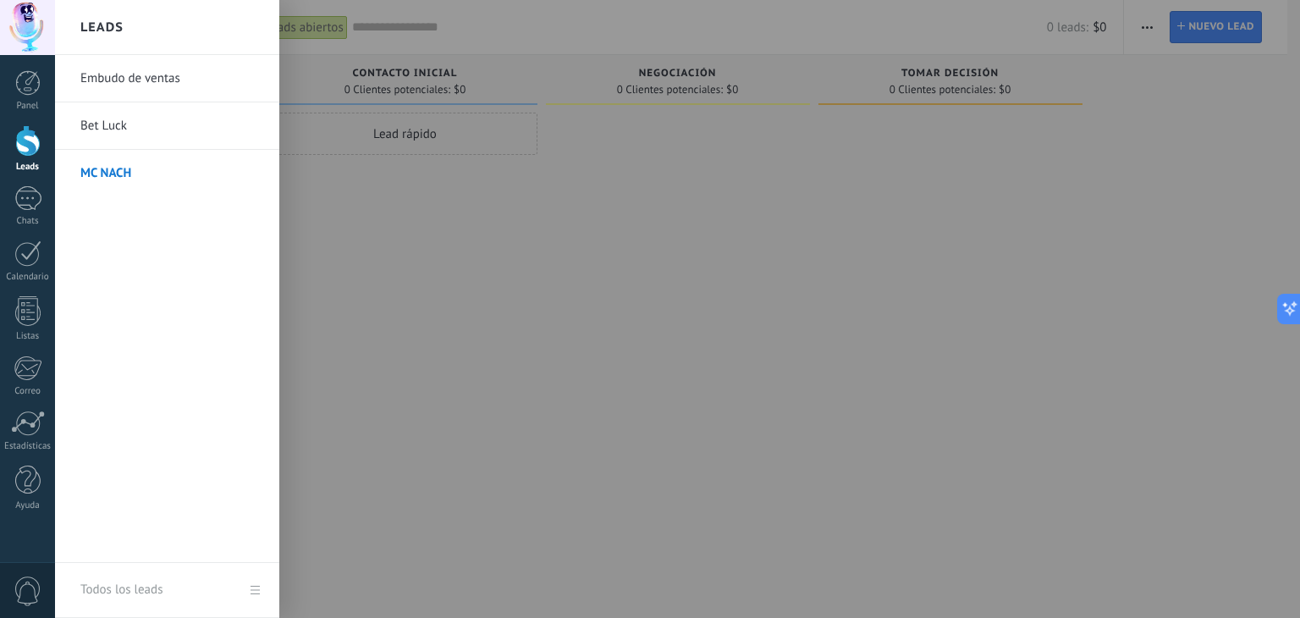
click at [115, 118] on link "Bet Luck" at bounding box center [171, 125] width 182 height 47
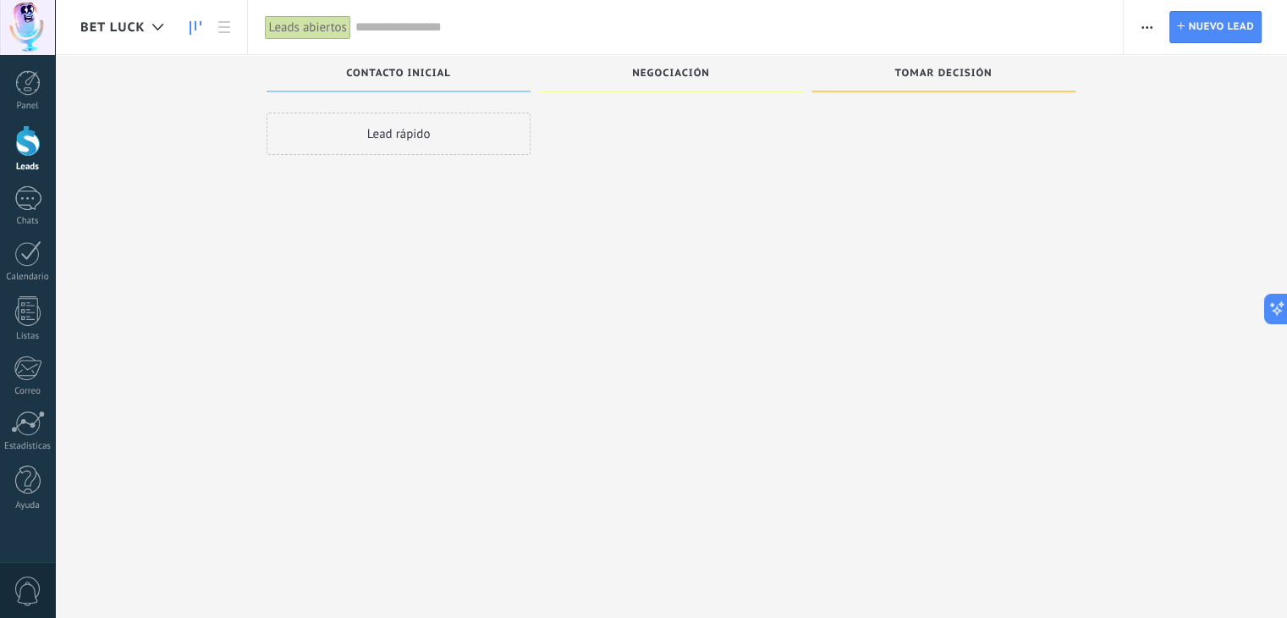
click at [133, 35] on span "Bet Luck" at bounding box center [112, 27] width 65 height 16
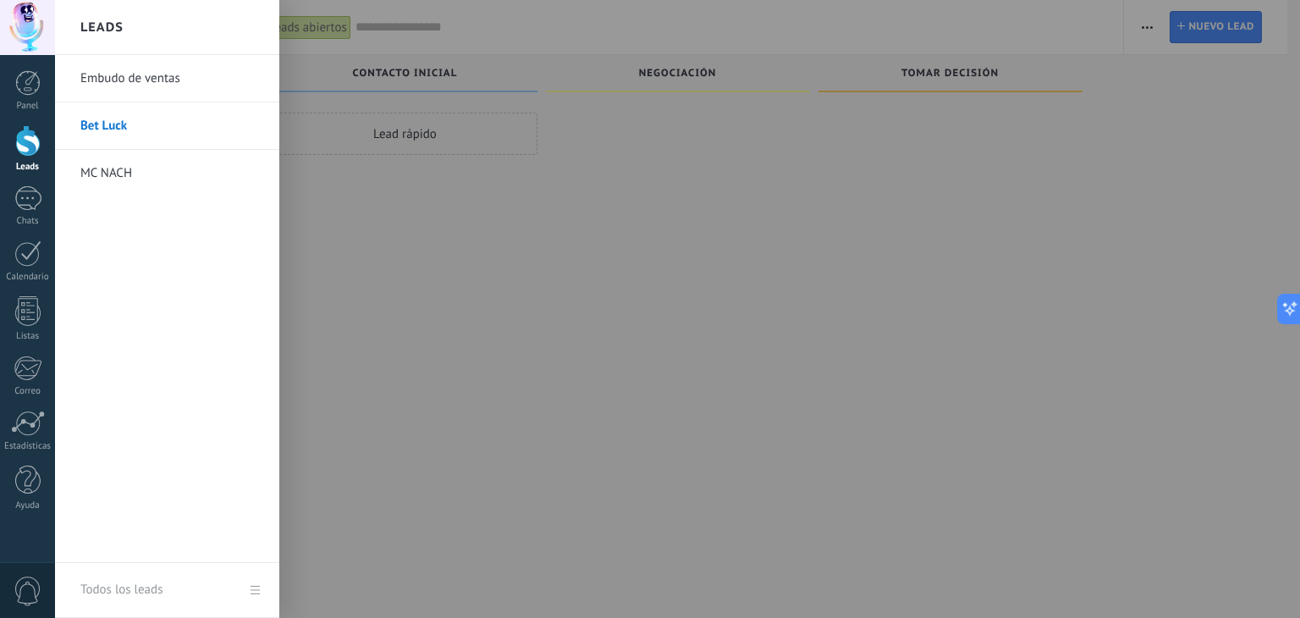
click at [121, 173] on link "MC NACH" at bounding box center [171, 173] width 182 height 47
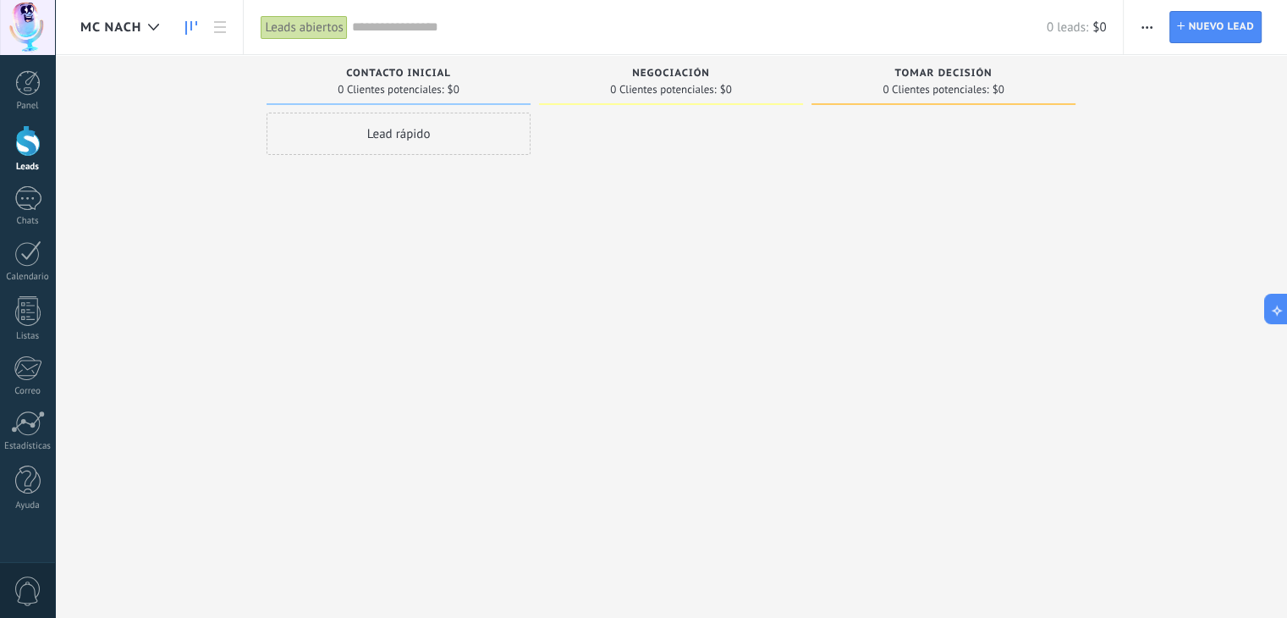
click at [340, 215] on div "Lead rápido" at bounding box center [399, 311] width 264 height 397
drag, startPoint x: 162, startPoint y: 220, endPoint x: 179, endPoint y: 231, distance: 19.5
click at [161, 220] on div "Leads Entrantes Solicitudes: 0 0 0 0 0 0 0 0 0 Contacto inicial 0 Clientes pote…" at bounding box center [683, 282] width 1207 height 454
click at [126, 20] on span "MC NACH" at bounding box center [110, 27] width 61 height 16
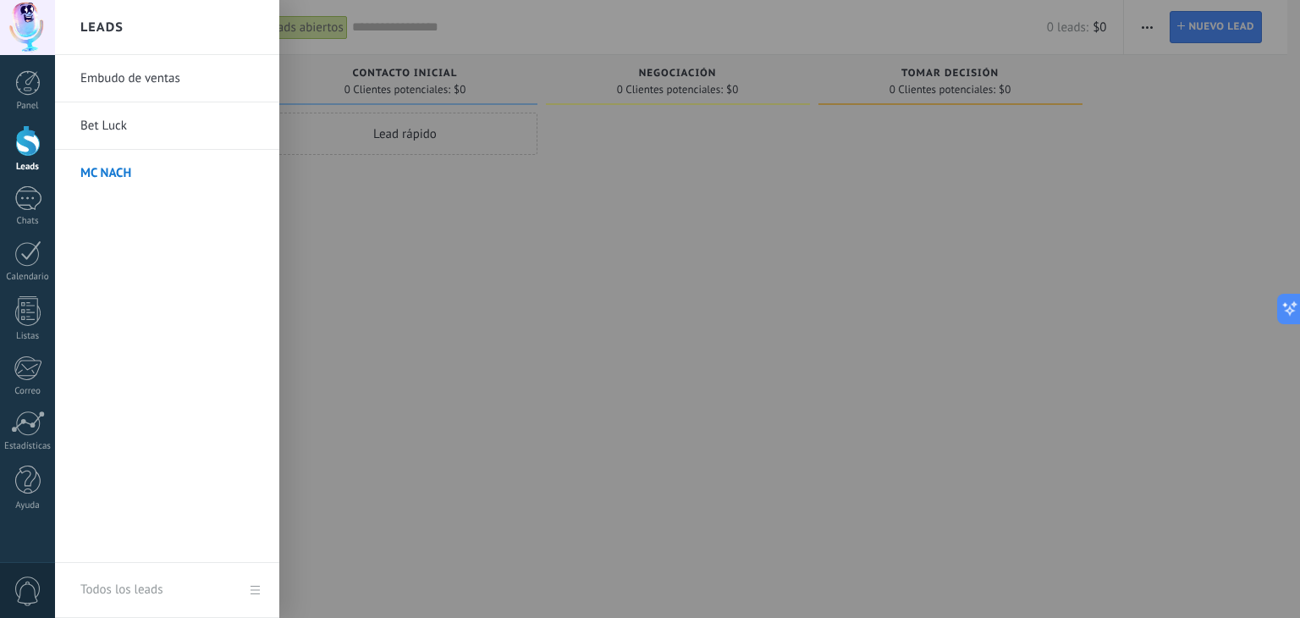
click at [119, 124] on link "Bet Luck" at bounding box center [171, 125] width 182 height 47
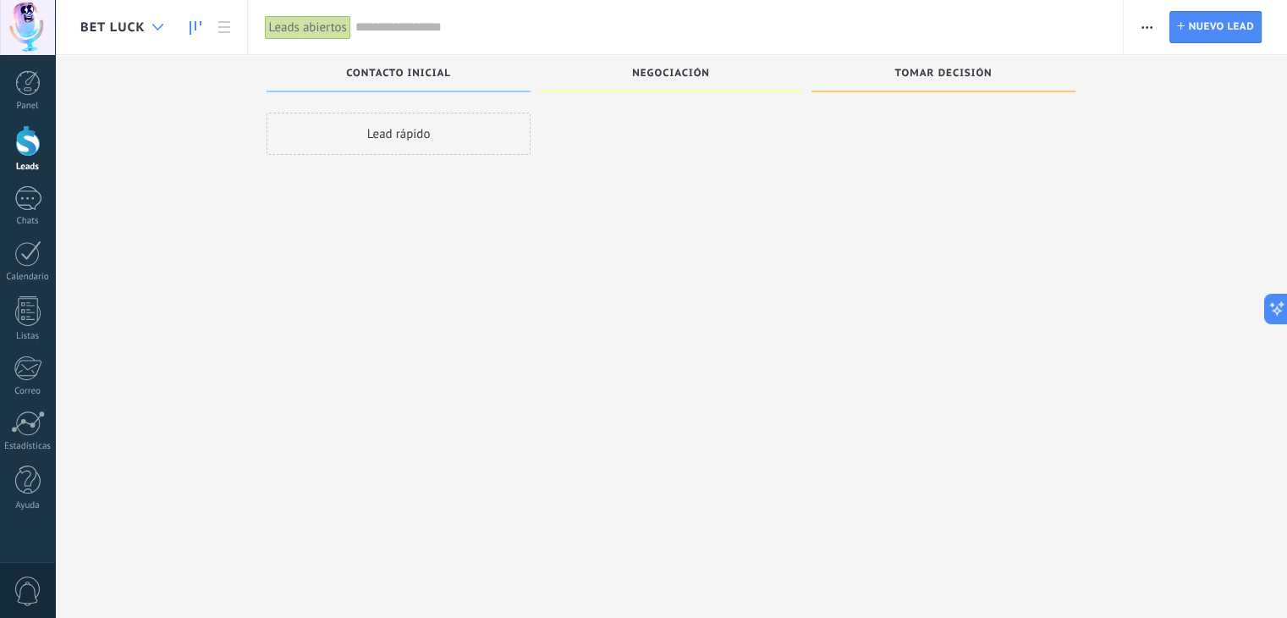
click at [144, 29] on div at bounding box center [158, 27] width 28 height 33
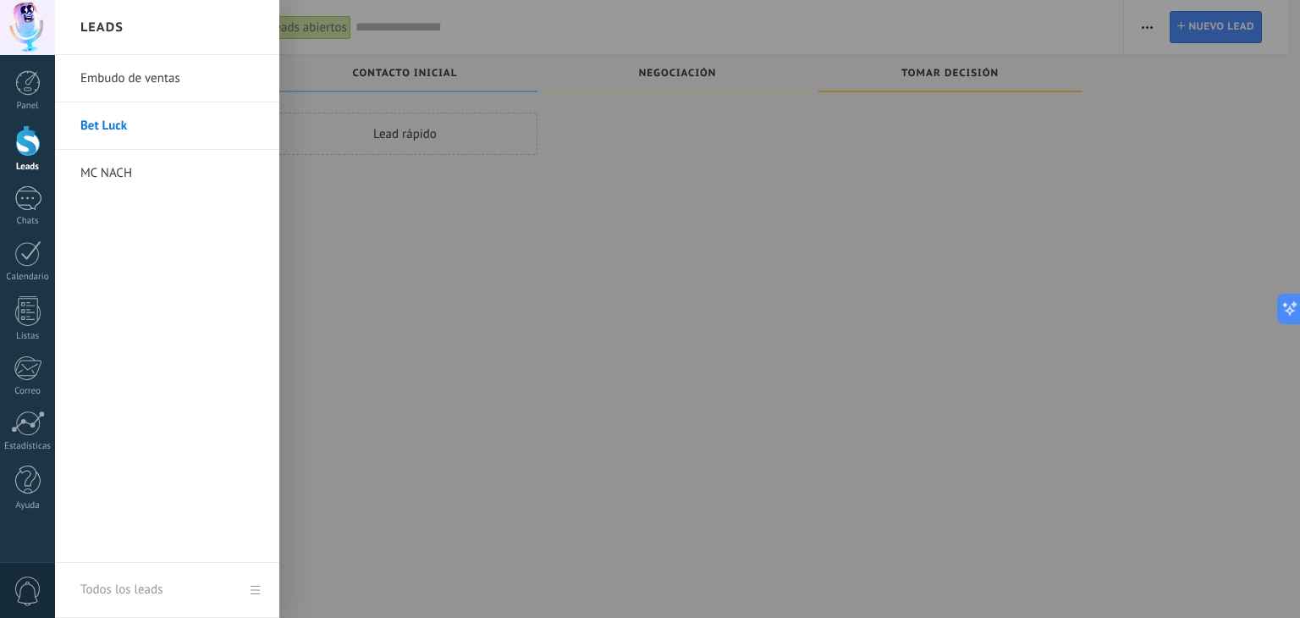
click at [126, 179] on link "MC NACH" at bounding box center [171, 173] width 182 height 47
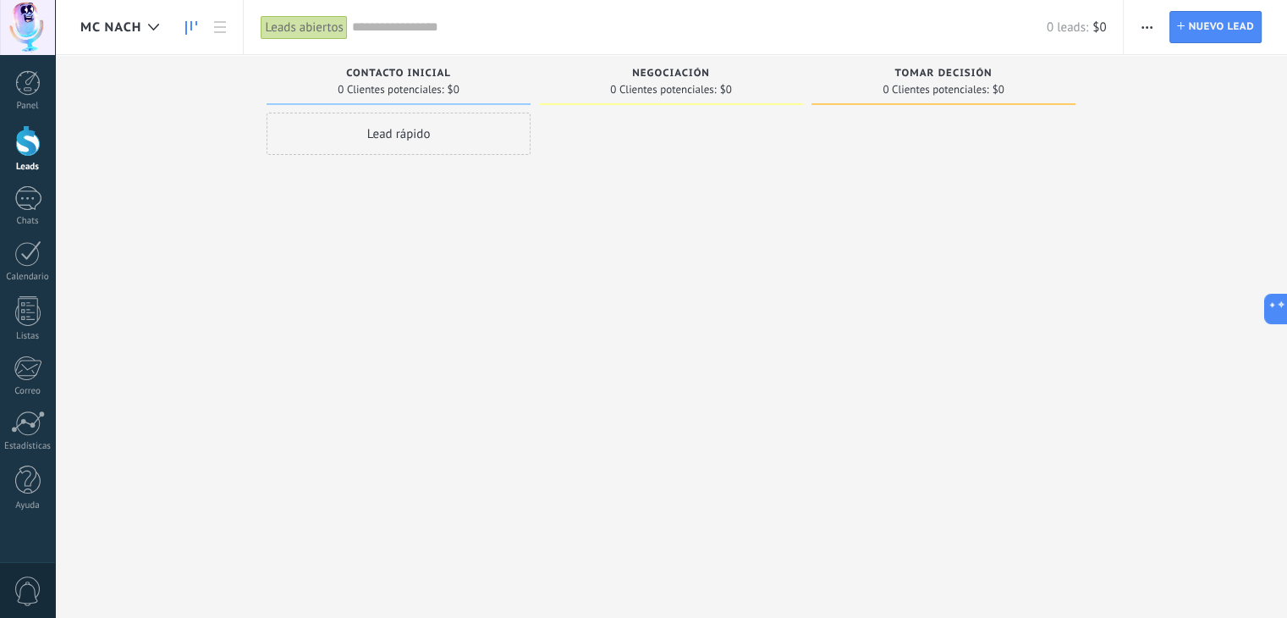
drag, startPoint x: 985, startPoint y: 89, endPoint x: 694, endPoint y: 85, distance: 291.1
click at [687, 86] on div "Leads Entrantes Solicitudes: 0 0 0 0 0 0 0 0 0 Contacto inicial 0 Clientes pote…" at bounding box center [683, 282] width 1207 height 454
drag, startPoint x: 1042, startPoint y: 83, endPoint x: 269, endPoint y: 81, distance: 773.3
click at [269, 81] on div "Leads Entrantes Solicitudes: 0 0 0 0 0 0 0 0 0 Contacto inicial 0 Clientes pote…" at bounding box center [683, 282] width 1207 height 454
click at [129, 26] on span "MC NACH" at bounding box center [110, 27] width 61 height 16
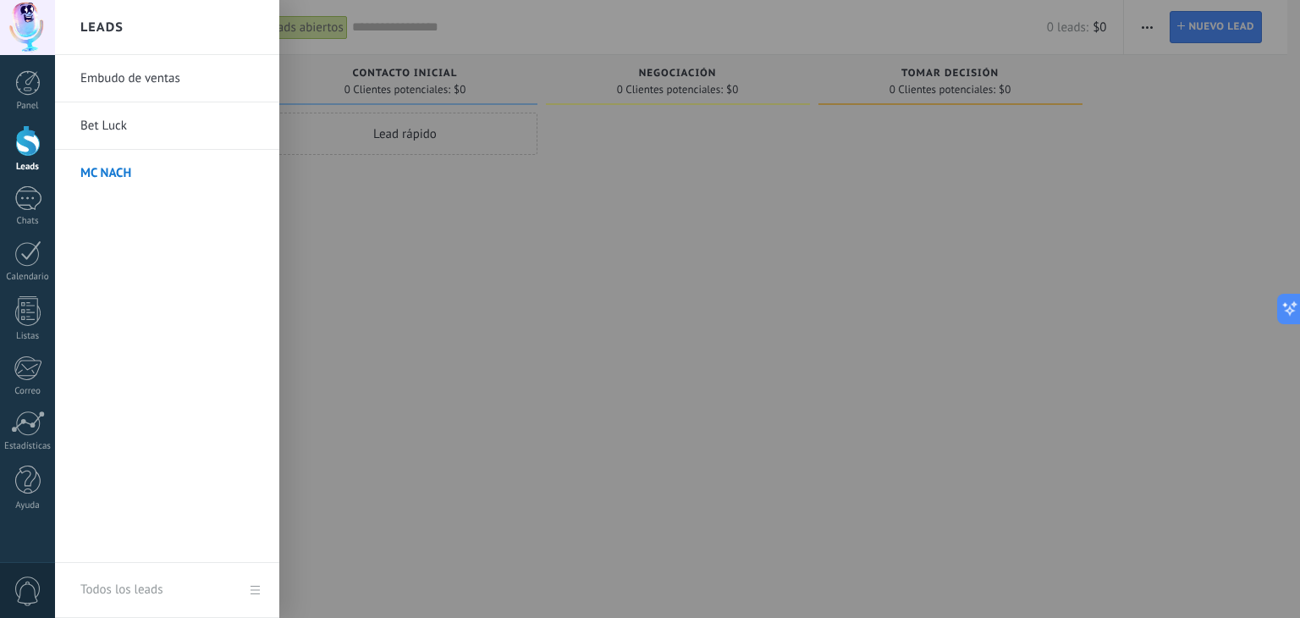
click at [122, 114] on link "Bet Luck" at bounding box center [171, 125] width 182 height 47
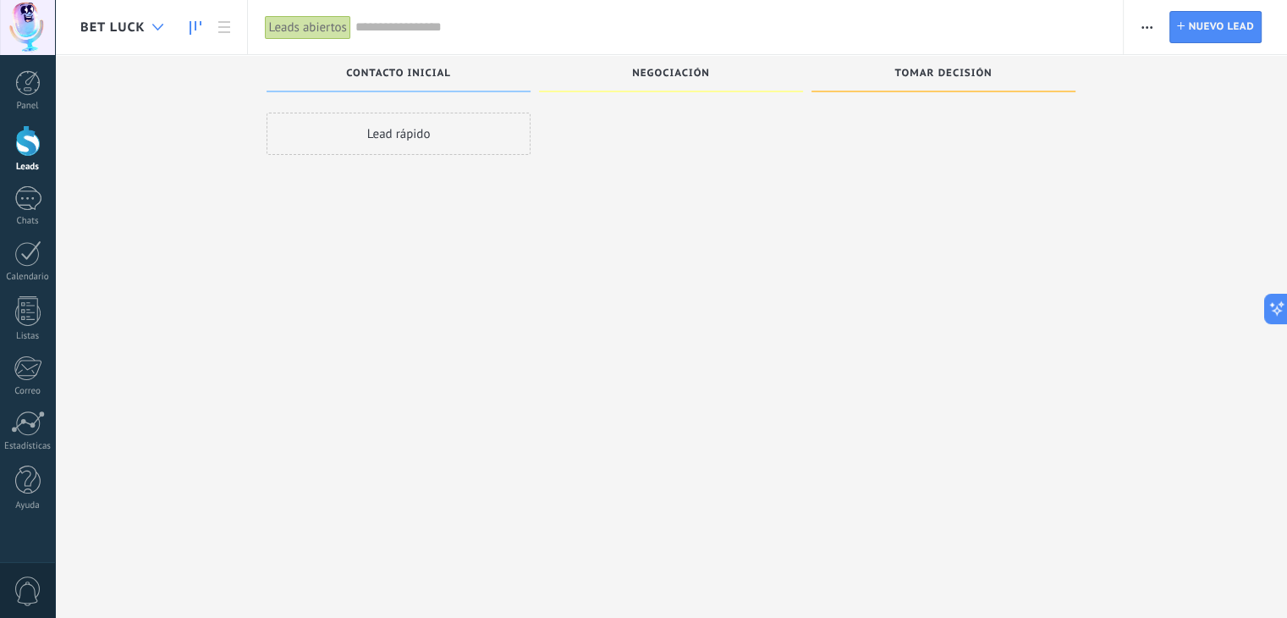
click at [151, 31] on div at bounding box center [158, 27] width 28 height 33
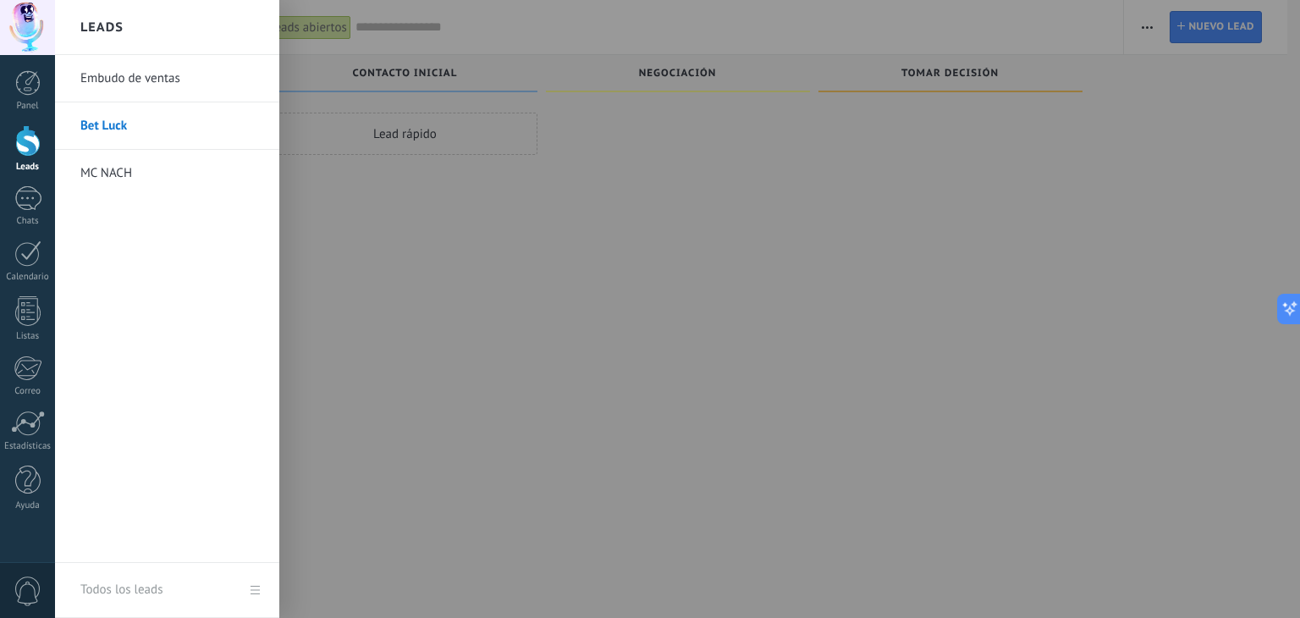
click at [472, 217] on div at bounding box center [705, 309] width 1300 height 618
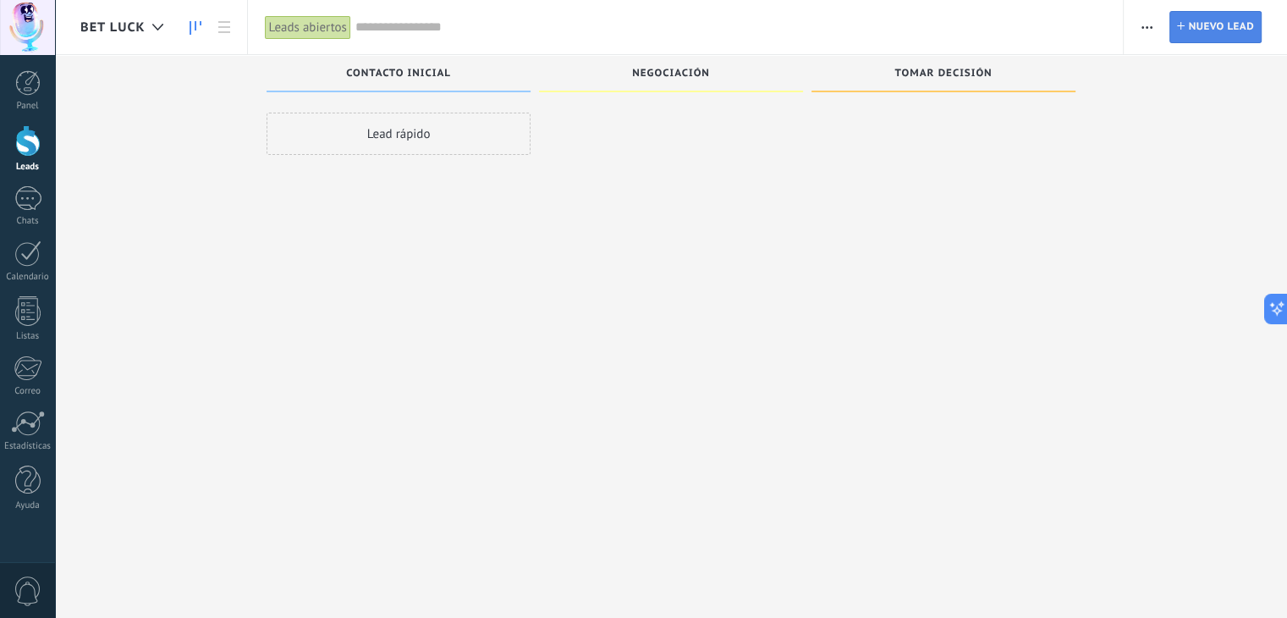
click at [1232, 26] on span "Nuevo lead" at bounding box center [1221, 27] width 66 height 30
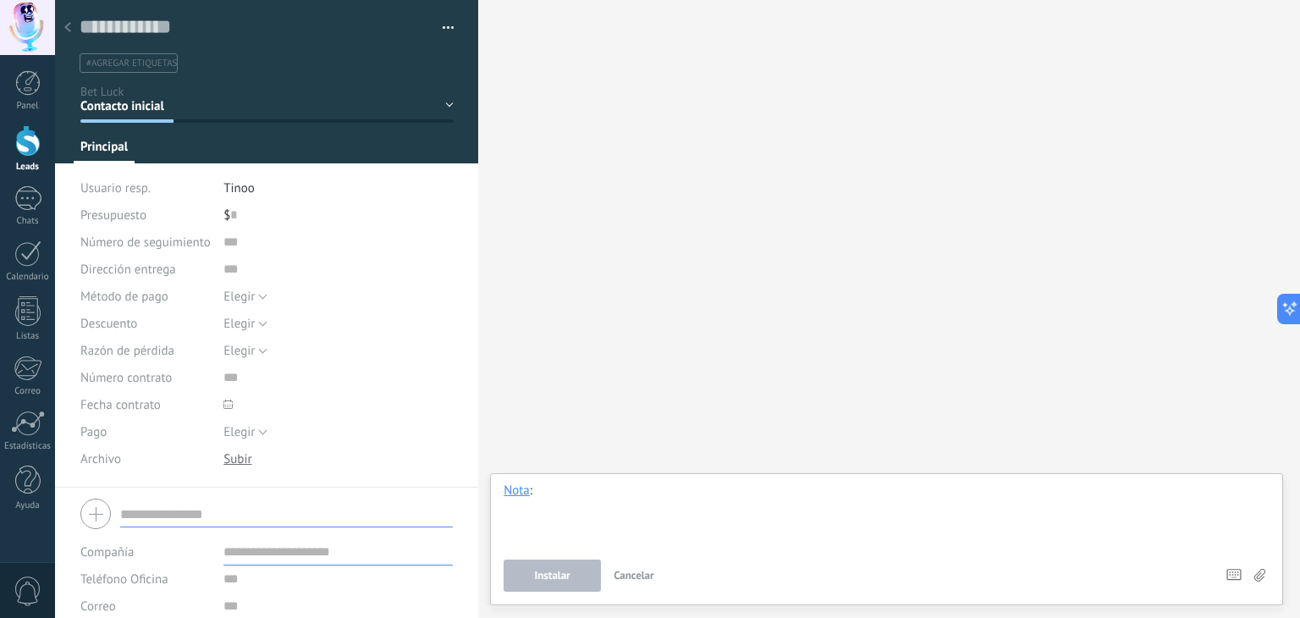
click at [588, 490] on div at bounding box center [886, 514] width 766 height 64
click at [641, 88] on div "Buscar Carga más Participantes: 0 Agregar usuario Bots: 0" at bounding box center [889, 309] width 822 height 618
click at [68, 21] on div at bounding box center [68, 28] width 24 height 33
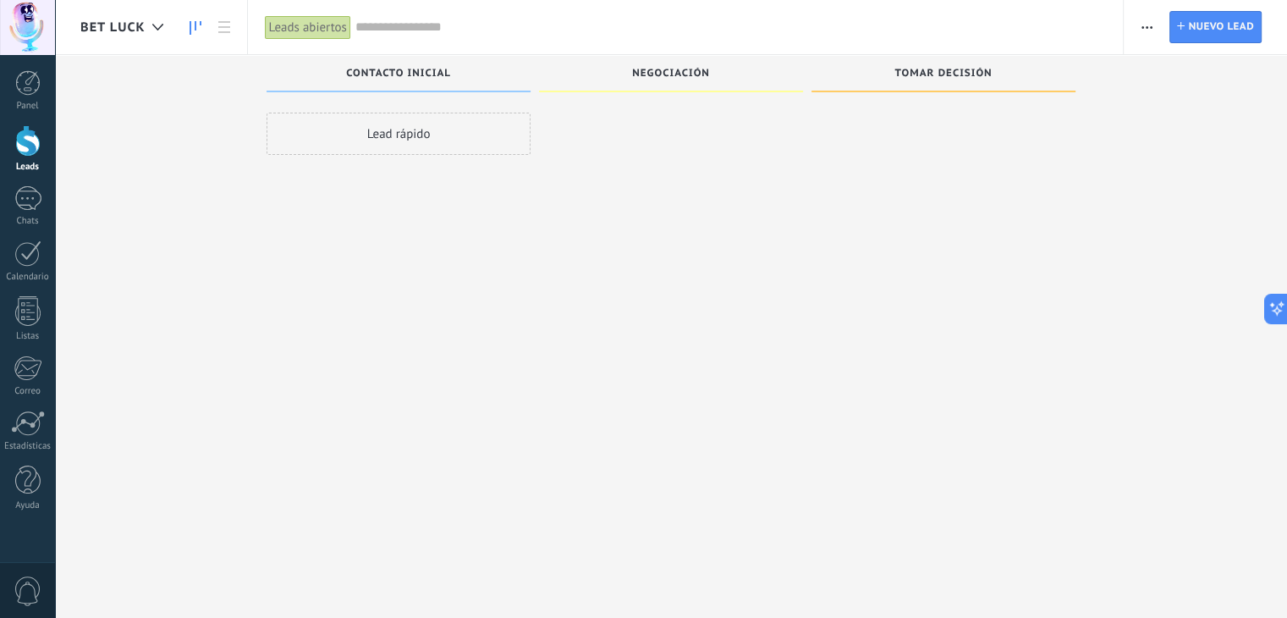
click at [1147, 26] on use "button" at bounding box center [1146, 27] width 11 height 3
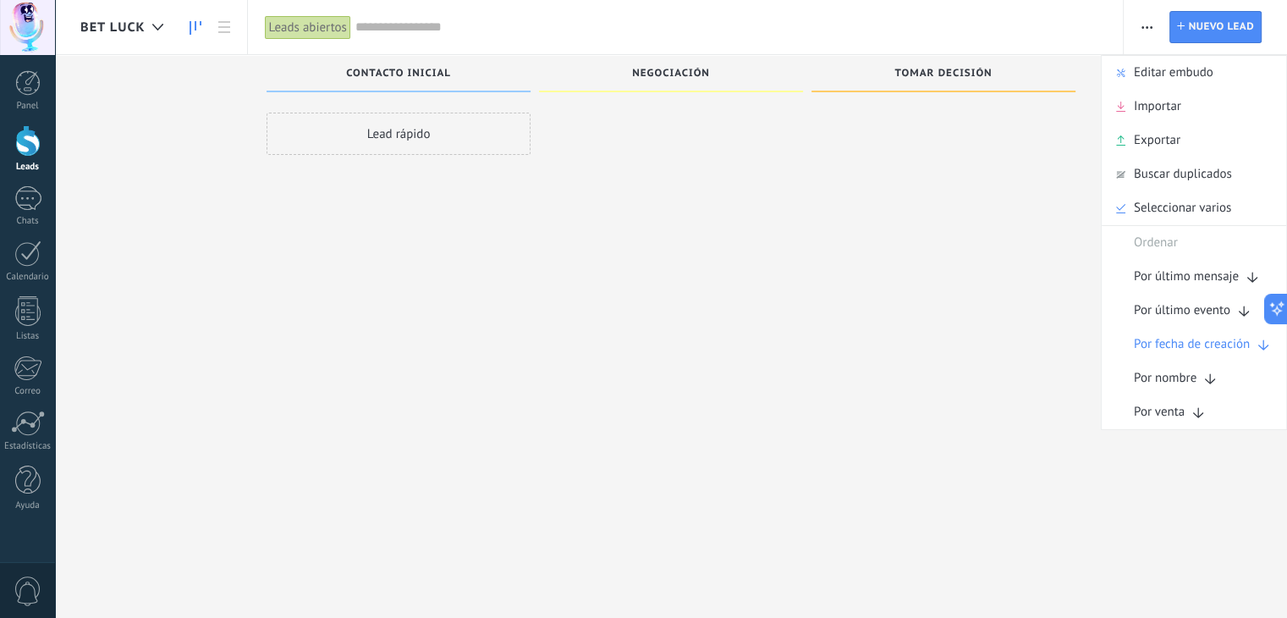
click at [1047, 307] on div at bounding box center [943, 311] width 264 height 397
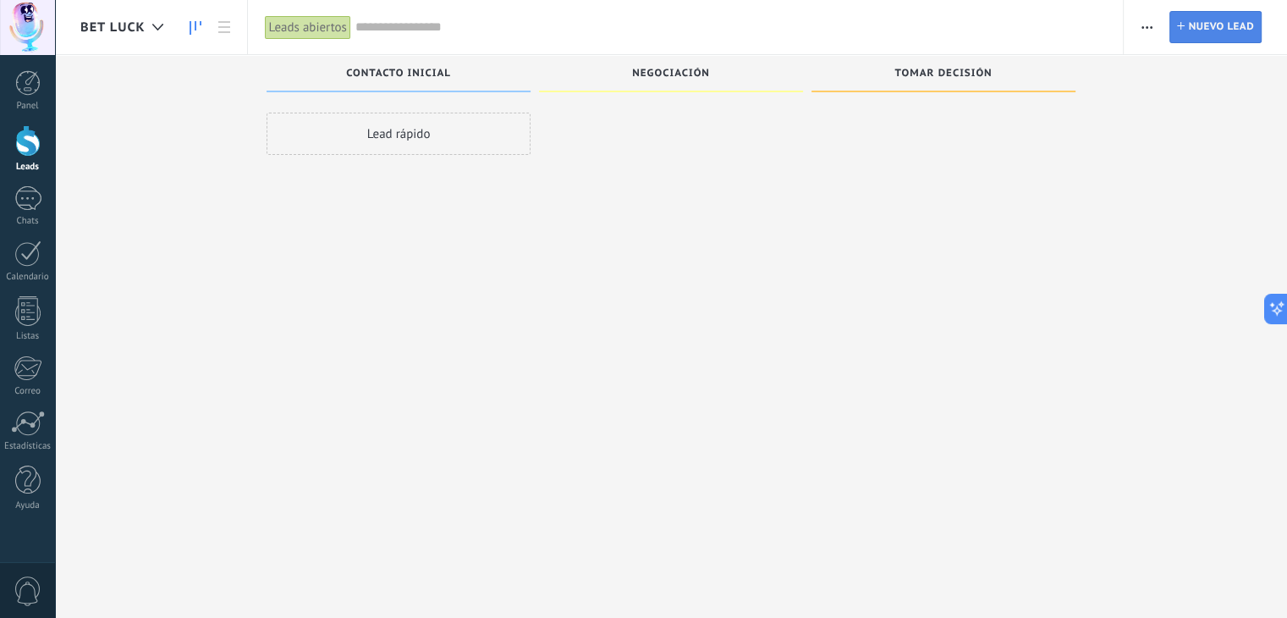
click at [1211, 23] on span "Nuevo lead" at bounding box center [1221, 27] width 66 height 30
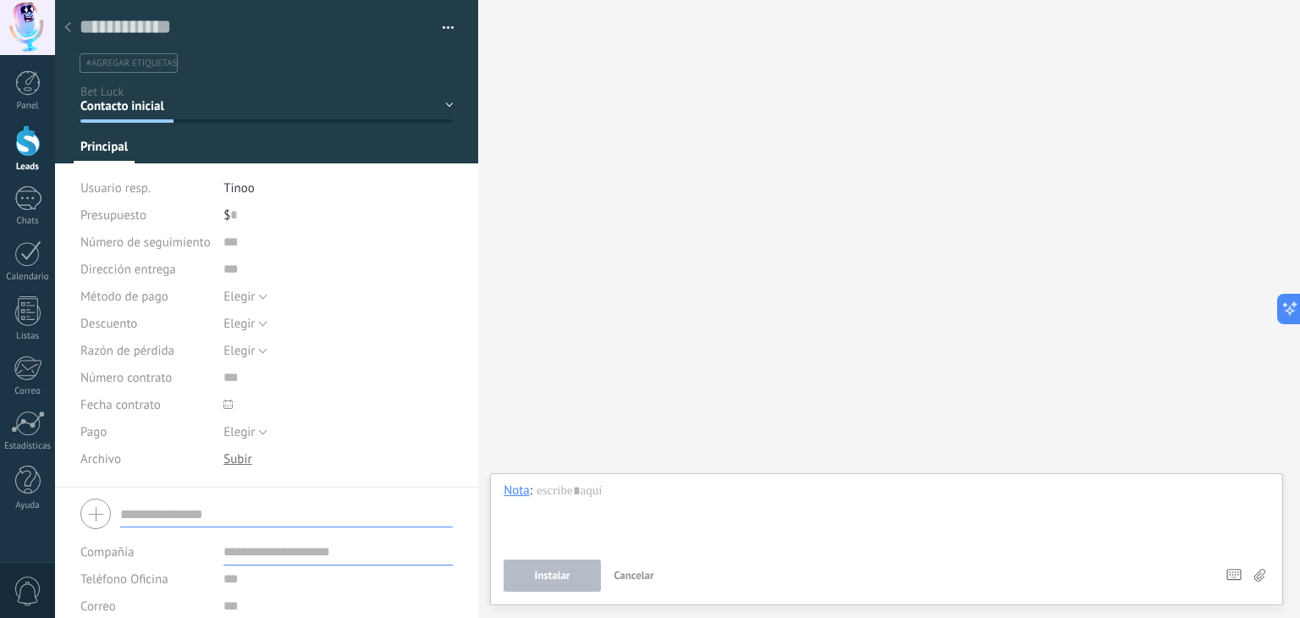
click at [877, 135] on div "Buscar Carga más Participantes: 0 Agregar usuario Bots: 0" at bounding box center [889, 309] width 822 height 618
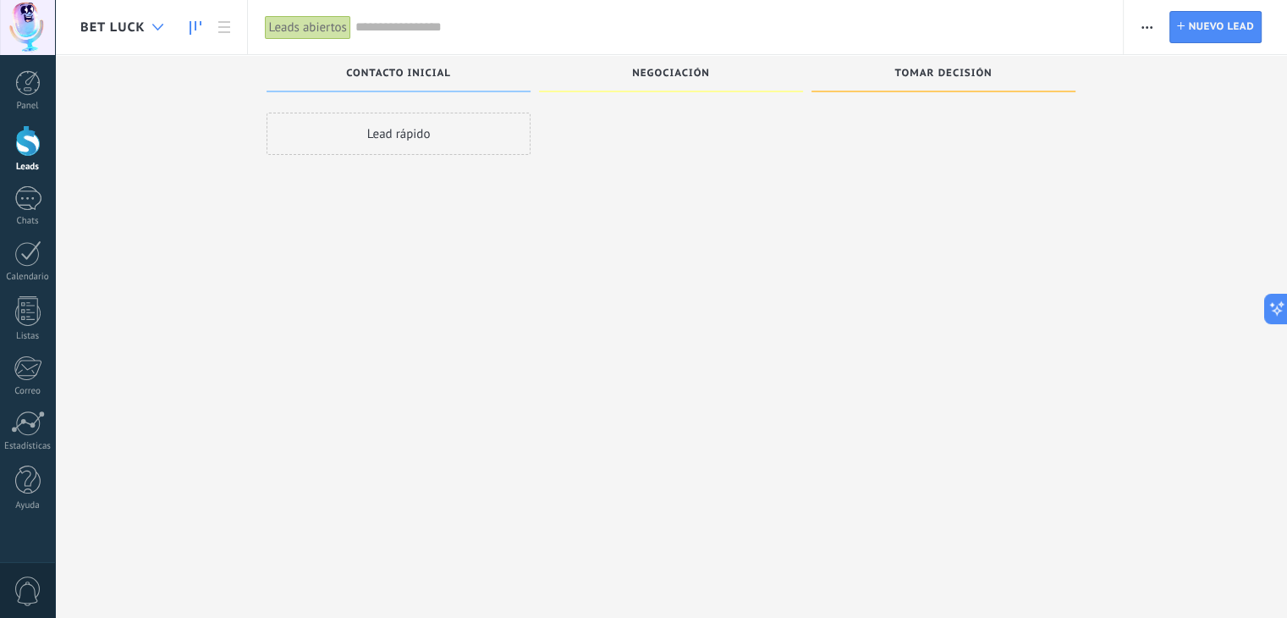
click at [142, 19] on div "Bet Luck" at bounding box center [125, 27] width 91 height 54
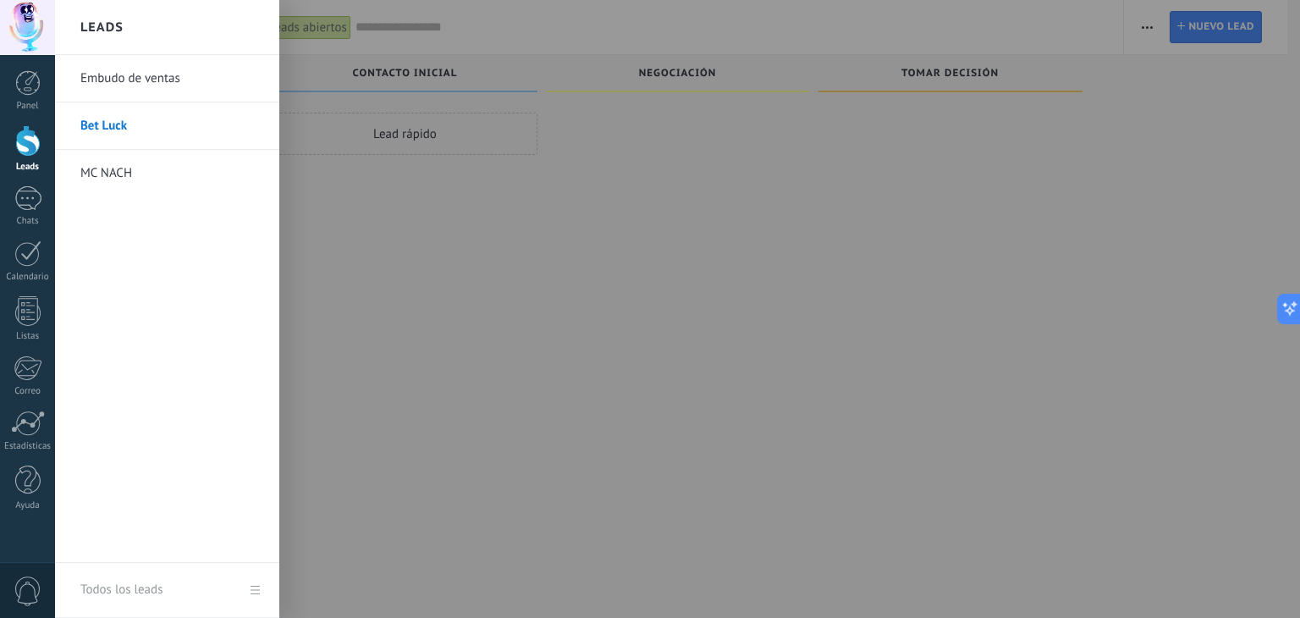
click at [140, 177] on link "MC NACH" at bounding box center [171, 173] width 182 height 47
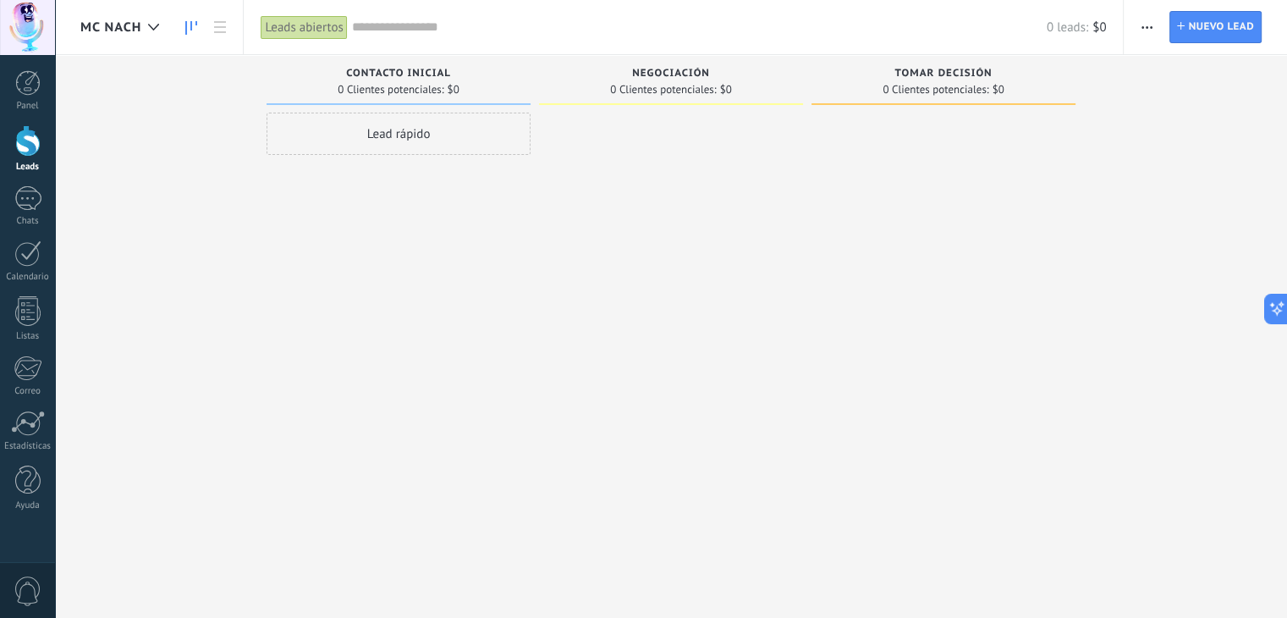
click at [399, 28] on input "text" at bounding box center [699, 28] width 695 height 18
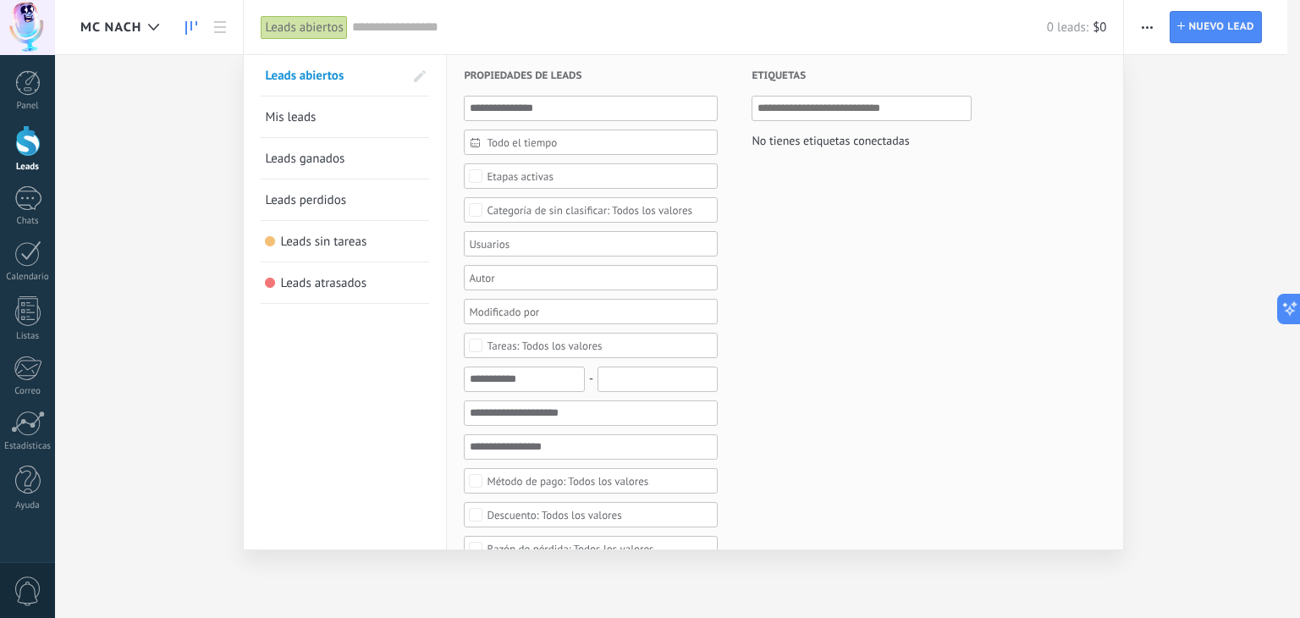
click at [809, 140] on div "No tienes etiquetas conectadas" at bounding box center [829, 140] width 157 height 22
click at [812, 105] on input "text" at bounding box center [862, 108] width 210 height 20
click at [811, 146] on div "No tienes etiquetas conectadas" at bounding box center [829, 140] width 157 height 22
drag, startPoint x: 814, startPoint y: 109, endPoint x: 811, endPoint y: 136, distance: 27.2
click at [814, 110] on input "text" at bounding box center [862, 108] width 210 height 20
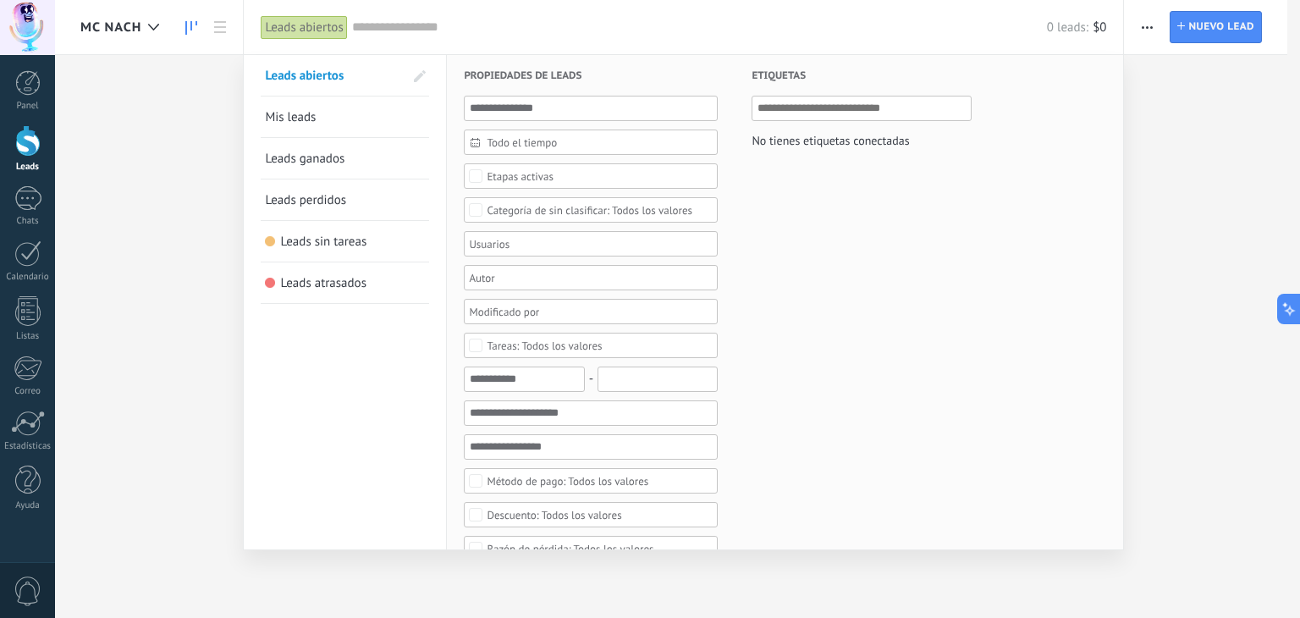
click at [811, 146] on div "No tienes etiquetas conectadas" at bounding box center [829, 140] width 157 height 22
click at [861, 109] on input "text" at bounding box center [862, 108] width 210 height 20
type input "*"
click at [866, 104] on input "***" at bounding box center [862, 108] width 210 height 20
type input "***"
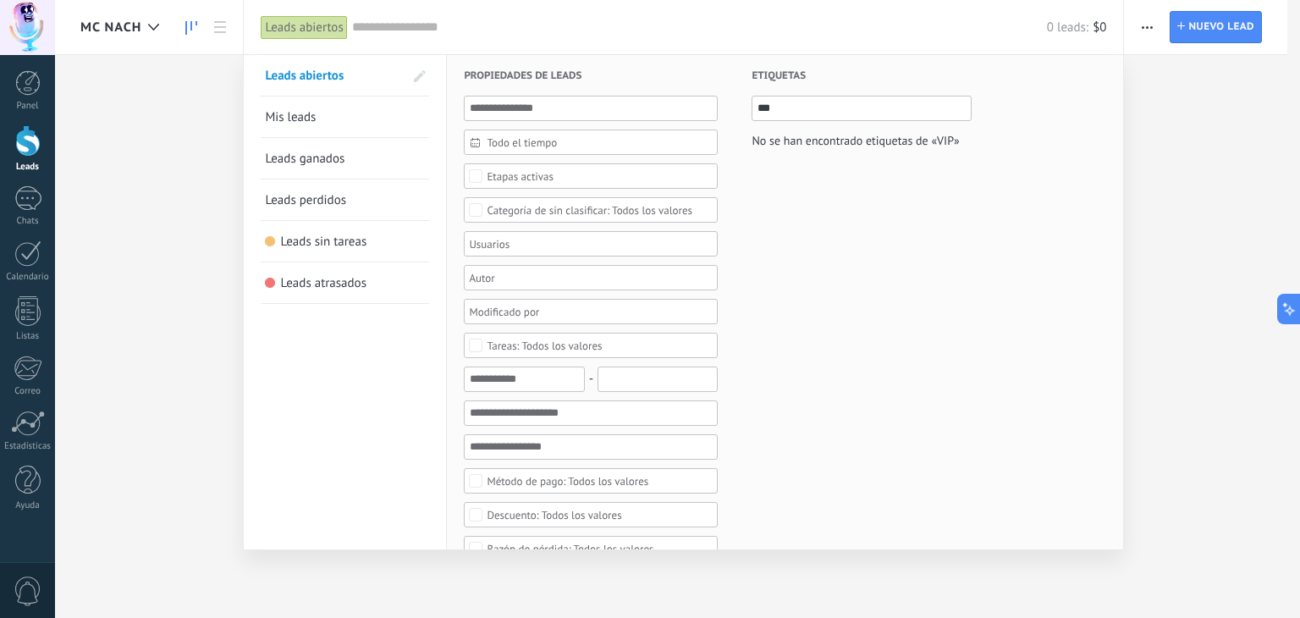
click at [891, 127] on div "*** No se han encontrado etiquetas de «VIP»" at bounding box center [861, 134] width 220 height 77
click at [885, 100] on input "***" at bounding box center [862, 108] width 210 height 20
click at [884, 108] on input "***" at bounding box center [862, 108] width 210 height 20
click at [815, 113] on input "***" at bounding box center [862, 108] width 210 height 20
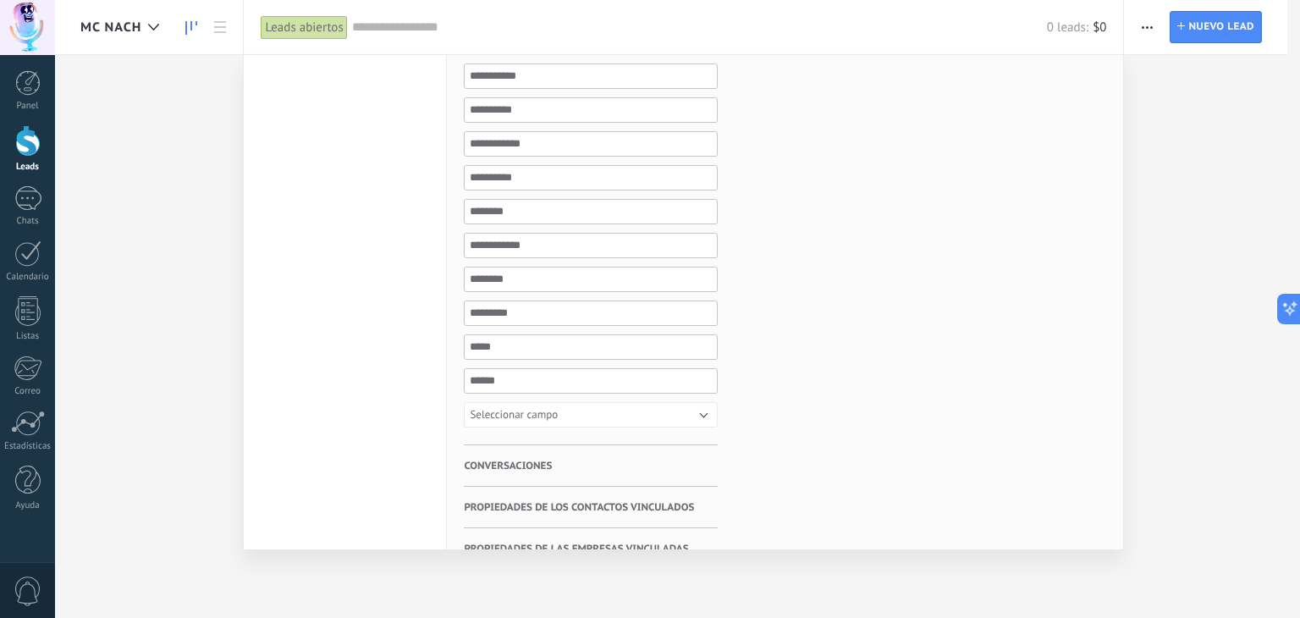
scroll to position [723, 0]
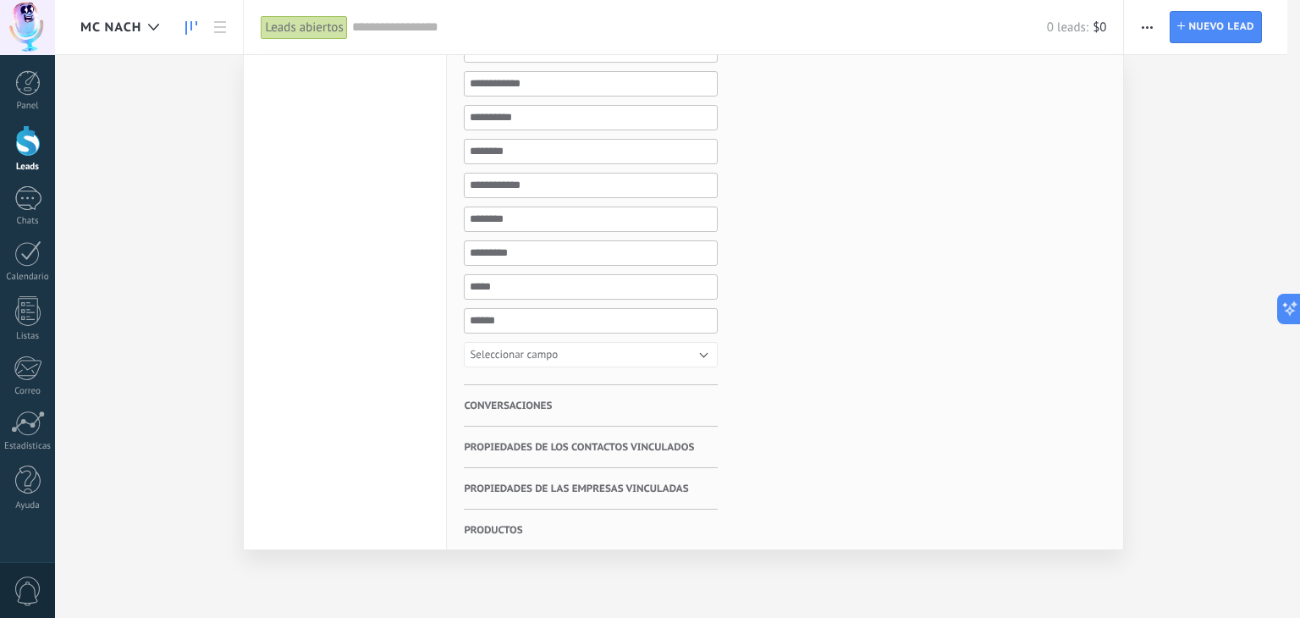
click at [32, 31] on div at bounding box center [27, 27] width 55 height 55
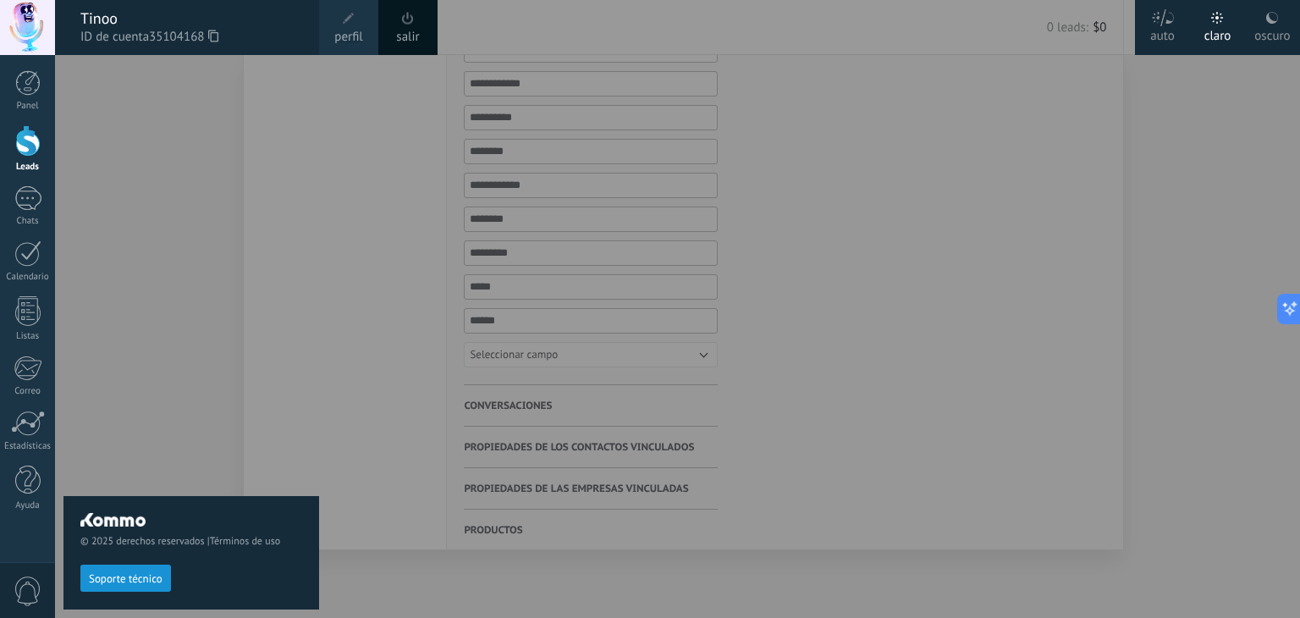
click at [407, 21] on span at bounding box center [408, 18] width 12 height 13
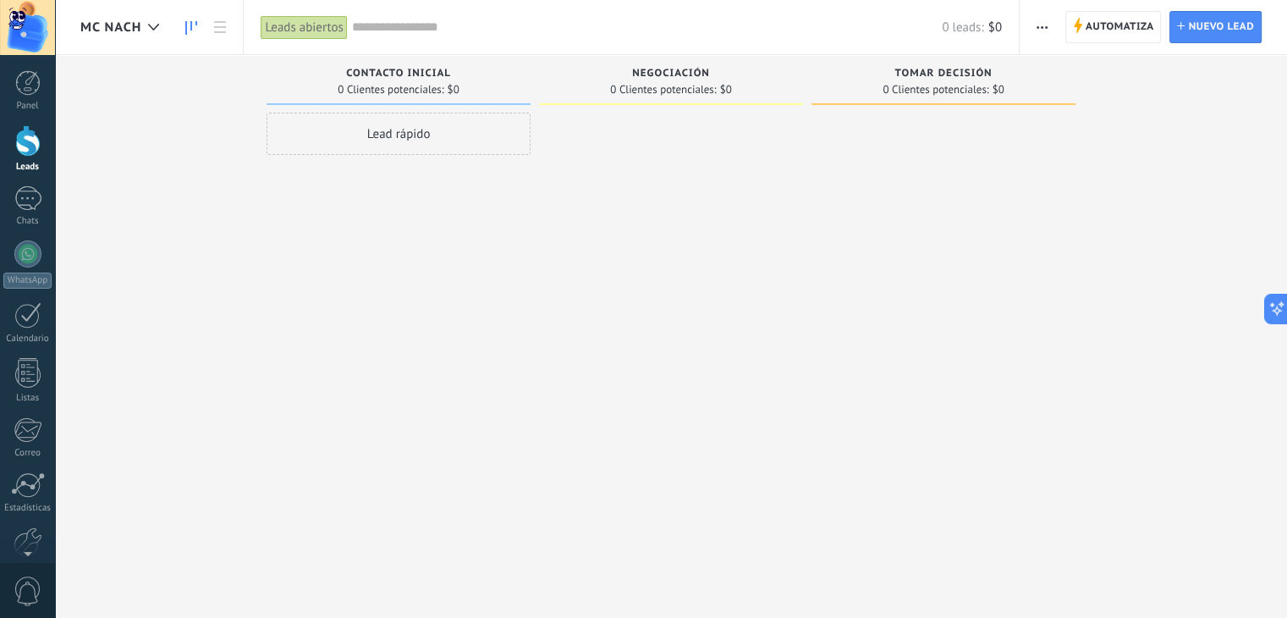
click at [363, 16] on div "0 leads: $0" at bounding box center [677, 27] width 650 height 54
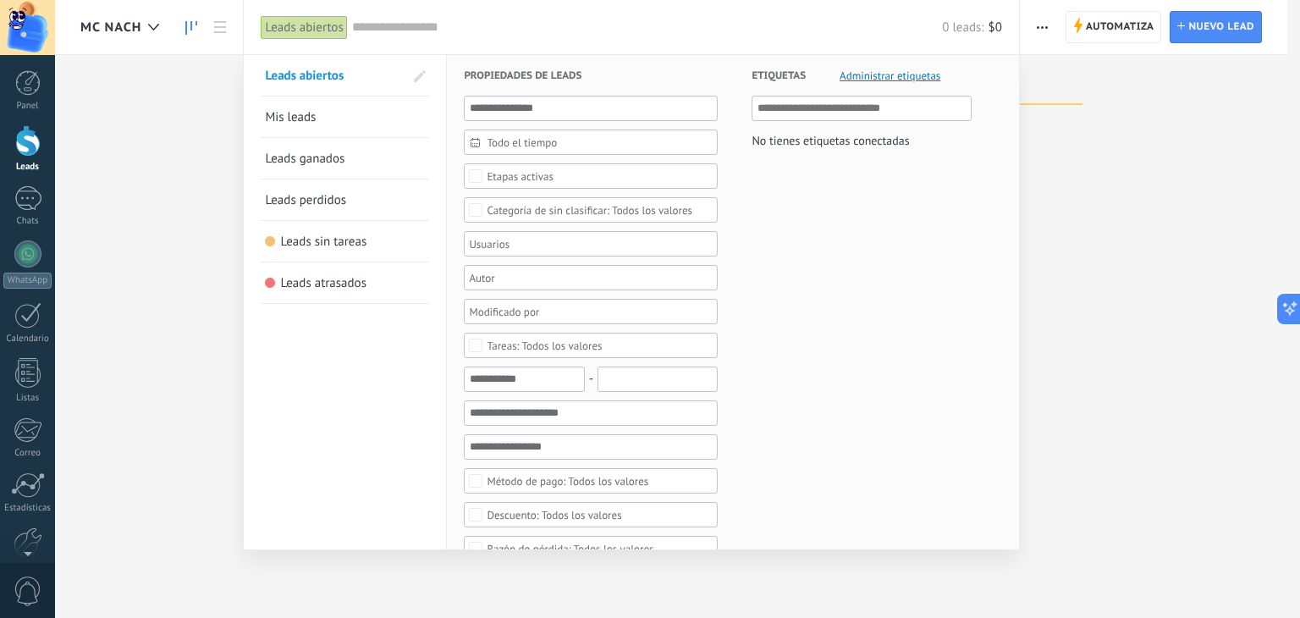
click at [885, 107] on input "text" at bounding box center [862, 108] width 210 height 20
click at [888, 70] on span "Administrar etiquetas" at bounding box center [889, 75] width 101 height 11
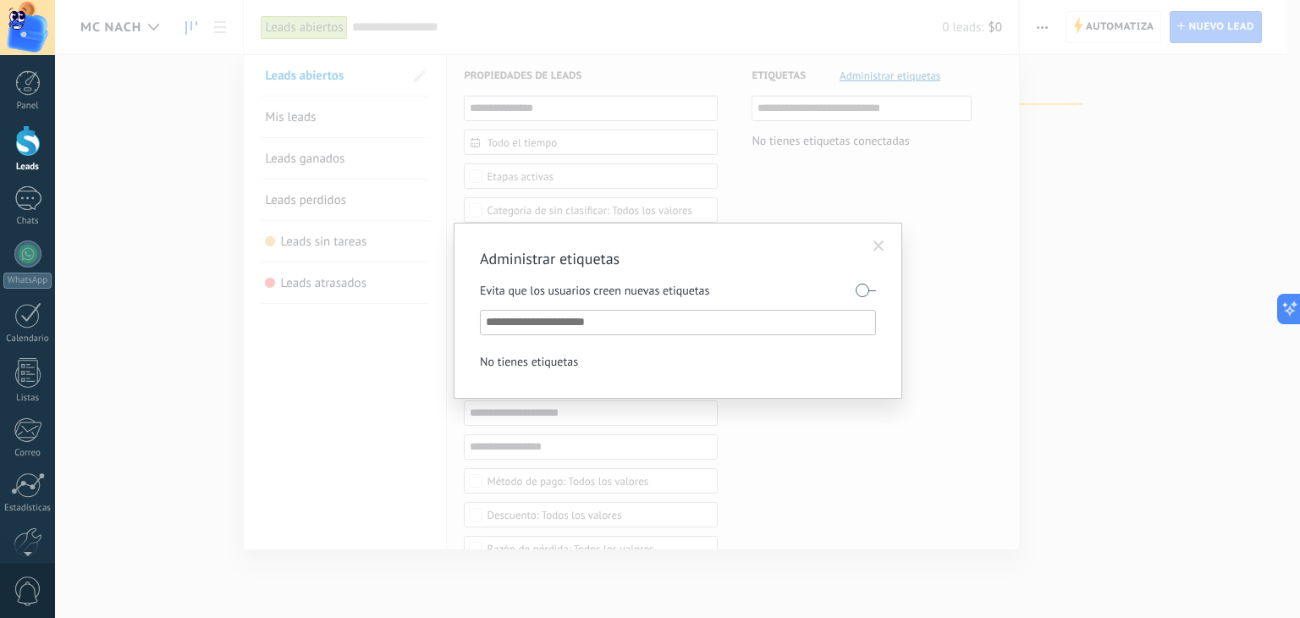
click at [613, 327] on input "text" at bounding box center [679, 322] width 386 height 20
type input "***"
type input "*"
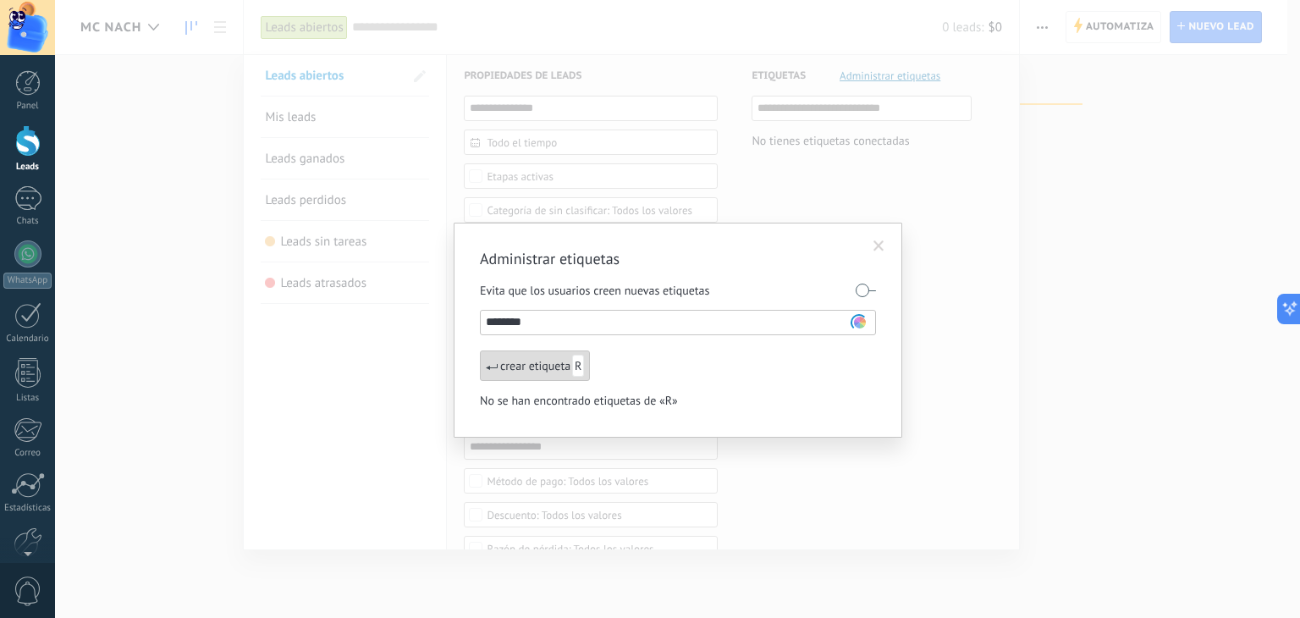
type input "*********"
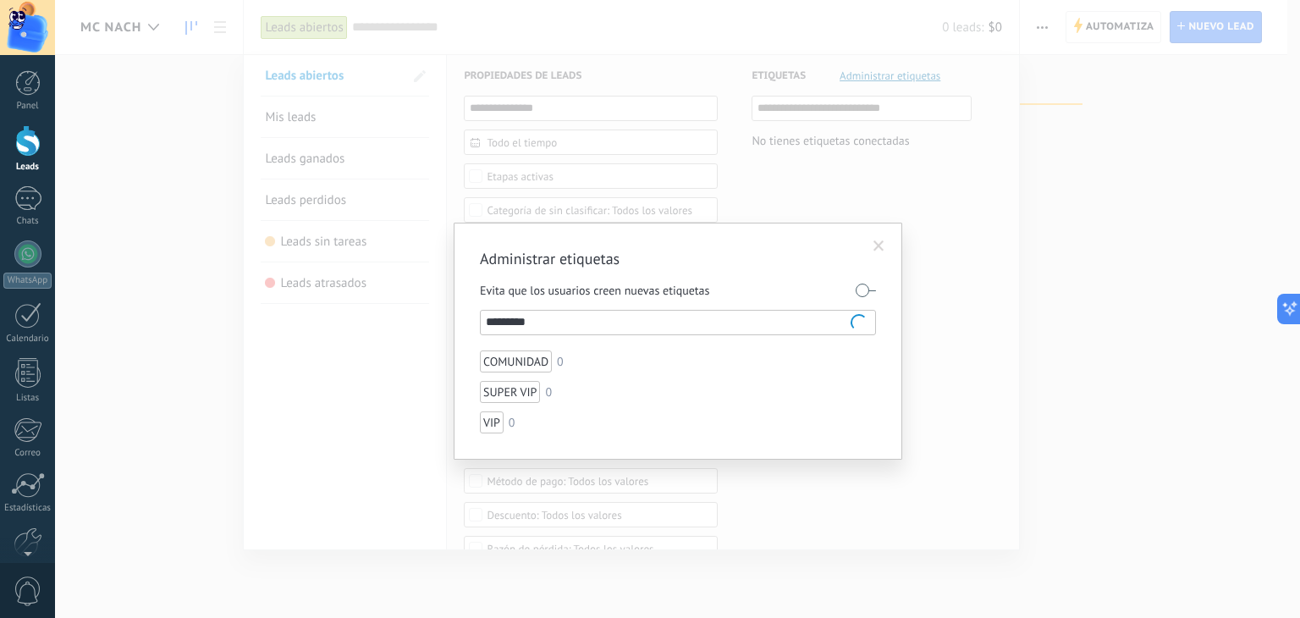
type input "********"
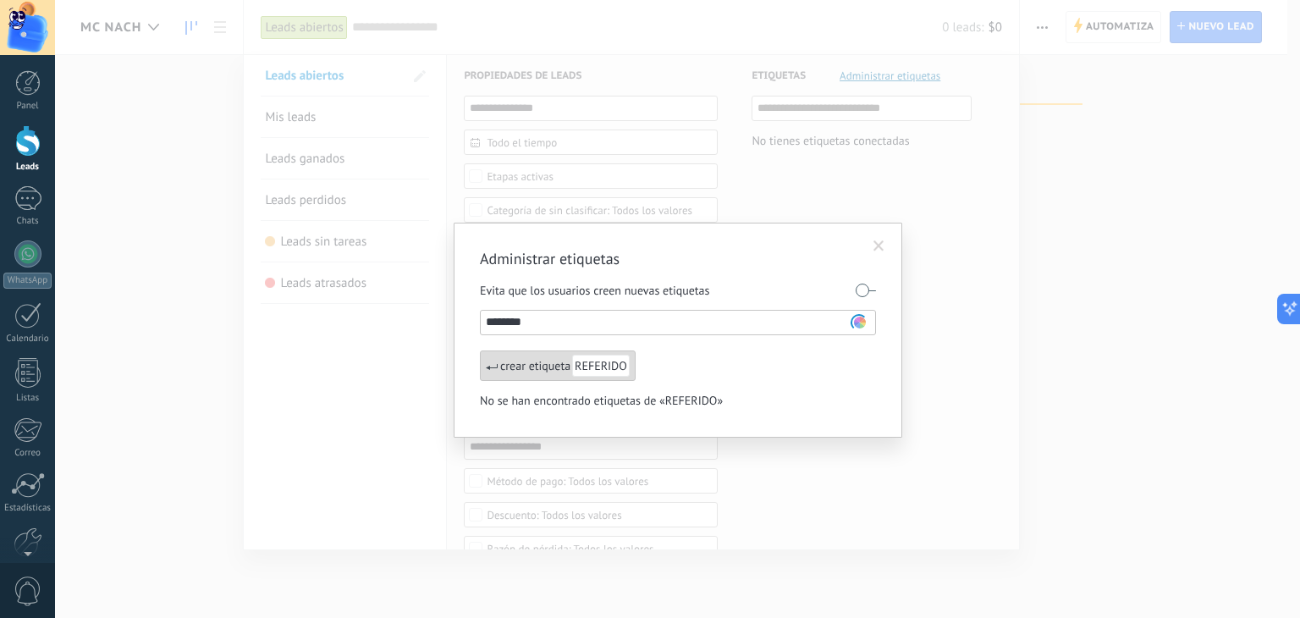
type input "*********"
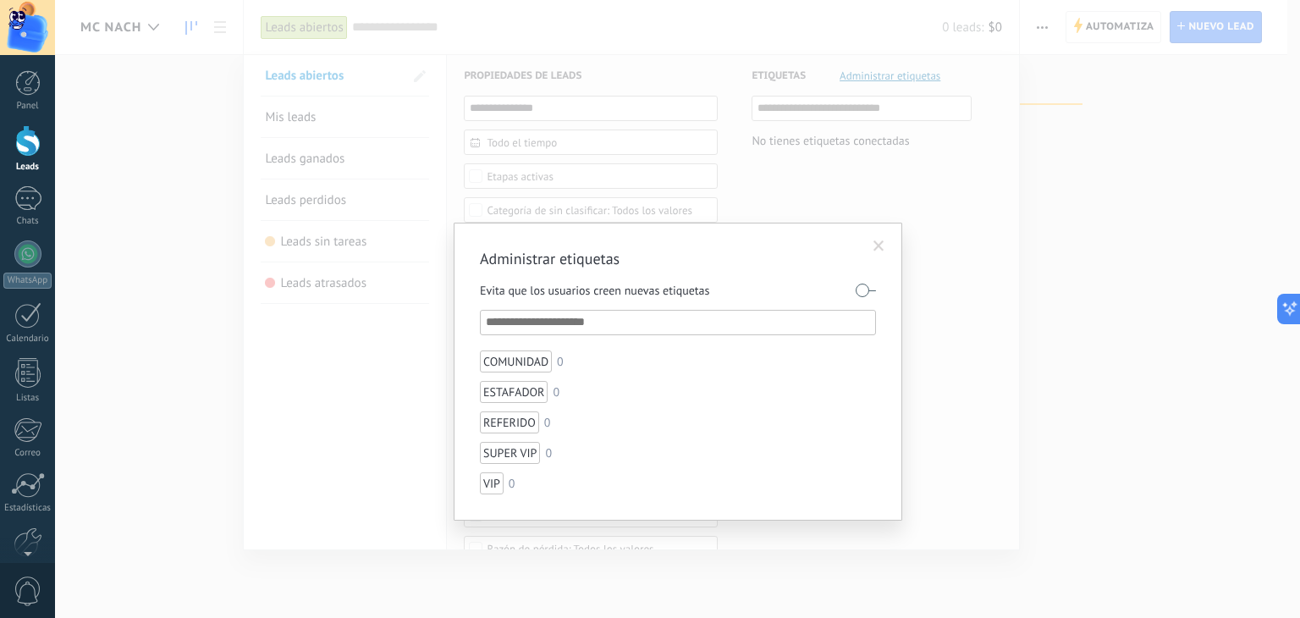
click at [860, 294] on label at bounding box center [865, 290] width 20 height 27
click at [876, 245] on span at bounding box center [878, 246] width 11 height 12
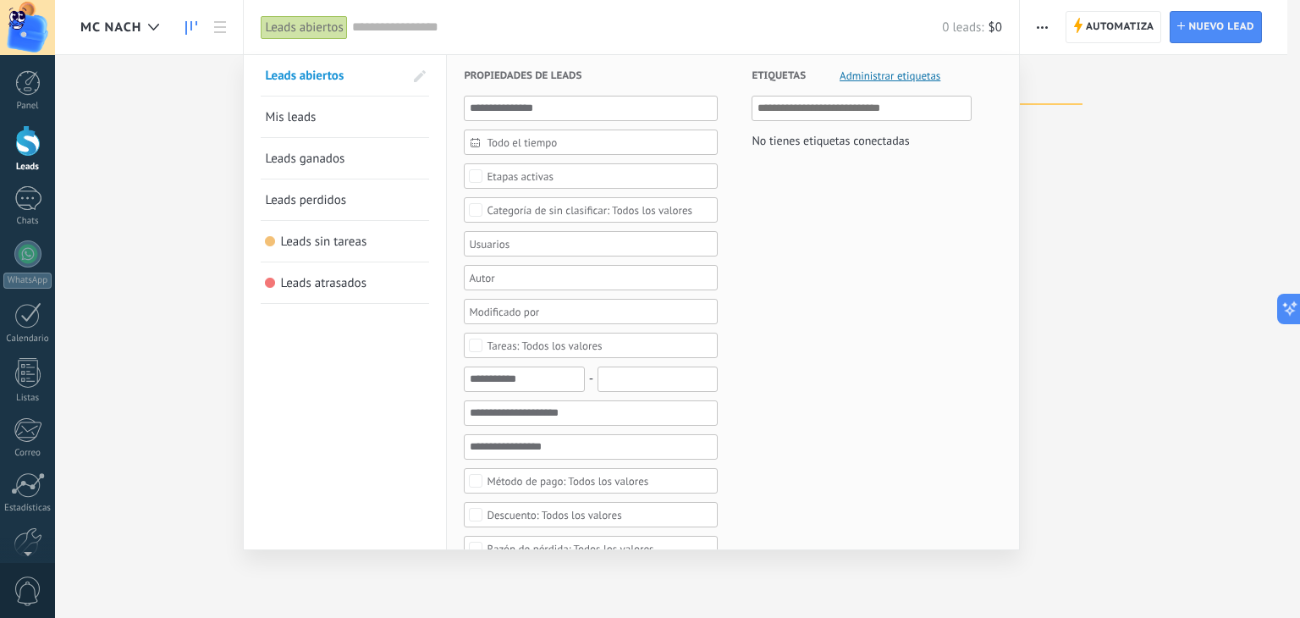
click at [840, 113] on input "text" at bounding box center [862, 108] width 210 height 20
type input "*"
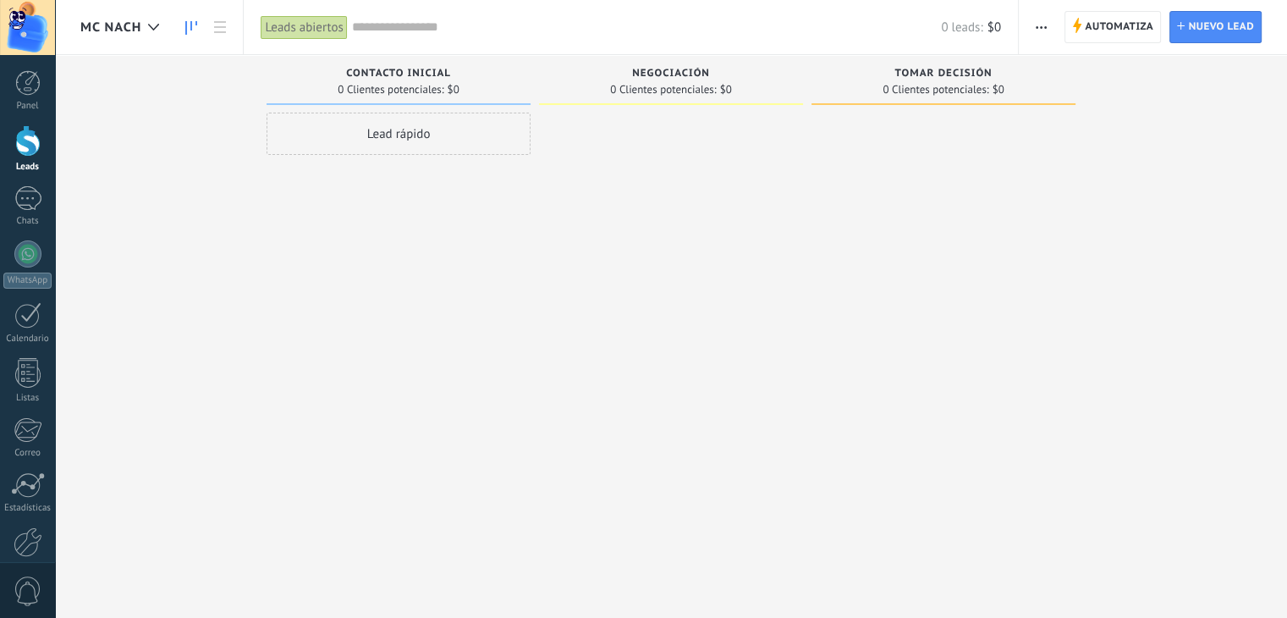
click at [520, 19] on input "text" at bounding box center [647, 28] width 590 height 18
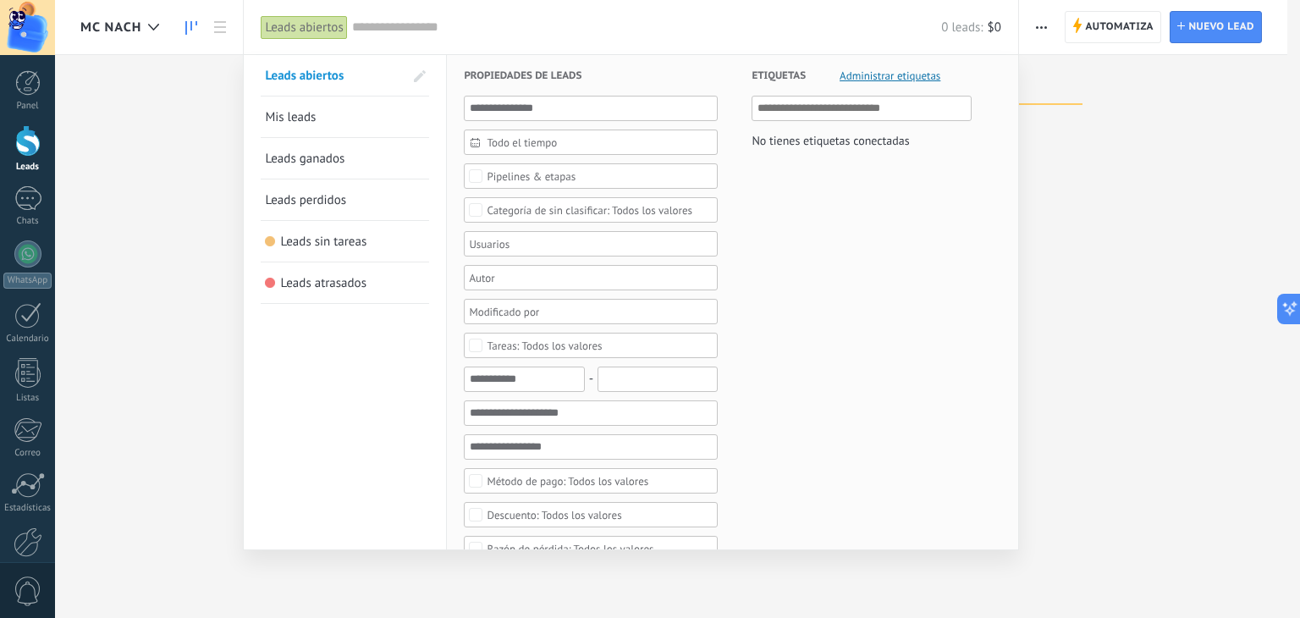
click at [887, 111] on input "text" at bounding box center [862, 108] width 210 height 20
type input "*"
click at [904, 75] on span "Administrar etiquetas" at bounding box center [889, 75] width 101 height 11
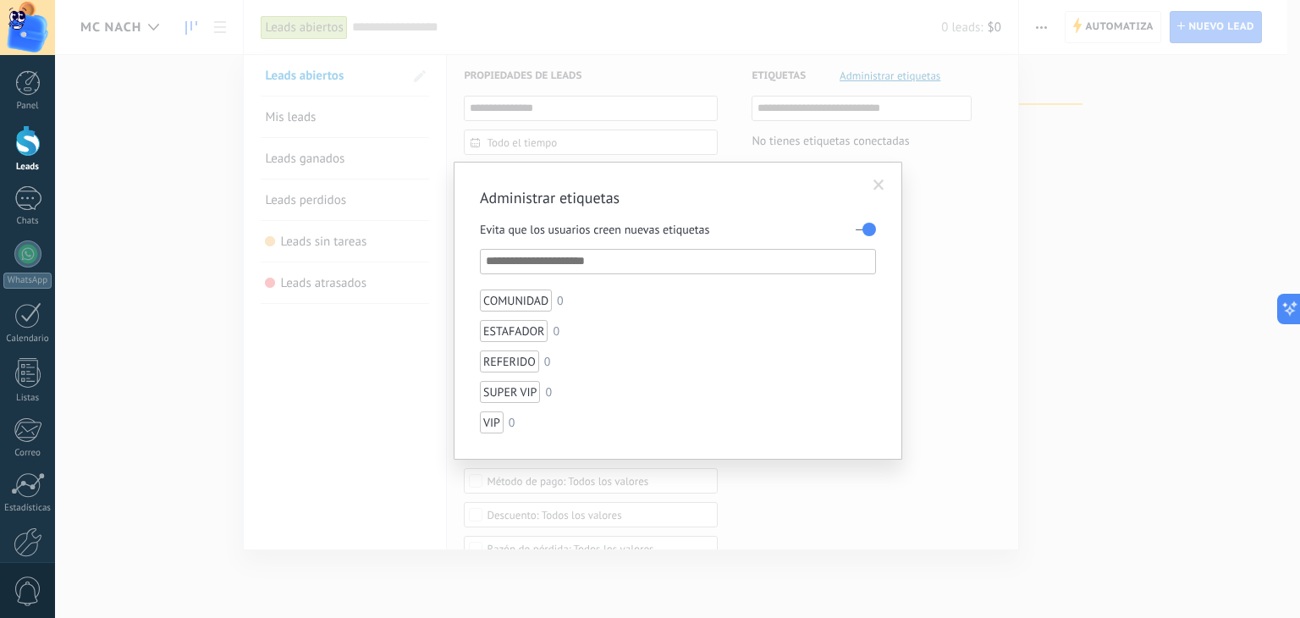
click at [955, 376] on div "Administrar etiquetas Evita que los usuarios creen nuevas etiquetas COMUNIDAD 0…" at bounding box center [677, 309] width 1245 height 618
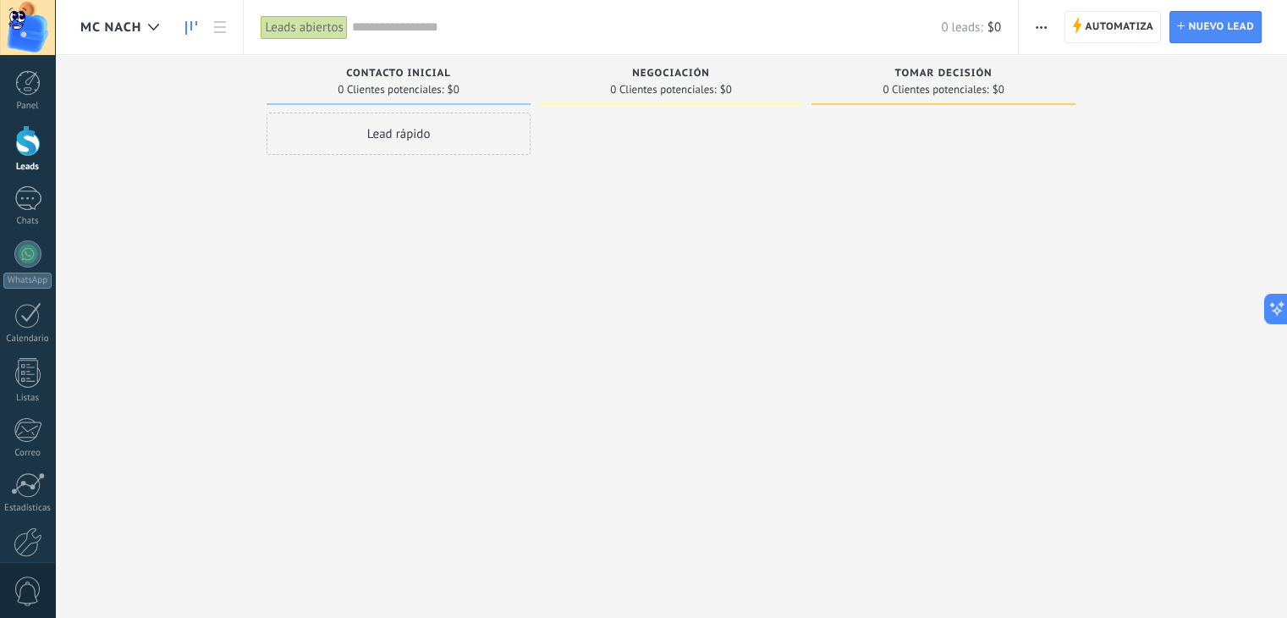
click at [399, 87] on span "0 Clientes potenciales:" at bounding box center [391, 90] width 106 height 10
click at [575, 96] on div "Negociación 0 Clientes potenciales: $0" at bounding box center [671, 80] width 264 height 50
click at [697, 90] on span "0 Clientes potenciales:" at bounding box center [663, 90] width 106 height 10
click at [1093, 25] on span "Automatiza" at bounding box center [1119, 27] width 69 height 30
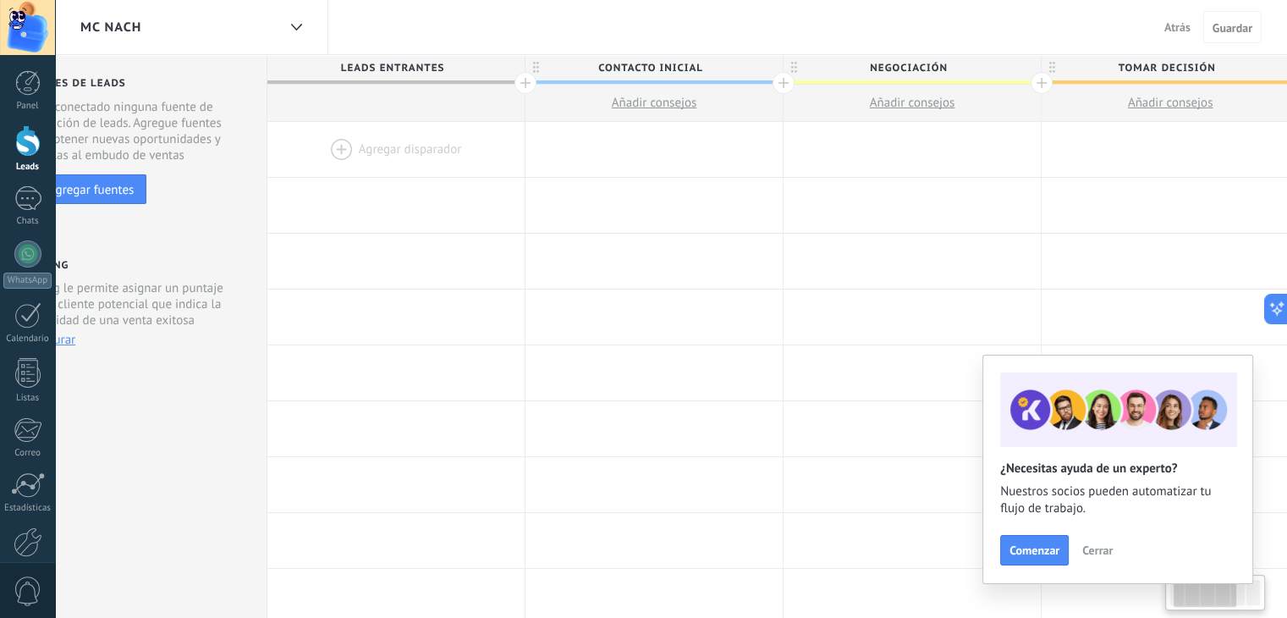
scroll to position [0, 83]
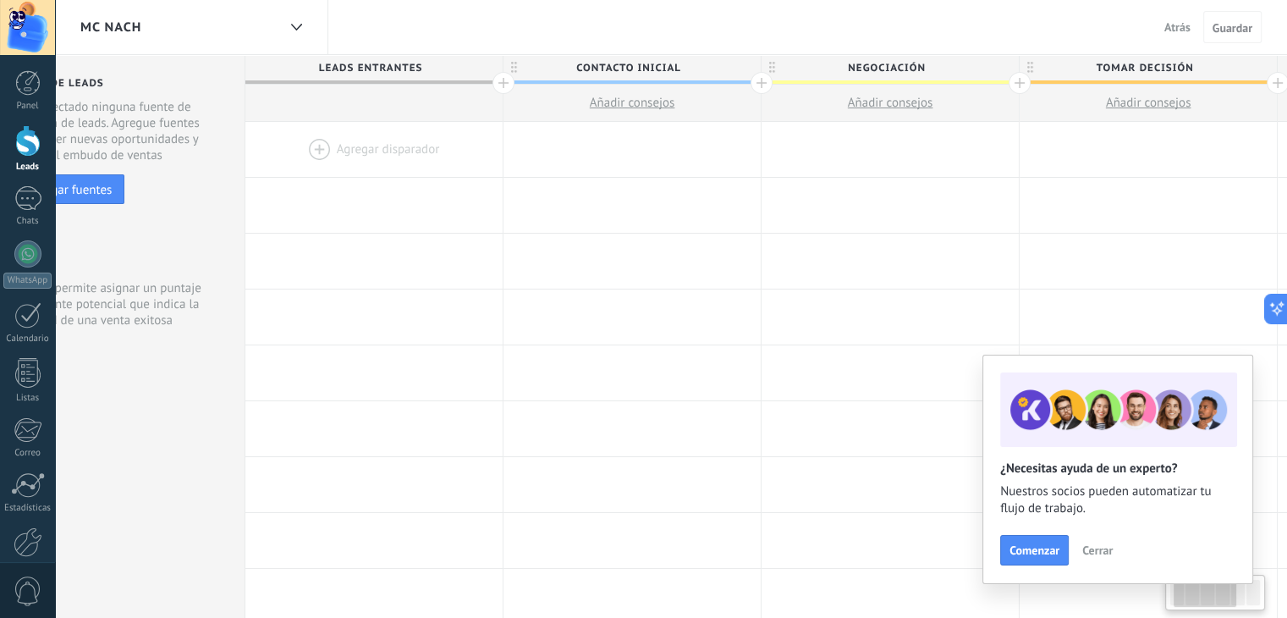
drag, startPoint x: 512, startPoint y: 65, endPoint x: 429, endPoint y: 63, distance: 83.0
click at [429, 63] on span "Leads Entrantes" at bounding box center [369, 68] width 249 height 26
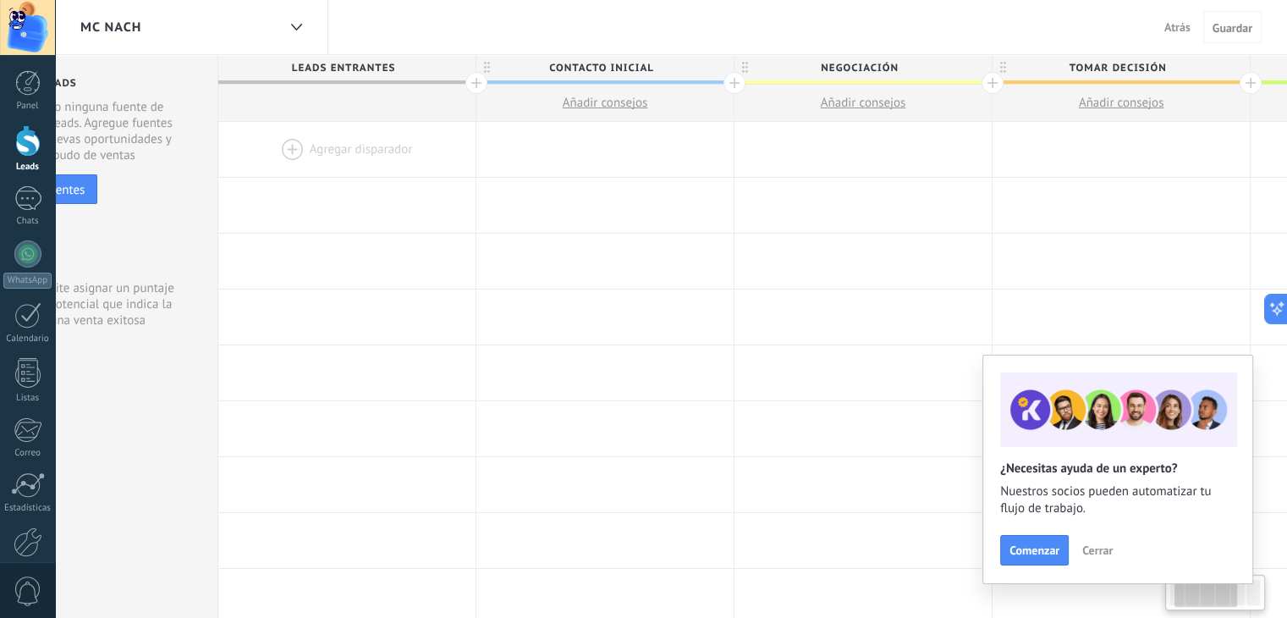
scroll to position [0, 131]
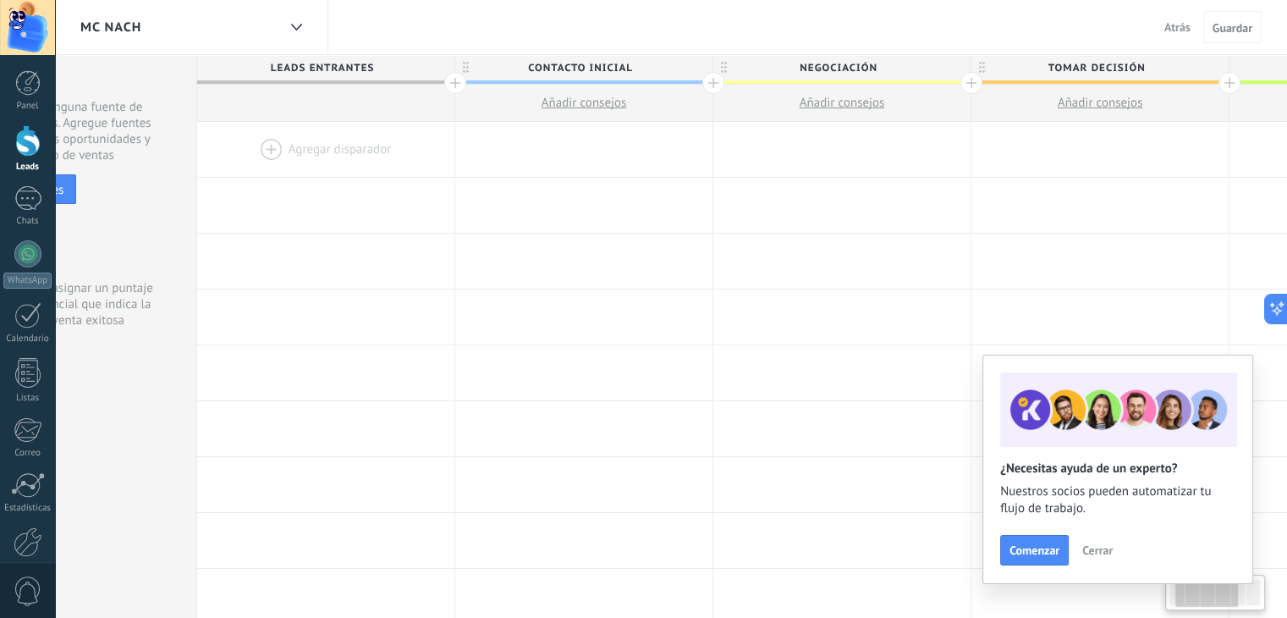
drag, startPoint x: 681, startPoint y: 65, endPoint x: 635, endPoint y: 65, distance: 46.5
click at [635, 65] on span "Contacto inicial" at bounding box center [579, 68] width 249 height 26
click at [602, 65] on input "**********" at bounding box center [580, 67] width 224 height 25
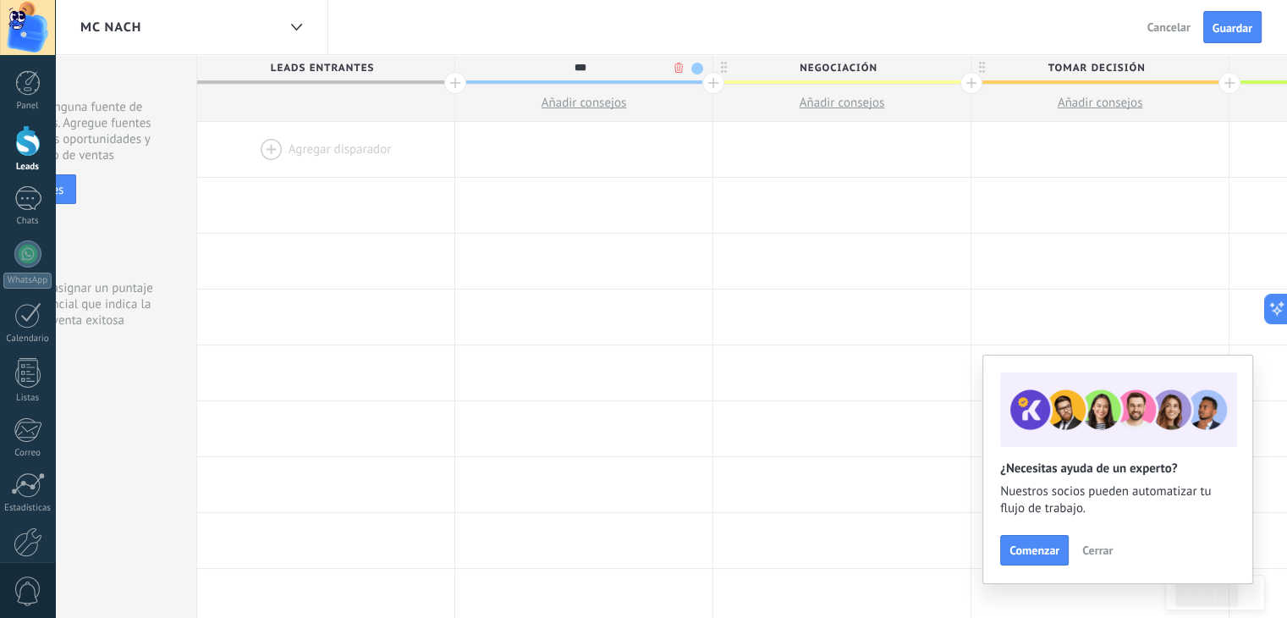
type input "***"
click at [853, 67] on span "Negociación" at bounding box center [837, 68] width 249 height 26
click at [1071, 65] on span "Tomar decisión" at bounding box center [1095, 68] width 249 height 26
type input "*******"
click at [1071, 65] on input "**********" at bounding box center [1096, 67] width 224 height 25
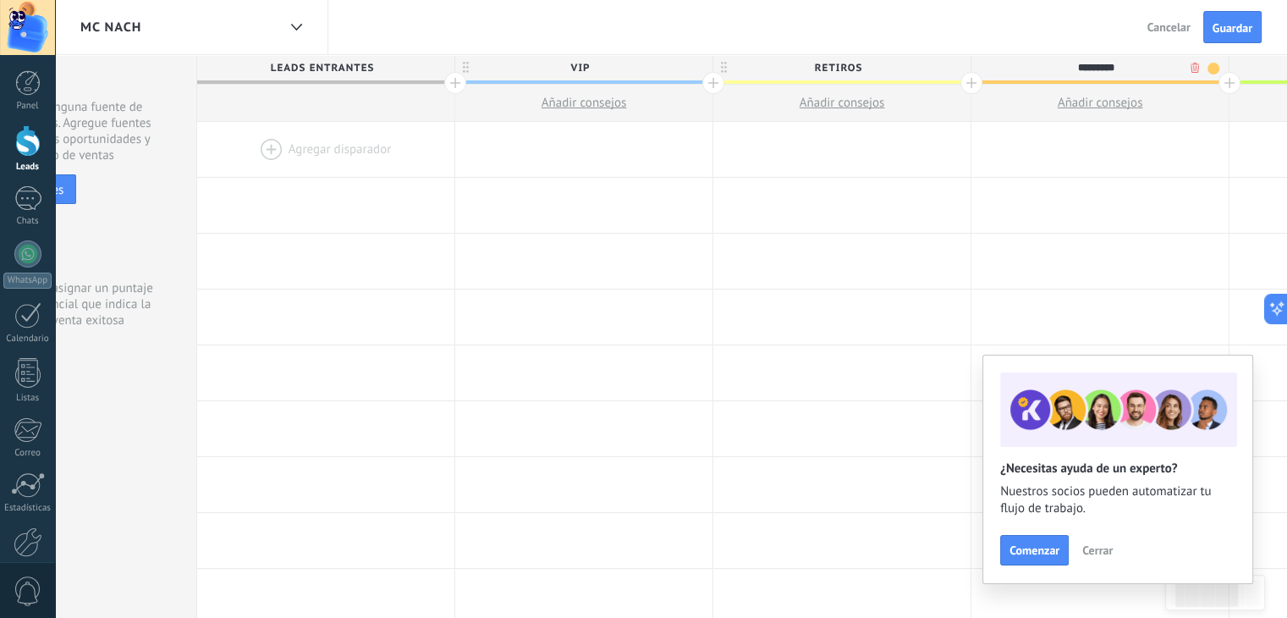
type input "*********"
click at [972, 39] on div "MC NACH Atrás Cancelar Guardar" at bounding box center [671, 27] width 1232 height 55
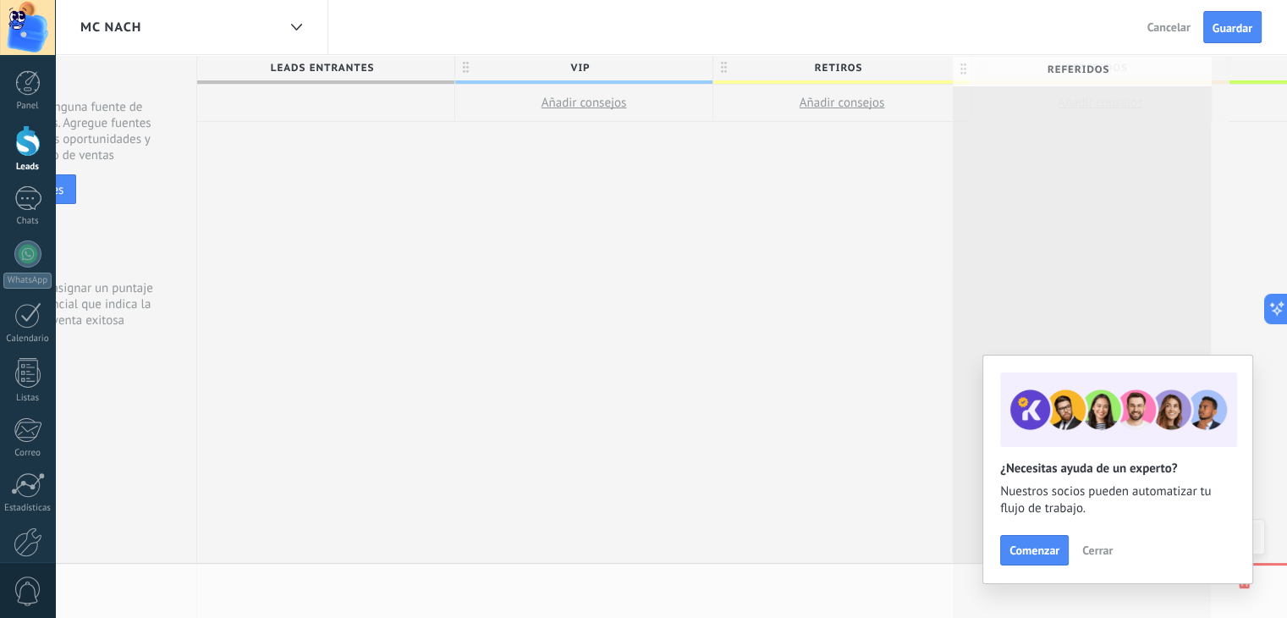
scroll to position [0, 133]
drag, startPoint x: 1218, startPoint y: 60, endPoint x: 1201, endPoint y: 62, distance: 17.8
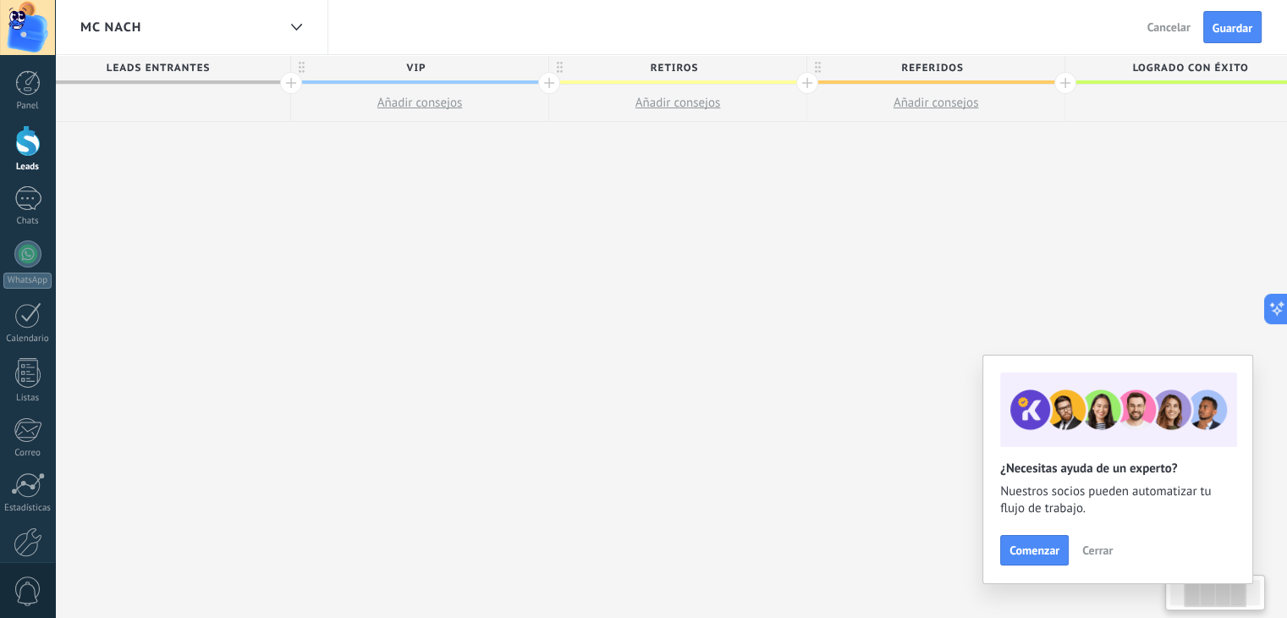
scroll to position [0, 297]
drag, startPoint x: 1272, startPoint y: 97, endPoint x: 1109, endPoint y: 99, distance: 162.5
click at [1109, 99] on div at bounding box center [1192, 103] width 257 height 37
click at [1113, 543] on button "Cerrar" at bounding box center [1098, 549] width 46 height 25
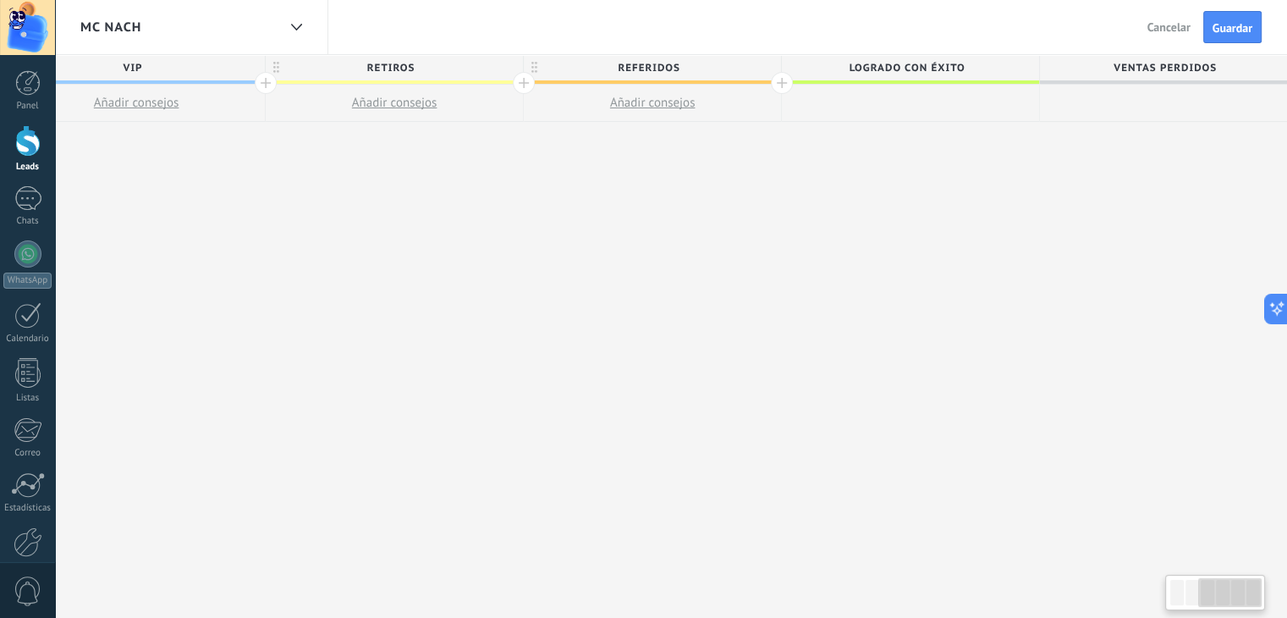
scroll to position [0, 589]
drag, startPoint x: 1174, startPoint y: 101, endPoint x: 866, endPoint y: 99, distance: 308.0
click at [866, 99] on div at bounding box center [900, 103] width 257 height 37
drag, startPoint x: 1225, startPoint y: 598, endPoint x: 1257, endPoint y: 590, distance: 33.2
click at [1257, 590] on div at bounding box center [1230, 592] width 63 height 29
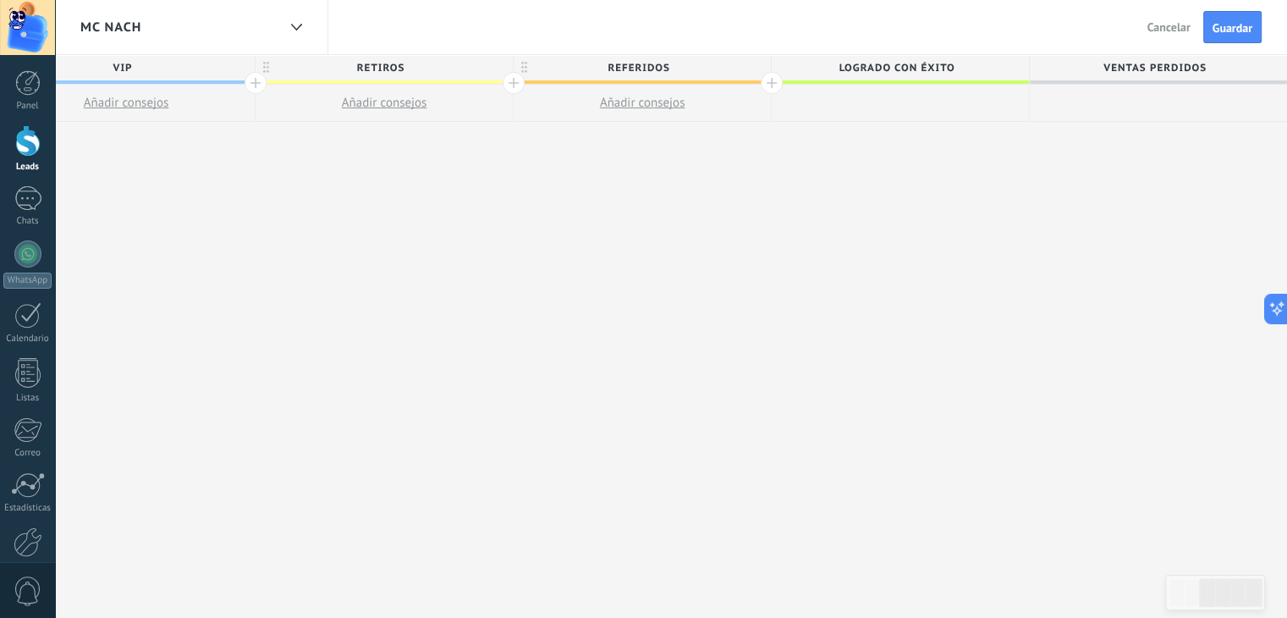
drag, startPoint x: 975, startPoint y: 66, endPoint x: 866, endPoint y: 65, distance: 109.1
click at [866, 65] on span "Logrado con éxito" at bounding box center [896, 68] width 249 height 26
click at [868, 63] on input "**********" at bounding box center [896, 67] width 224 height 25
type input "*******"
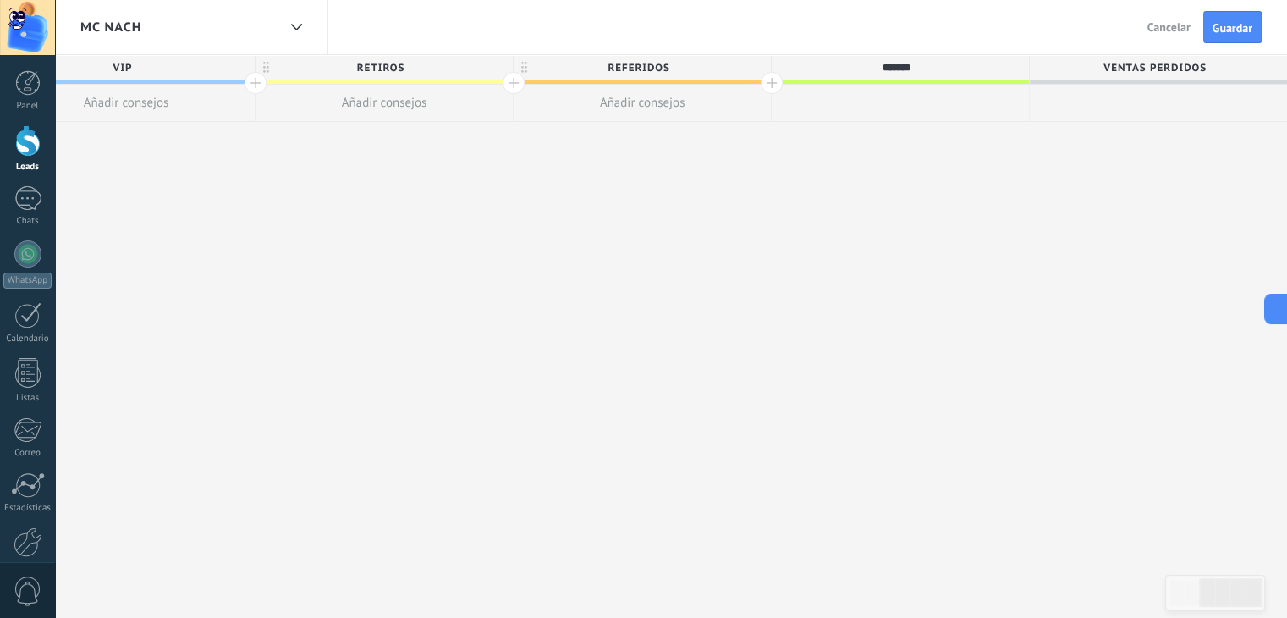
click at [1144, 72] on span "Ventas Perdidos" at bounding box center [1154, 68] width 249 height 26
click at [1154, 69] on input "**********" at bounding box center [1154, 67] width 224 height 25
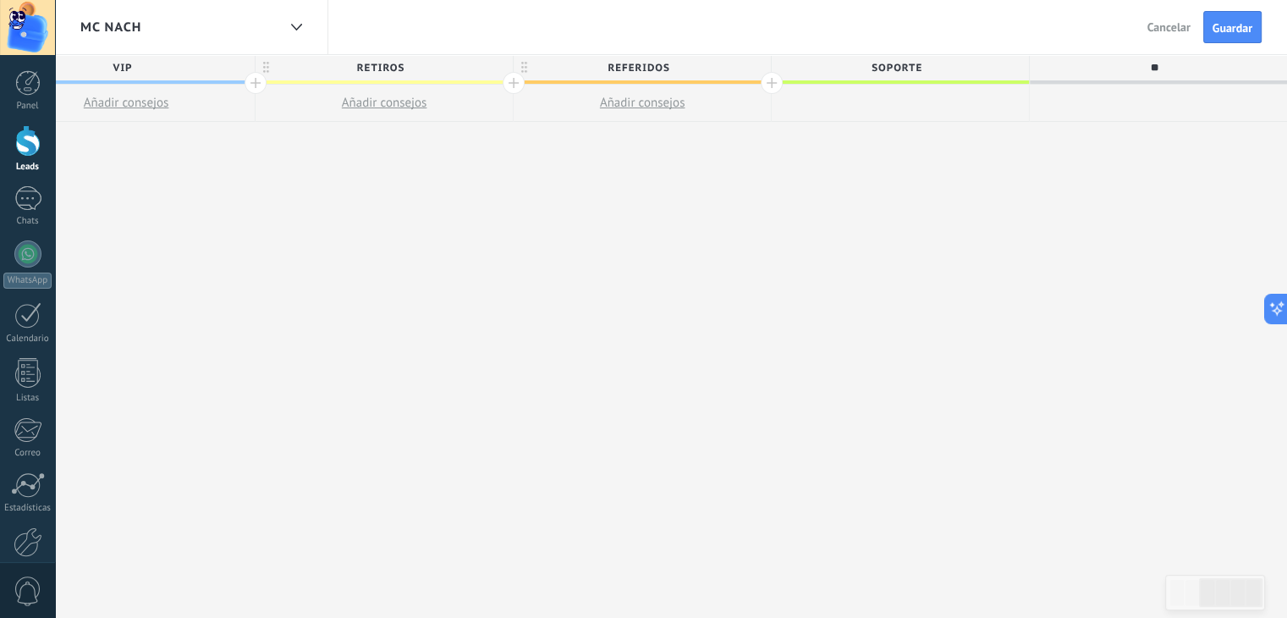
type input "*"
type input "**********"
click at [1136, 232] on div "**********" at bounding box center [513, 336] width 1548 height 563
drag, startPoint x: 1228, startPoint y: 591, endPoint x: 1274, endPoint y: 596, distance: 46.8
click at [1283, 596] on body ".abccls-1,.abccls-2{fill-rule:evenodd}.abccls-2{fill:#fff} .abfcls-1{fill:none}…" at bounding box center [643, 309] width 1287 height 618
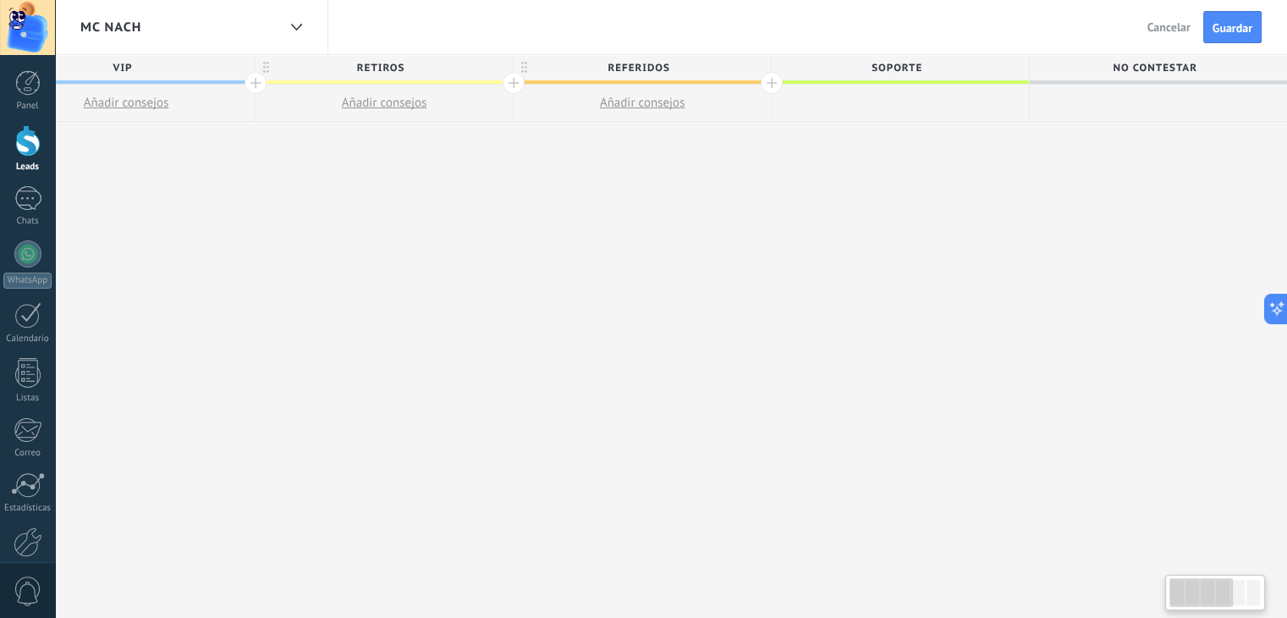
scroll to position [0, 14]
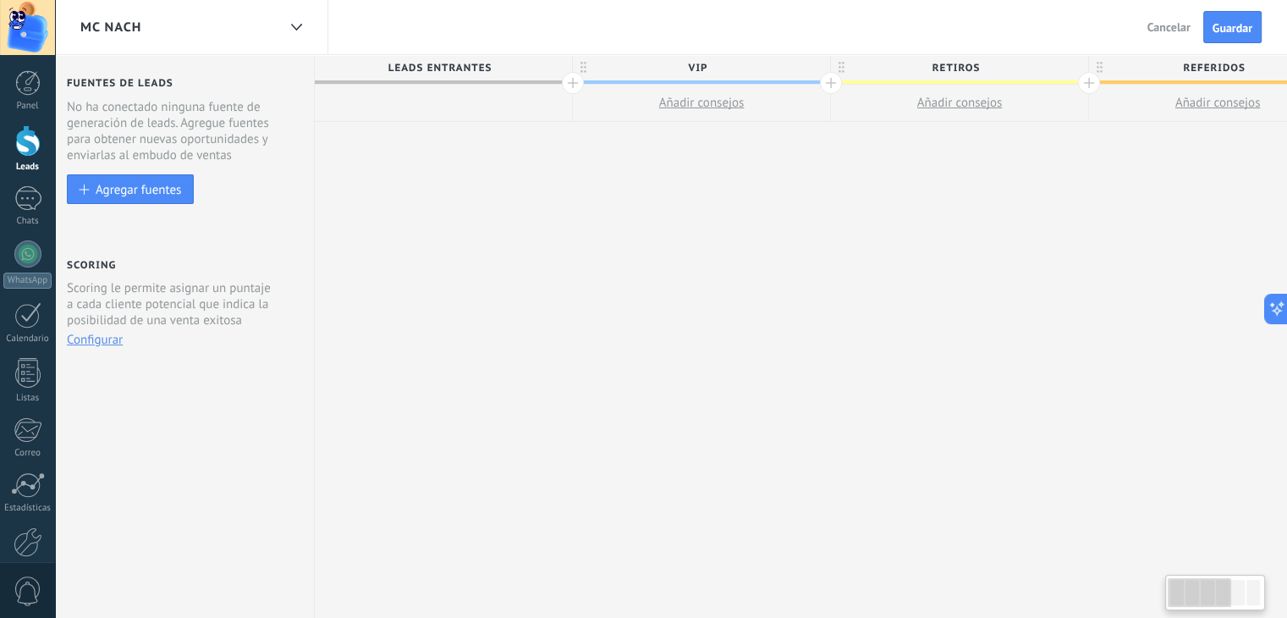
drag, startPoint x: 1201, startPoint y: 595, endPoint x: 1141, endPoint y: 604, distance: 61.6
click at [1141, 604] on body ".abccls-1,.abccls-2{fill-rule:evenodd}.abccls-2{fill:#fff} .abfcls-1{fill:none}…" at bounding box center [643, 309] width 1287 height 618
click at [1229, 14] on button "Guardar" at bounding box center [1232, 27] width 58 height 32
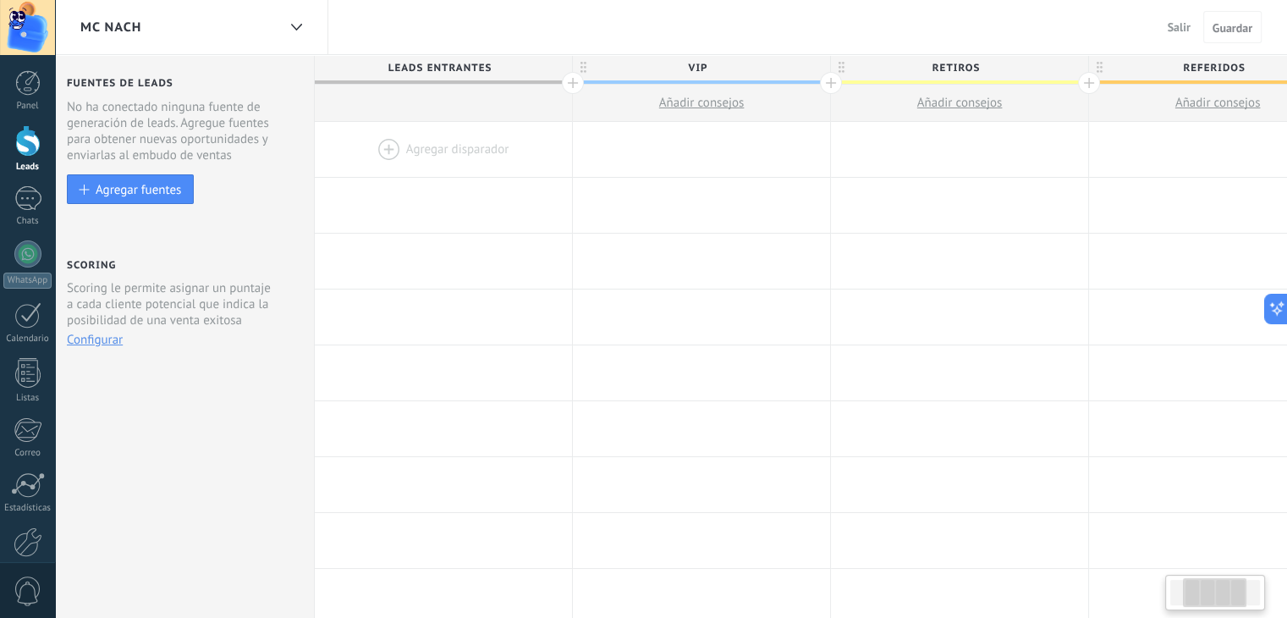
scroll to position [0, 589]
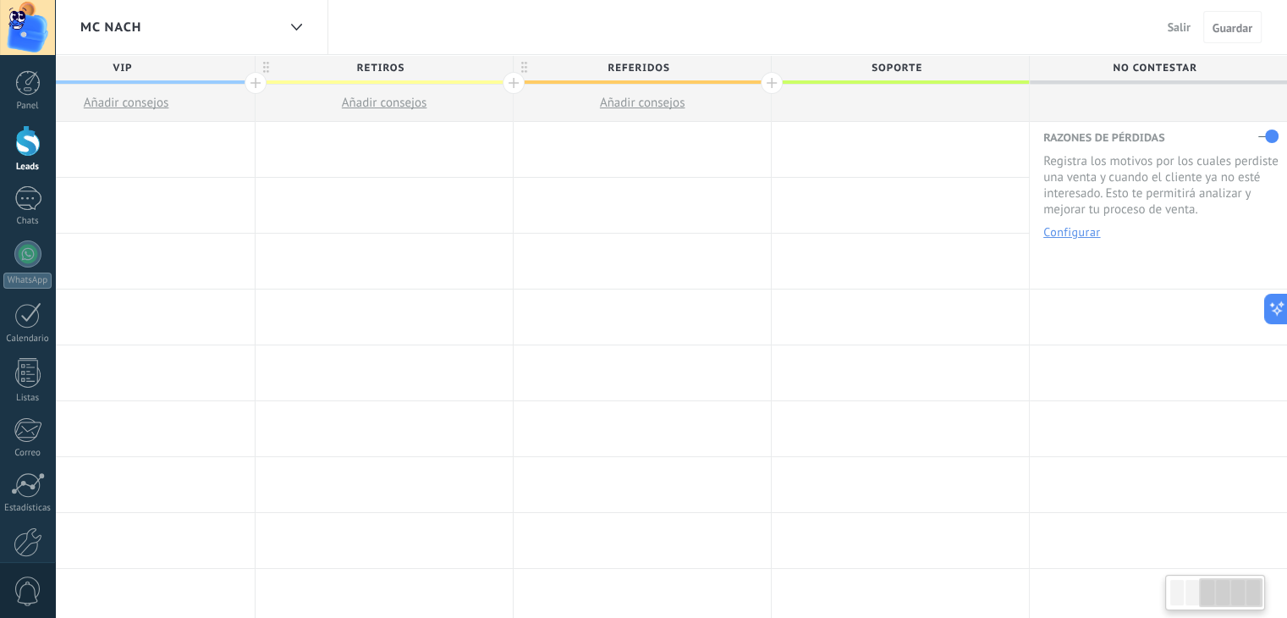
drag, startPoint x: 1181, startPoint y: 587, endPoint x: 1252, endPoint y: 583, distance: 71.2
click at [1252, 583] on div at bounding box center [1230, 592] width 63 height 29
click at [1072, 227] on button "Configurar" at bounding box center [1071, 232] width 57 height 12
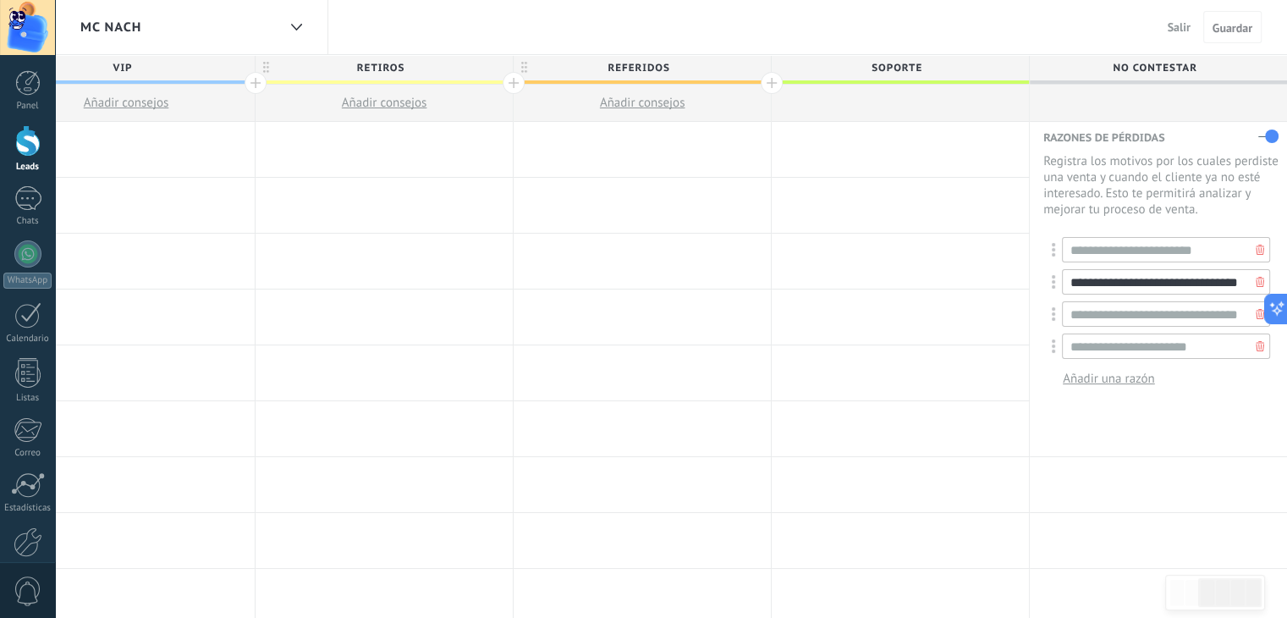
click at [1205, 288] on input "**********" at bounding box center [1166, 281] width 208 height 25
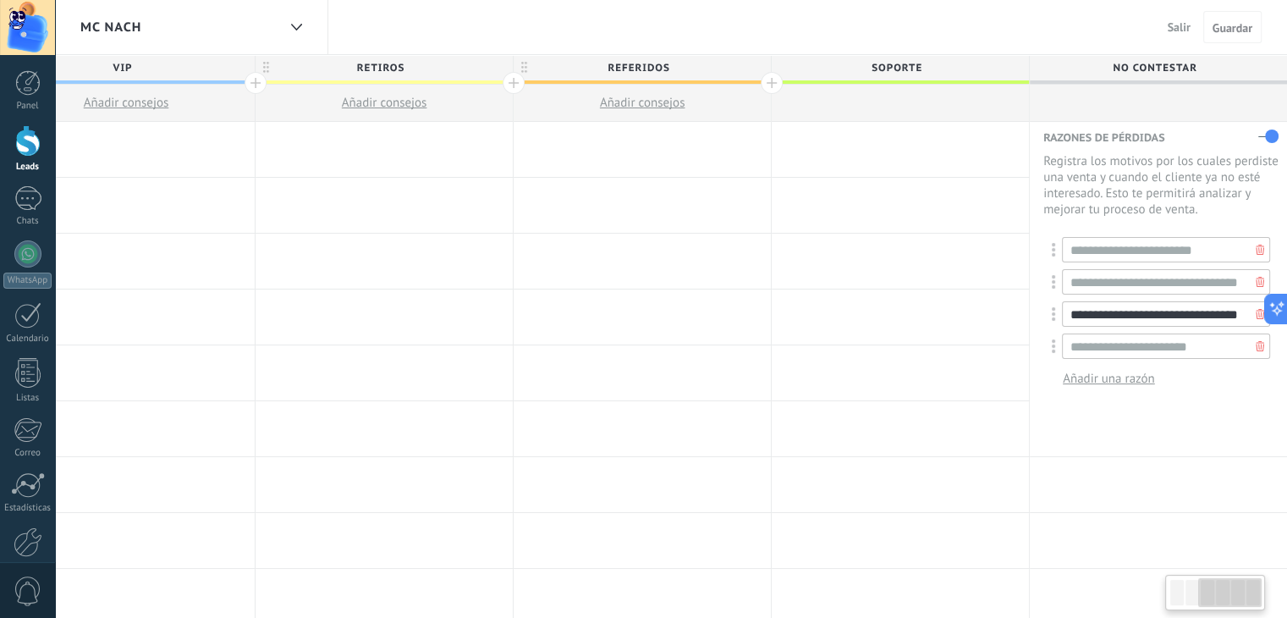
click at [1178, 308] on input "**********" at bounding box center [1166, 313] width 208 height 25
click at [1177, 283] on input "**********" at bounding box center [1166, 281] width 208 height 25
click at [1185, 249] on input "**********" at bounding box center [1166, 249] width 208 height 25
click at [1208, 245] on input "**********" at bounding box center [1166, 249] width 208 height 25
click at [1192, 281] on input "**********" at bounding box center [1166, 281] width 208 height 25
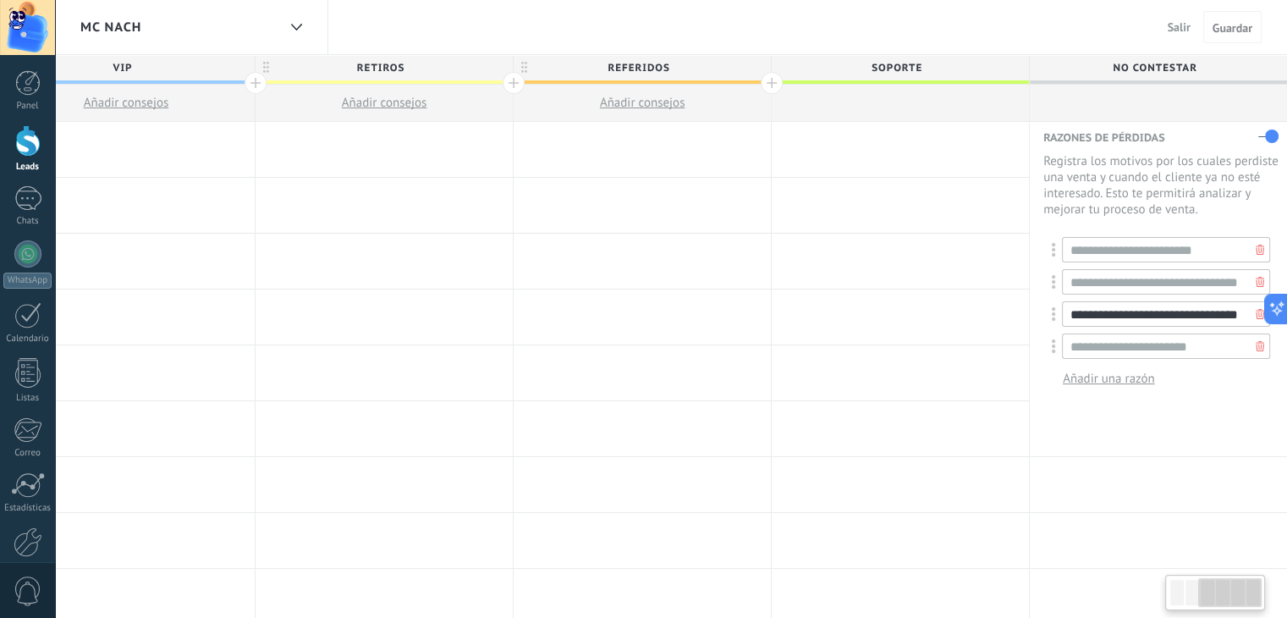
click at [1185, 309] on input "**********" at bounding box center [1166, 313] width 208 height 25
click at [1214, 339] on input "**********" at bounding box center [1166, 345] width 208 height 25
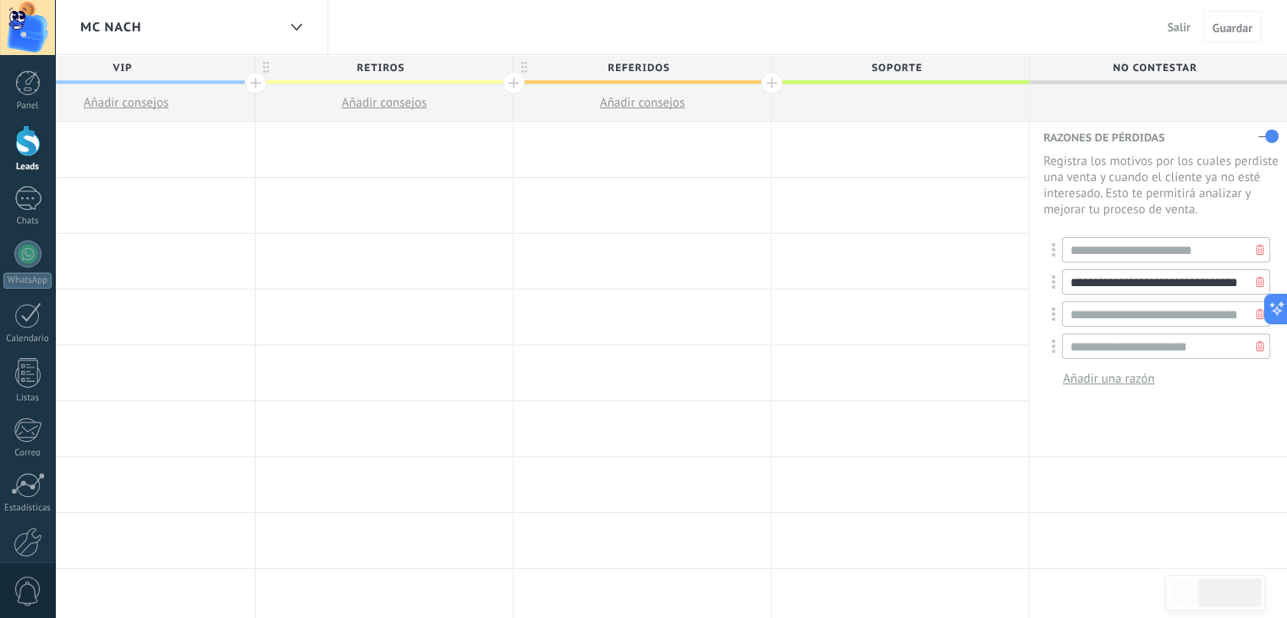
click at [1192, 284] on input "**********" at bounding box center [1166, 281] width 208 height 25
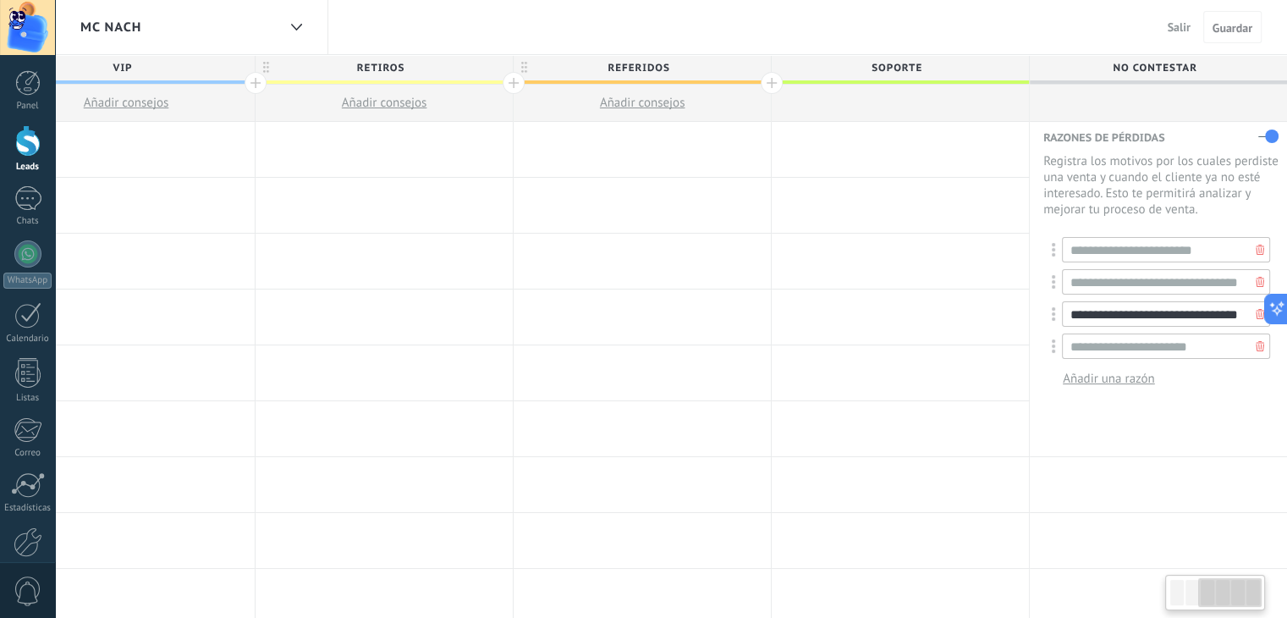
click at [1190, 311] on input "**********" at bounding box center [1166, 313] width 208 height 25
click at [1209, 353] on input "**********" at bounding box center [1166, 345] width 208 height 25
click at [1191, 458] on div at bounding box center [1158, 484] width 257 height 55
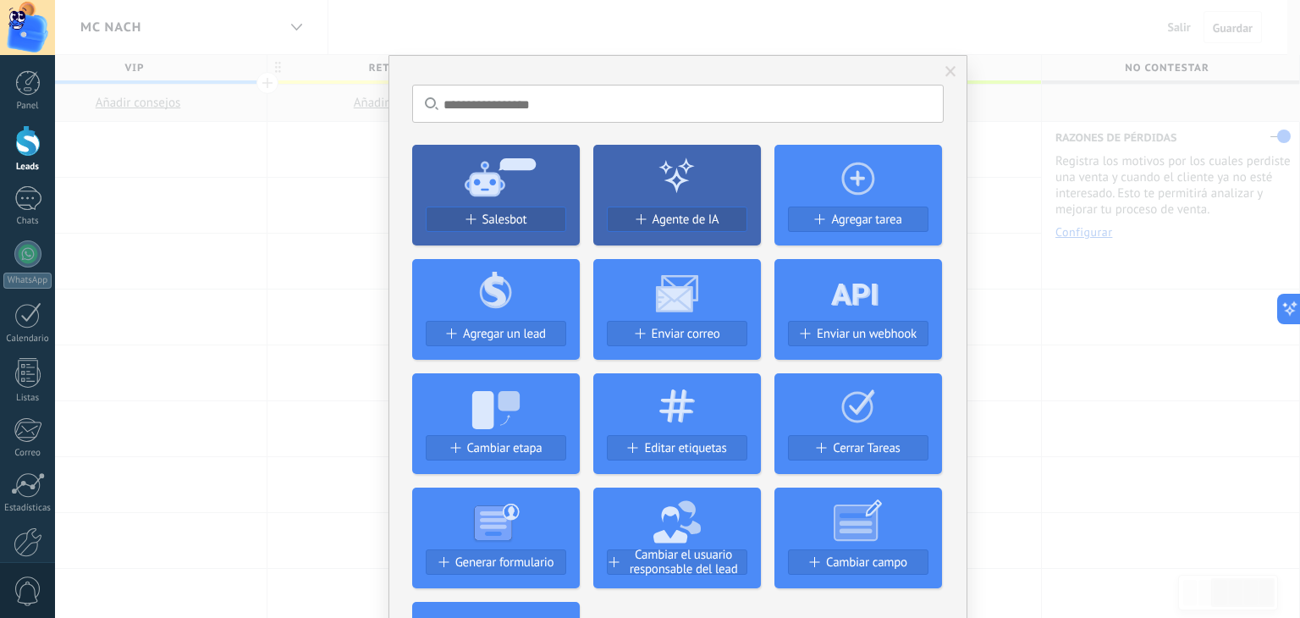
click at [956, 74] on span at bounding box center [951, 72] width 28 height 29
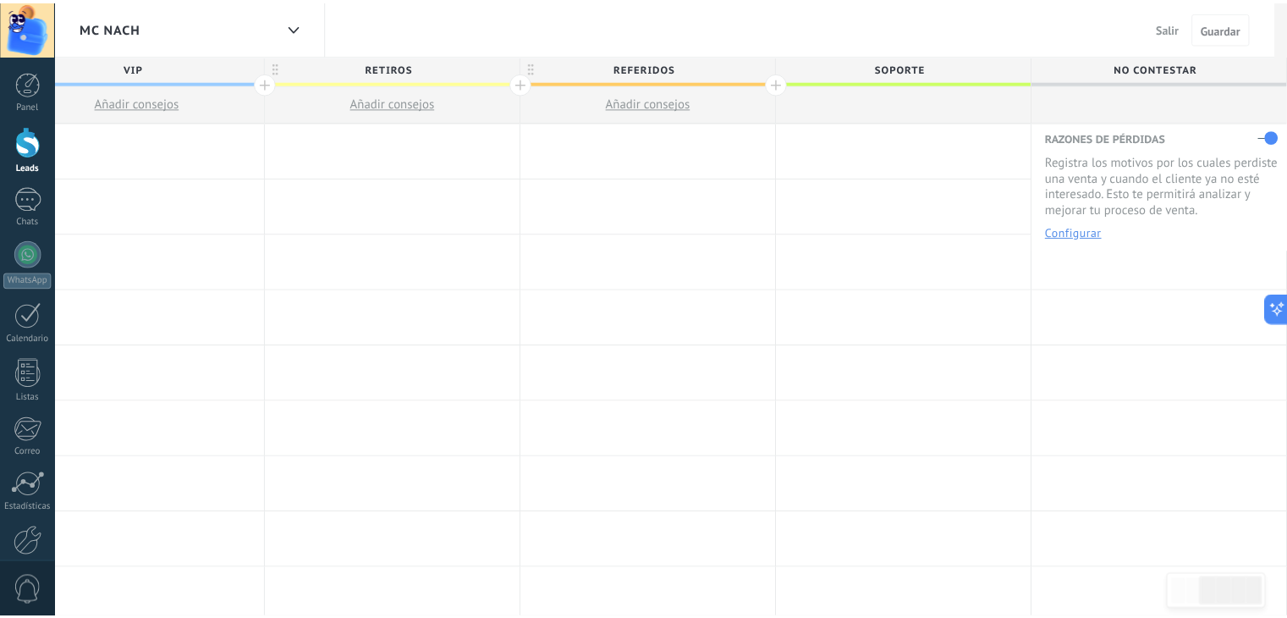
scroll to position [0, 575]
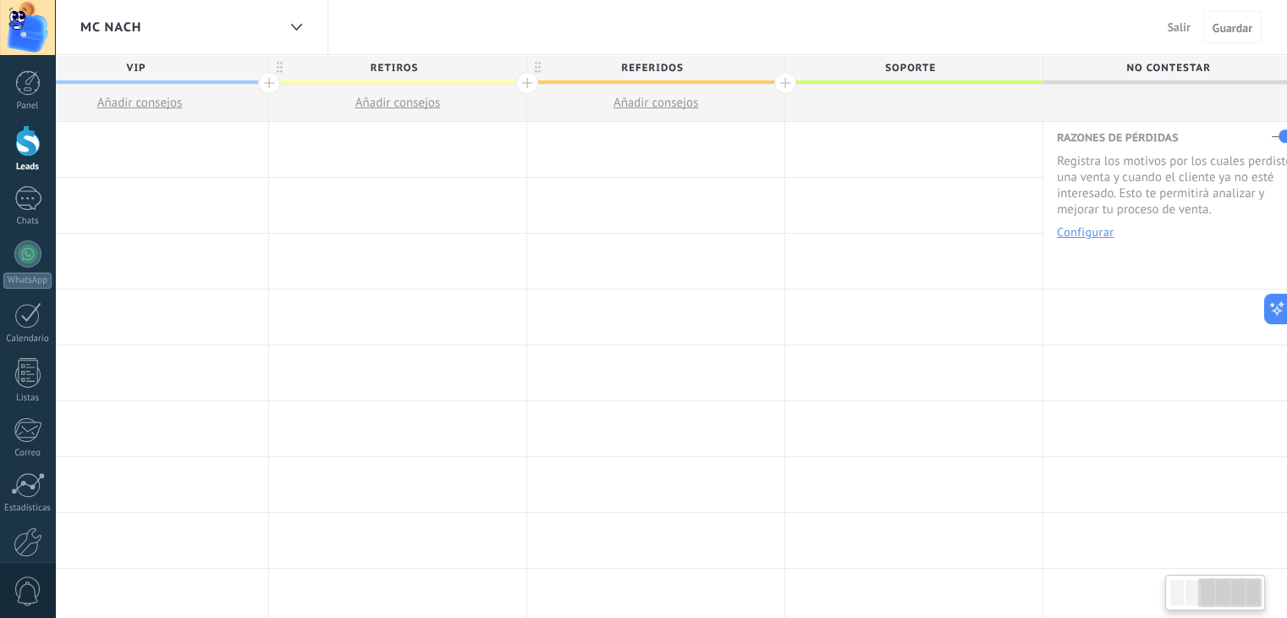
click at [1193, 102] on div at bounding box center [1171, 103] width 257 height 37
click at [1172, 95] on div at bounding box center [1171, 103] width 257 height 37
click at [1133, 305] on div at bounding box center [1171, 316] width 257 height 55
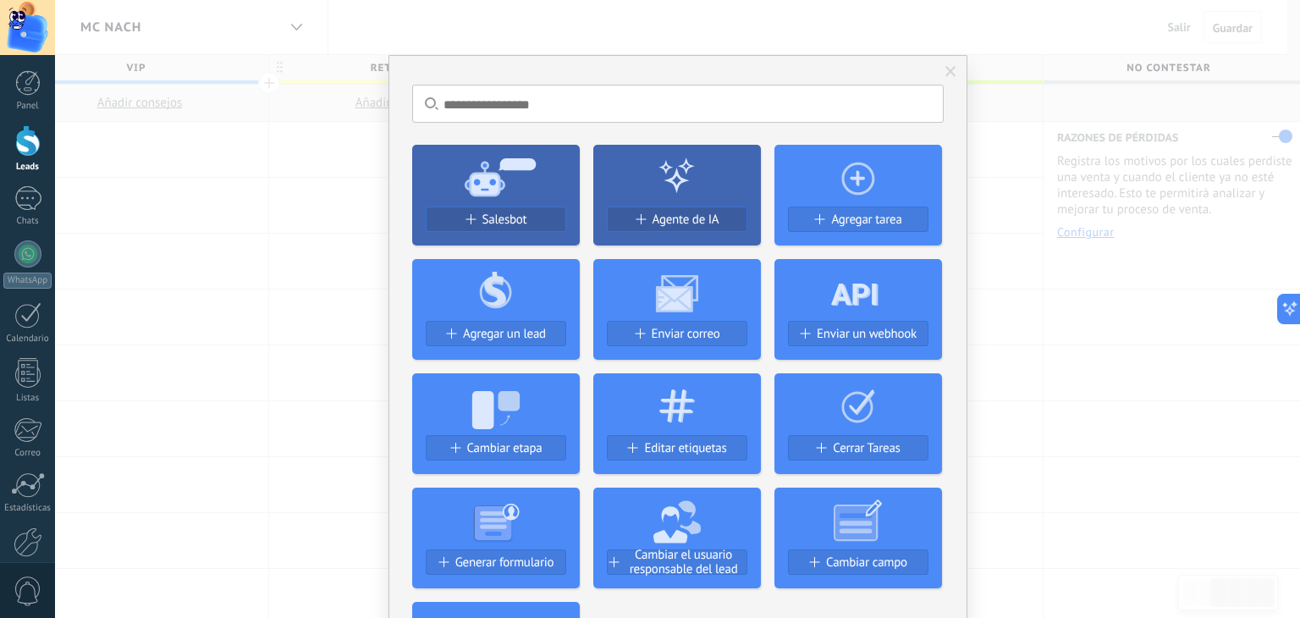
click at [951, 75] on span at bounding box center [950, 72] width 11 height 12
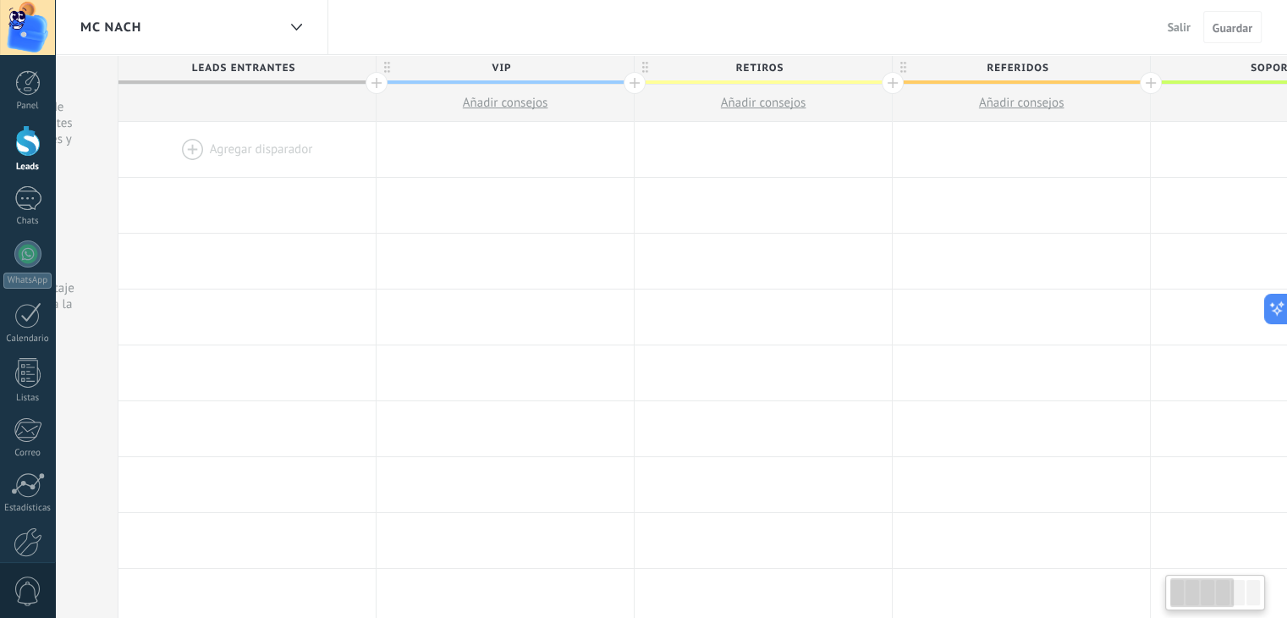
scroll to position [0, 14]
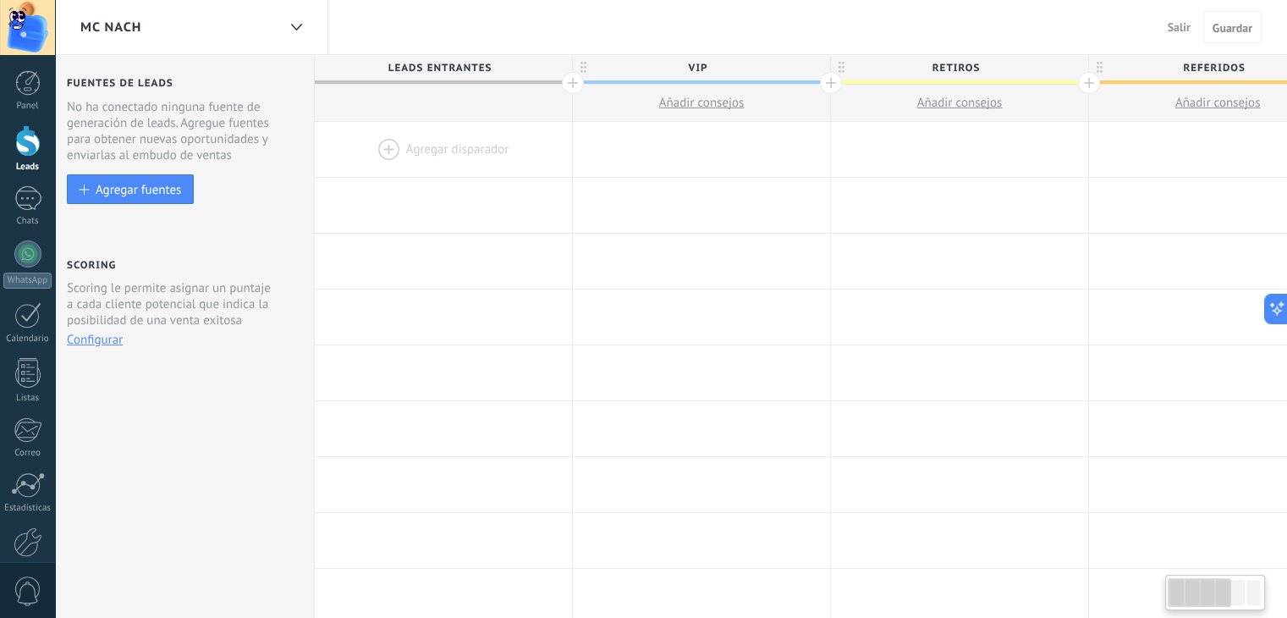
drag, startPoint x: 1212, startPoint y: 595, endPoint x: 1167, endPoint y: 593, distance: 45.7
click at [1167, 593] on div at bounding box center [1215, 592] width 100 height 36
drag, startPoint x: 1205, startPoint y: 589, endPoint x: 1108, endPoint y: 570, distance: 98.2
click at [1125, 580] on body ".abccls-1,.abccls-2{fill-rule:evenodd}.abccls-2{fill:#fff} .abfcls-1{fill:none}…" at bounding box center [643, 309] width 1287 height 618
click at [571, 79] on div at bounding box center [573, 83] width 22 height 22
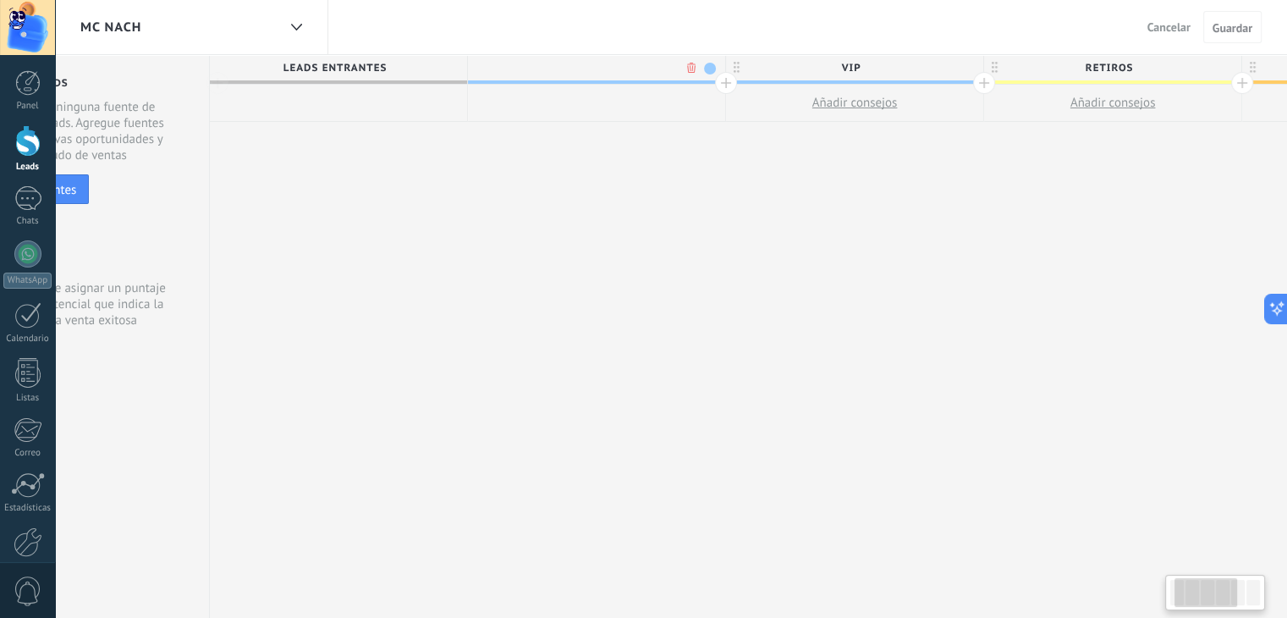
scroll to position [0, 139]
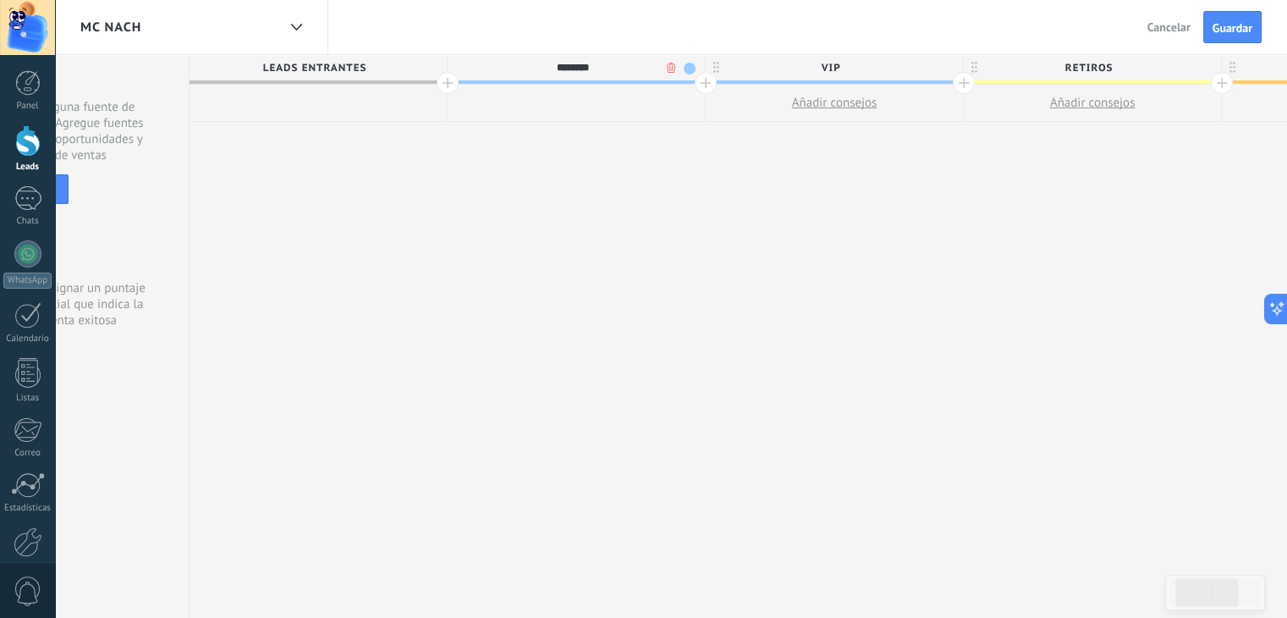
type input "********"
click at [662, 249] on div "**********" at bounding box center [1093, 336] width 1806 height 563
click at [1225, 35] on button "Guardar" at bounding box center [1232, 27] width 58 height 32
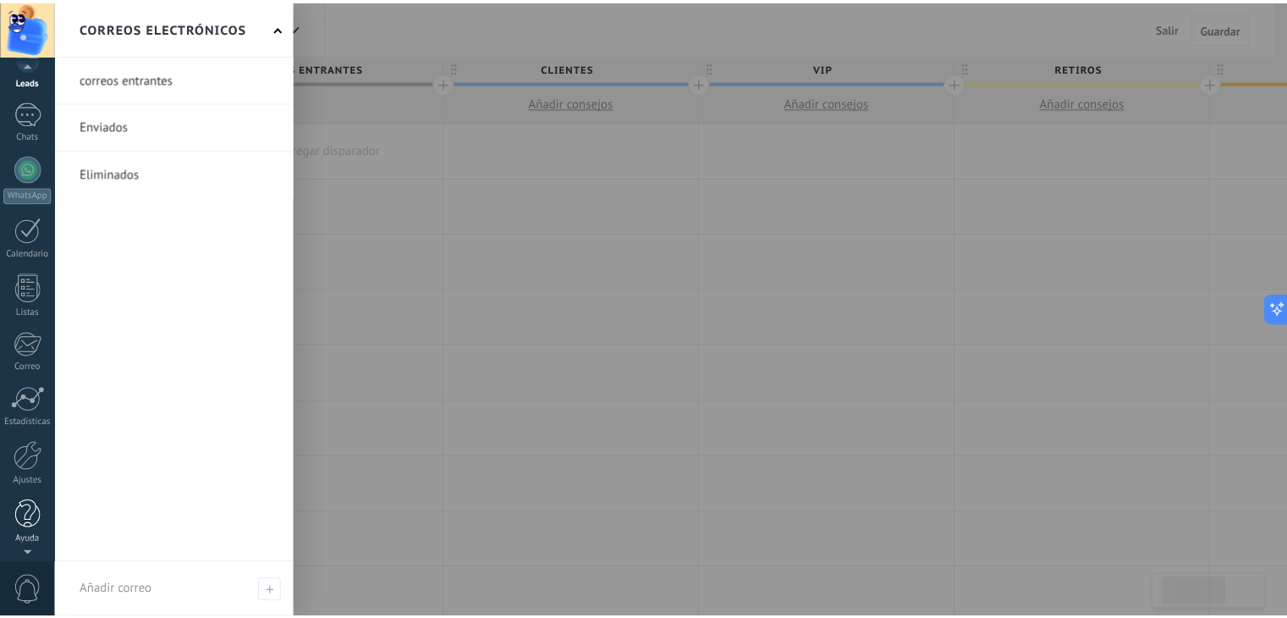
scroll to position [85, 0]
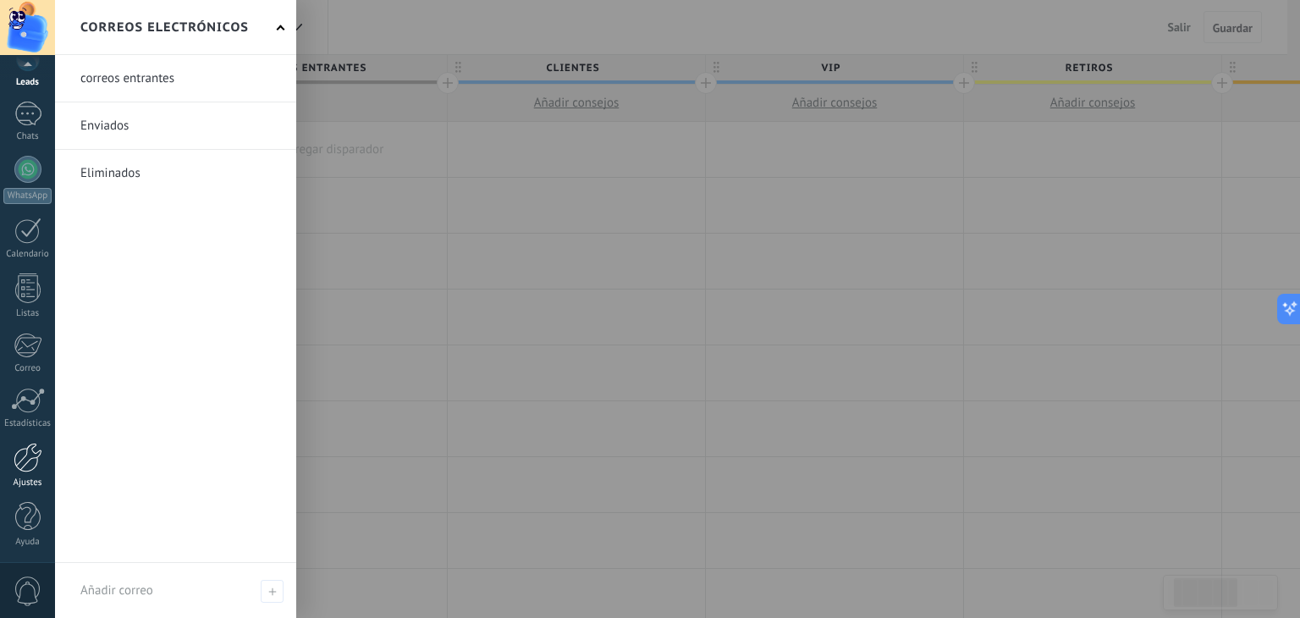
click at [39, 463] on div at bounding box center [28, 458] width 29 height 30
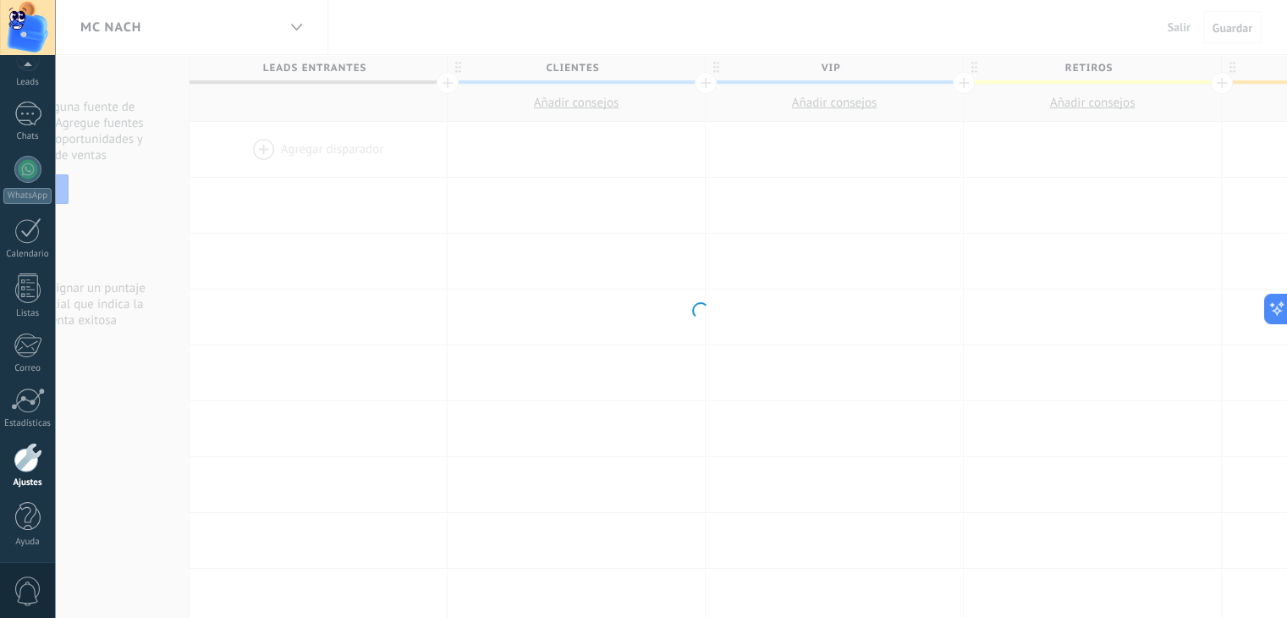
scroll to position [85, 0]
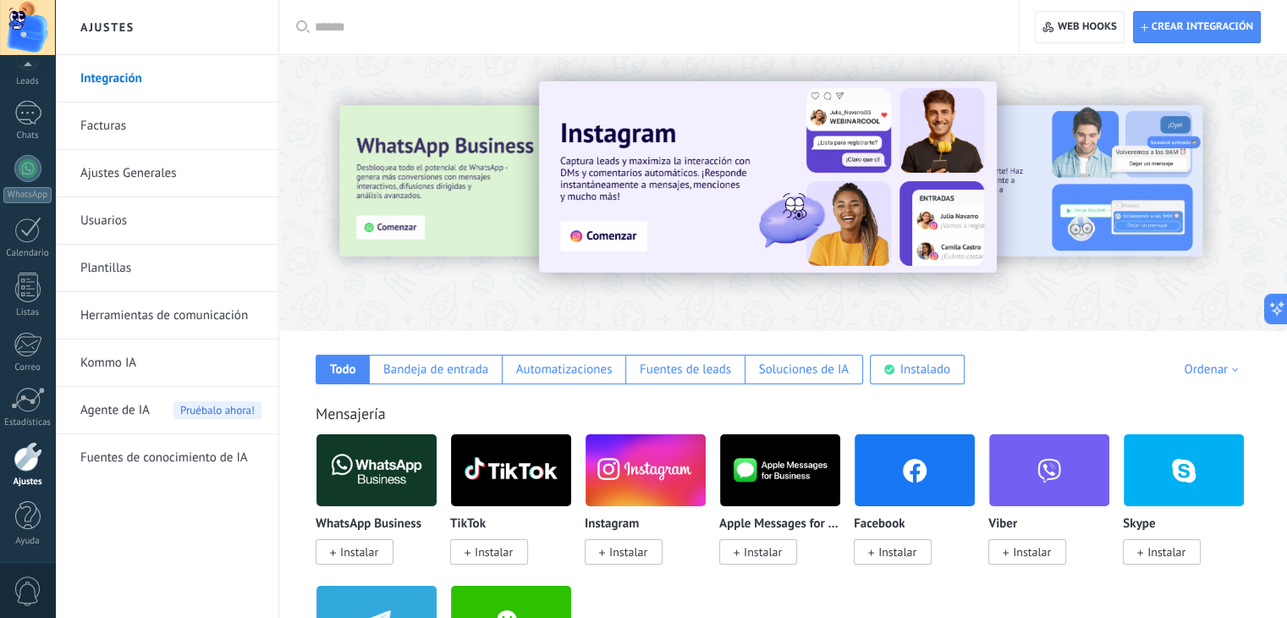
click at [88, 310] on link "Herramientas de comunicación" at bounding box center [170, 315] width 181 height 47
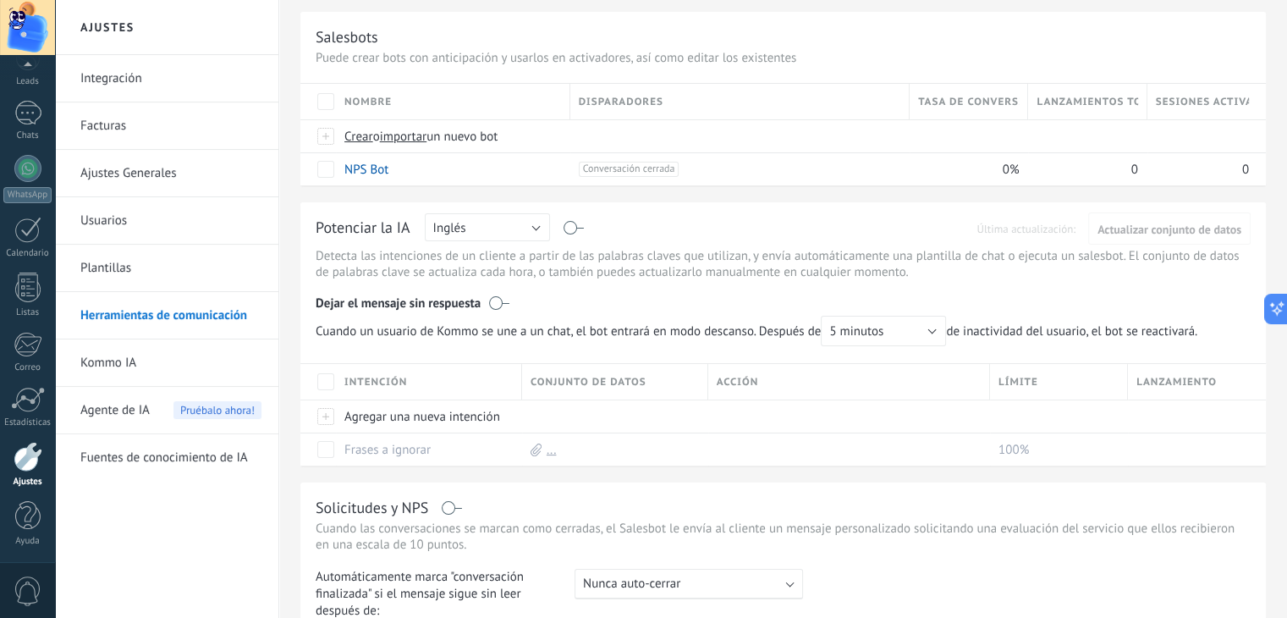
scroll to position [484, 0]
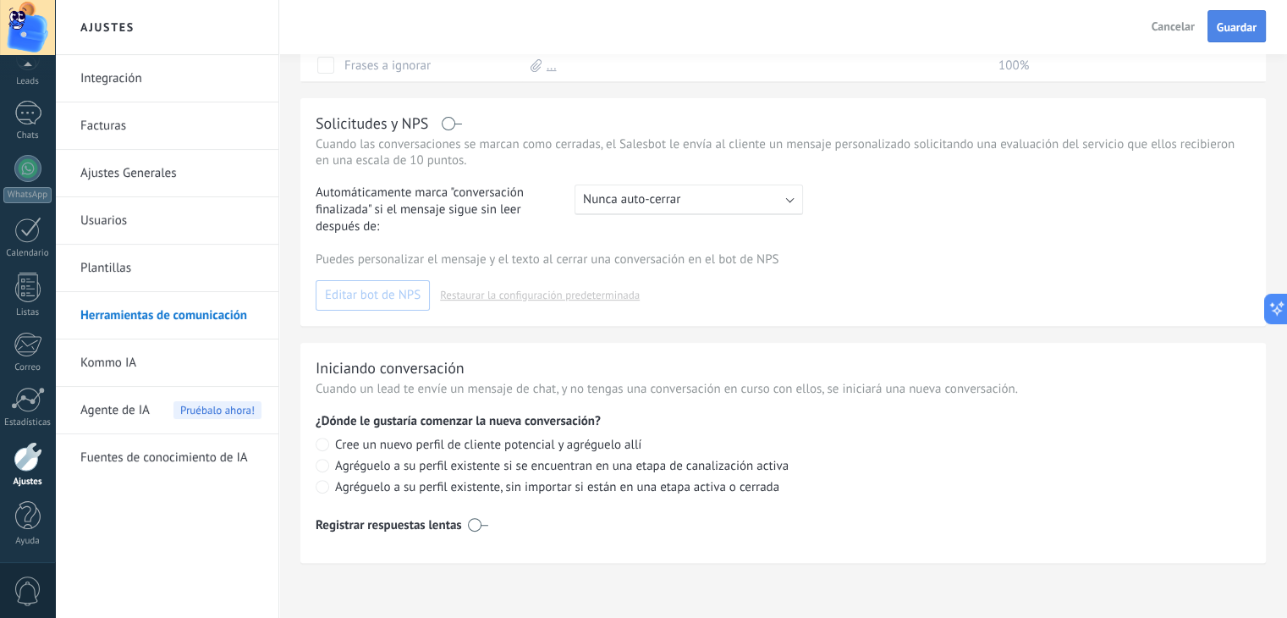
click at [1242, 28] on span "Guardar" at bounding box center [1237, 27] width 40 height 12
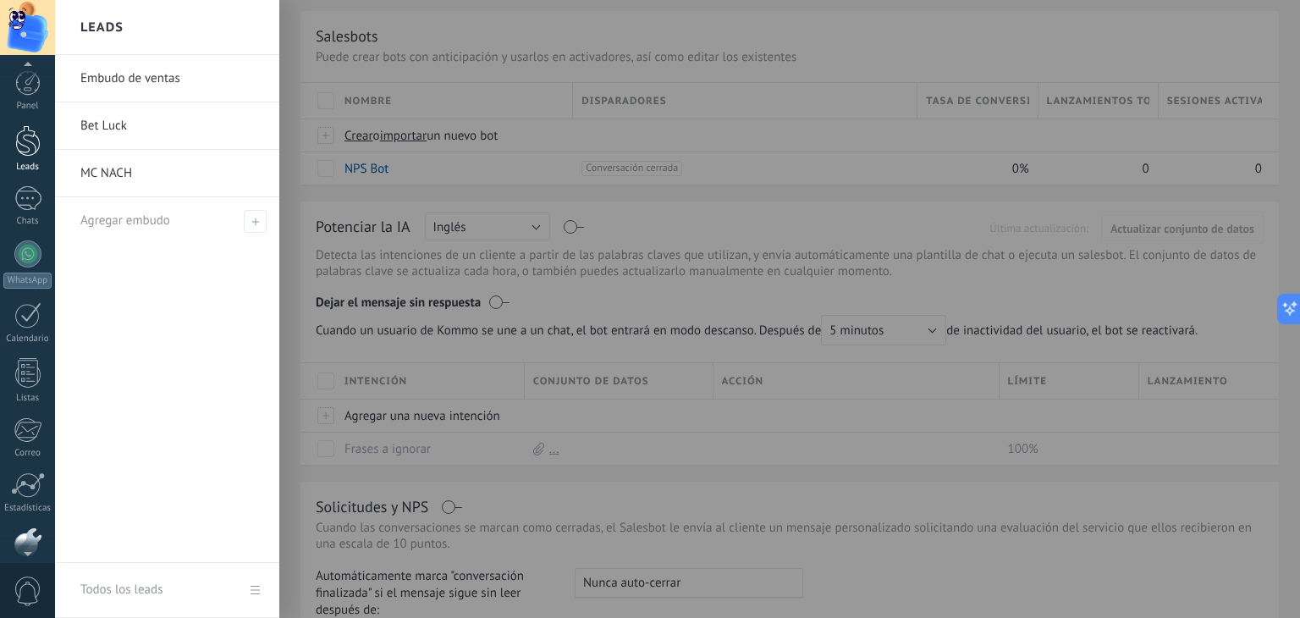
click at [19, 140] on div at bounding box center [27, 140] width 25 height 31
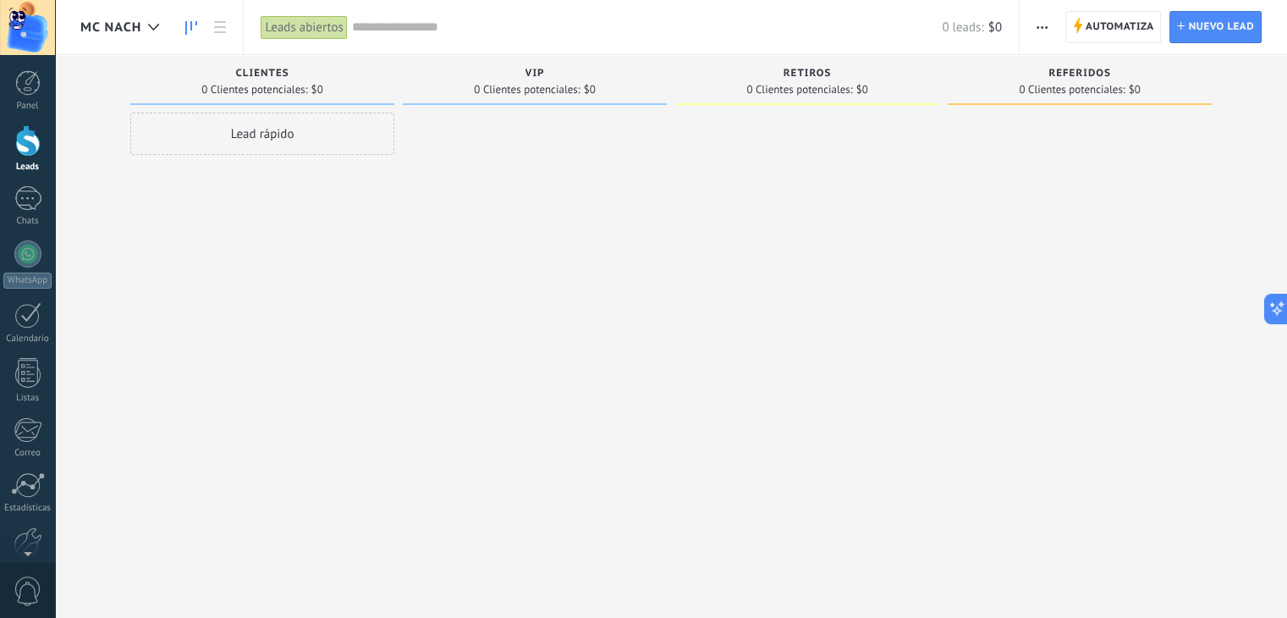
click at [1146, 575] on div "Leads Entrantes Solicitudes: 0 0 0 0 0 0 0 0 0 CLIENTES 0 Clientes potenciales:…" at bounding box center [683, 330] width 1207 height 550
click at [1086, 31] on span "Automatiza" at bounding box center [1120, 27] width 69 height 30
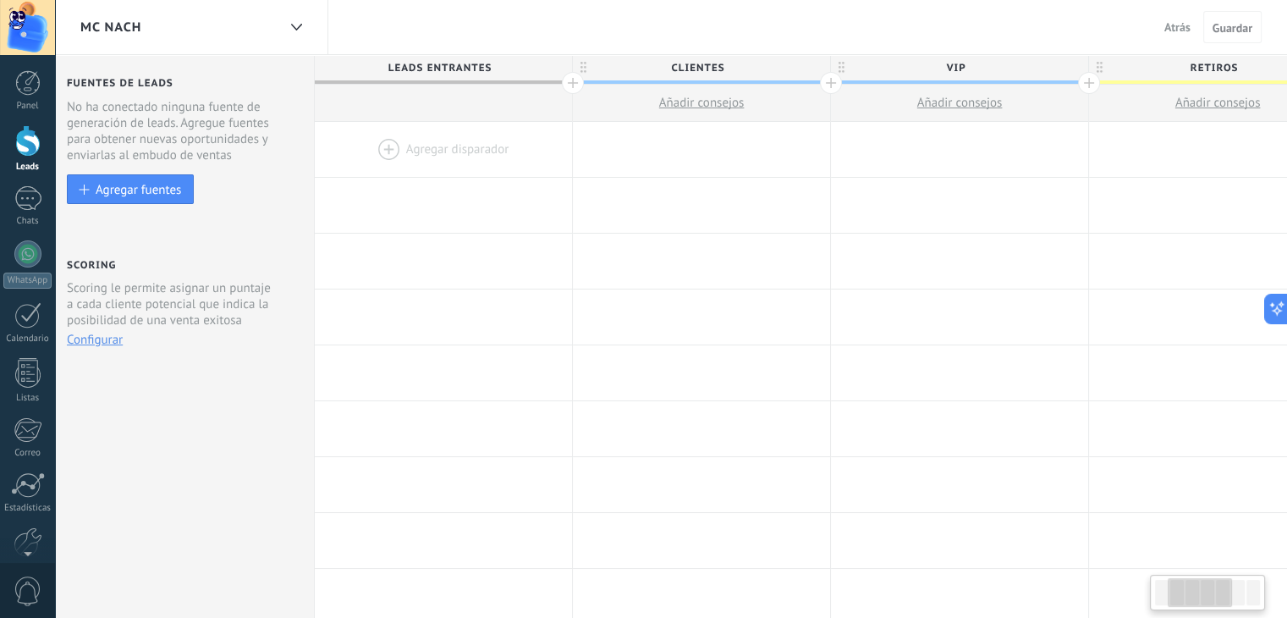
scroll to position [0, 284]
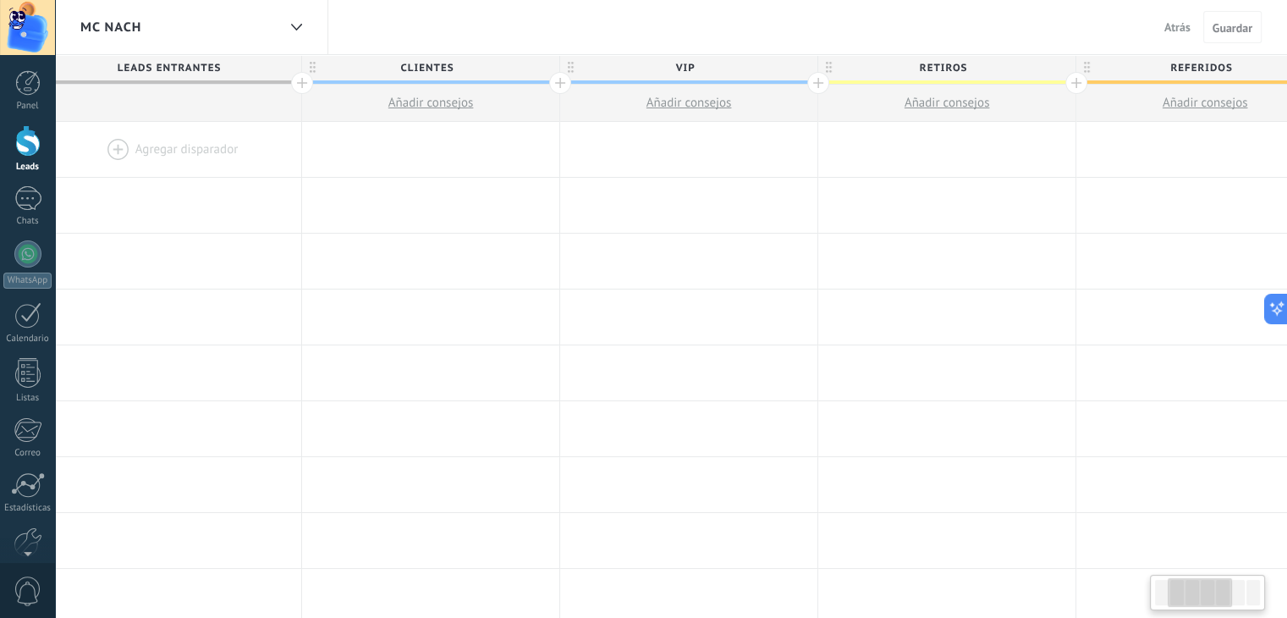
drag, startPoint x: 1191, startPoint y: 594, endPoint x: 1200, endPoint y: 602, distance: 11.4
click at [1200, 602] on div at bounding box center [1200, 592] width 64 height 29
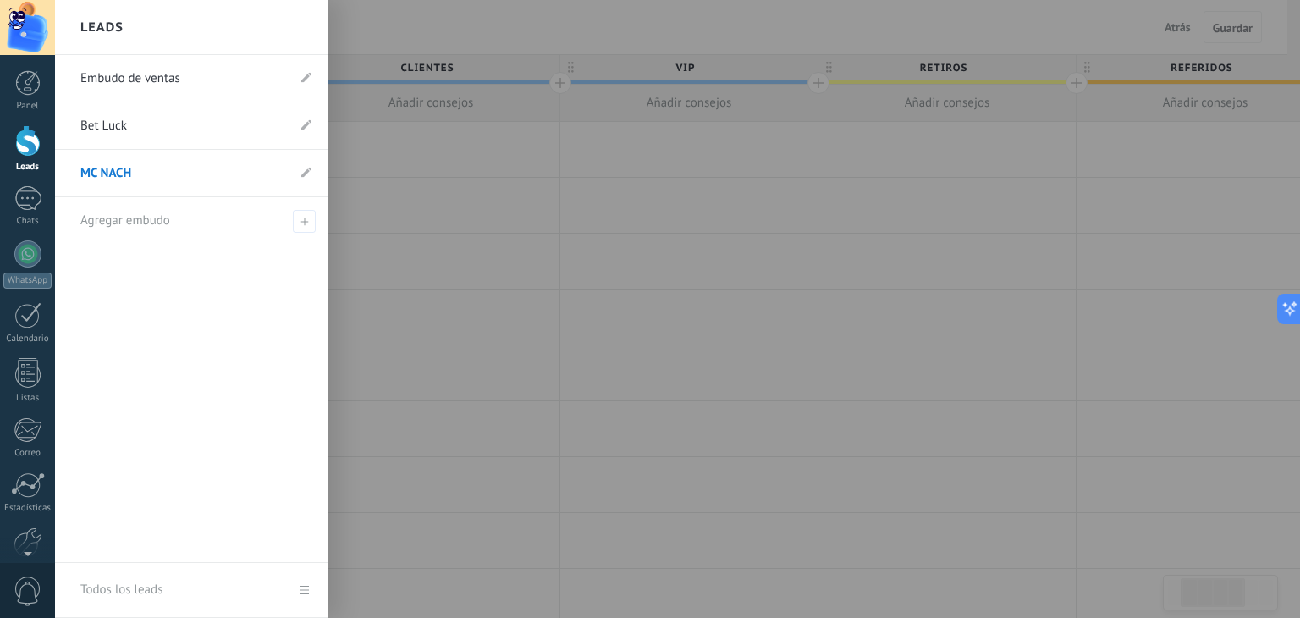
click at [25, 146] on div at bounding box center [27, 140] width 25 height 31
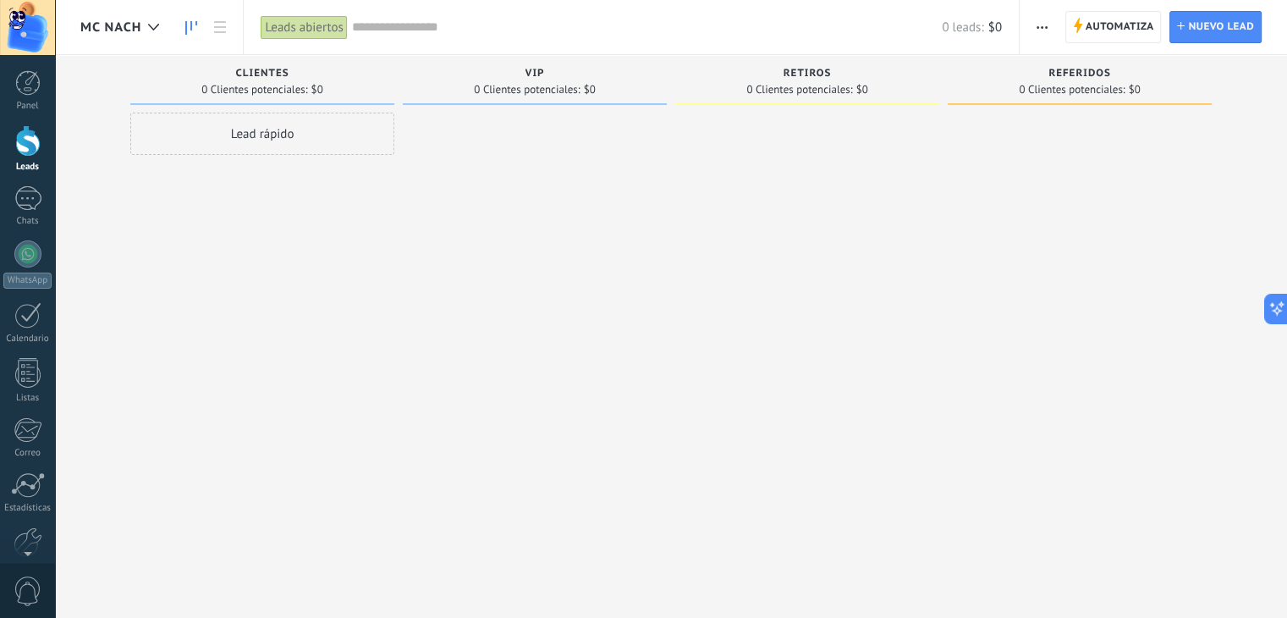
drag, startPoint x: 1266, startPoint y: 84, endPoint x: 1166, endPoint y: 84, distance: 99.8
click at [1166, 84] on div "Leads Entrantes Solicitudes: 0 0 0 0 0 0 0 0 0 CLIENTES 0 Clientes potenciales:…" at bounding box center [683, 282] width 1207 height 454
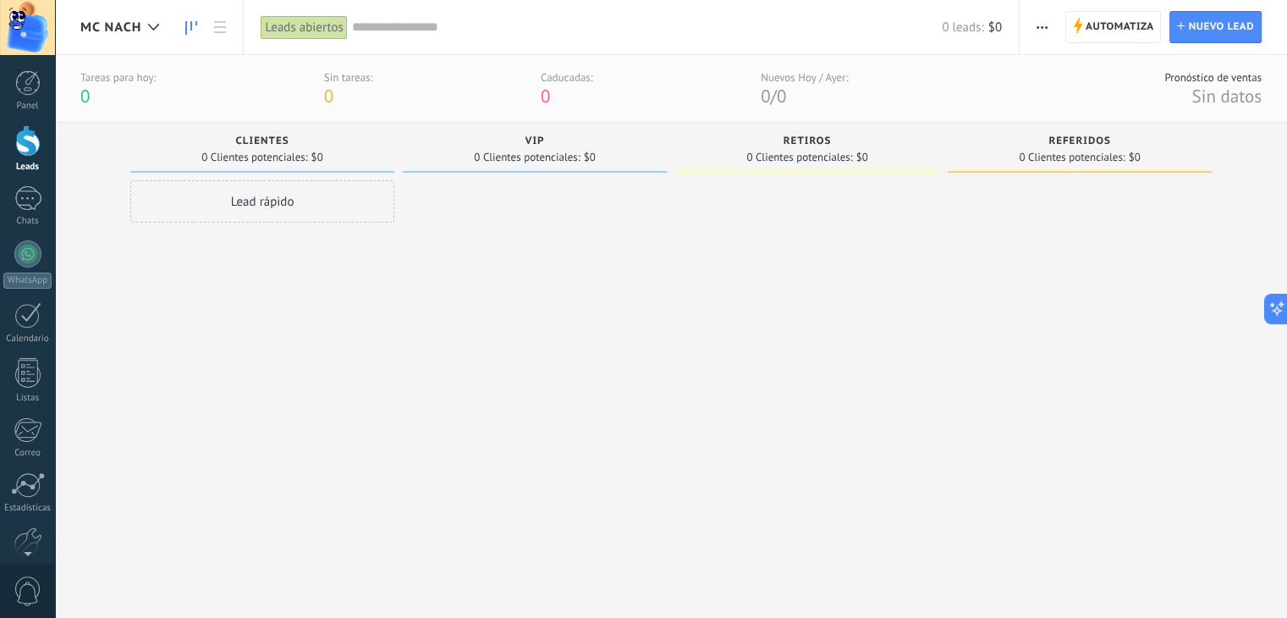
drag, startPoint x: 819, startPoint y: 149, endPoint x: 768, endPoint y: 248, distance: 111.2
click at [769, 252] on div at bounding box center [807, 378] width 264 height 397
click at [1042, 30] on span "button" at bounding box center [1041, 27] width 11 height 32
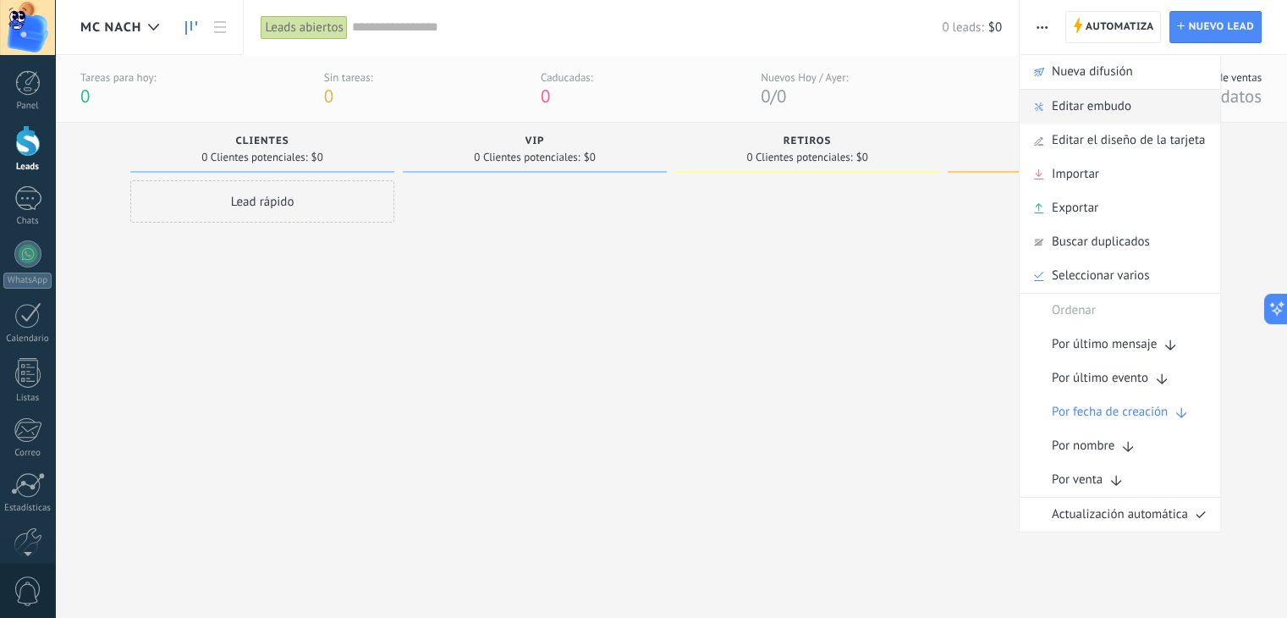
click at [1124, 118] on span "Editar embudo" at bounding box center [1092, 107] width 80 height 34
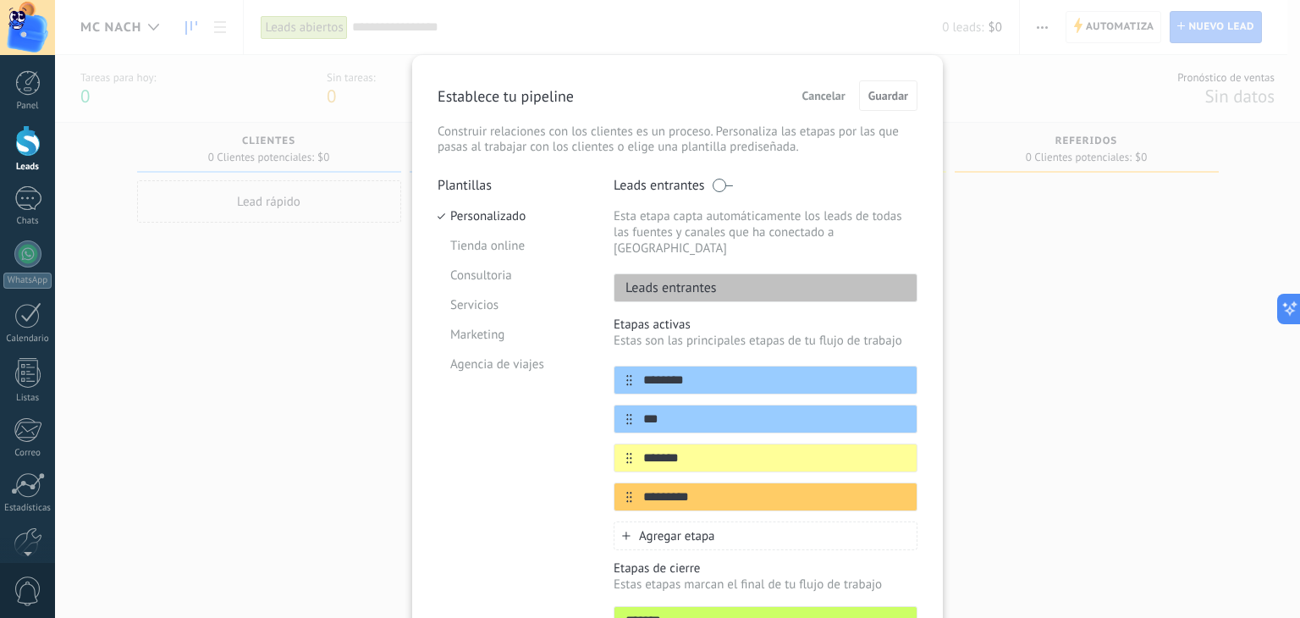
click at [990, 255] on div "**********" at bounding box center [677, 309] width 1245 height 618
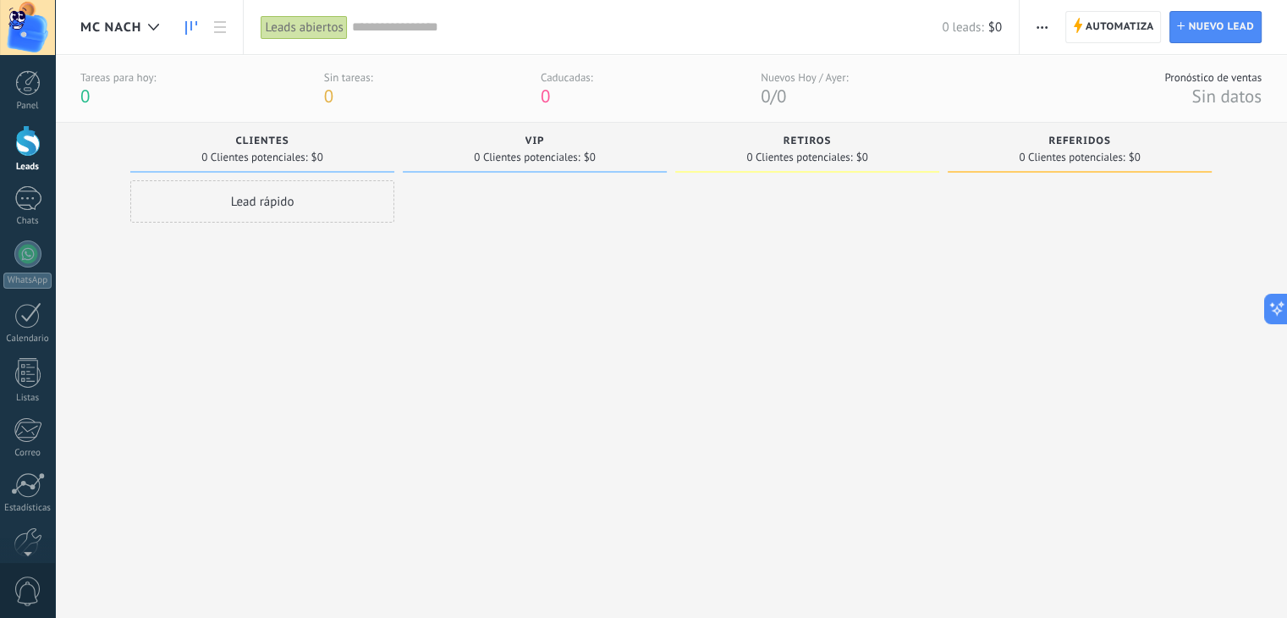
click at [787, 315] on div at bounding box center [807, 378] width 264 height 397
click at [831, 404] on div at bounding box center [807, 378] width 264 height 397
click at [96, 31] on span "MC NACH" at bounding box center [110, 27] width 61 height 16
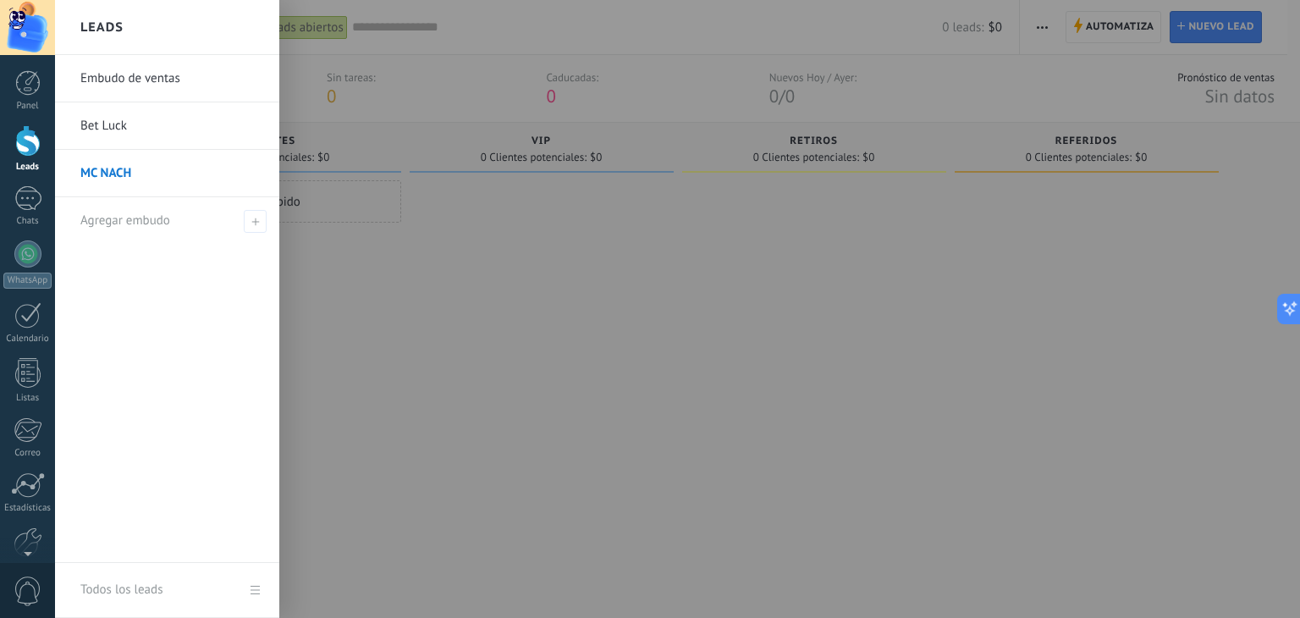
click at [121, 123] on link "Bet Luck" at bounding box center [171, 125] width 182 height 47
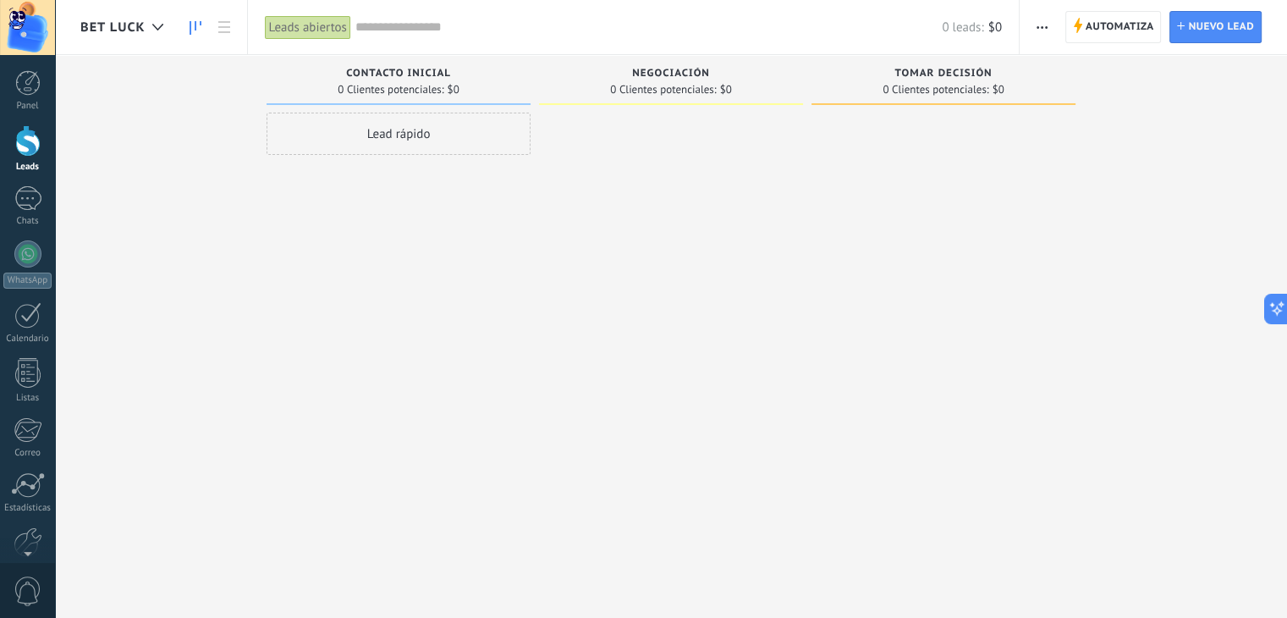
click at [1052, 31] on button "button" at bounding box center [1042, 27] width 25 height 32
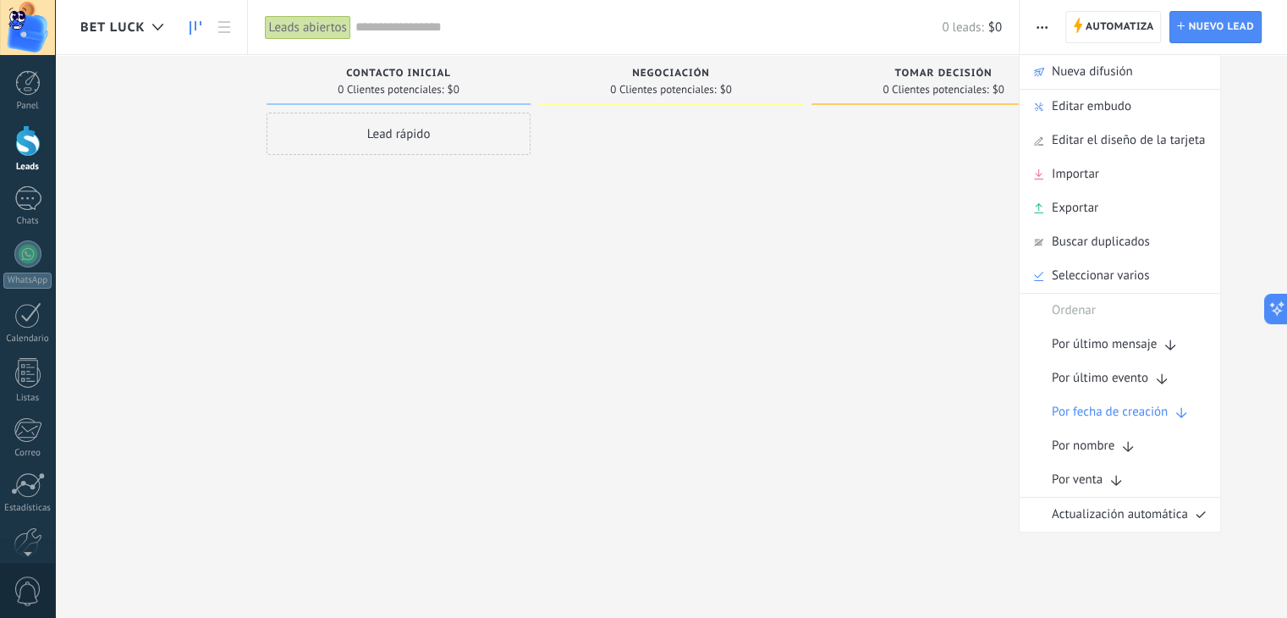
click at [836, 206] on div at bounding box center [943, 311] width 264 height 397
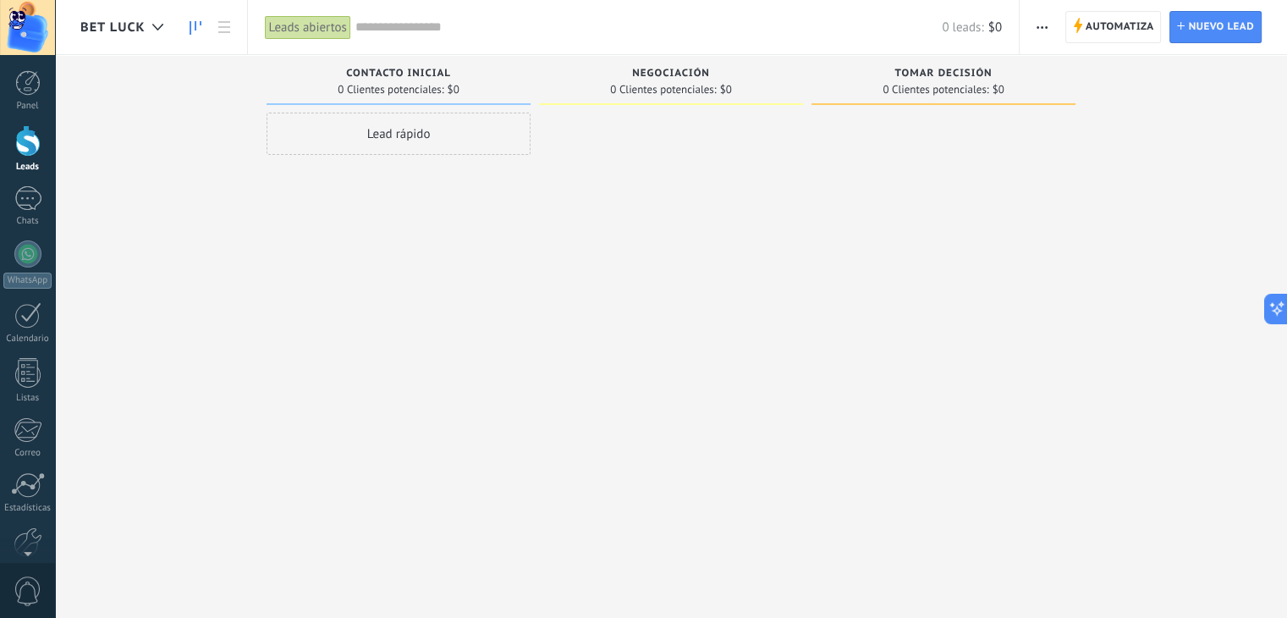
click at [1040, 28] on icon "button" at bounding box center [1041, 27] width 11 height 3
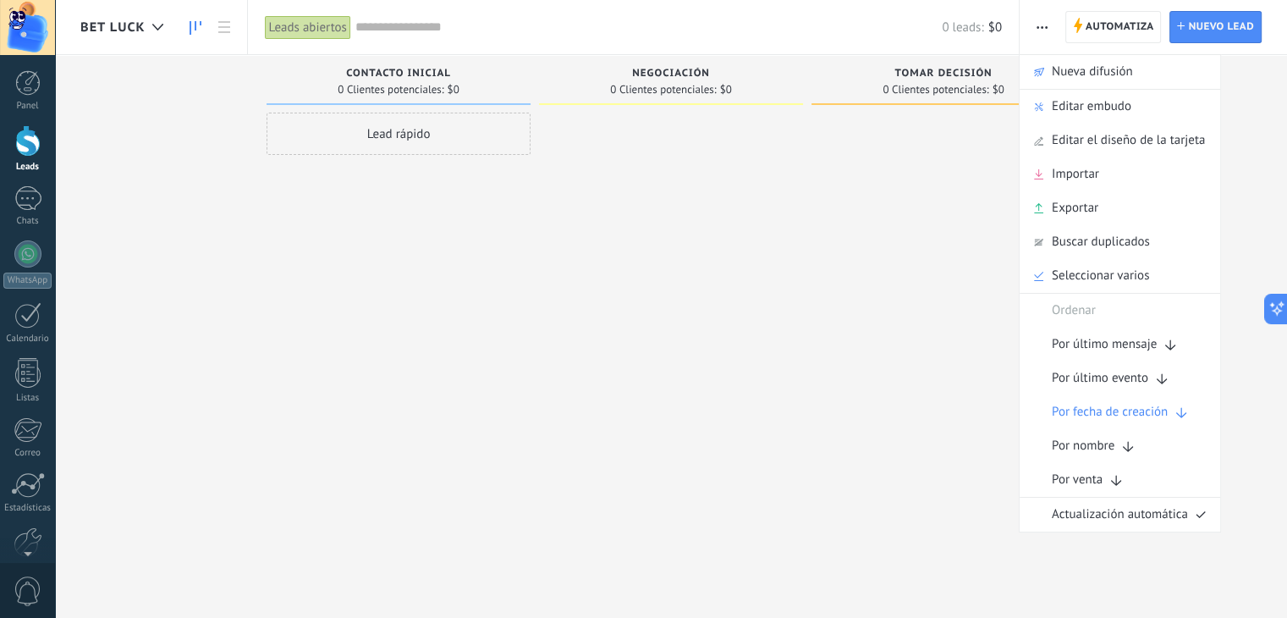
click at [890, 307] on div at bounding box center [943, 311] width 264 height 397
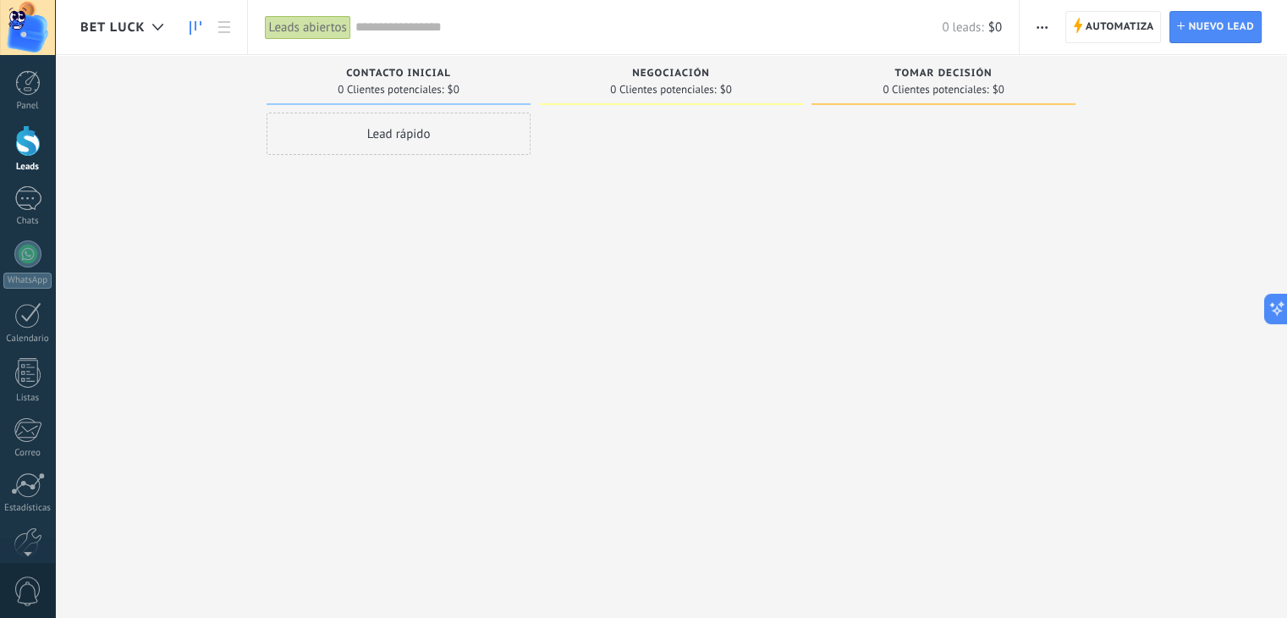
click at [467, 21] on input "text" at bounding box center [648, 28] width 586 height 18
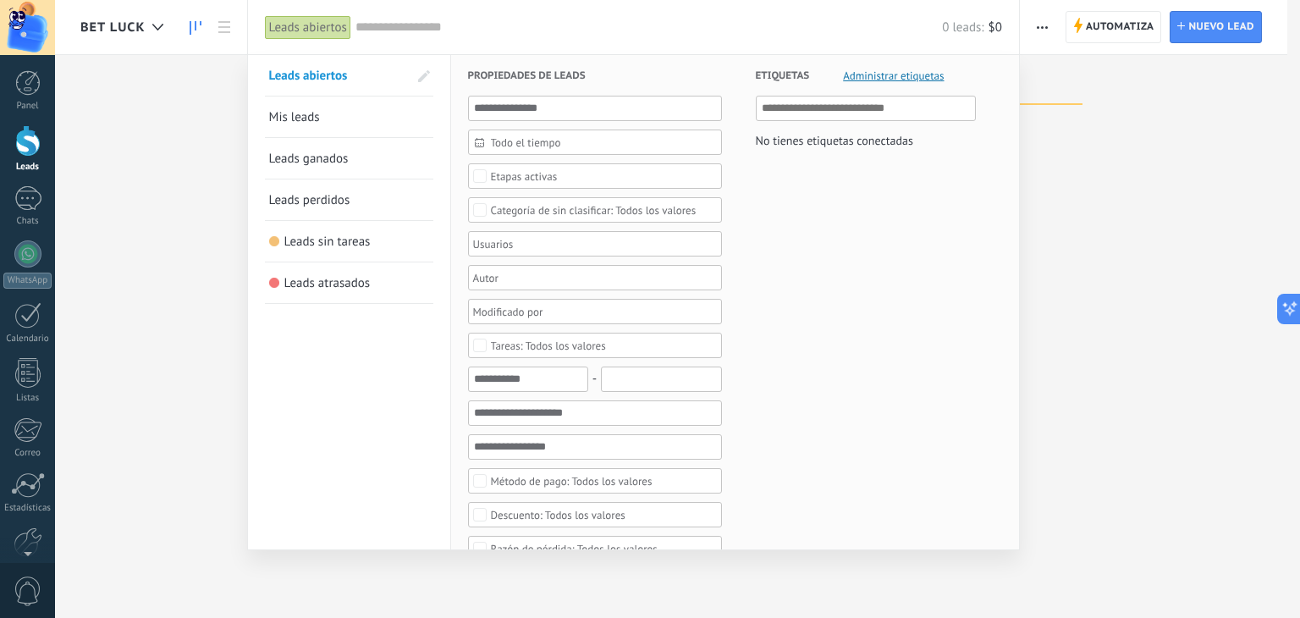
click at [858, 113] on input "text" at bounding box center [866, 108] width 210 height 20
click at [892, 76] on span "Administrar etiquetas" at bounding box center [893, 75] width 101 height 11
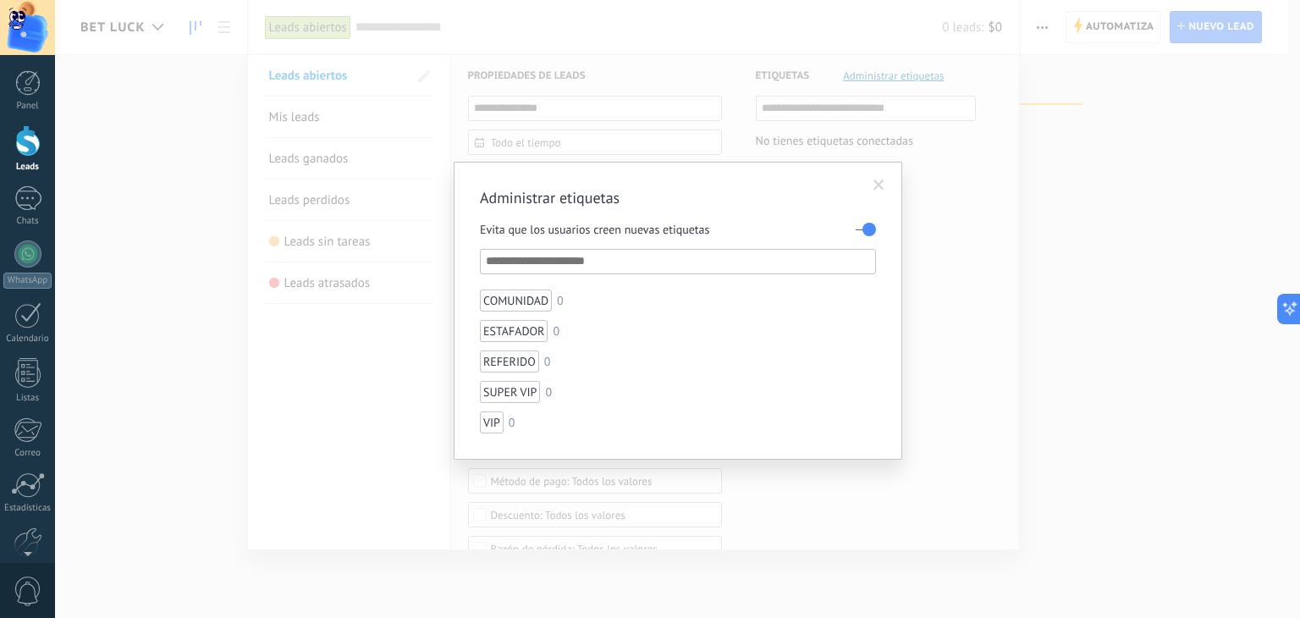
click at [880, 184] on span at bounding box center [878, 185] width 11 height 12
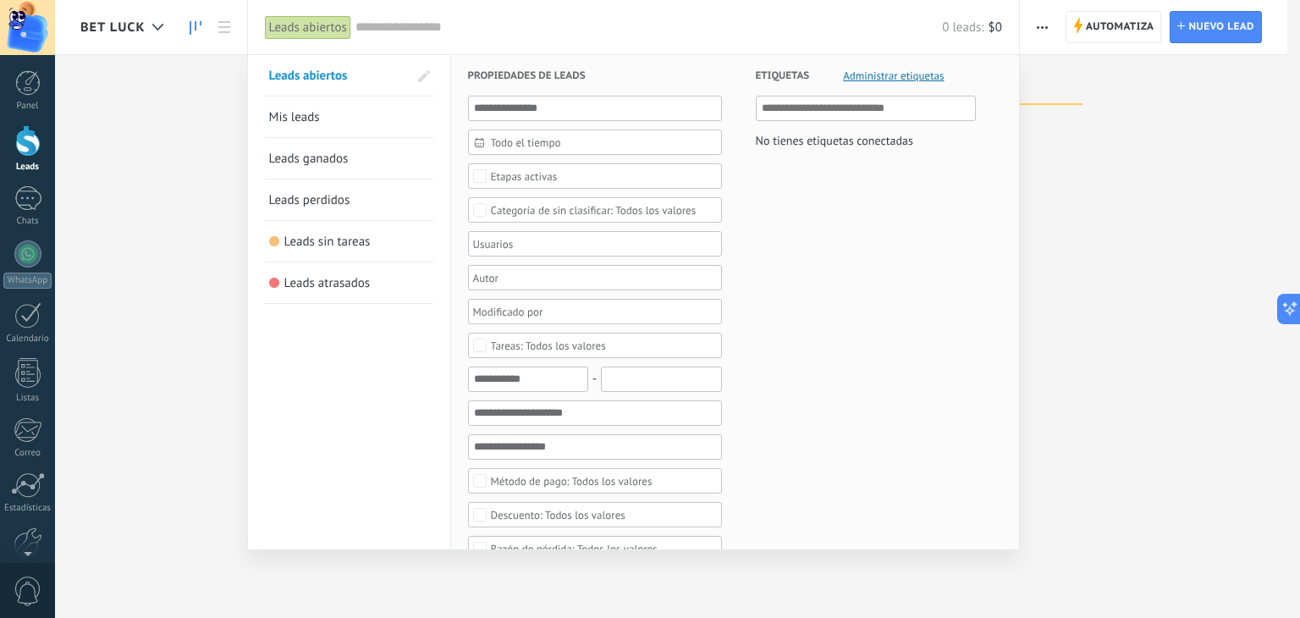
click at [1092, 185] on div at bounding box center [650, 309] width 1300 height 618
click at [863, 143] on div "No tienes etiquetas conectadas" at bounding box center [834, 140] width 157 height 22
click at [868, 108] on input "text" at bounding box center [866, 108] width 210 height 20
click at [880, 75] on span "Administrar etiquetas" at bounding box center [893, 75] width 101 height 11
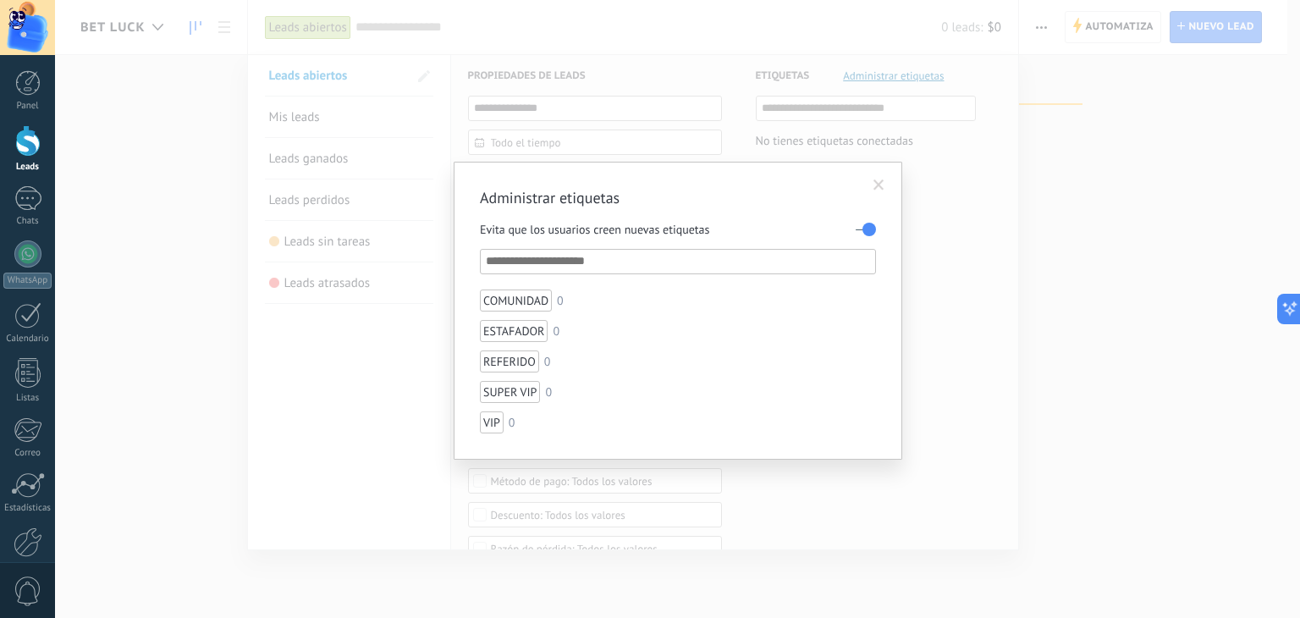
click at [587, 310] on ul "COMUNIDAD 0 ESTAFADOR 0 REFERIDO 0 SUPER VIP 0 VIP 0" at bounding box center [678, 361] width 396 height 144
click at [486, 295] on div "COMUNIDAD" at bounding box center [516, 300] width 72 height 22
click at [510, 299] on div "COMUNIDAD" at bounding box center [516, 300] width 72 height 22
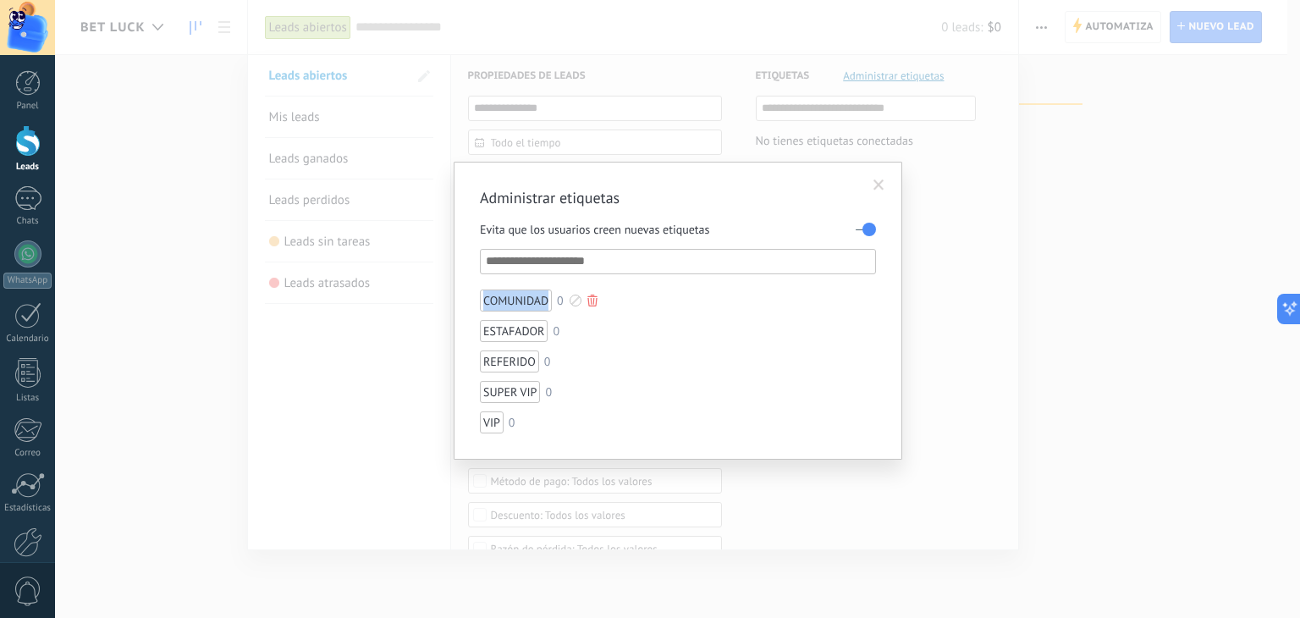
click at [510, 299] on div "COMUNIDAD" at bounding box center [516, 300] width 72 height 22
click at [508, 323] on div "ESTAFADOR" at bounding box center [514, 331] width 68 height 22
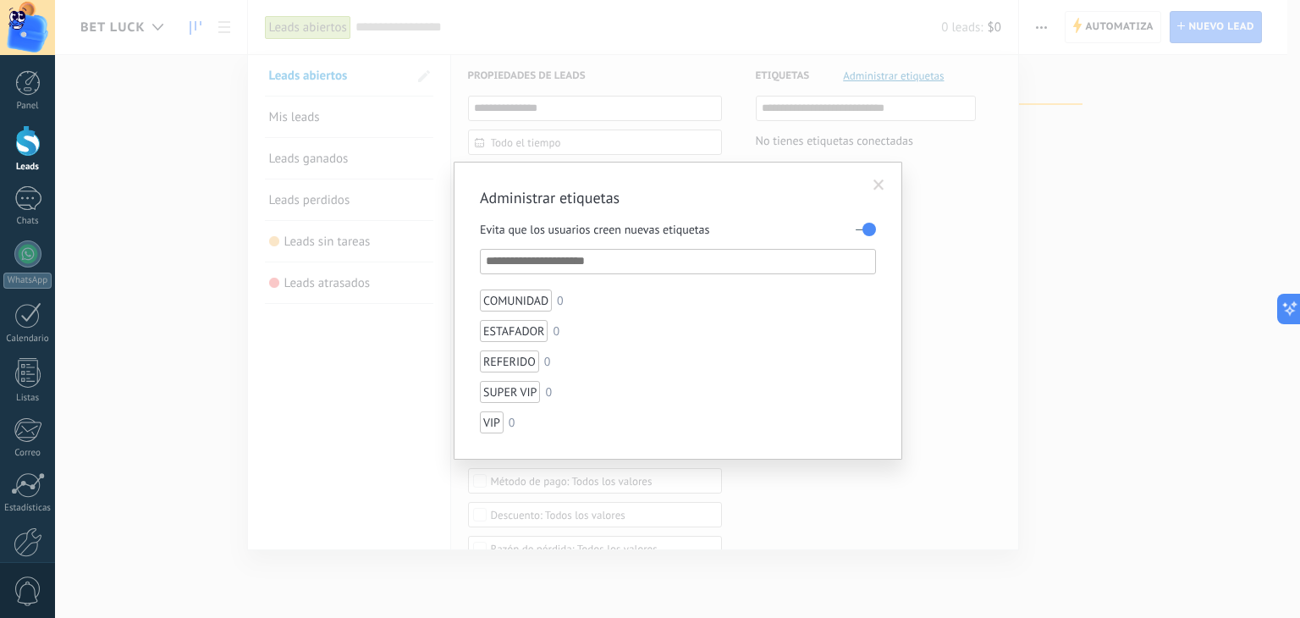
click at [1119, 260] on div "Administrar etiquetas Evita que los usuarios creen nuevas etiquetas COMUNIDAD 0…" at bounding box center [677, 309] width 1245 height 618
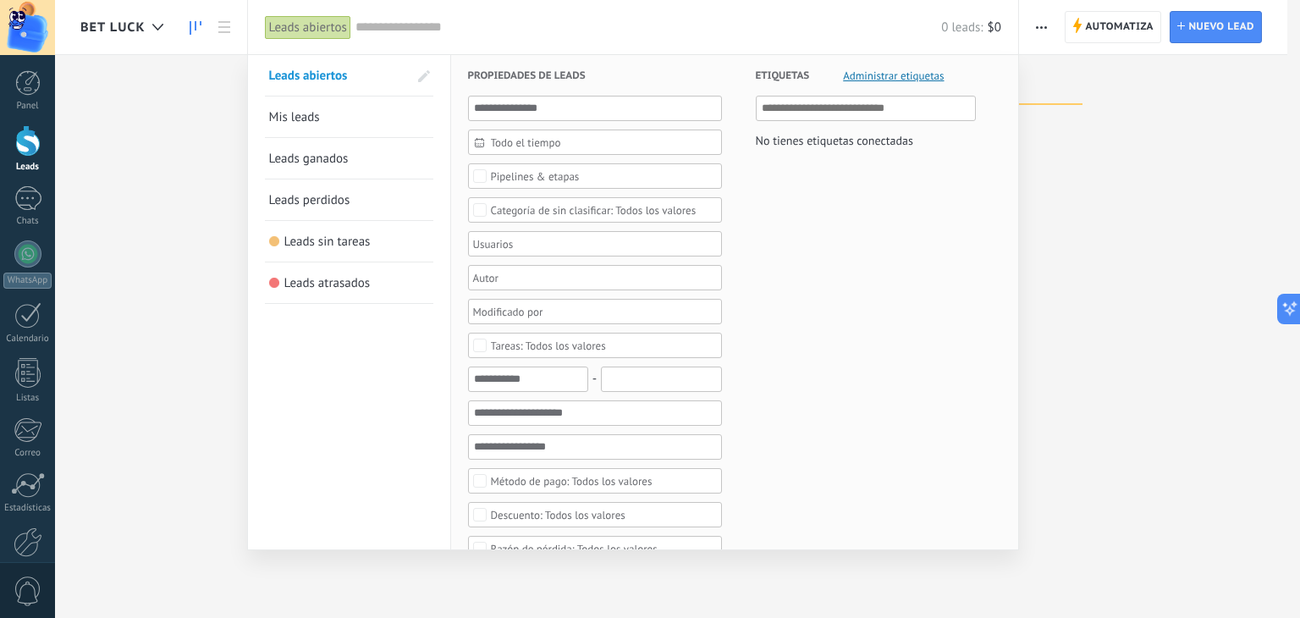
click at [1091, 212] on div at bounding box center [650, 309] width 1300 height 618
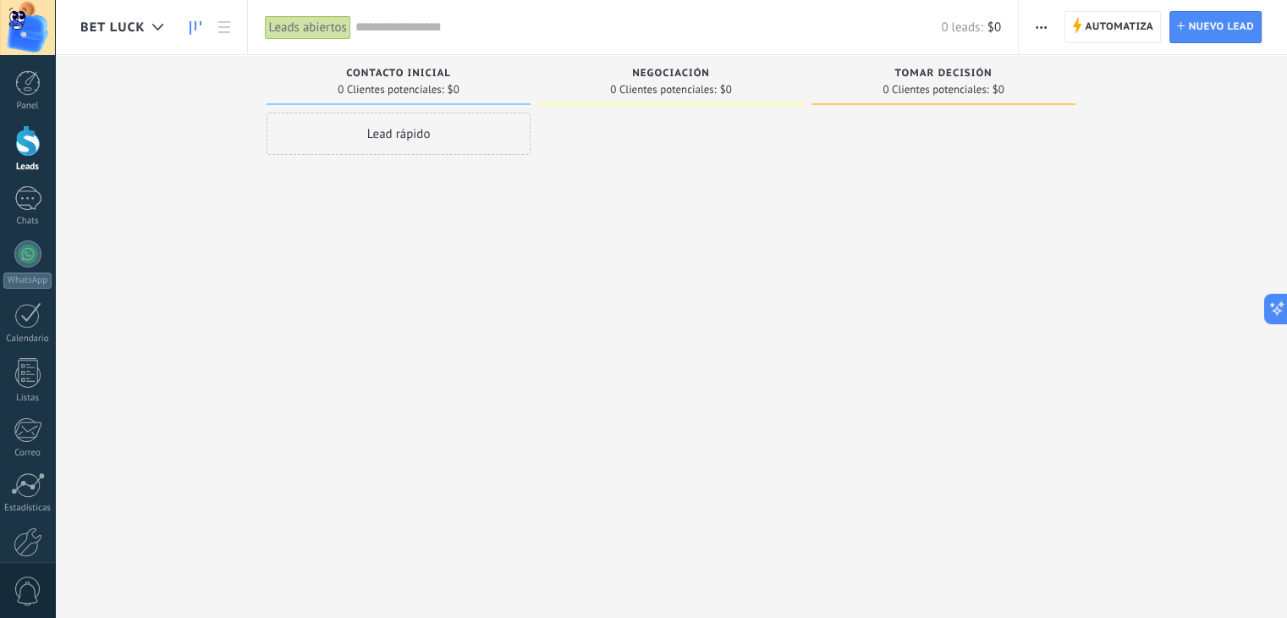
drag, startPoint x: 481, startPoint y: 244, endPoint x: 568, endPoint y: 219, distance: 89.7
click at [482, 238] on div "Lead rápido" at bounding box center [399, 311] width 264 height 397
click at [1104, 28] on span "Automatiza" at bounding box center [1119, 27] width 69 height 30
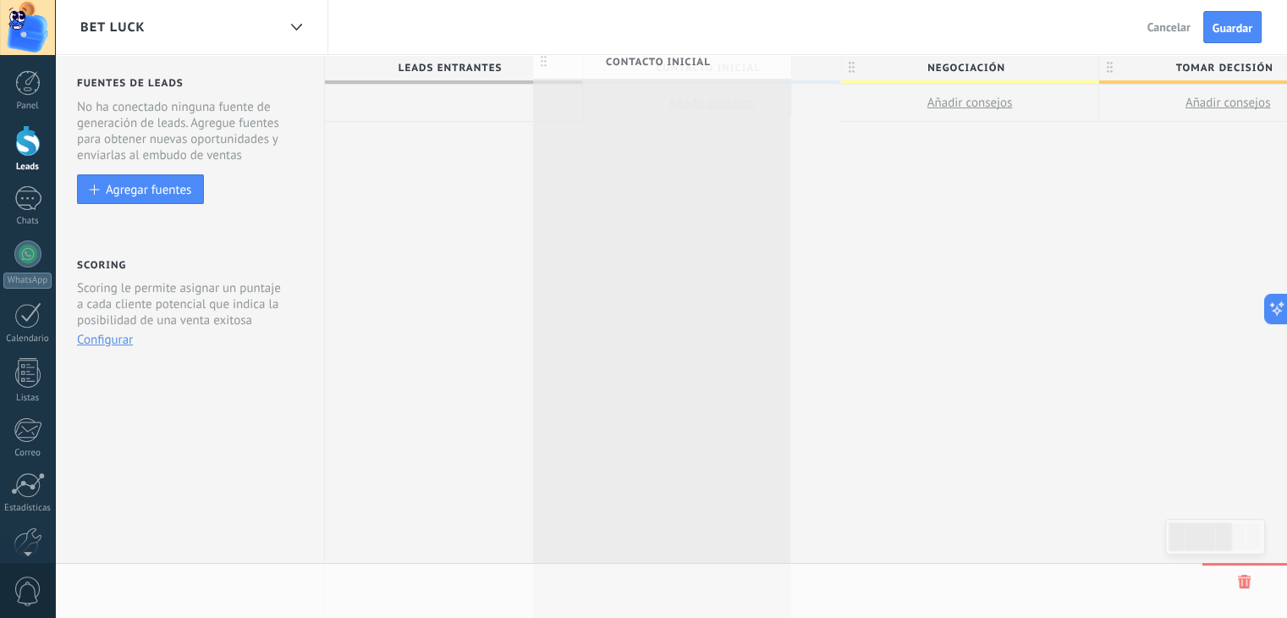
scroll to position [0, 3]
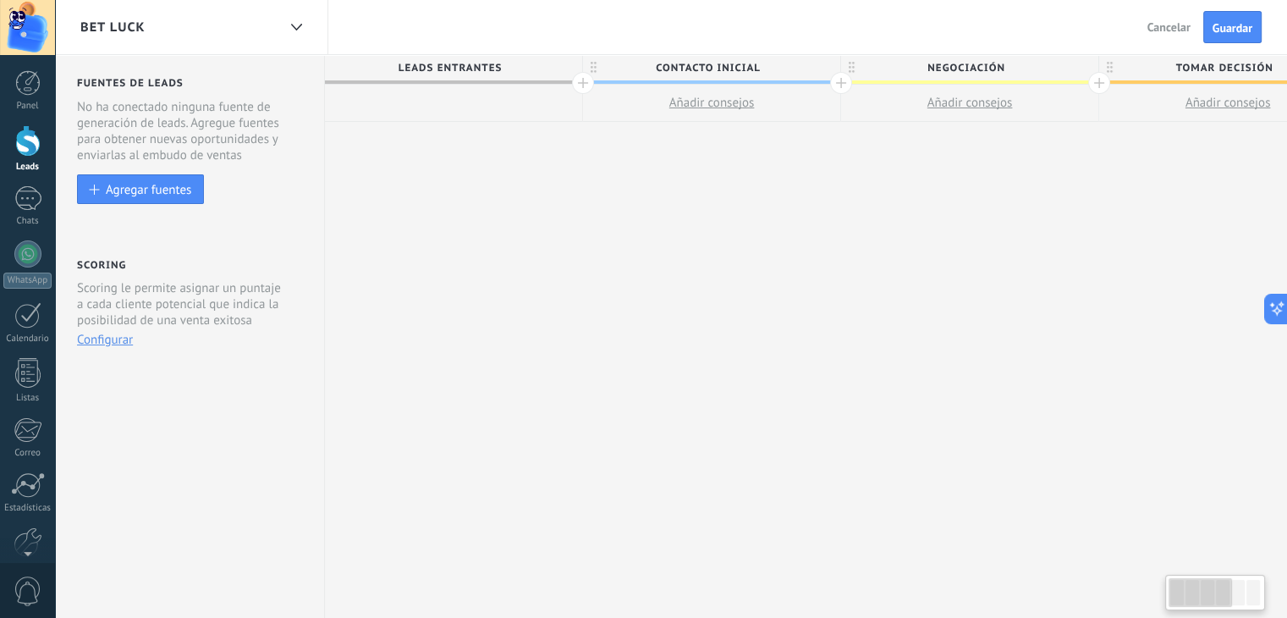
click at [725, 67] on span "Contacto inicial" at bounding box center [707, 68] width 249 height 26
click at [725, 67] on input "**********" at bounding box center [708, 67] width 224 height 25
type input "********"
click at [1025, 62] on span "Negociación" at bounding box center [965, 68] width 249 height 26
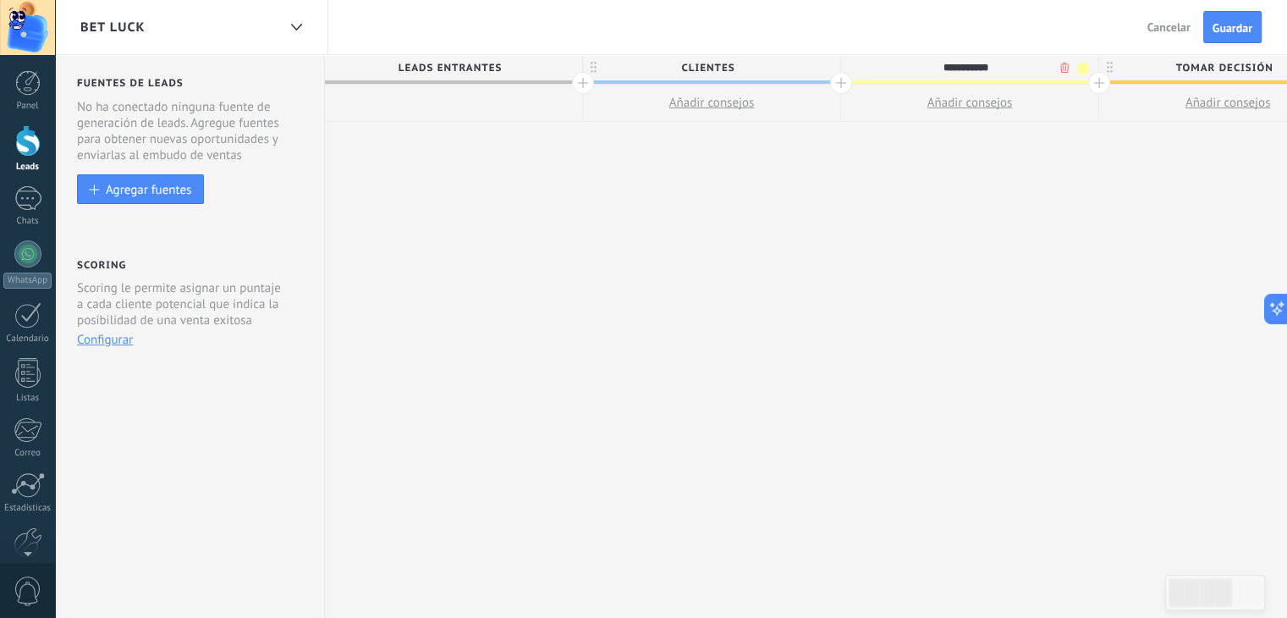
drag, startPoint x: 1003, startPoint y: 69, endPoint x: 924, endPoint y: 69, distance: 78.7
click at [924, 69] on input "**********" at bounding box center [966, 67] width 224 height 25
type input "***"
click at [1191, 72] on span "Tomar decisión" at bounding box center [1223, 68] width 249 height 26
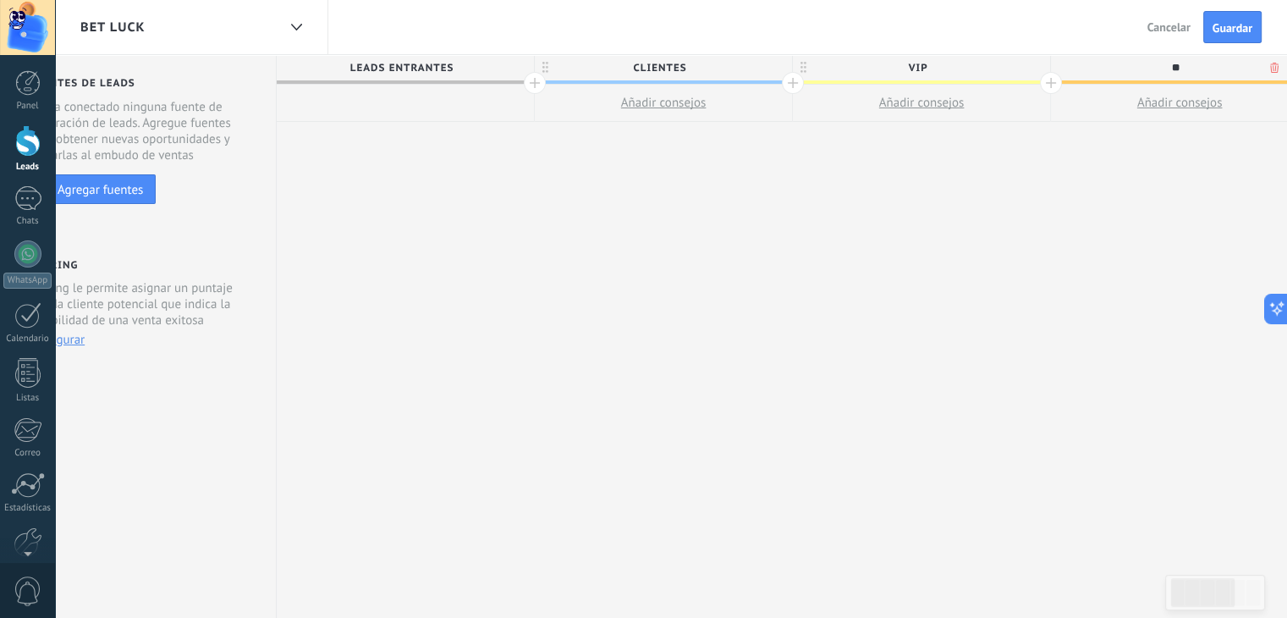
type input "*"
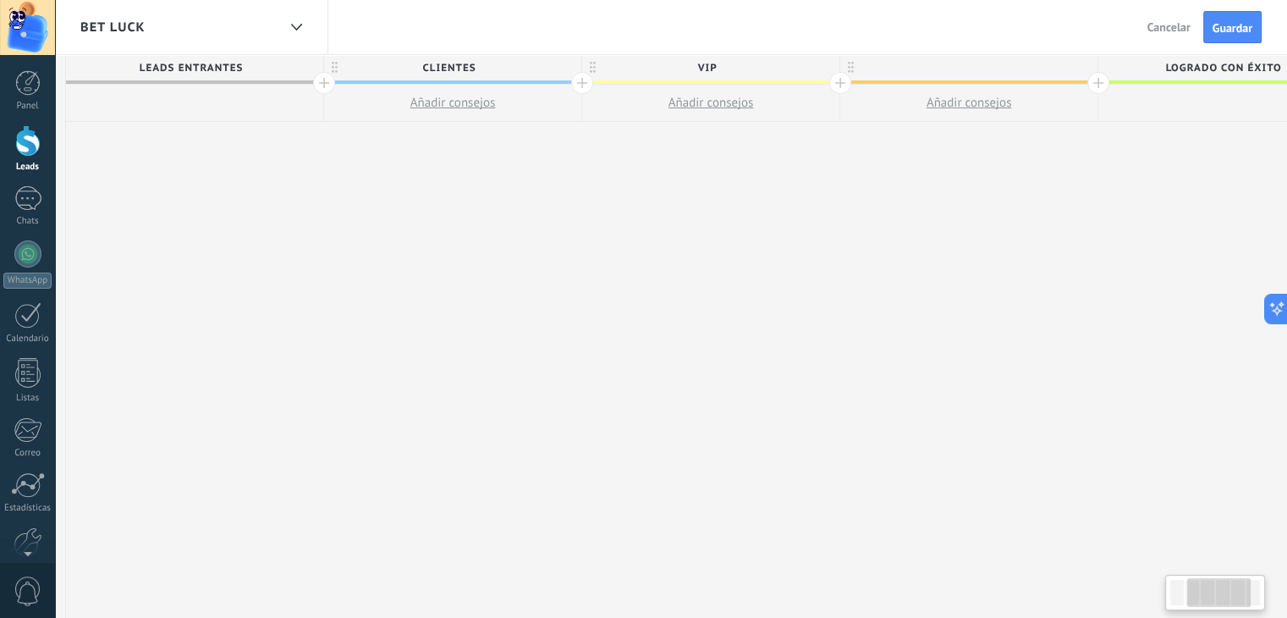
scroll to position [0, 382]
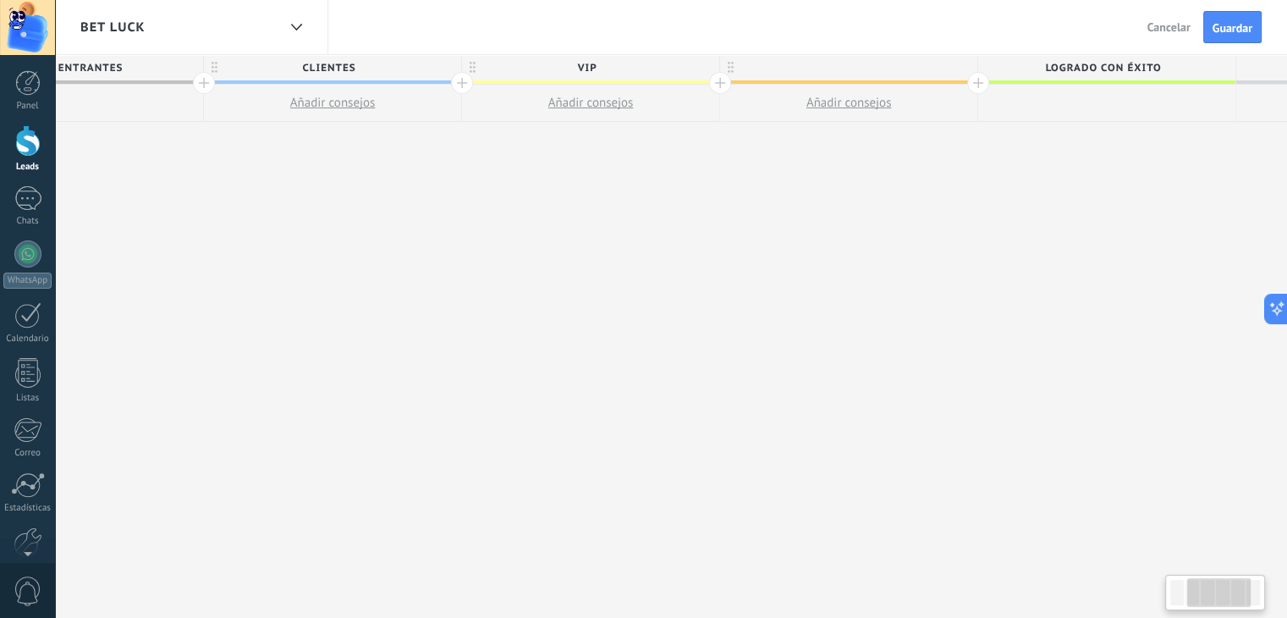
drag, startPoint x: 1191, startPoint y: 597, endPoint x: 1207, endPoint y: 602, distance: 16.9
click at [1207, 602] on div at bounding box center [1218, 592] width 63 height 29
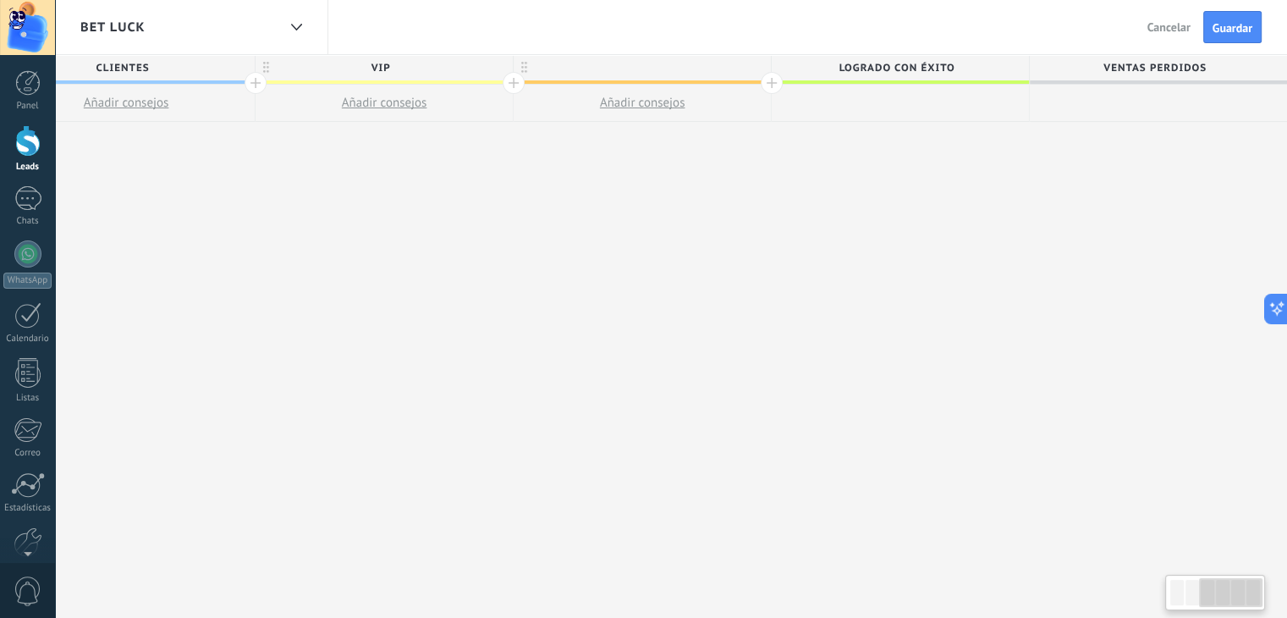
drag, startPoint x: 1200, startPoint y: 596, endPoint x: 1230, endPoint y: 587, distance: 31.8
click at [1238, 594] on div at bounding box center [1230, 592] width 63 height 29
click at [669, 69] on div at bounding box center [642, 67] width 257 height 25
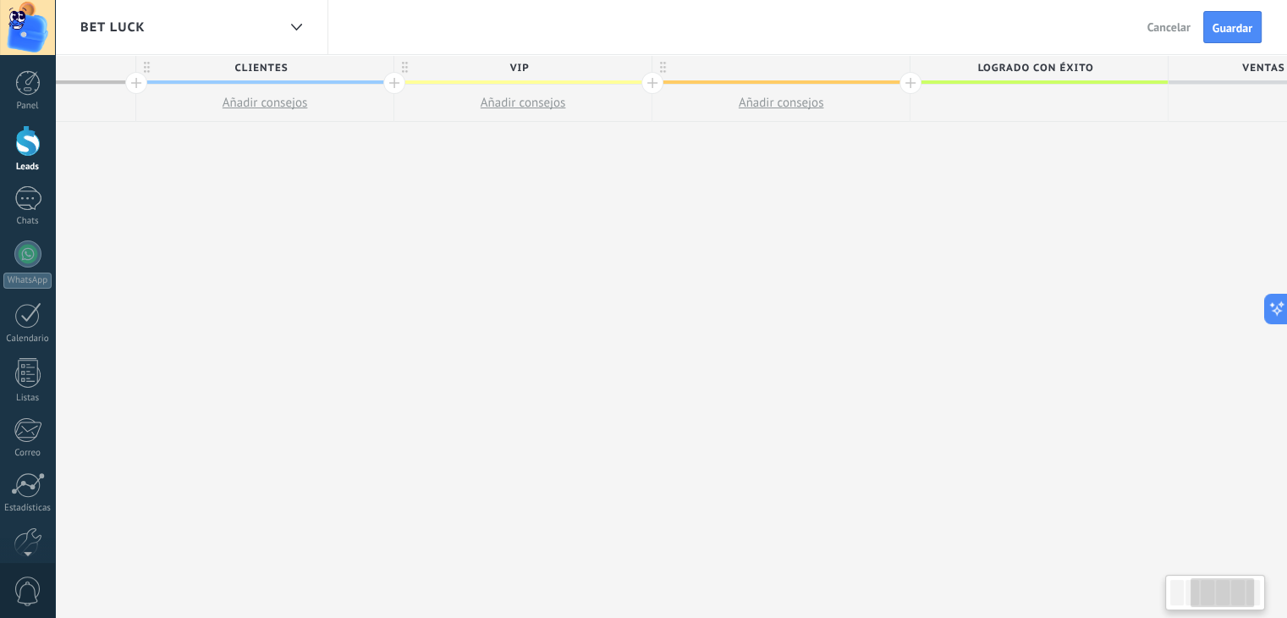
scroll to position [0, 467]
drag, startPoint x: 1215, startPoint y: 590, endPoint x: 1207, endPoint y: 600, distance: 12.7
click at [1207, 600] on div at bounding box center [1222, 592] width 63 height 29
click at [734, 64] on div at bounding box center [763, 67] width 257 height 25
click at [1020, 74] on span "Logrado con éxito" at bounding box center [1017, 68] width 249 height 26
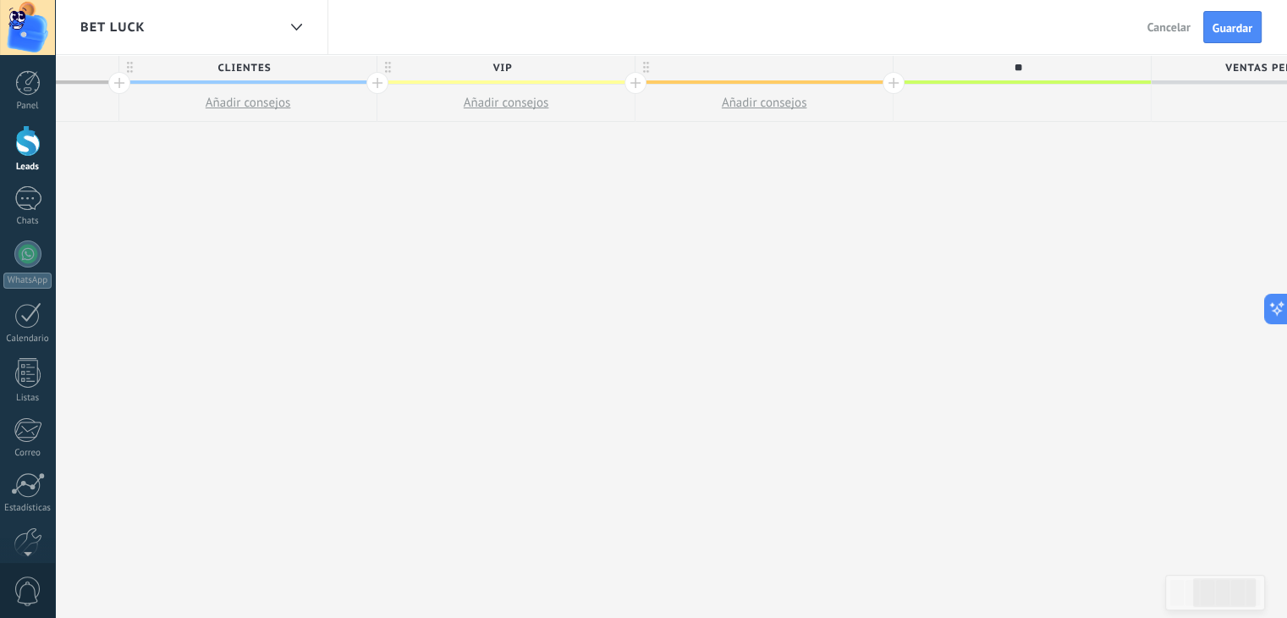
type input "*"
click at [782, 70] on div at bounding box center [764, 67] width 257 height 25
type input "*******"
click at [1060, 72] on div at bounding box center [1022, 67] width 257 height 25
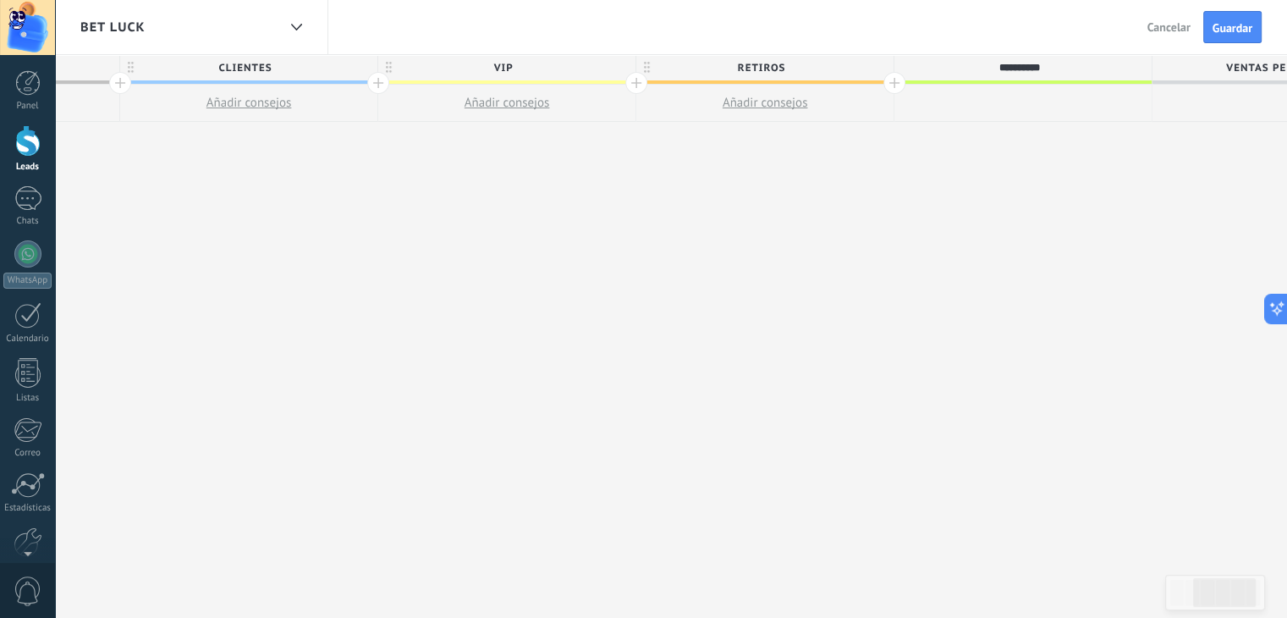
type input "*********"
click at [1244, 65] on span "Ventas Perdidos" at bounding box center [1276, 68] width 249 height 26
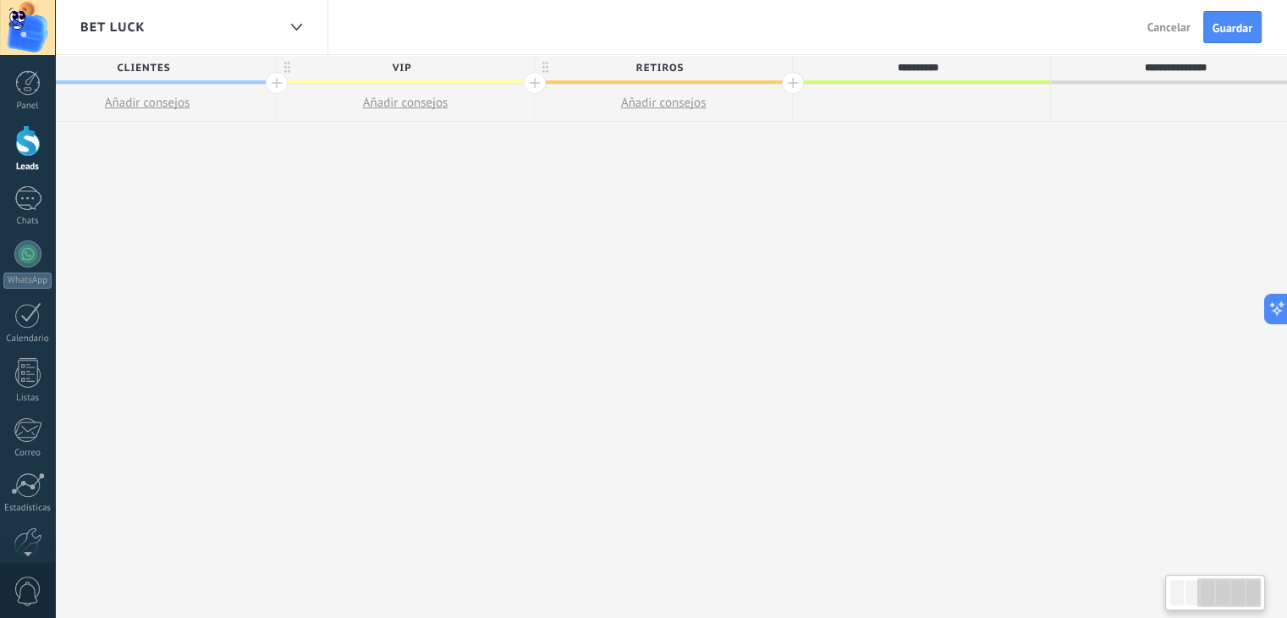
click at [1244, 65] on input "**********" at bounding box center [1176, 67] width 224 height 25
type input "**********"
click at [1084, 268] on div "**********" at bounding box center [535, 336] width 1548 height 563
click at [798, 80] on span "REFERIDOS" at bounding box center [917, 68] width 249 height 26
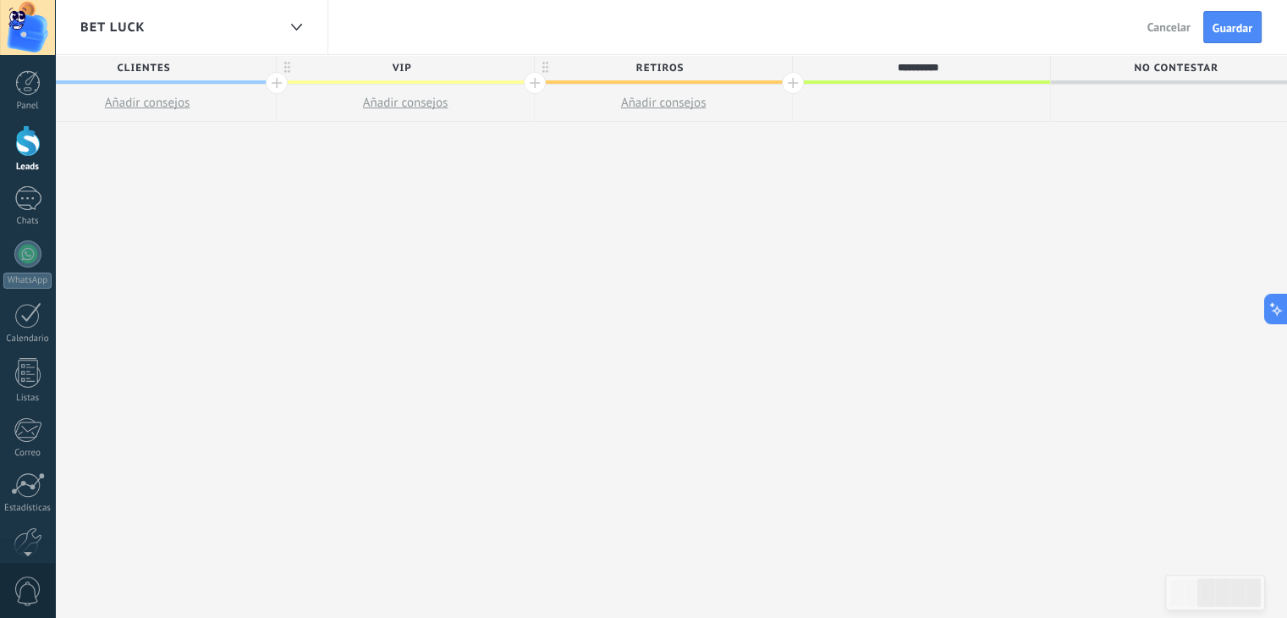
click at [796, 80] on div "*********" at bounding box center [917, 67] width 249 height 25
click at [794, 80] on span "REFERIDOS" at bounding box center [917, 68] width 249 height 26
click at [792, 81] on div at bounding box center [793, 83] width 22 height 22
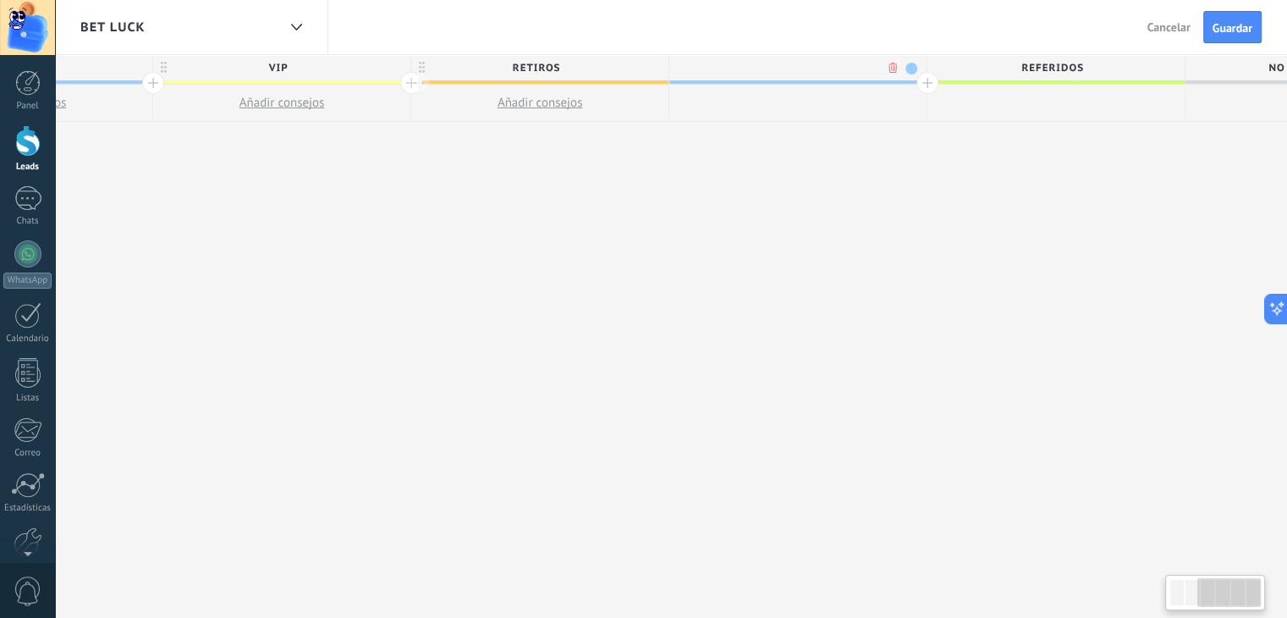
scroll to position [0, 693]
type input "********"
click at [855, 185] on div "**********" at bounding box center [538, 336] width 1806 height 563
click at [831, 65] on span "SOPORTES" at bounding box center [792, 68] width 249 height 26
click at [827, 69] on input "*******" at bounding box center [792, 67] width 224 height 25
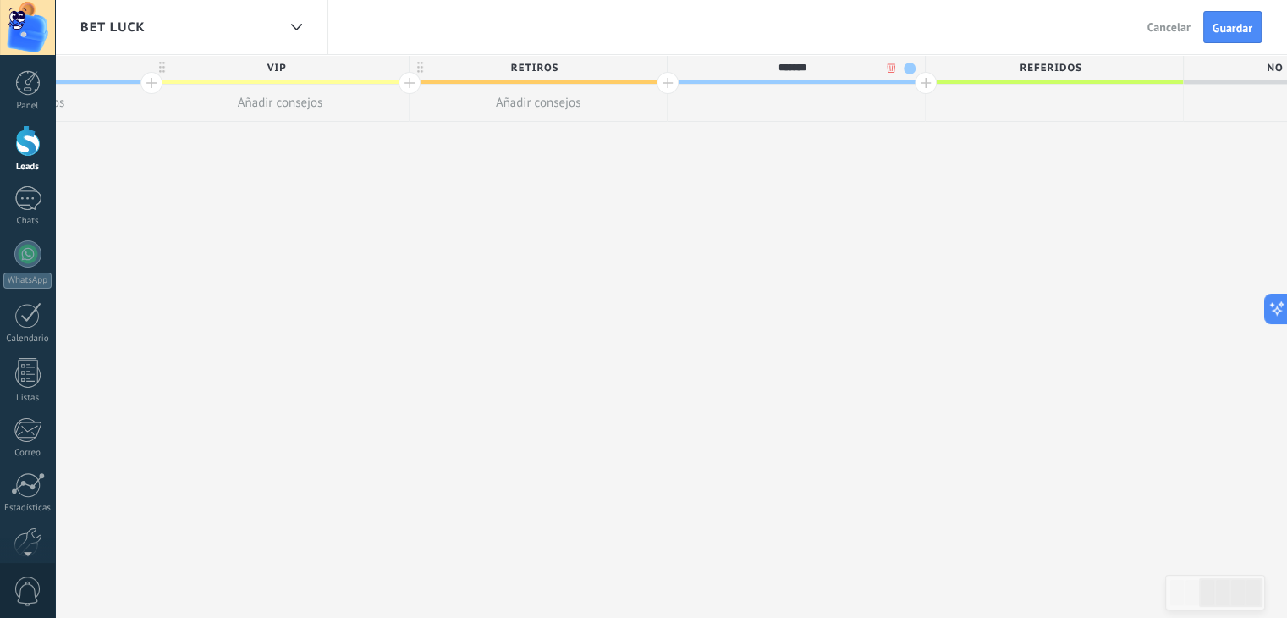
type input "*******"
click at [826, 155] on div "**********" at bounding box center [538, 336] width 1806 height 563
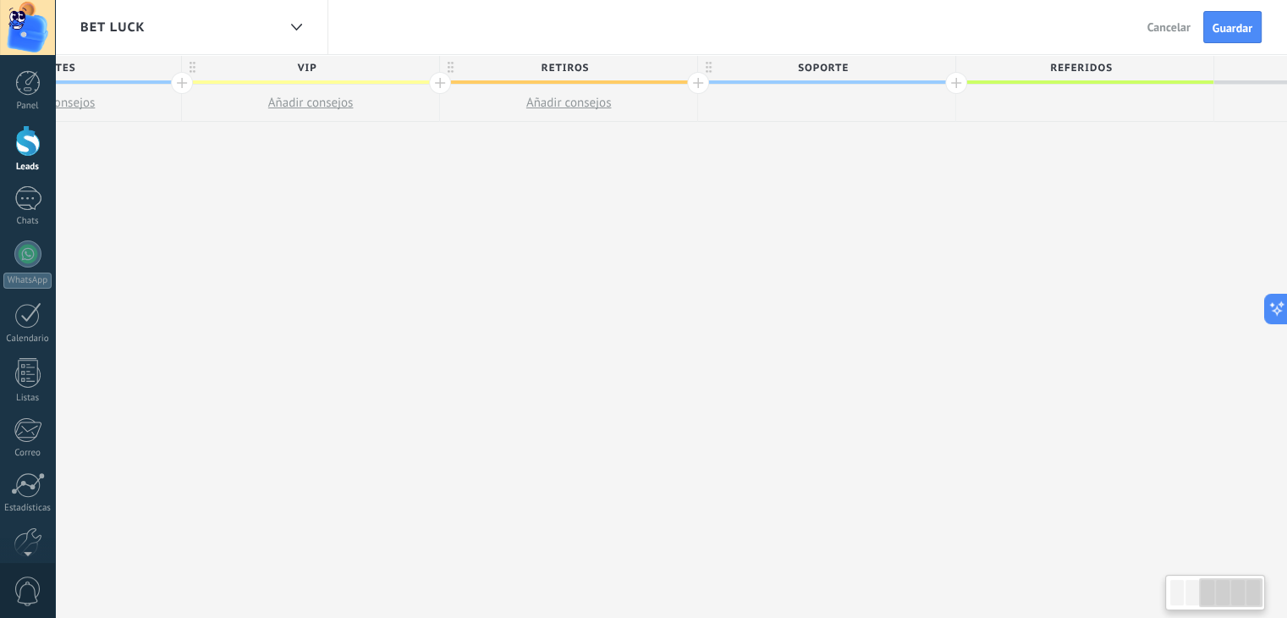
scroll to position [0, 691]
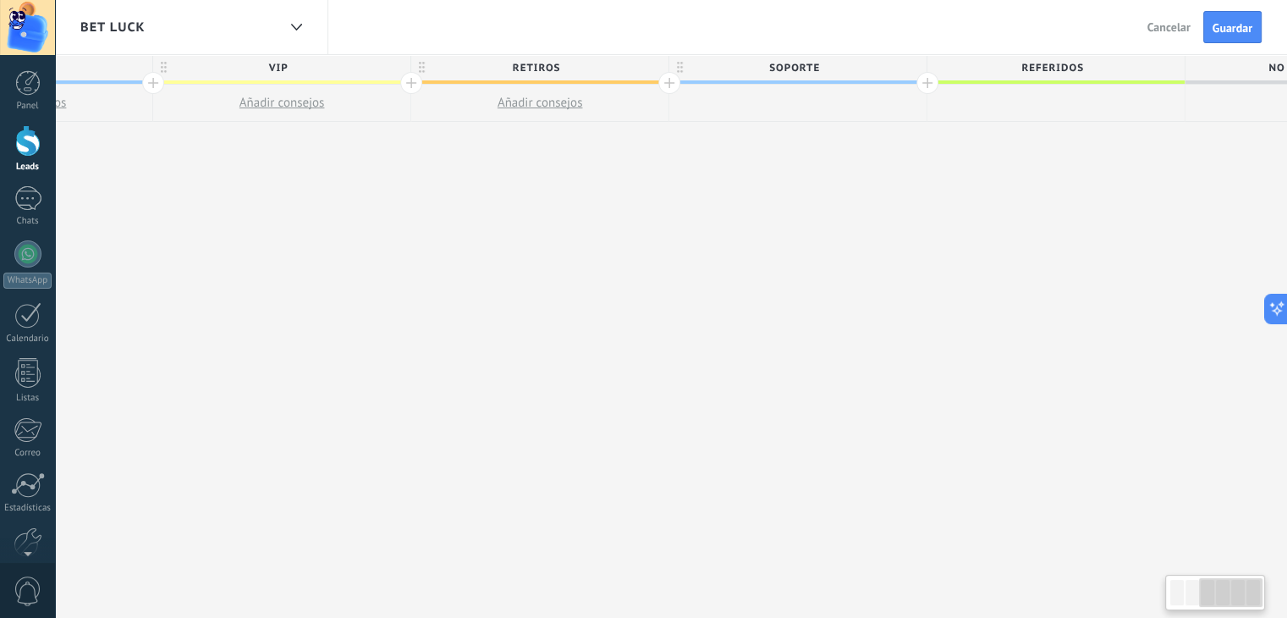
click at [834, 98] on div at bounding box center [797, 103] width 257 height 37
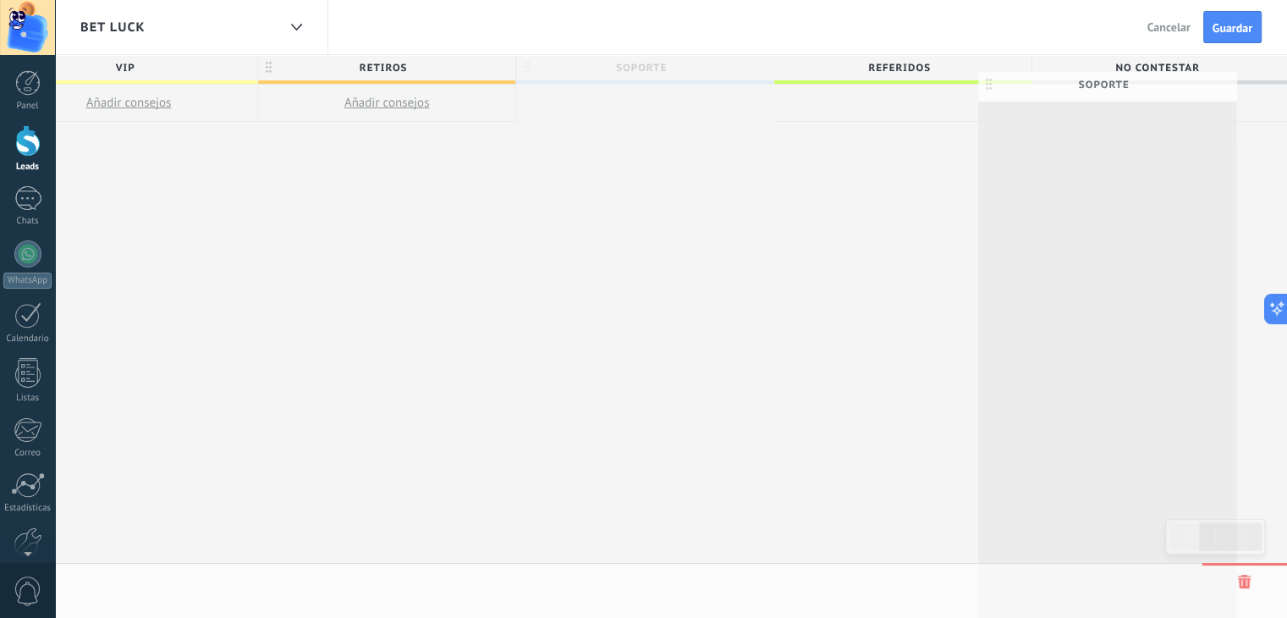
scroll to position [0, 846]
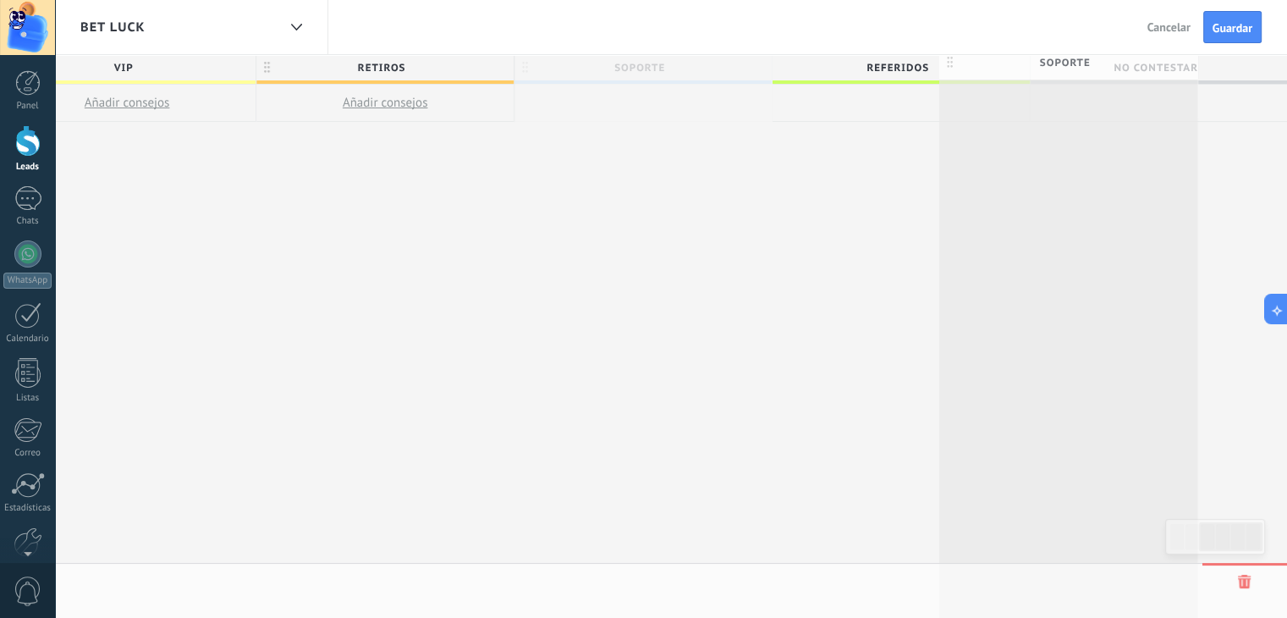
drag, startPoint x: 836, startPoint y: 62, endPoint x: 1103, endPoint y: 57, distance: 267.4
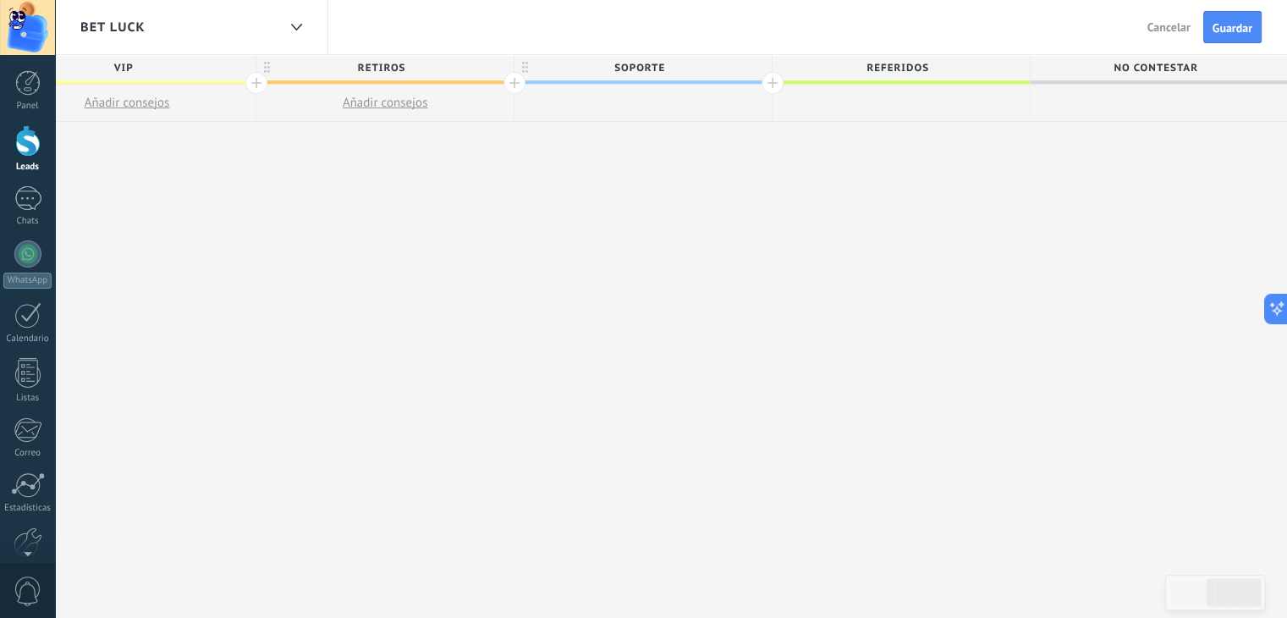
click at [835, 218] on div "**********" at bounding box center [385, 336] width 1806 height 563
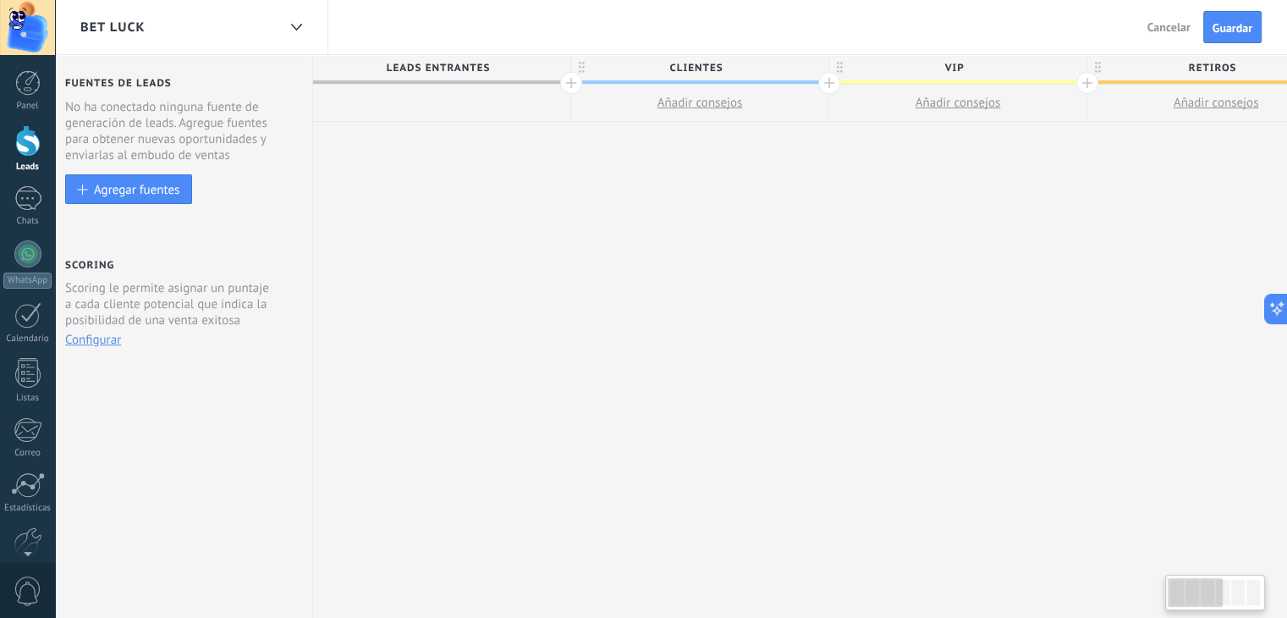
drag, startPoint x: 1224, startPoint y: 592, endPoint x: 1147, endPoint y: 589, distance: 77.1
click at [1147, 589] on body ".abccls-1,.abccls-2{fill-rule:evenodd}.abccls-2{fill:#fff} .abfcls-1{fill:none}…" at bounding box center [643, 309] width 1287 height 618
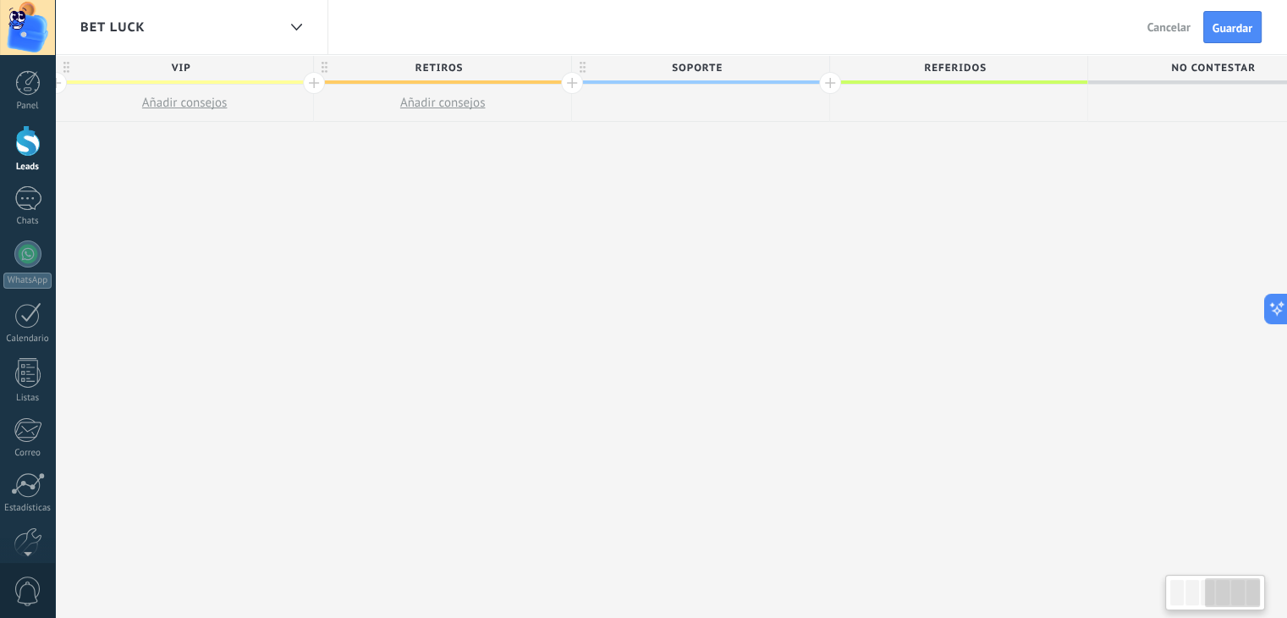
scroll to position [0, 846]
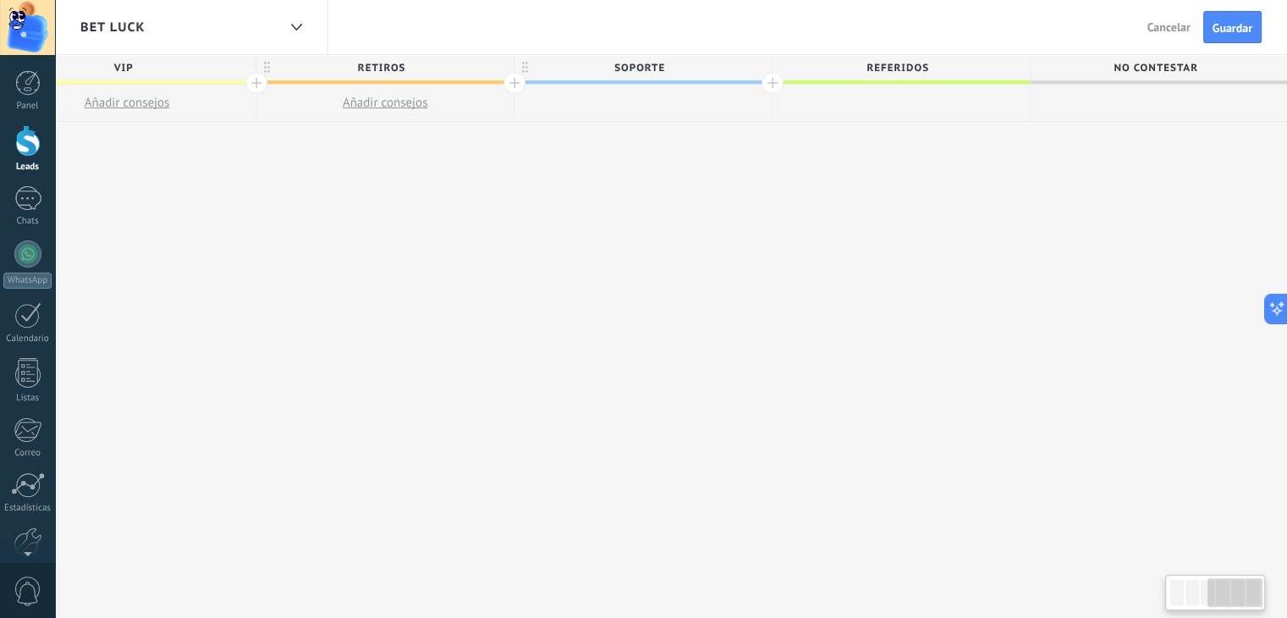
drag, startPoint x: 1179, startPoint y: 599, endPoint x: 1219, endPoint y: 593, distance: 41.0
click at [1219, 593] on div at bounding box center [1234, 592] width 55 height 29
click at [1143, 71] on span "NO CONTESTAR" at bounding box center [1155, 68] width 249 height 26
click at [1218, 69] on input "**********" at bounding box center [1155, 67] width 224 height 25
click at [1087, 63] on input "**********" at bounding box center [1155, 67] width 224 height 25
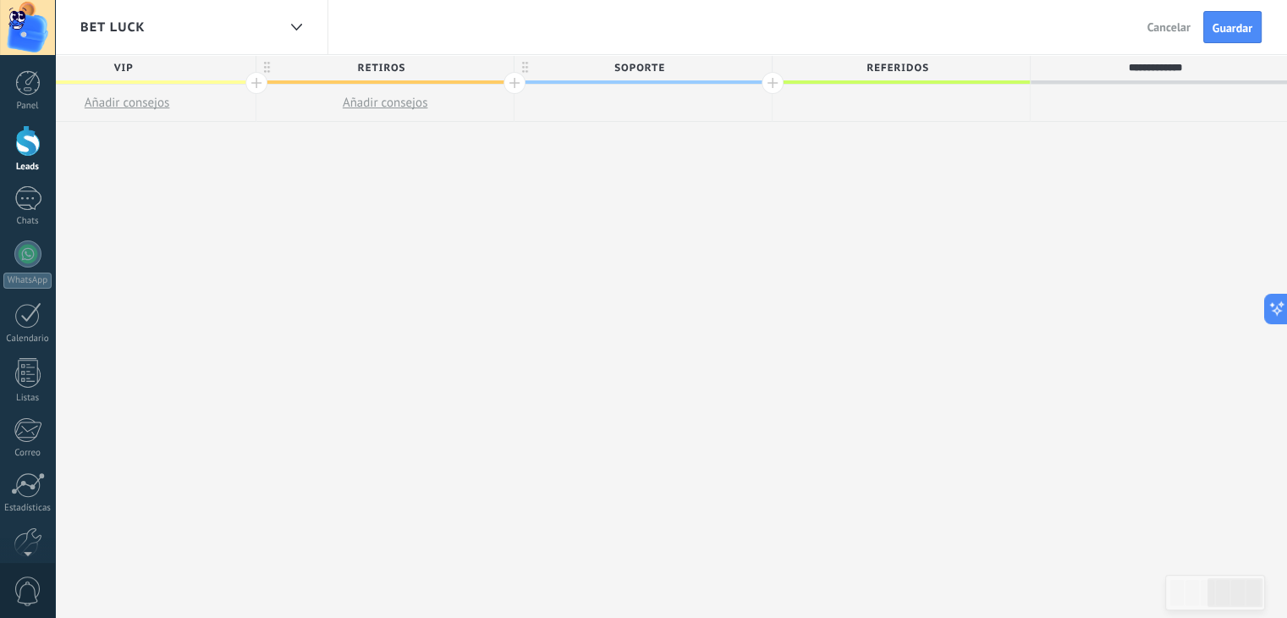
click at [954, 67] on span "REFERIDOS" at bounding box center [896, 68] width 249 height 26
click at [1097, 52] on div "Bet Luck Atrás Cancelar Guardar" at bounding box center [671, 27] width 1232 height 55
click at [954, 57] on span "REFERIDOS" at bounding box center [896, 68] width 249 height 26
click at [954, 65] on input "*********" at bounding box center [897, 67] width 224 height 25
click at [891, 63] on input "*********" at bounding box center [897, 67] width 224 height 25
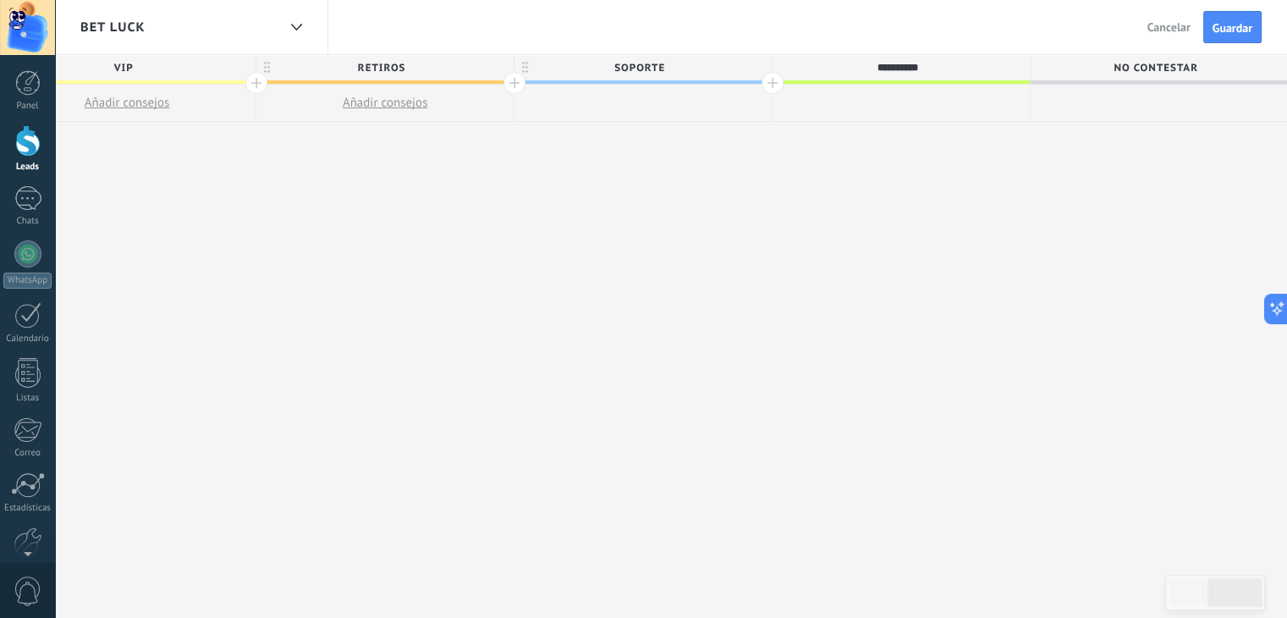
click at [868, 79] on input "*********" at bounding box center [897, 67] width 224 height 25
drag, startPoint x: 930, startPoint y: 71, endPoint x: 866, endPoint y: 82, distance: 64.4
click at [860, 98] on div at bounding box center [900, 103] width 257 height 37
click at [848, 69] on span "REFERIDOS" at bounding box center [896, 68] width 249 height 26
click at [947, 67] on input "*********" at bounding box center [897, 67] width 224 height 25
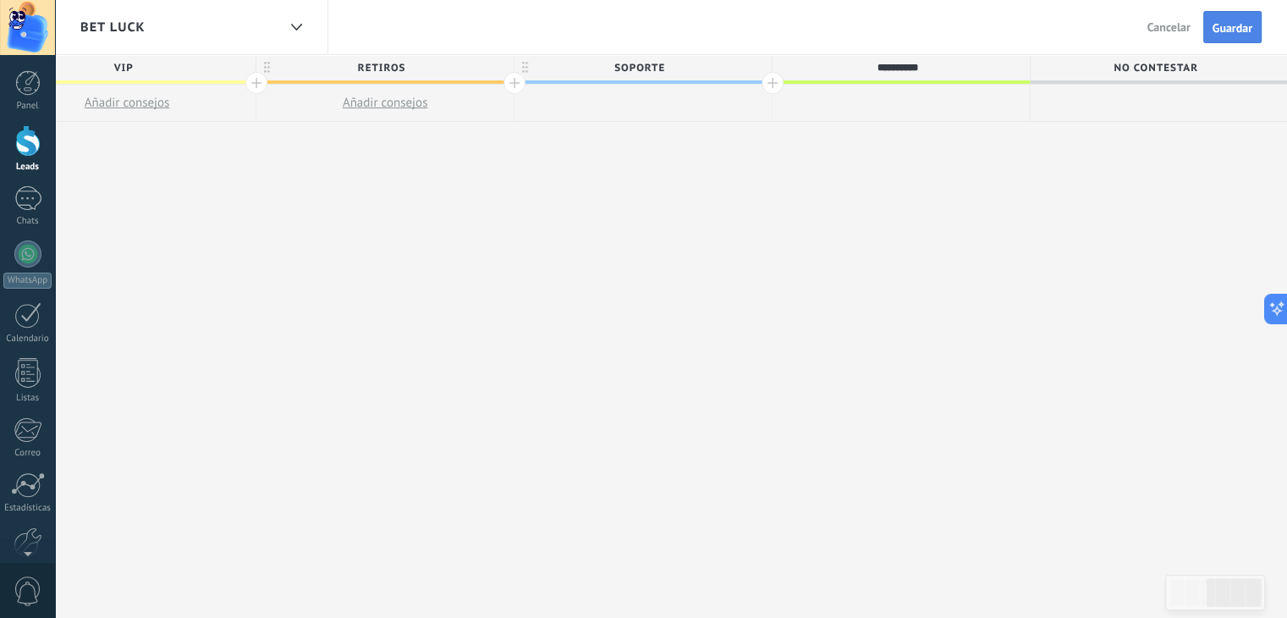
click at [1232, 22] on span "Guardar" at bounding box center [1232, 28] width 40 height 12
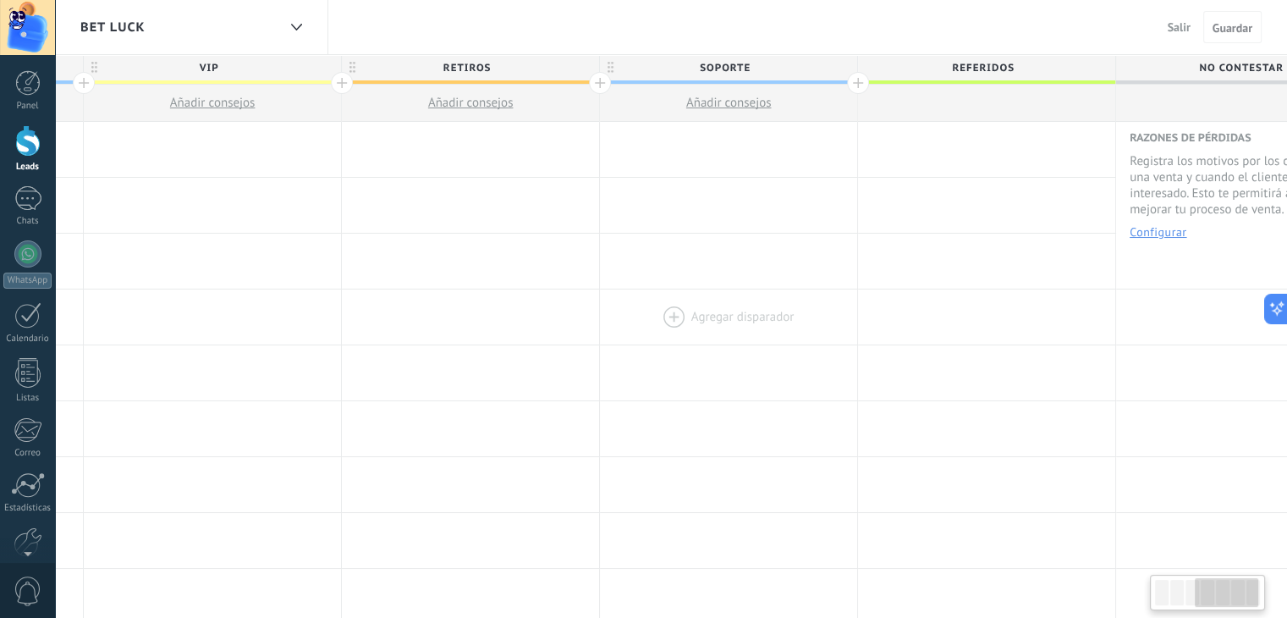
scroll to position [0, 790]
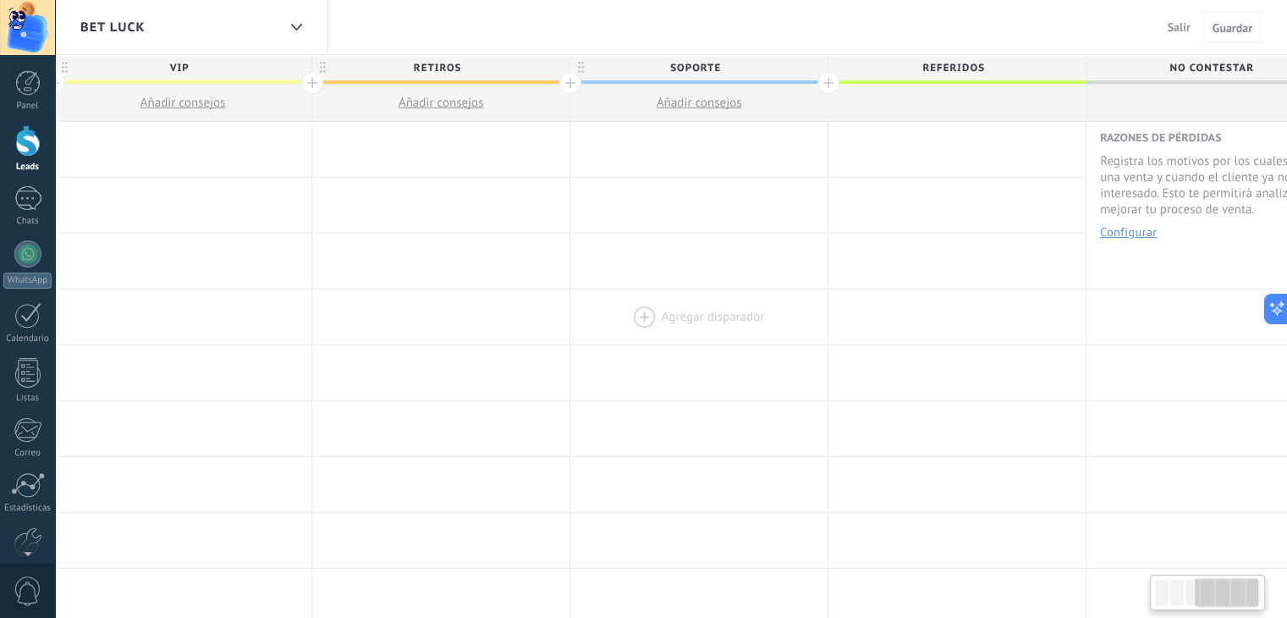
drag, startPoint x: 593, startPoint y: 288, endPoint x: 664, endPoint y: 320, distance: 78.0
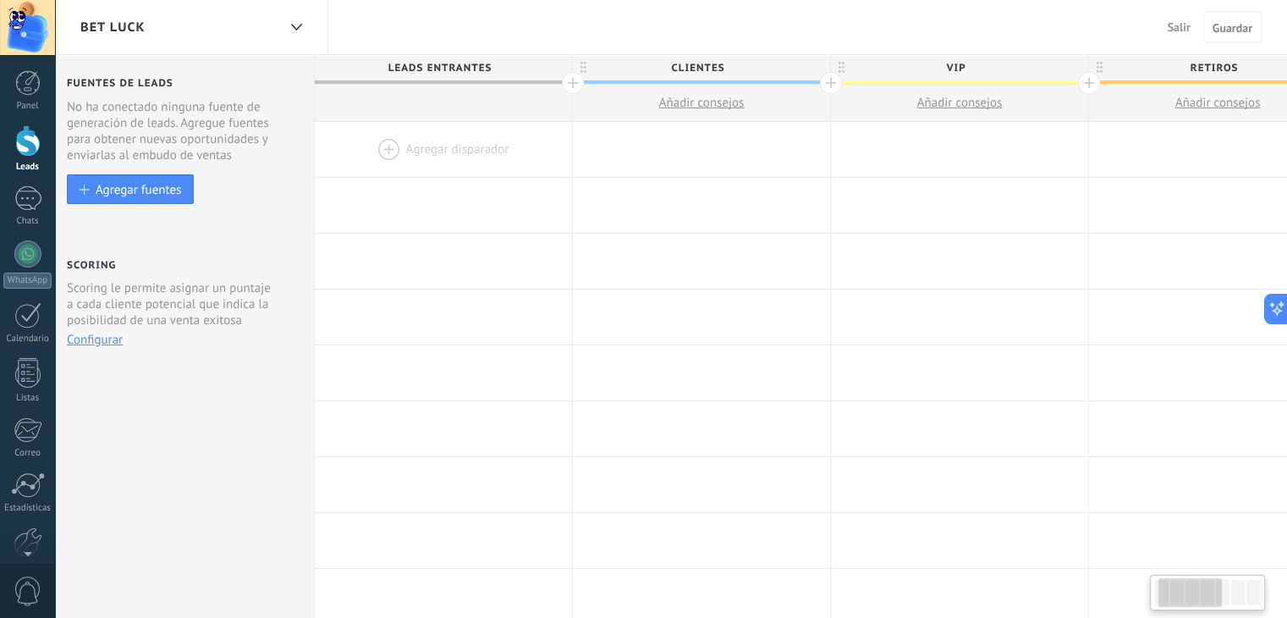
scroll to position [0, 95]
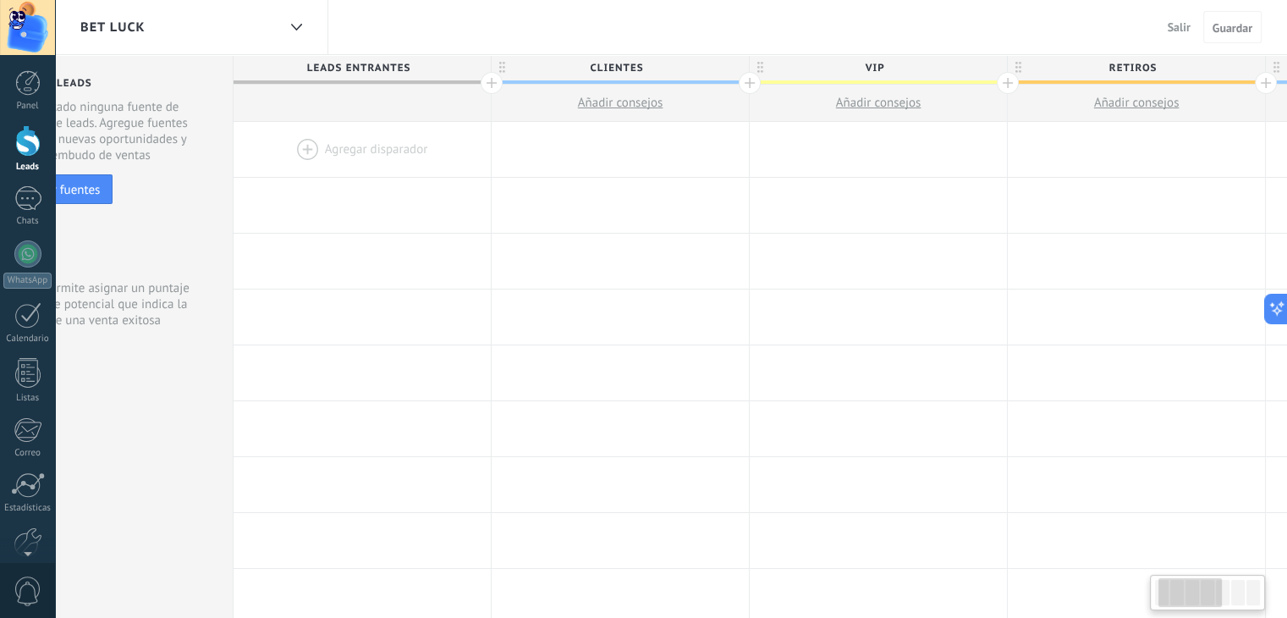
drag, startPoint x: 1211, startPoint y: 589, endPoint x: 1174, endPoint y: 583, distance: 36.9
click at [1174, 583] on div at bounding box center [1190, 592] width 64 height 29
click at [734, 288] on div "Agregar disparador" at bounding box center [621, 262] width 258 height 56
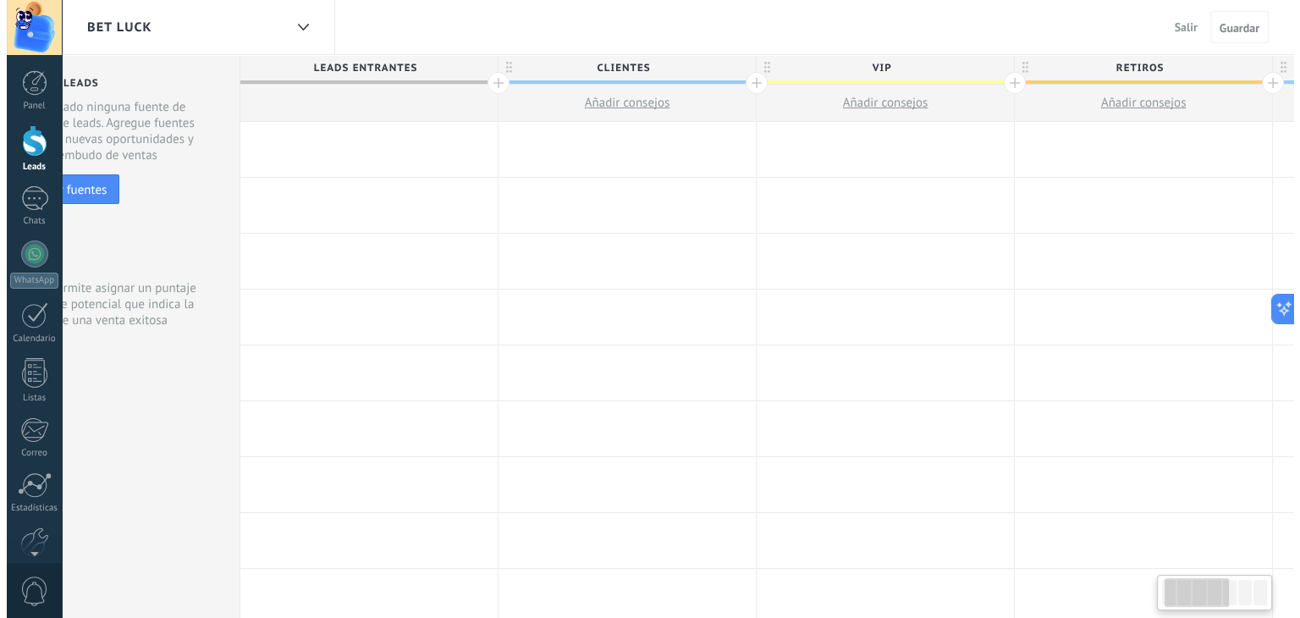
scroll to position [0, 80]
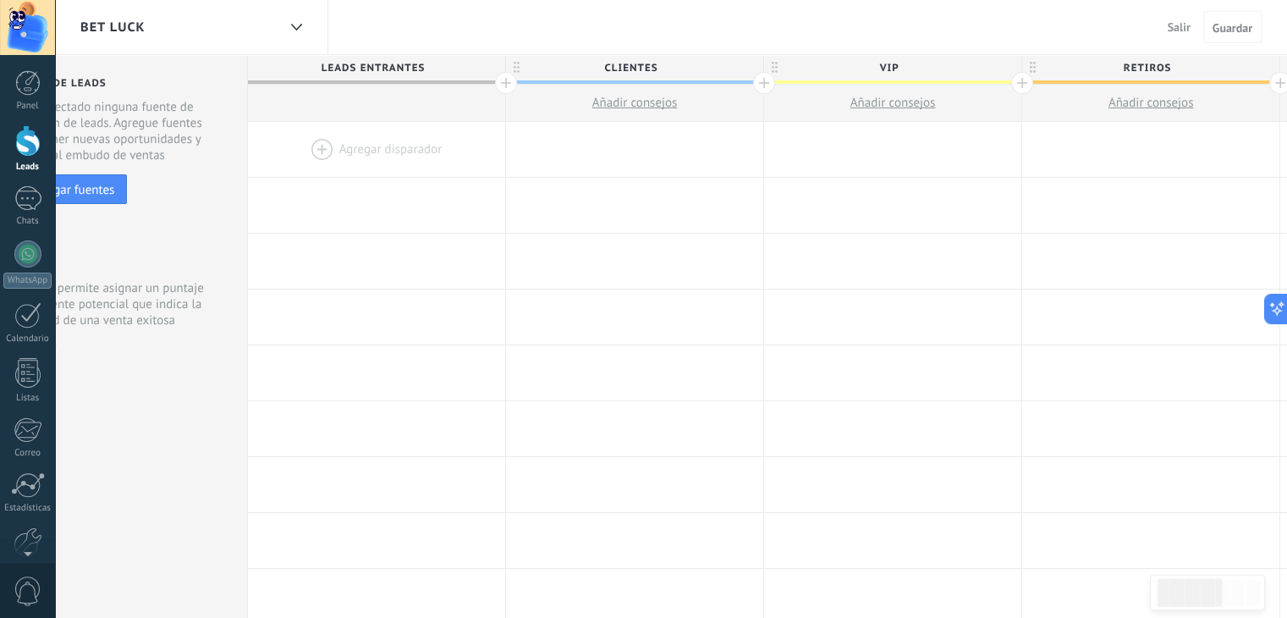
click at [129, 16] on div "Bet Luck" at bounding box center [178, 27] width 196 height 54
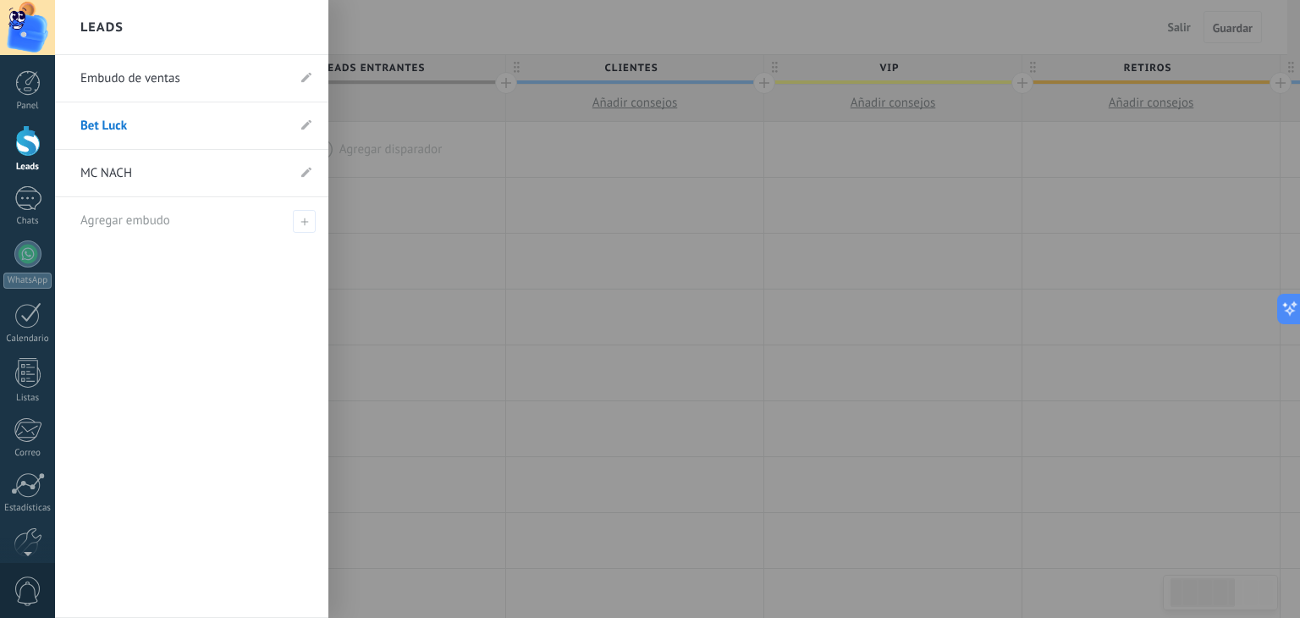
click at [135, 175] on link "MC NACH" at bounding box center [183, 173] width 206 height 47
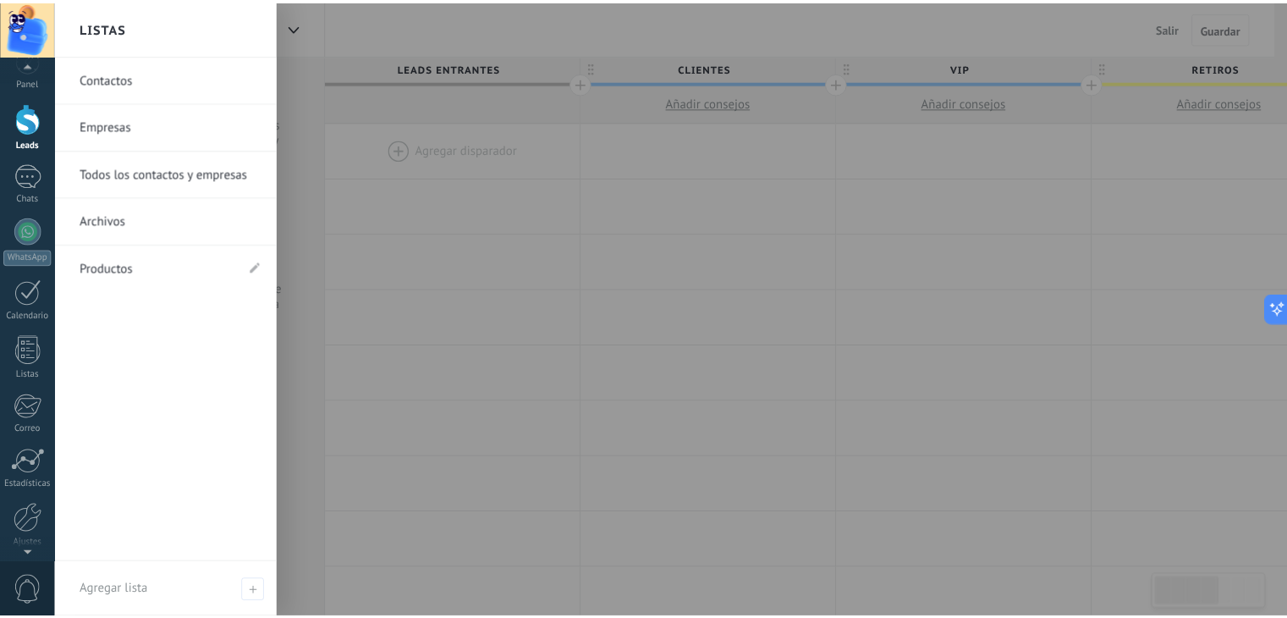
scroll to position [54, 0]
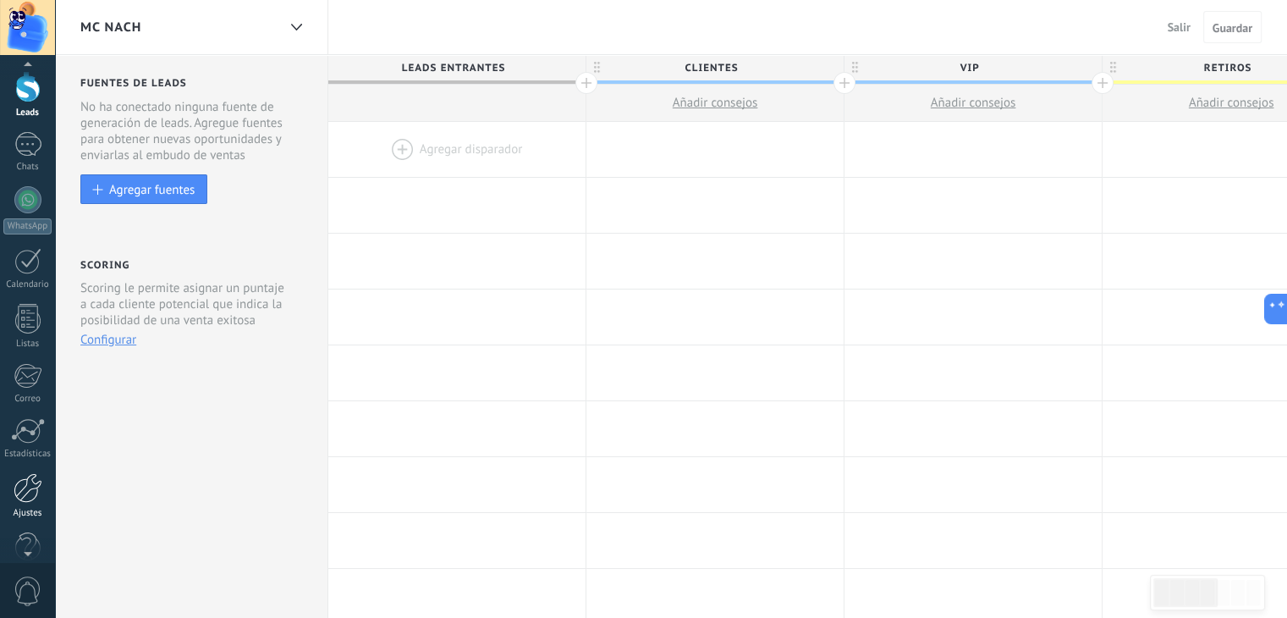
click at [34, 489] on div at bounding box center [28, 488] width 29 height 30
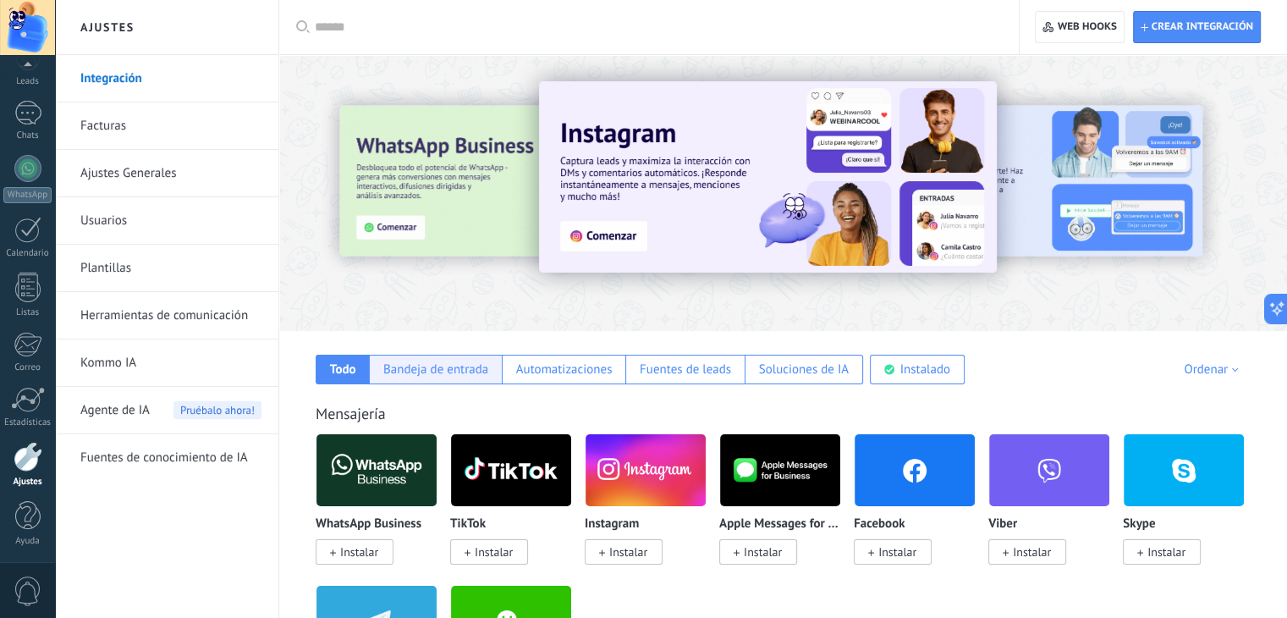
click at [418, 358] on div "Bandeja de entrada" at bounding box center [435, 370] width 133 height 30
